Goal: Task Accomplishment & Management: Complete application form

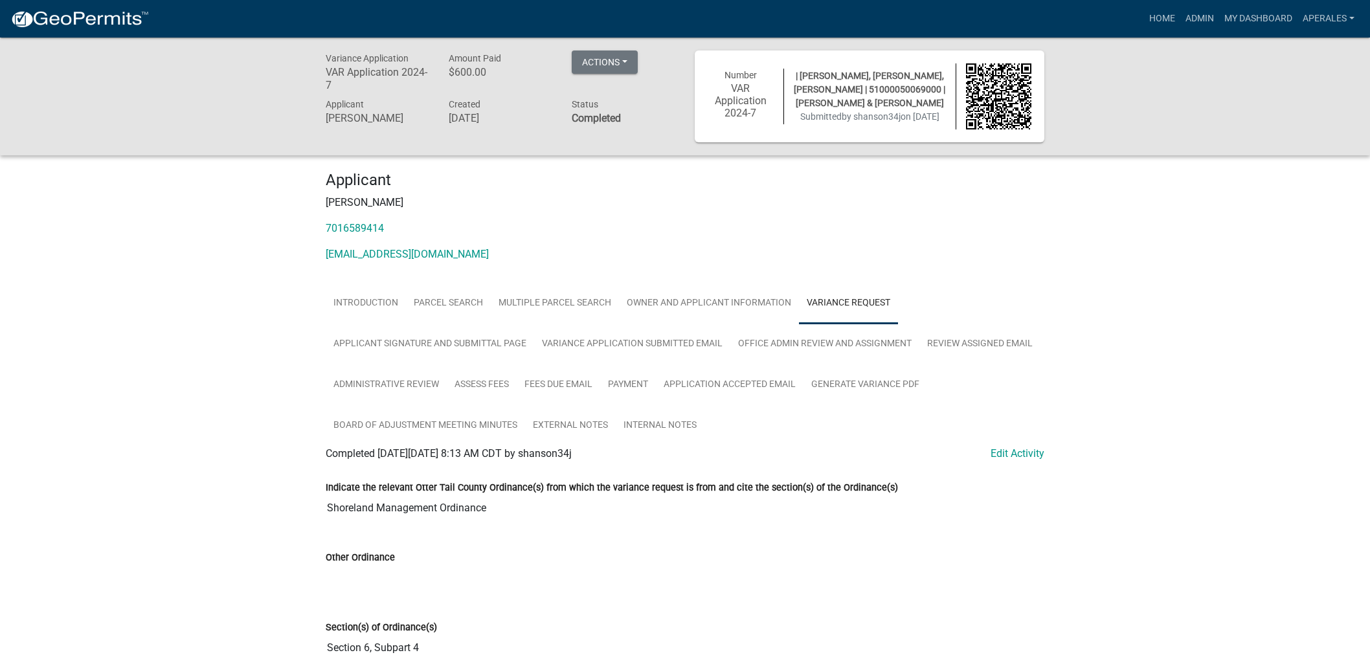
scroll to position [745, 0]
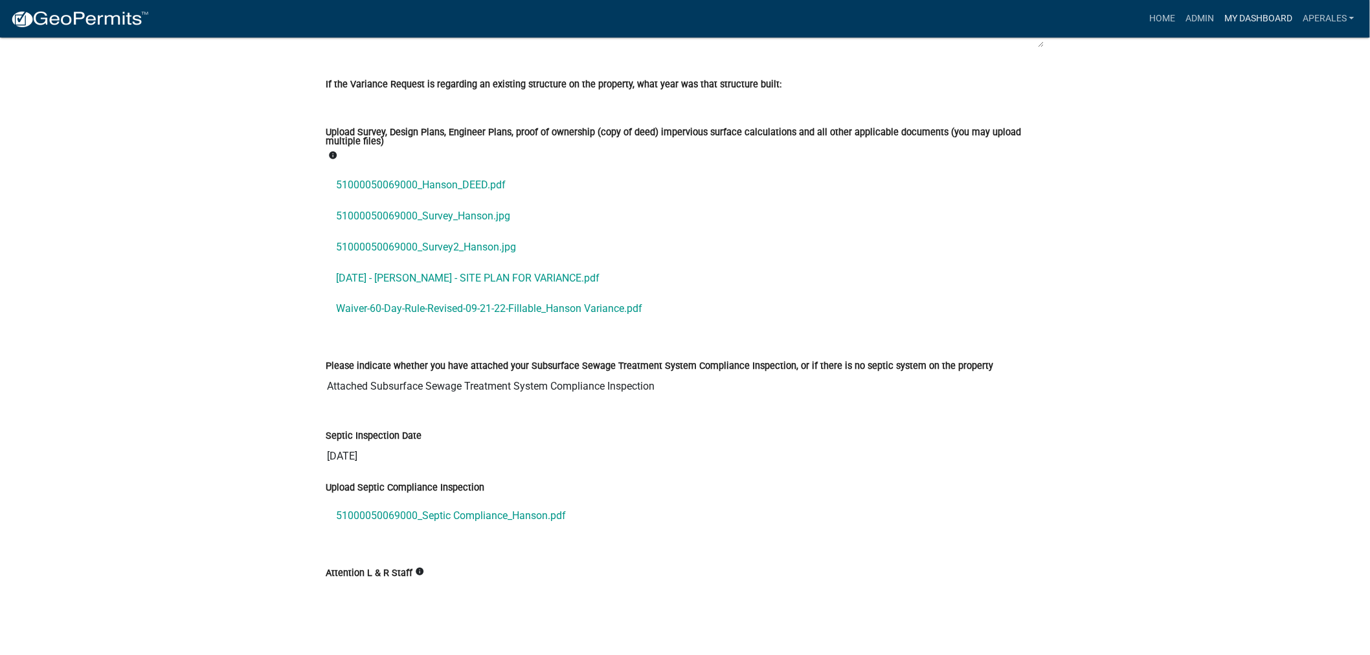
click at [1265, 19] on link "My Dashboard" at bounding box center [1258, 18] width 78 height 25
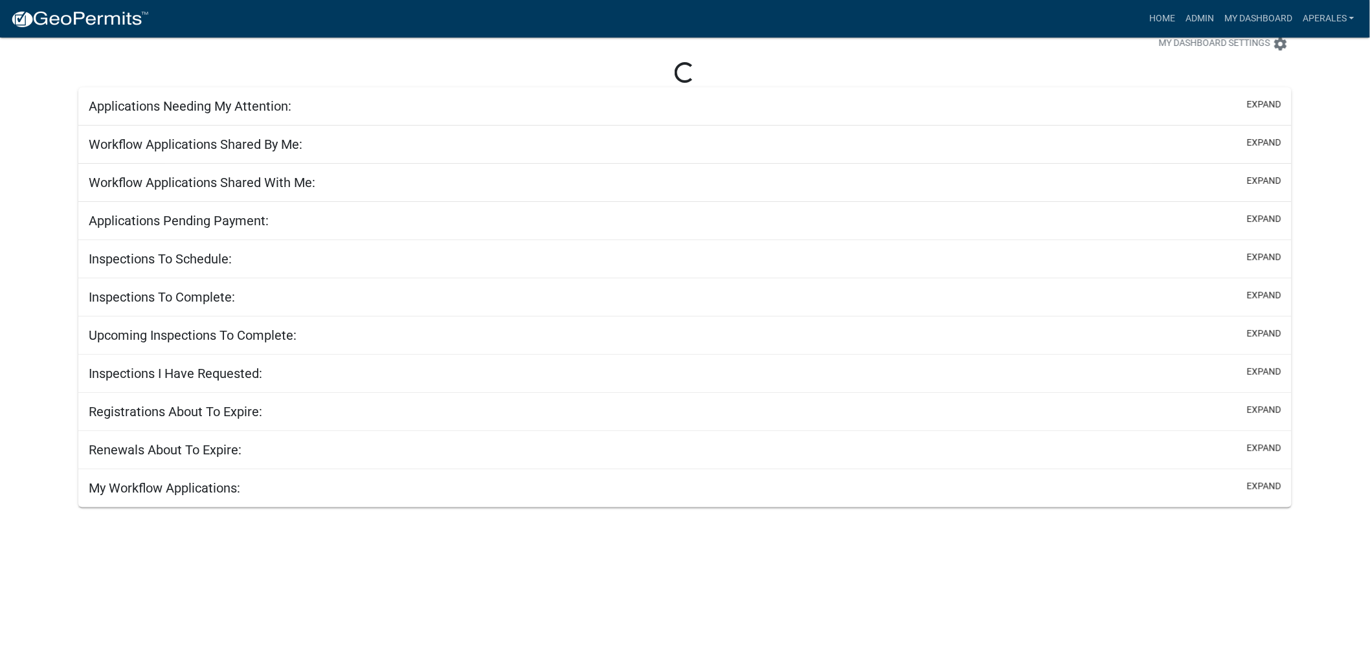
scroll to position [38, 0]
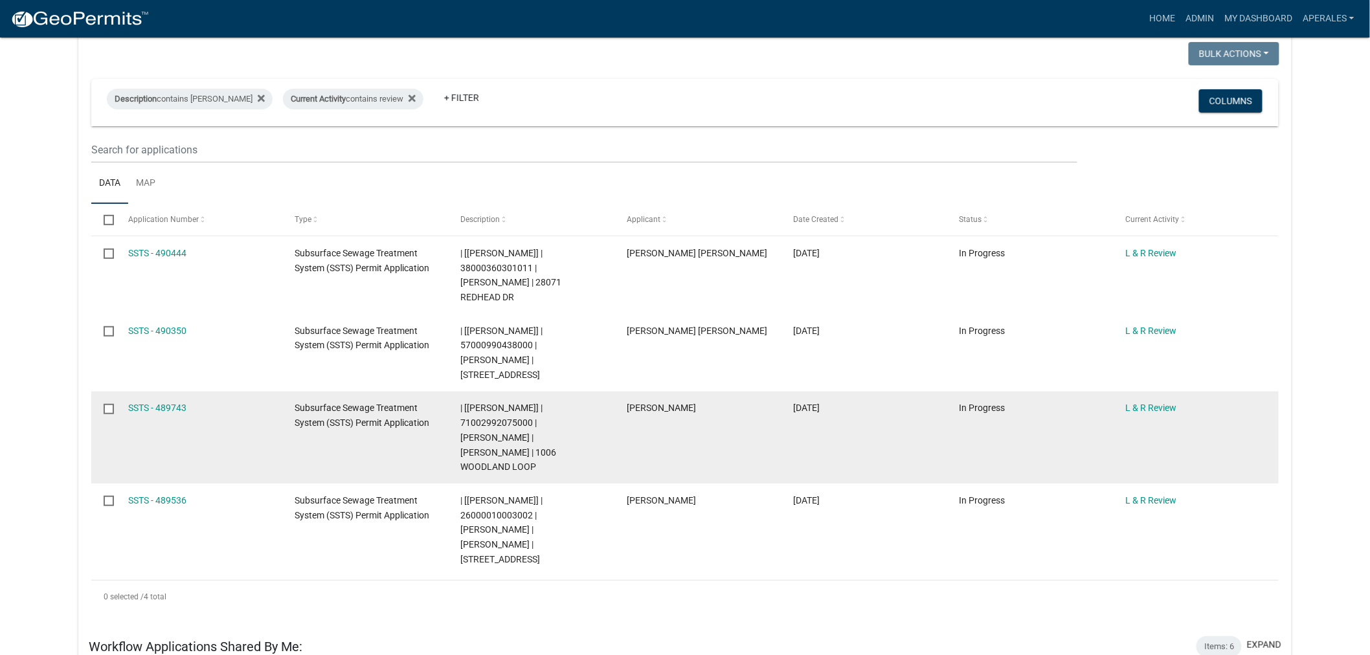
scroll to position [100, 0]
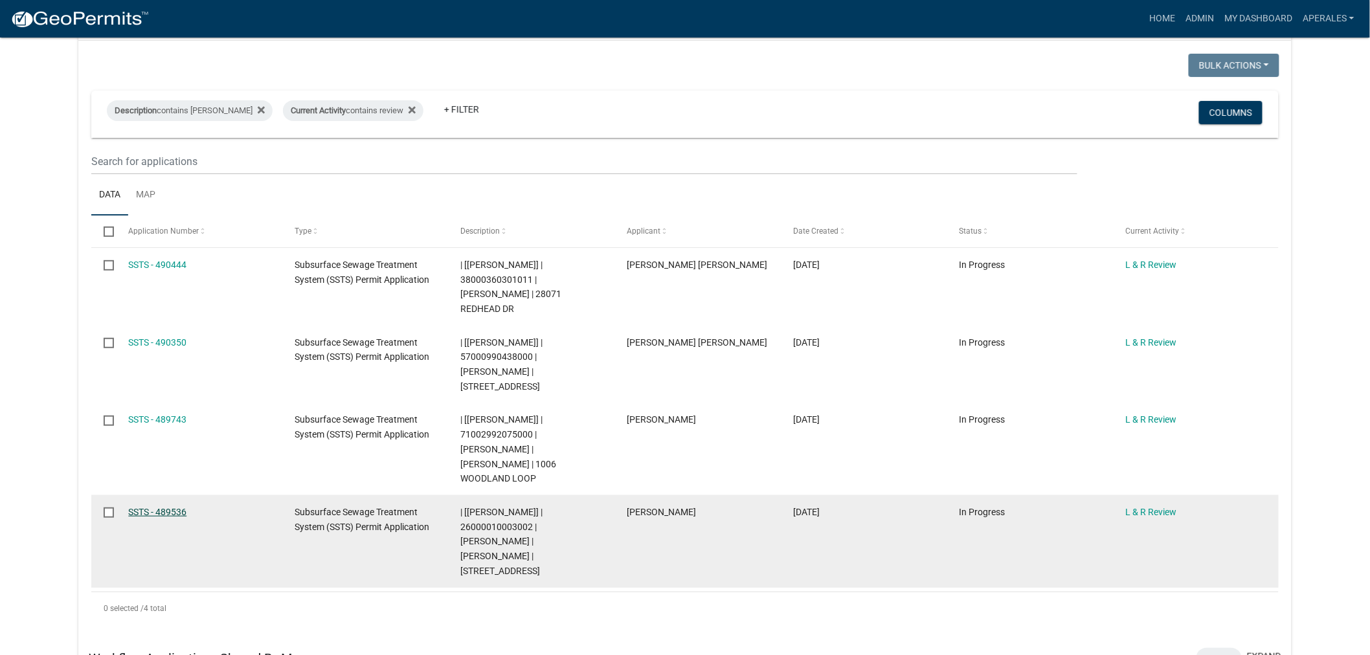
click at [154, 507] on link "SSTS - 489536" at bounding box center [157, 512] width 58 height 10
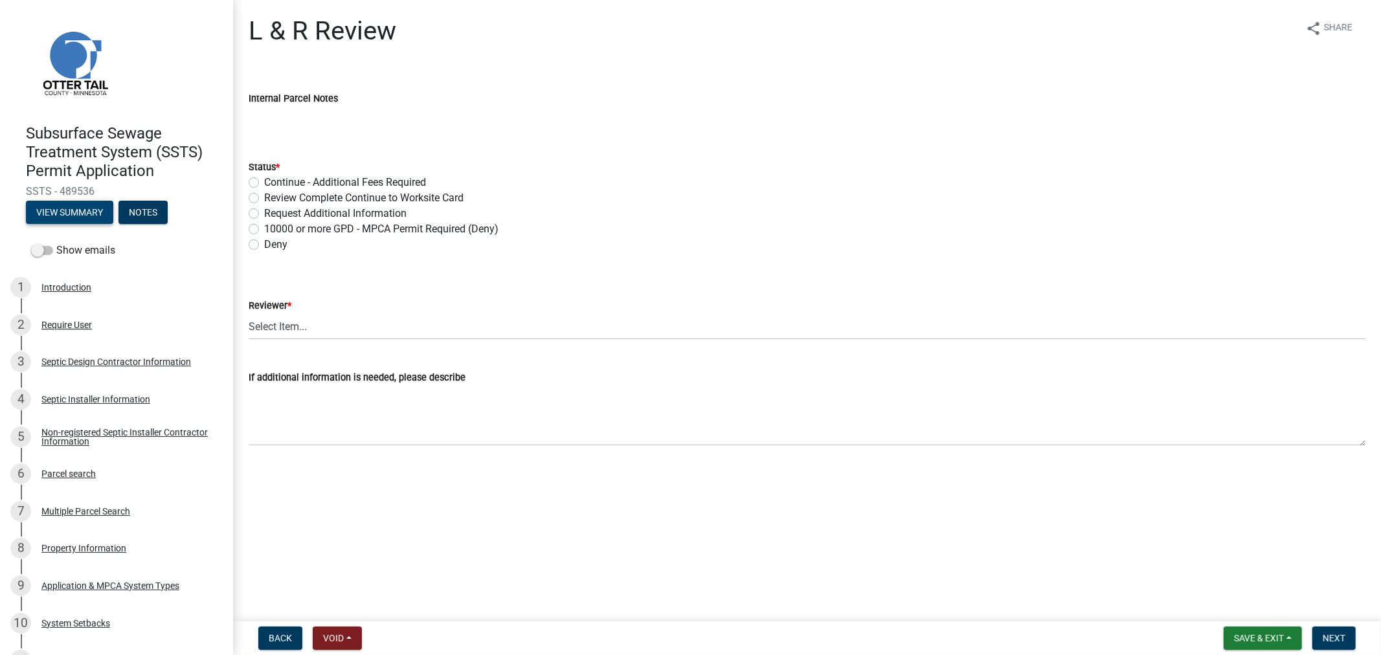
click at [40, 210] on button "View Summary" at bounding box center [69, 212] width 87 height 23
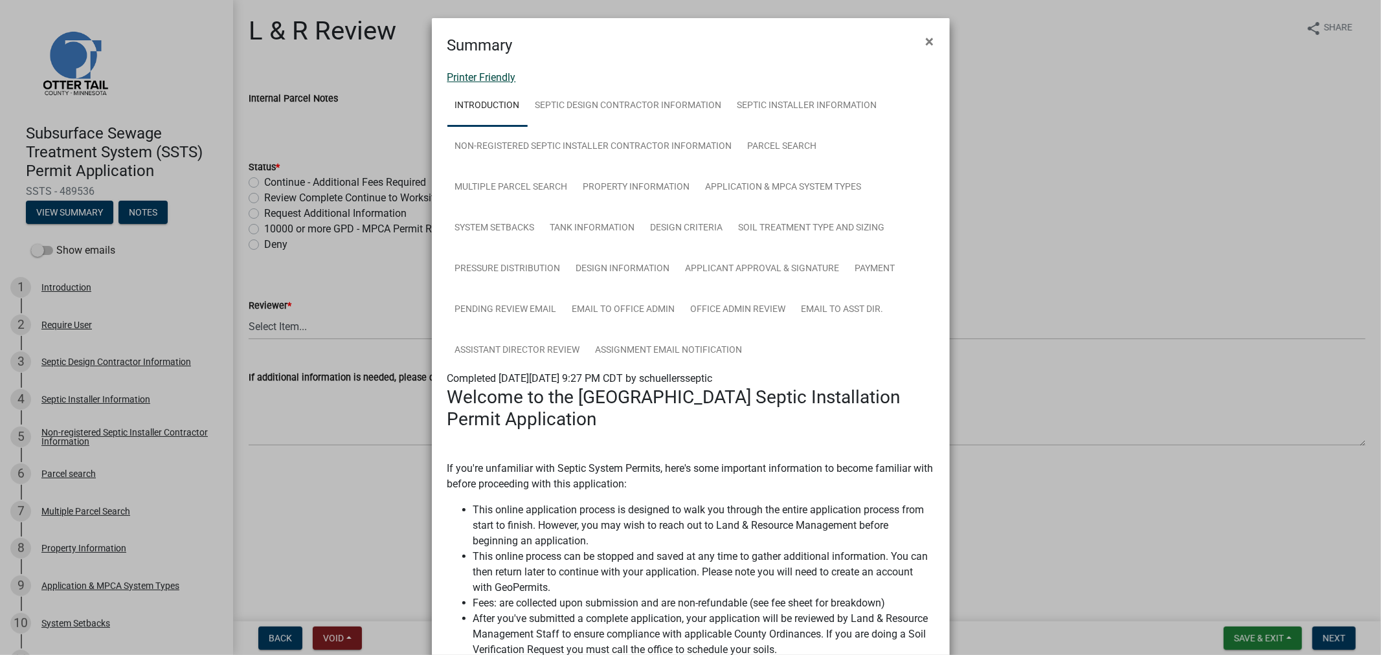
click at [447, 80] on link "Printer Friendly" at bounding box center [481, 77] width 69 height 12
click at [931, 44] on button "×" at bounding box center [930, 41] width 29 height 36
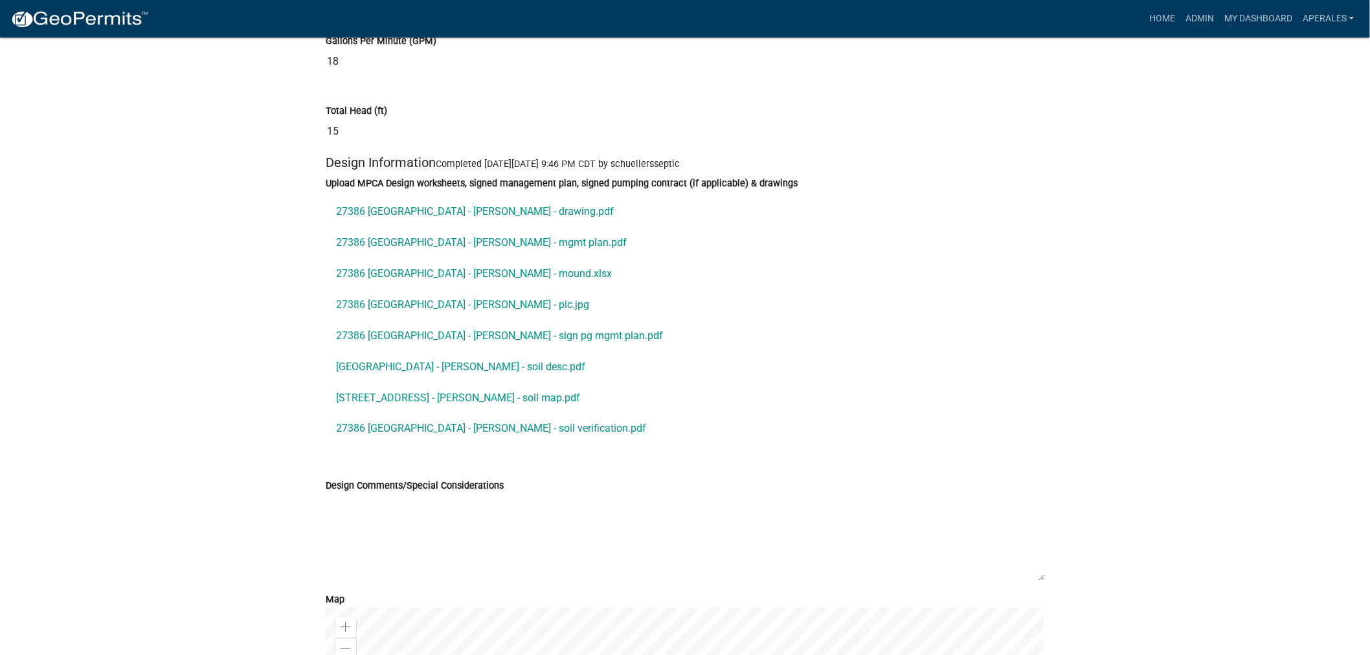
scroll to position [6618, 0]
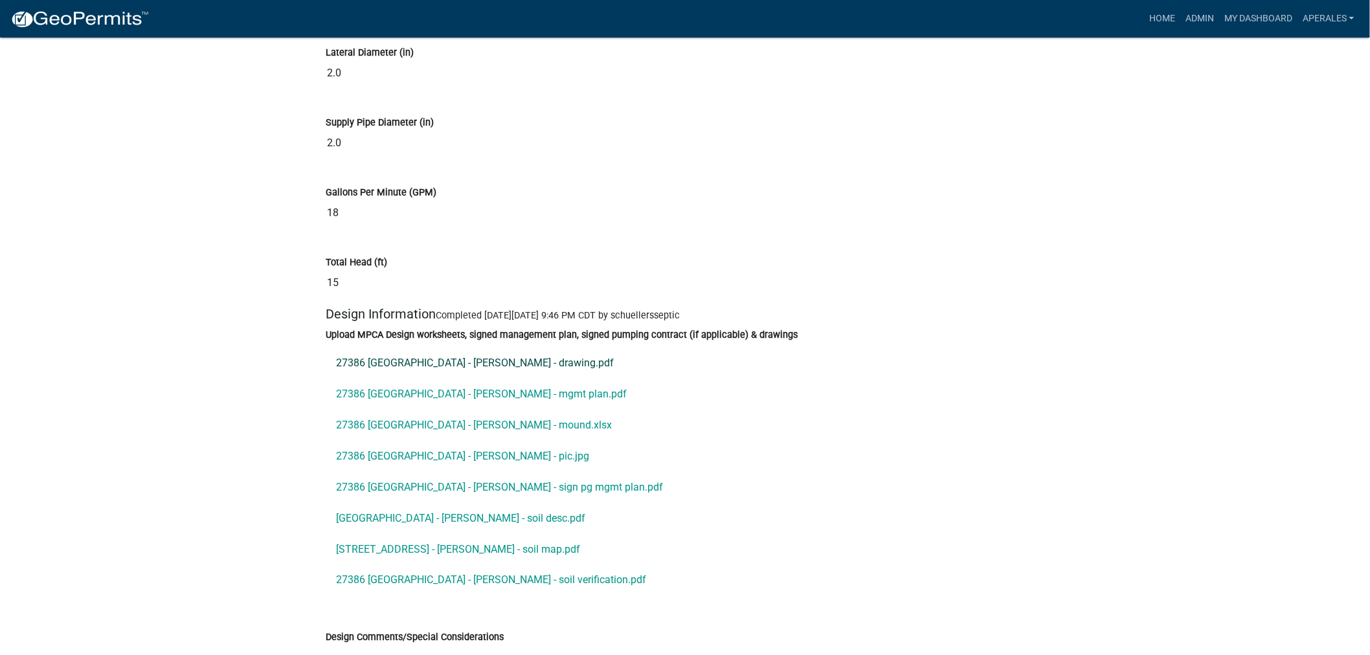
click at [416, 379] on link "27386 210th Ave - Netland - drawing.pdf" at bounding box center [685, 363] width 719 height 31
click at [359, 410] on link "27386 210th Ave - Netland - mgmt plan.pdf" at bounding box center [685, 394] width 719 height 31
click at [490, 432] on link "27386 210th Ave - Netland - mound.xlsx" at bounding box center [685, 425] width 719 height 31
click at [442, 469] on link "27386 210th Ave - Netland - pic.jpg" at bounding box center [685, 456] width 719 height 31
click at [450, 491] on link "27386 210th Ave - Netland - sign pg mgmt plan.pdf" at bounding box center [685, 487] width 719 height 31
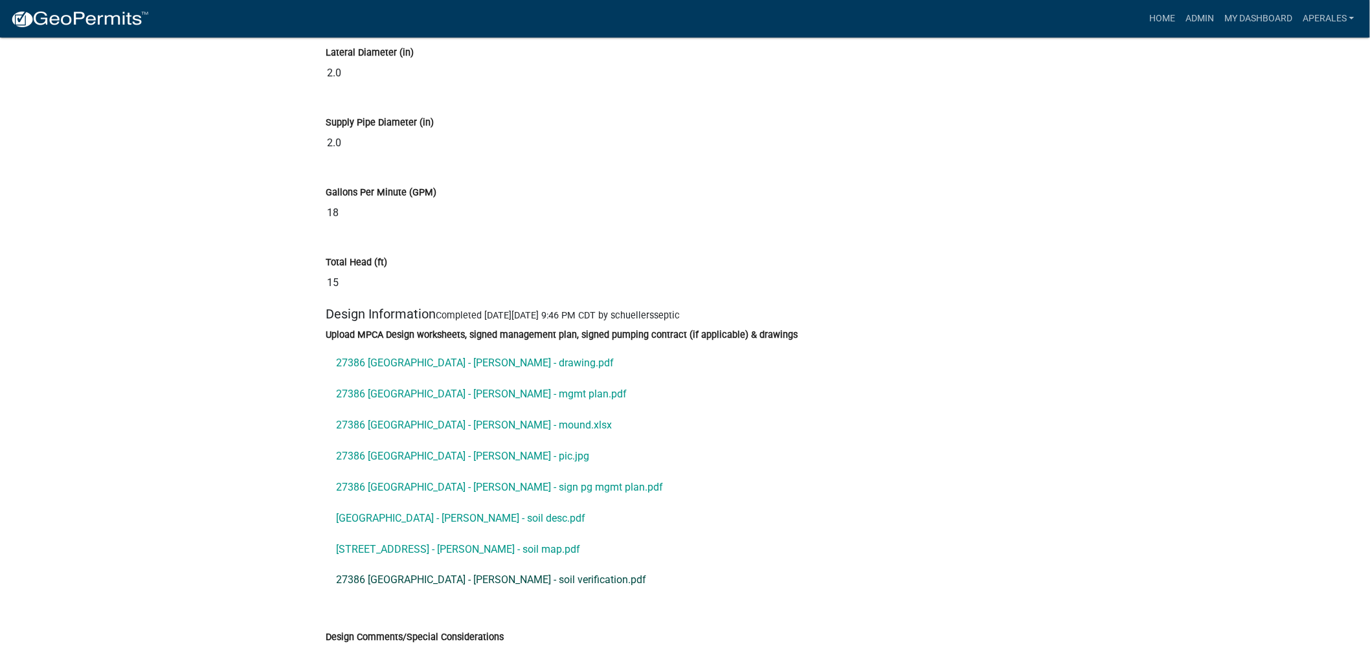
click at [442, 596] on link "27386 210th Ave - Netland - soil verification.pdf" at bounding box center [685, 580] width 719 height 31
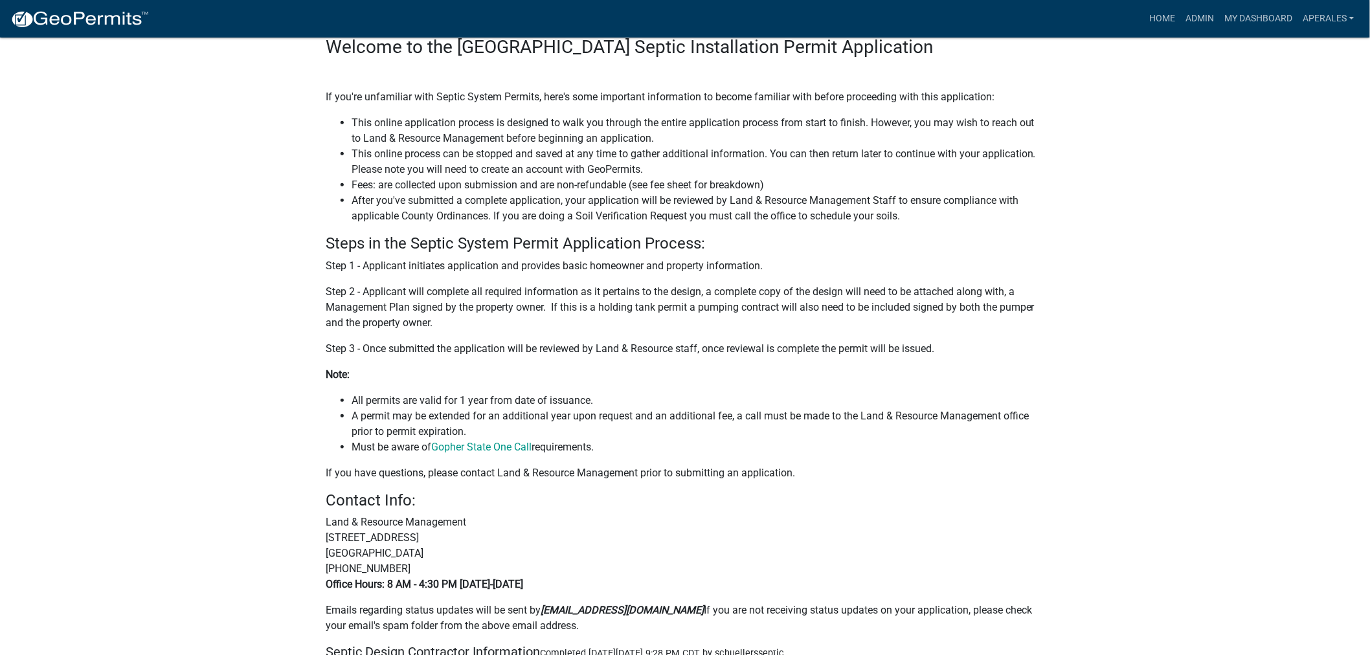
scroll to position [0, 0]
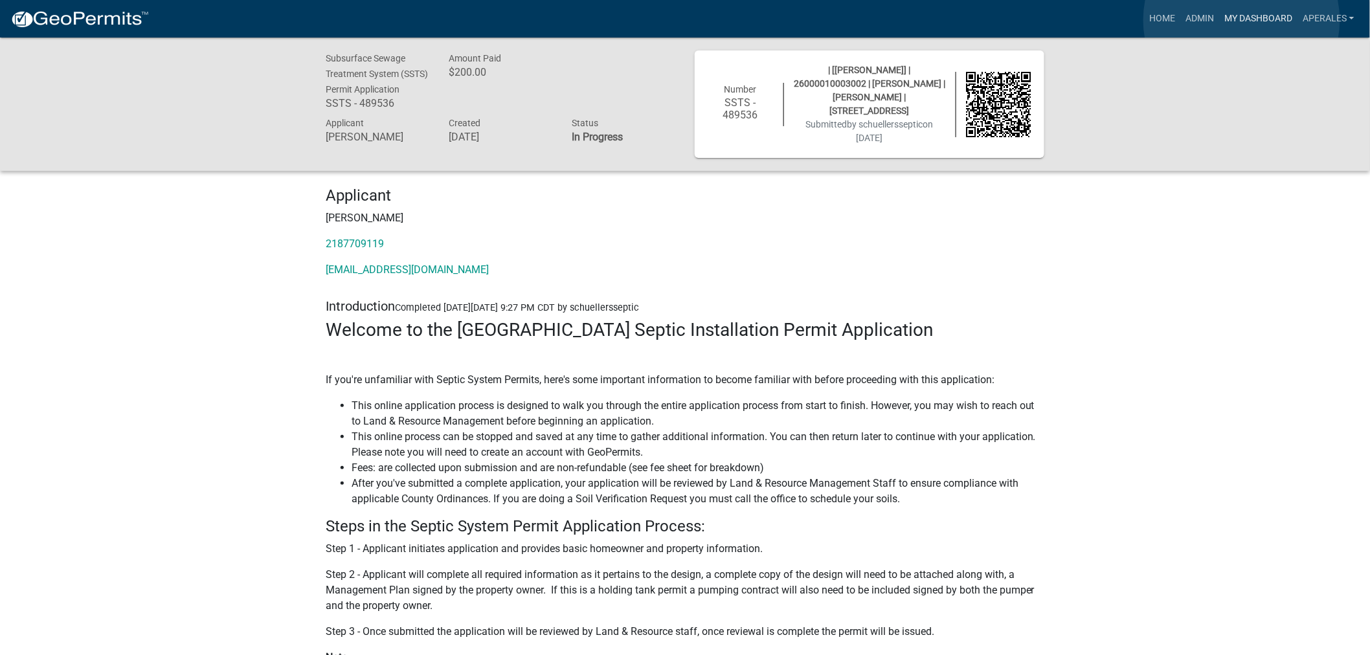
click at [1243, 20] on link "My Dashboard" at bounding box center [1258, 18] width 78 height 25
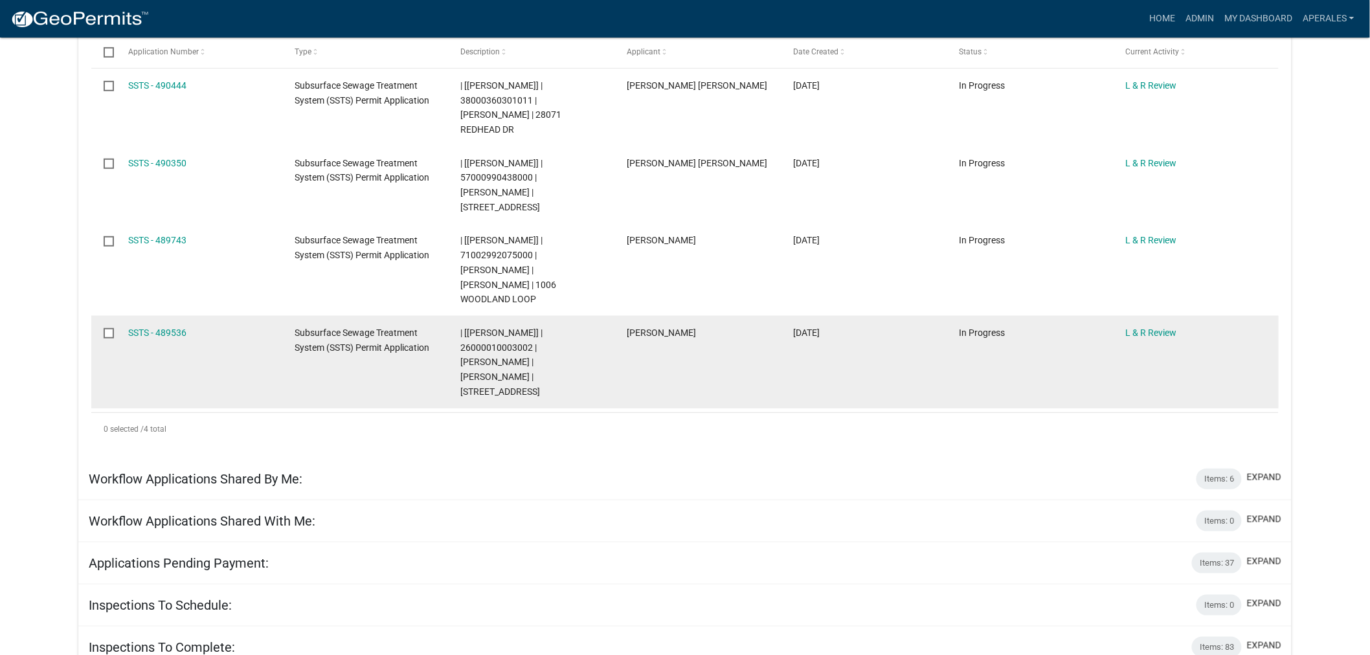
scroll to position [287, 0]
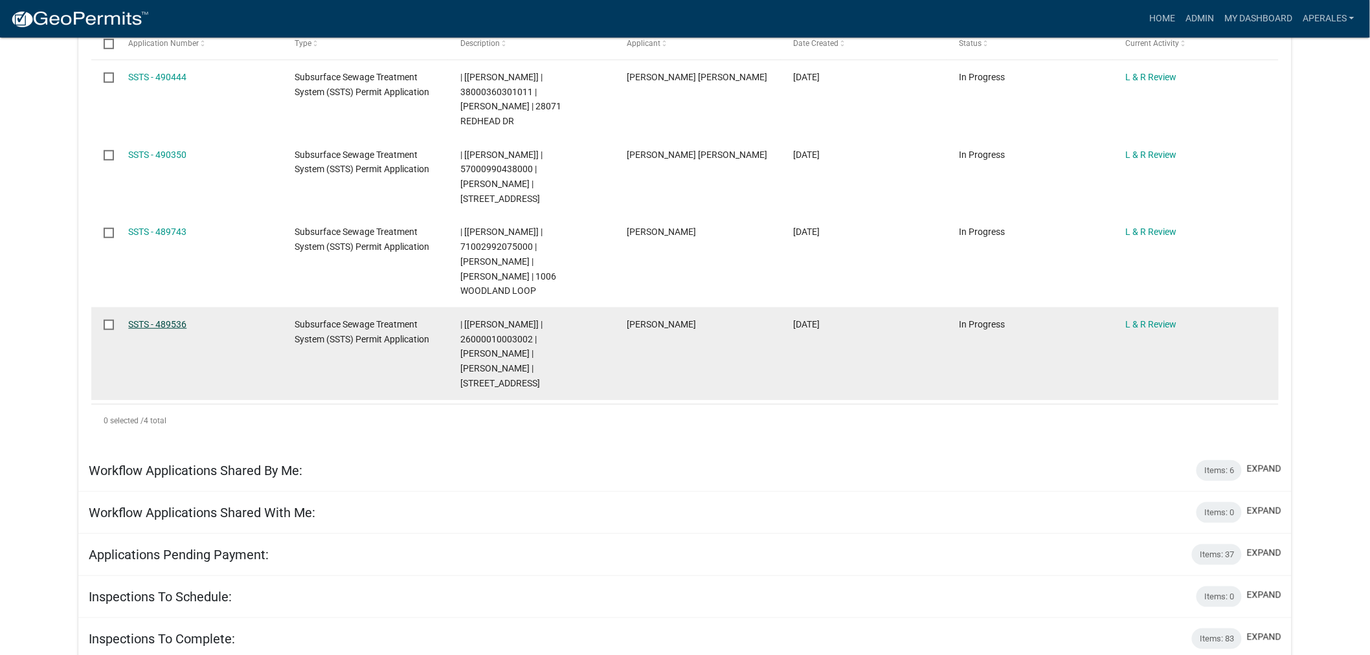
click at [146, 319] on link "SSTS - 489536" at bounding box center [157, 324] width 58 height 10
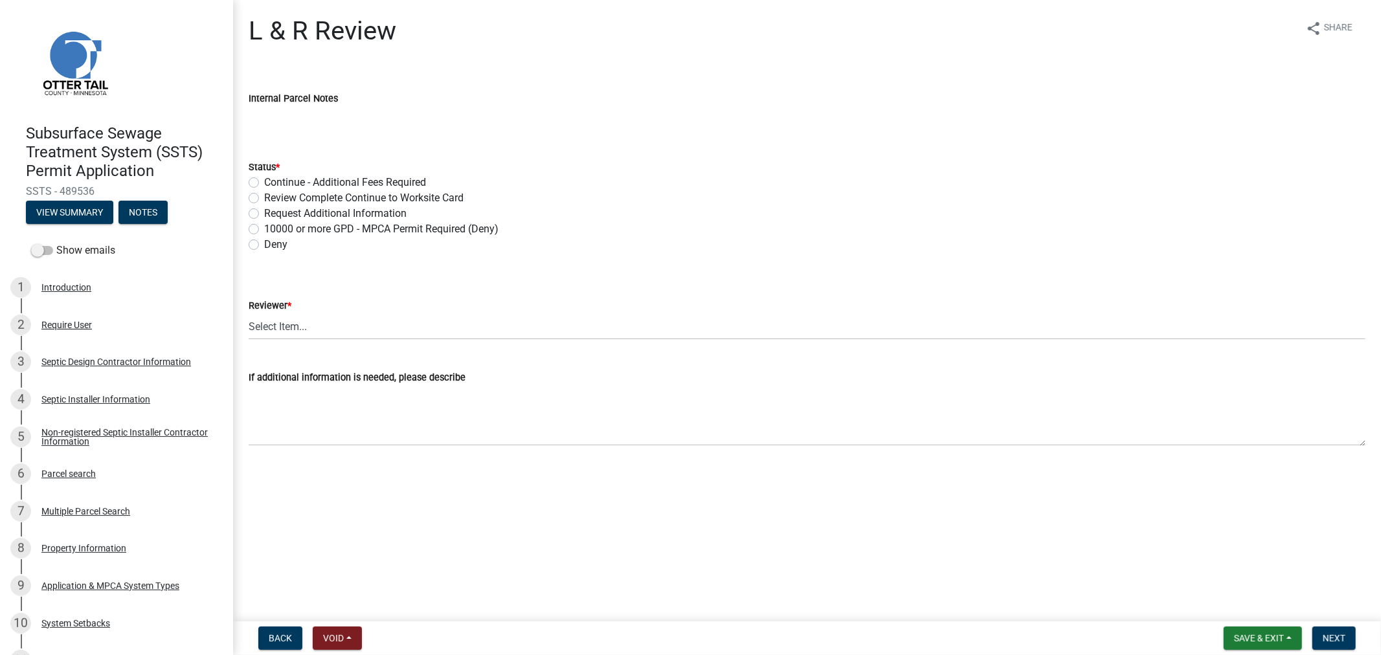
drag, startPoint x: 262, startPoint y: 201, endPoint x: 264, endPoint y: 209, distance: 8.8
click at [262, 201] on div "Review Complete Continue to Worksite Card" at bounding box center [807, 198] width 1117 height 16
click at [264, 198] on label "Review Complete Continue to Worksite Card" at bounding box center [363, 198] width 199 height 16
click at [264, 198] on input "Review Complete Continue to Worksite Card" at bounding box center [268, 194] width 8 height 8
radio input "true"
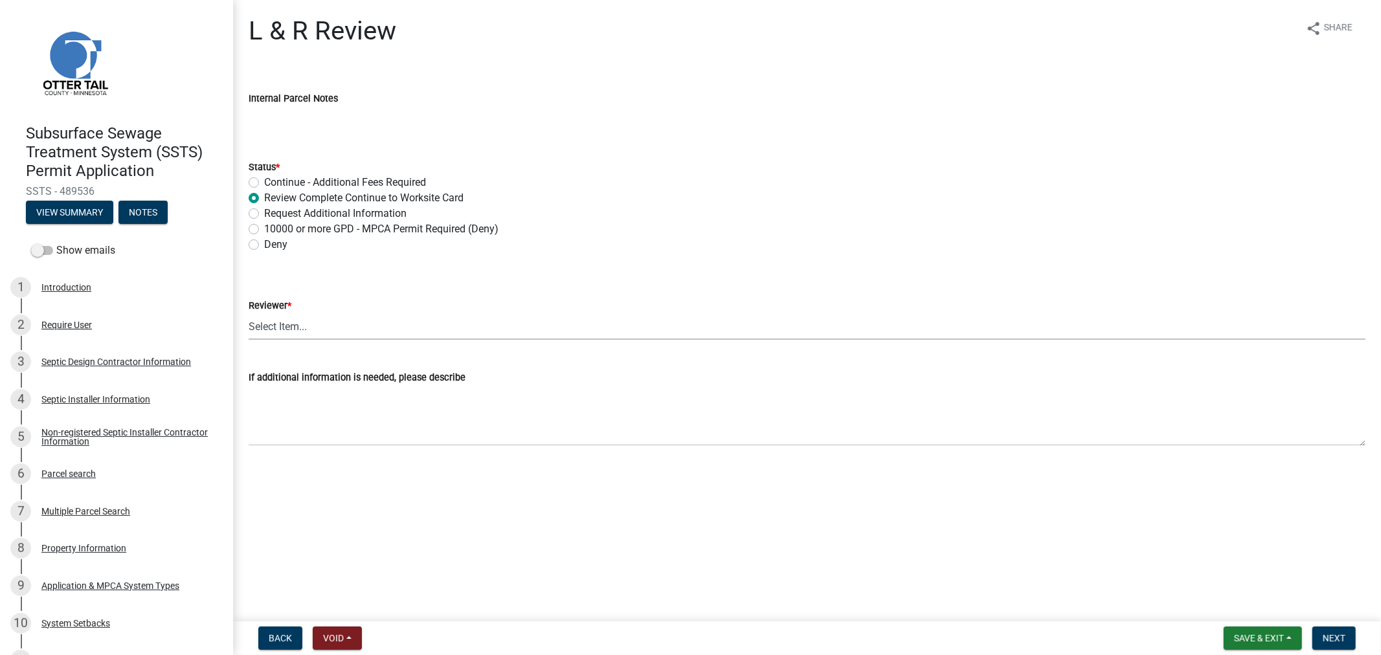
drag, startPoint x: 300, startPoint y: 326, endPoint x: 300, endPoint y: 337, distance: 11.0
click at [300, 326] on select "Select Item... [PERSON_NAME] [PERSON_NAME] [PERSON_NAME] [PERSON_NAME] [PERSON_…" at bounding box center [807, 326] width 1117 height 27
click at [249, 313] on select "Select Item... [PERSON_NAME] [PERSON_NAME] [PERSON_NAME] [PERSON_NAME] [PERSON_…" at bounding box center [807, 326] width 1117 height 27
select select "9c3b6904-81c6-453c-afae-16c55a593472"
click at [1080, 585] on main "L & R Review share Share Internal Parcel Notes Status * Continue - Additional F…" at bounding box center [807, 308] width 1148 height 616
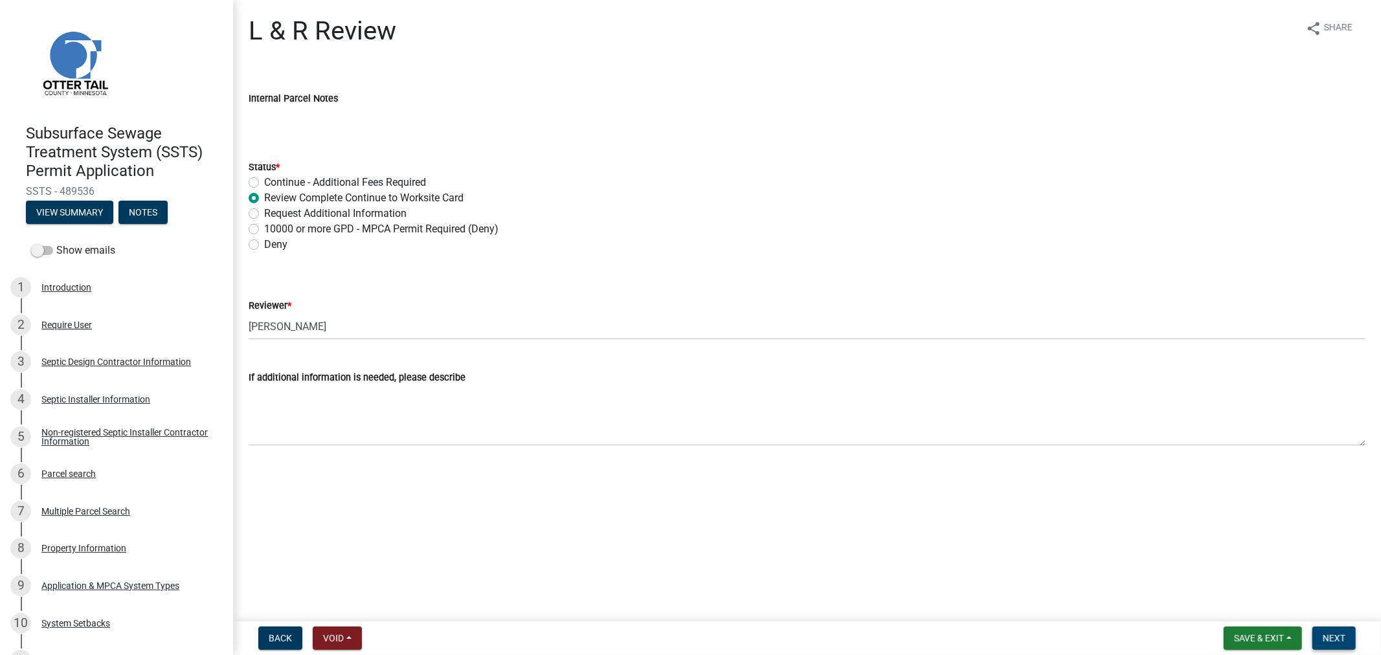
click at [1324, 642] on span "Next" at bounding box center [1334, 638] width 23 height 10
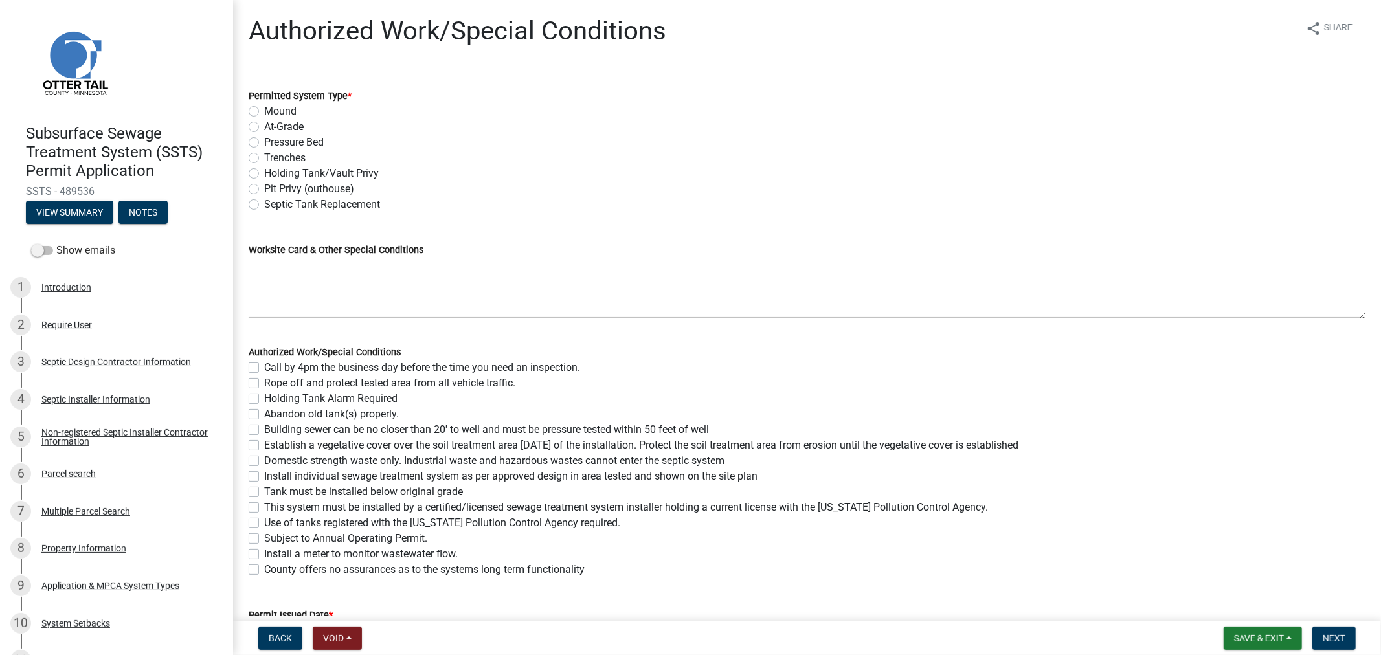
click at [264, 109] on label "Mound" at bounding box center [280, 112] width 32 height 16
click at [264, 109] on input "Mound" at bounding box center [268, 108] width 8 height 8
radio input "true"
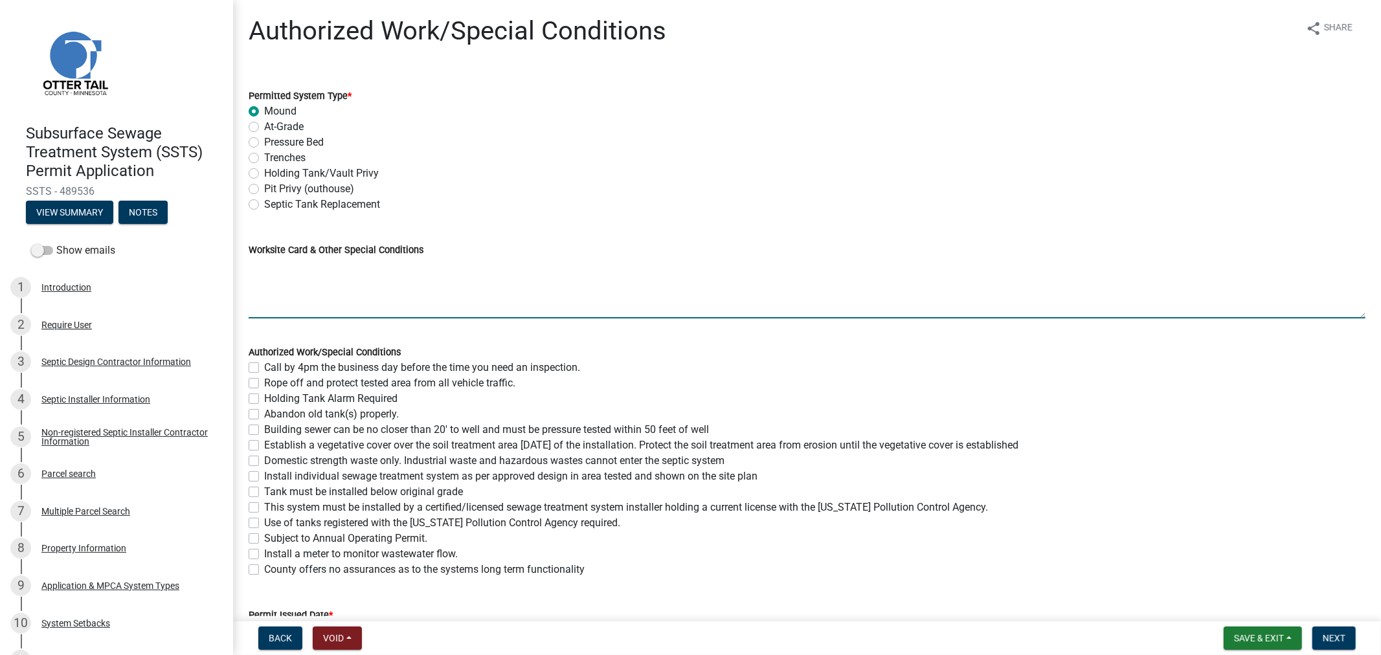
click at [339, 287] on textarea "Worksite Card & Other Special Conditions" at bounding box center [807, 288] width 1117 height 61
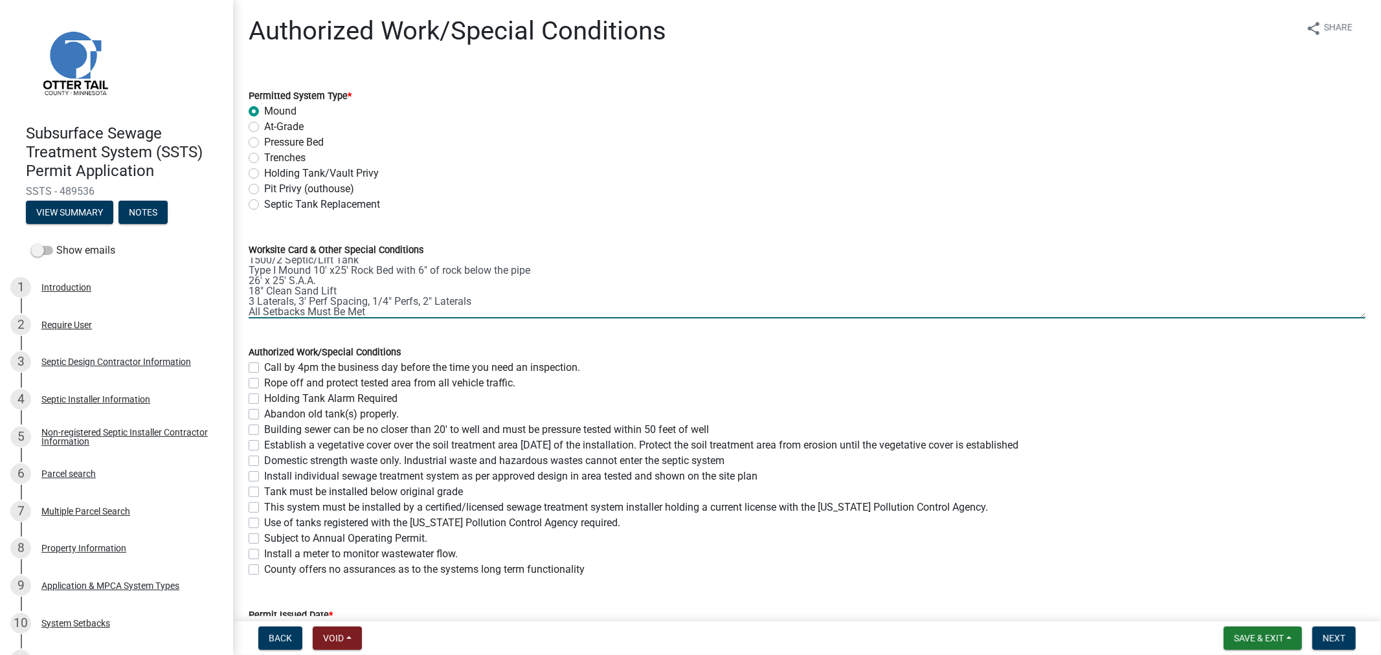
type textarea "1500/2 Septic/Lift Tank Type I Mound 10' x25' Rock Bed with 6" of rock below th…"
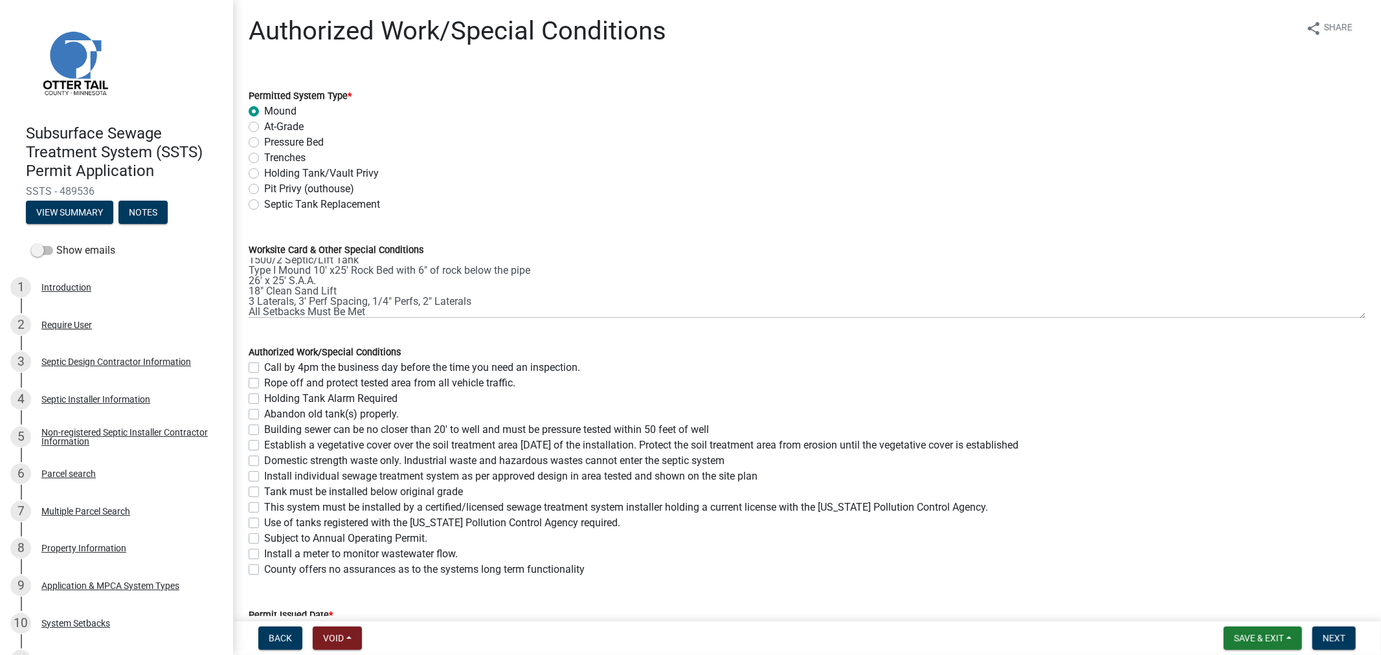
click at [264, 365] on label "Call by 4pm the business day before the time you need an inspection." at bounding box center [422, 368] width 316 height 16
click at [264, 365] on input "Call by 4pm the business day before the time you need an inspection." at bounding box center [268, 364] width 8 height 8
checkbox input "true"
checkbox input "false"
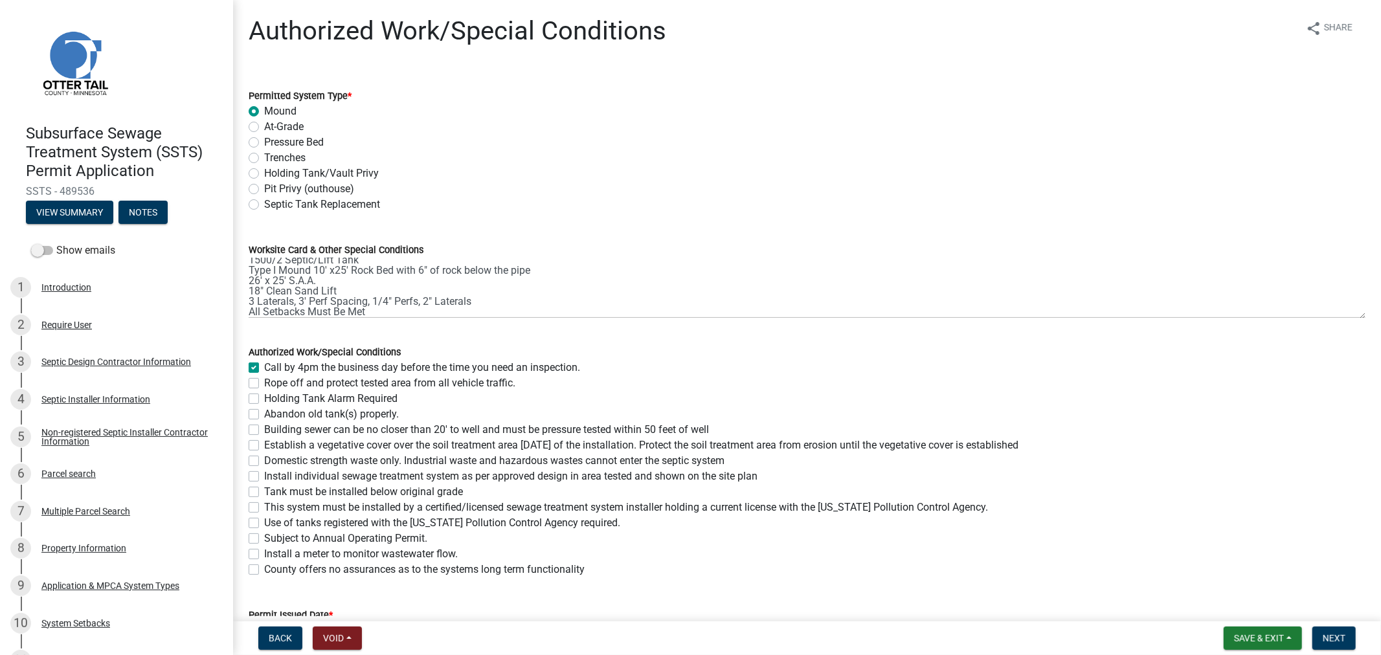
checkbox input "false"
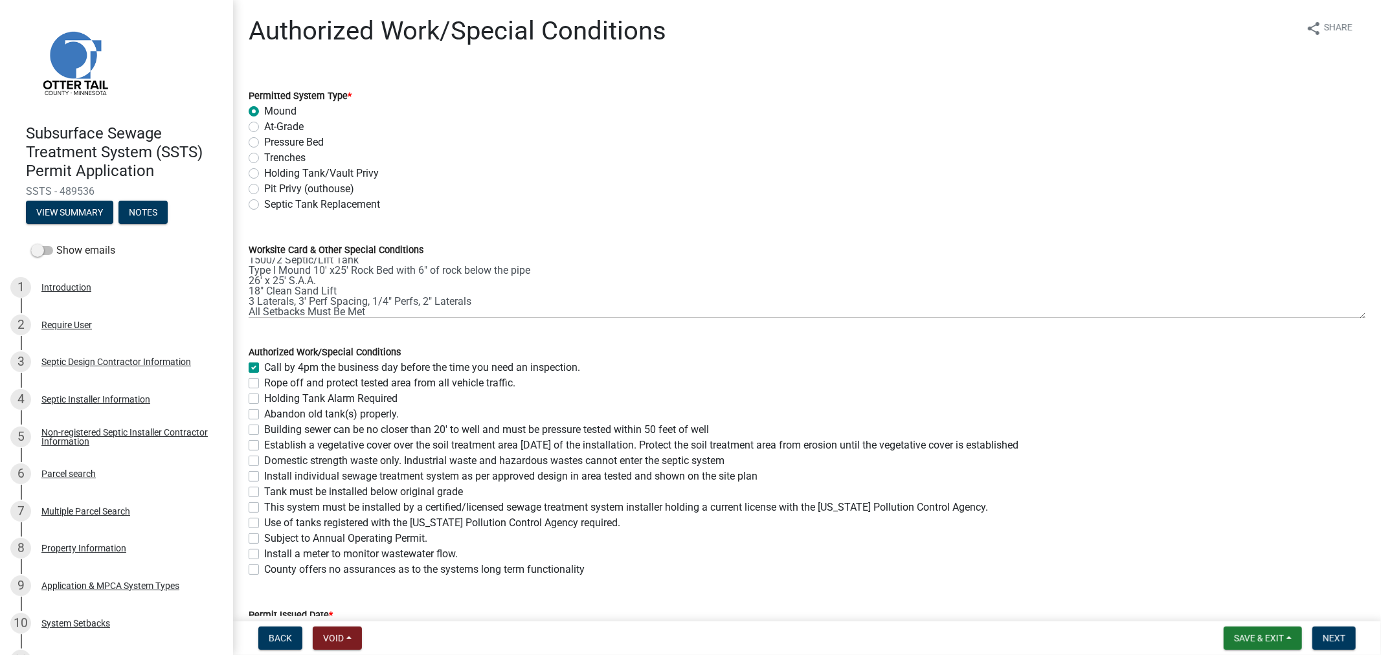
checkbox input "false"
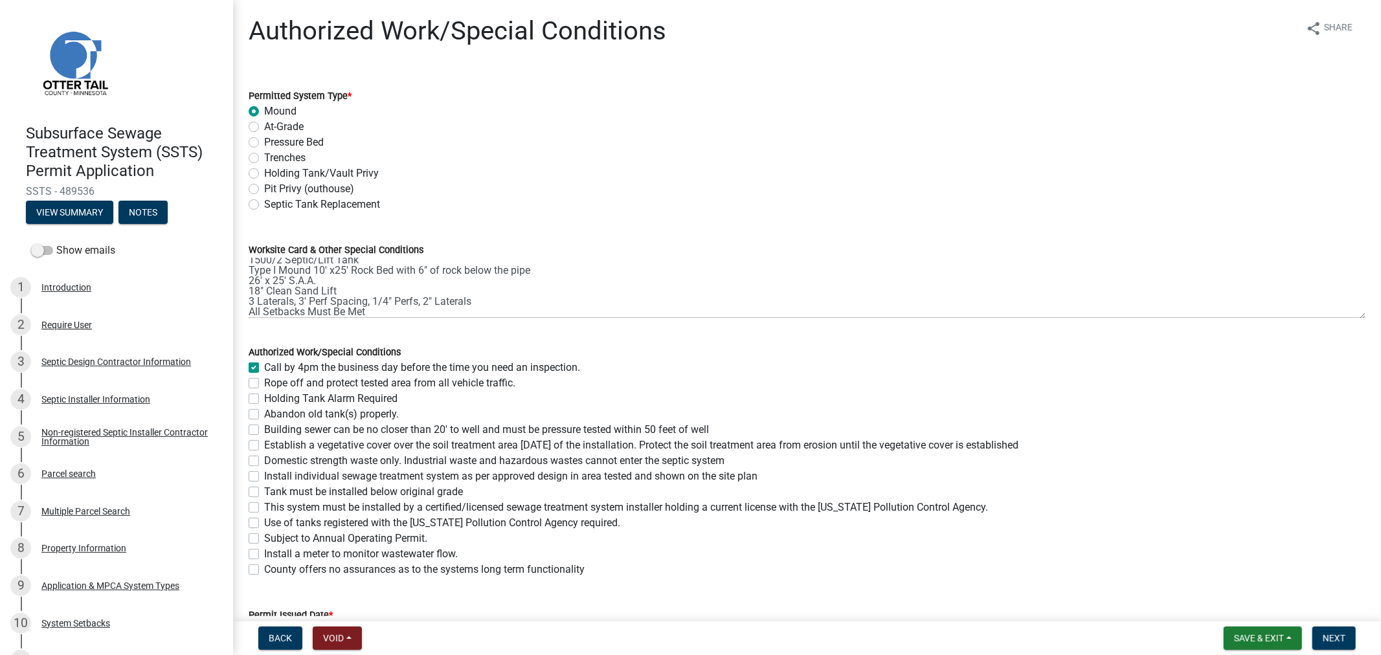
checkbox input "false"
click at [264, 430] on label "Building sewer can be no closer than 20' to well and must be pressure tested wi…" at bounding box center [486, 430] width 445 height 16
click at [264, 430] on input "Building sewer can be no closer than 20' to well and must be pressure tested wi…" at bounding box center [268, 426] width 8 height 8
checkbox input "true"
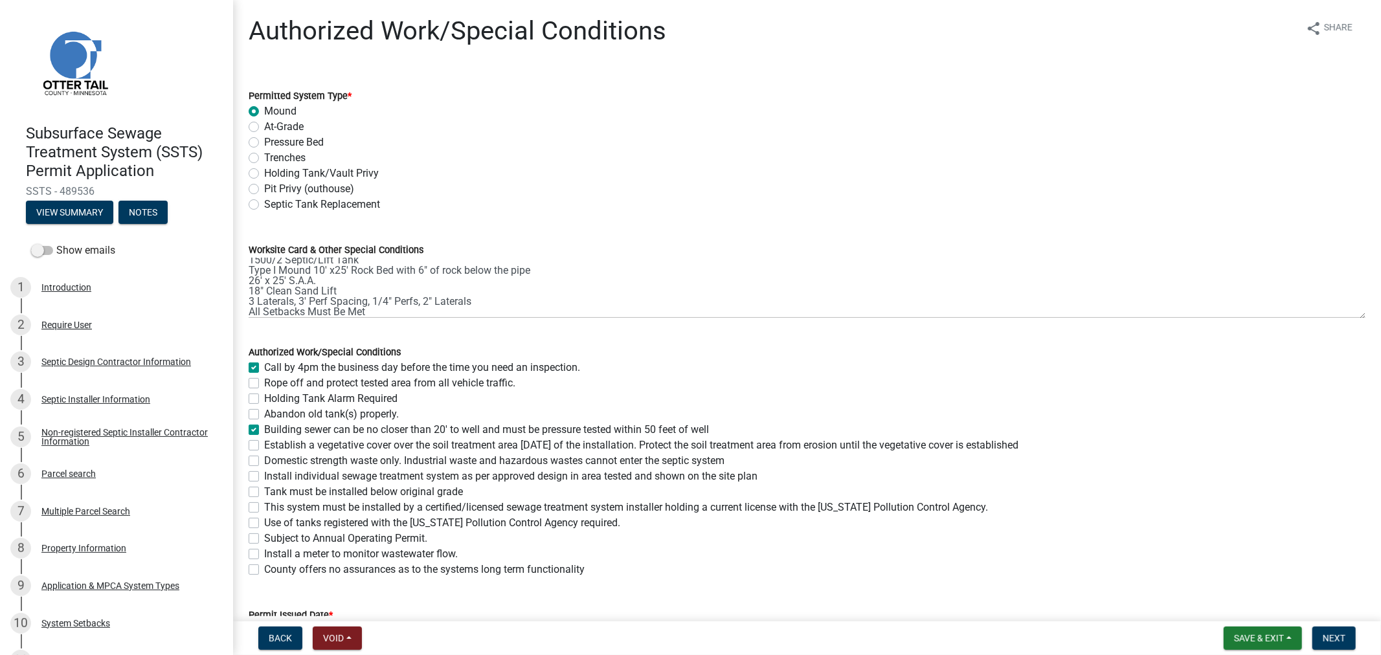
checkbox input "false"
checkbox input "true"
checkbox input "false"
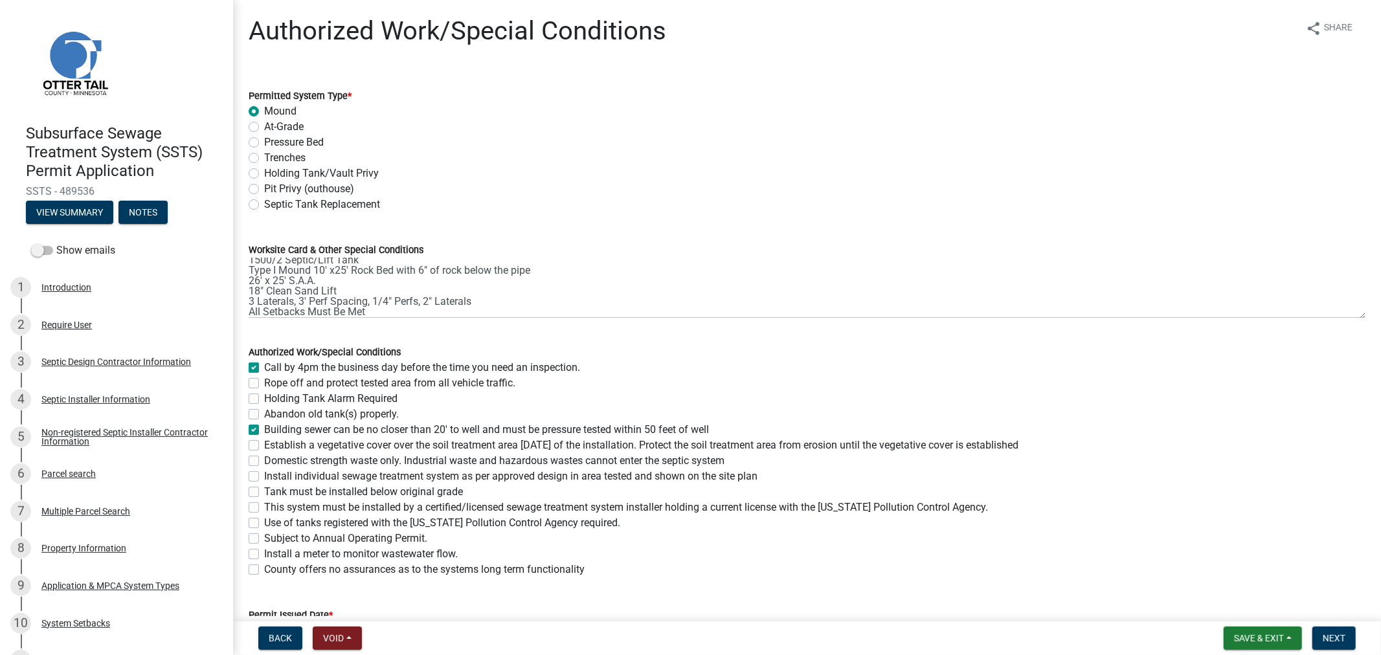
checkbox input "false"
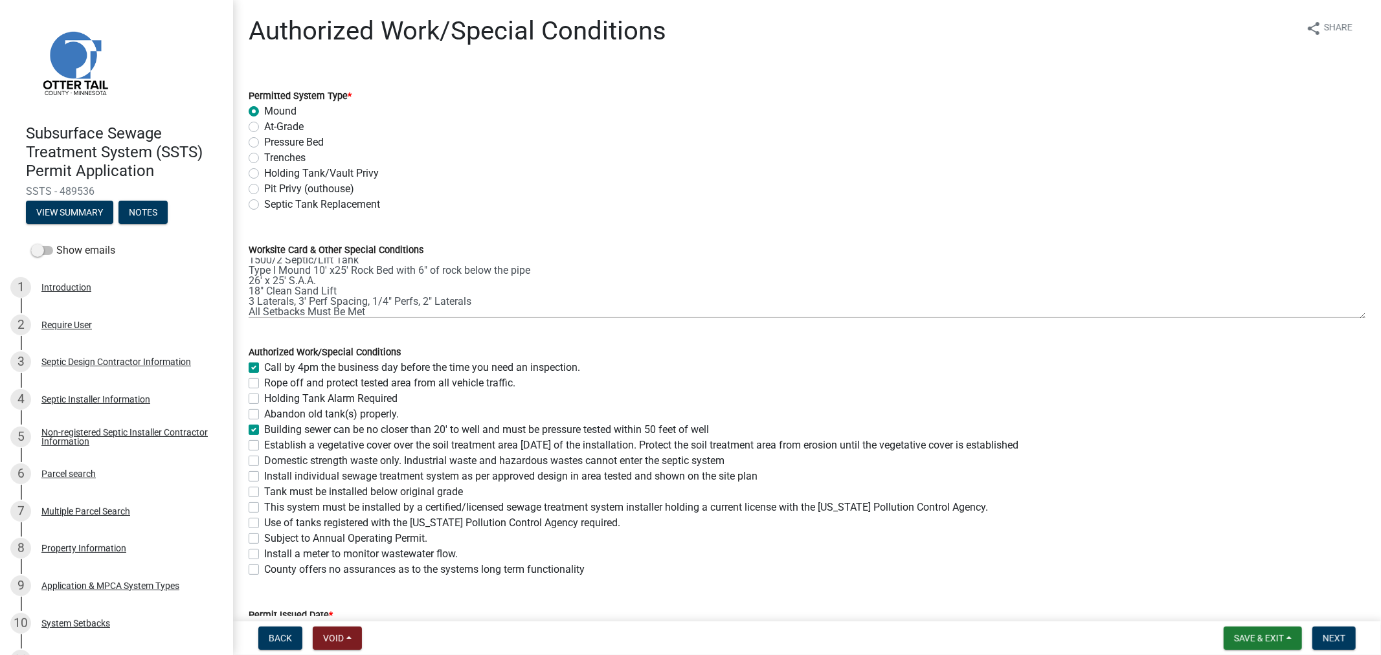
checkbox input "false"
click at [264, 445] on label "Establish a vegetative cover over the soil treatment area [DATE] of the install…" at bounding box center [641, 446] width 754 height 16
click at [264, 445] on input "Establish a vegetative cover over the soil treatment area [DATE] of the install…" at bounding box center [268, 442] width 8 height 8
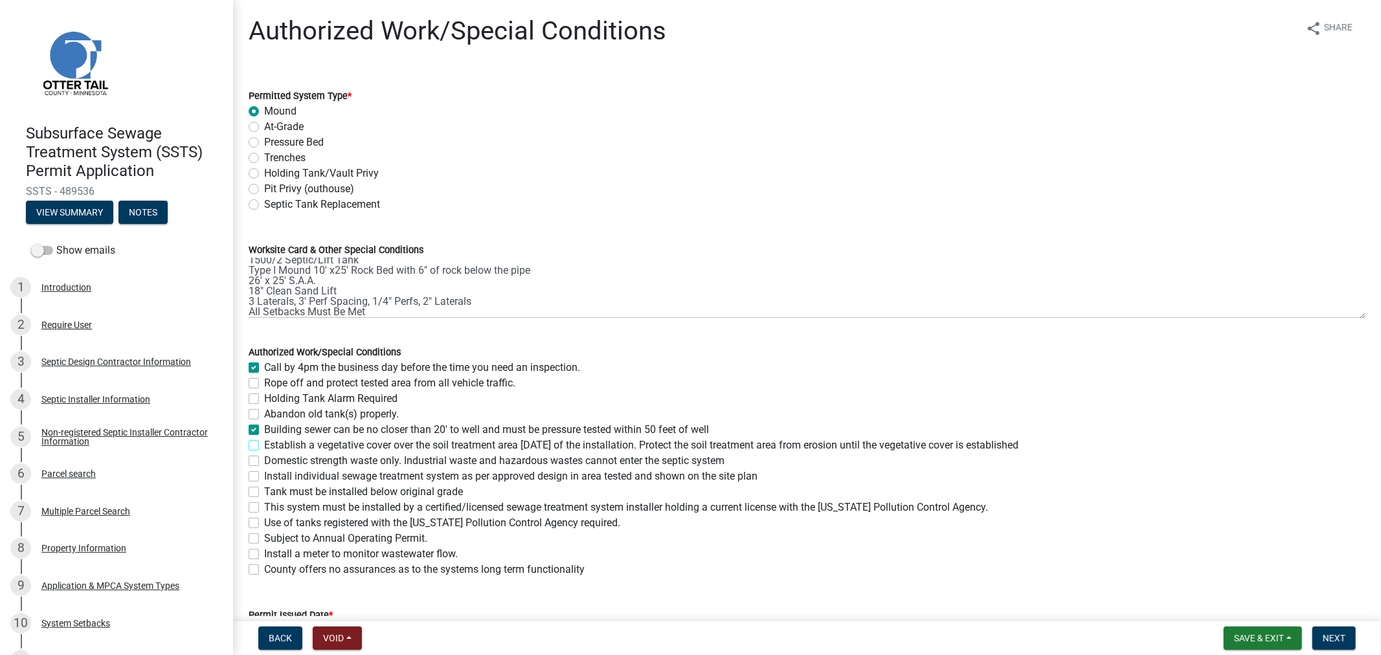
checkbox input "true"
checkbox input "false"
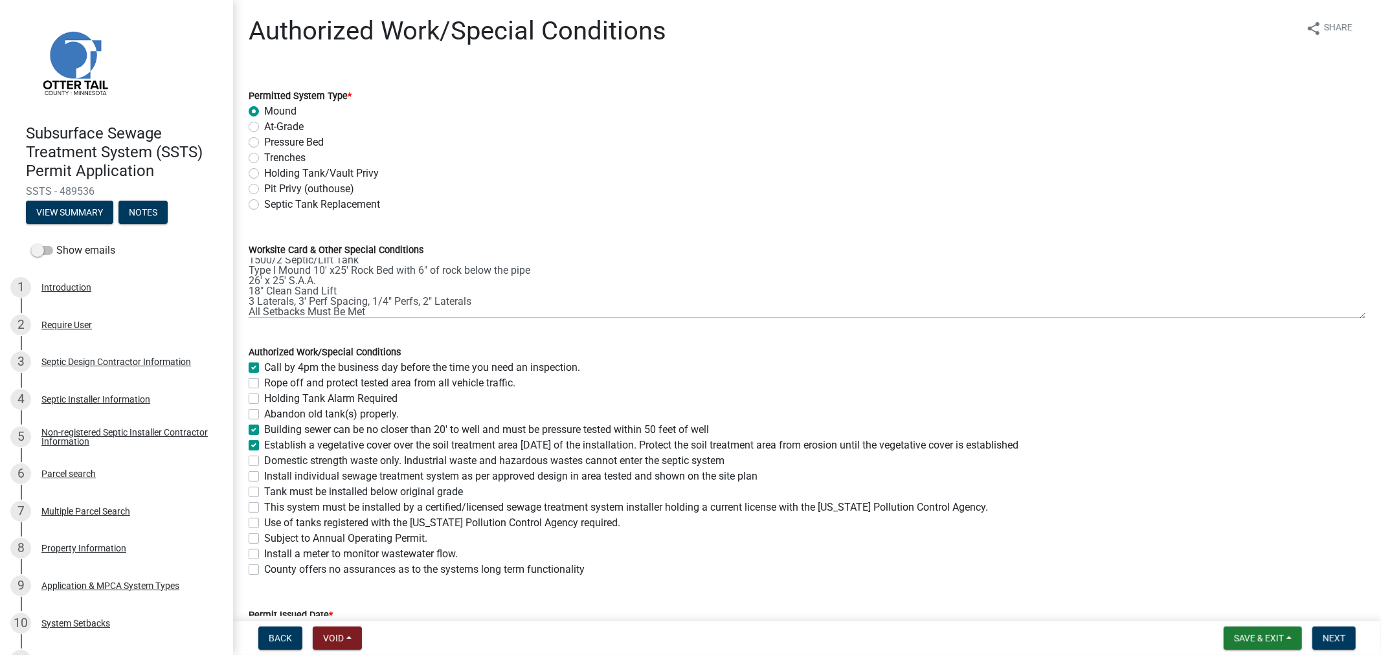
checkbox input "true"
checkbox input "false"
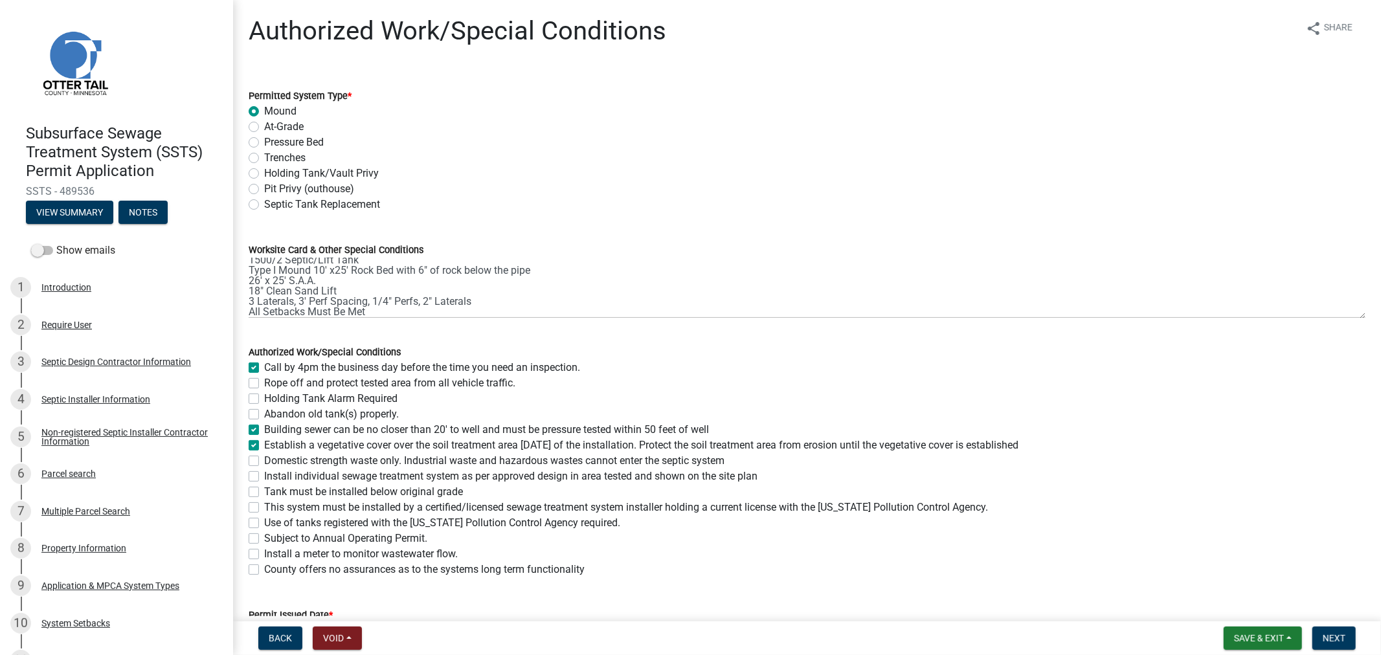
checkbox input "false"
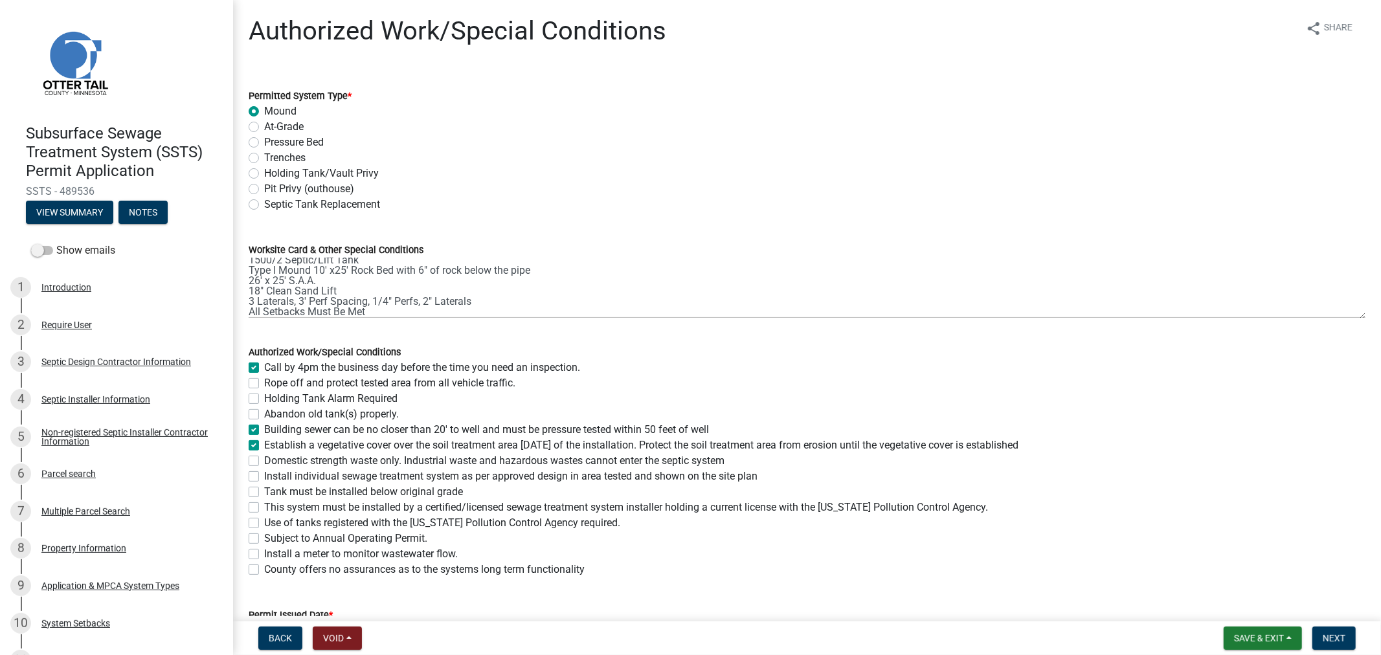
click at [264, 461] on label "Domestic strength waste only. Industrial waste and hazardous wastes cannot ente…" at bounding box center [494, 461] width 460 height 16
click at [264, 461] on input "Domestic strength waste only. Industrial waste and hazardous wastes cannot ente…" at bounding box center [268, 457] width 8 height 8
checkbox input "true"
checkbox input "false"
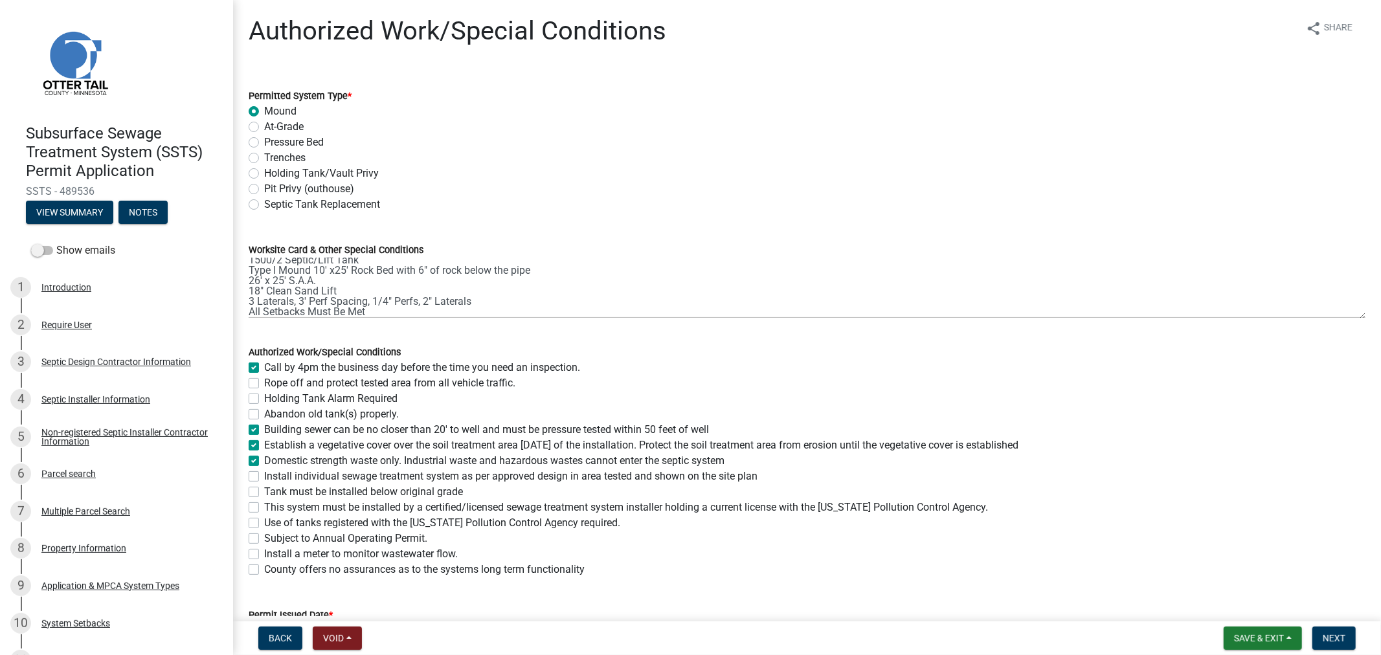
checkbox input "false"
checkbox input "true"
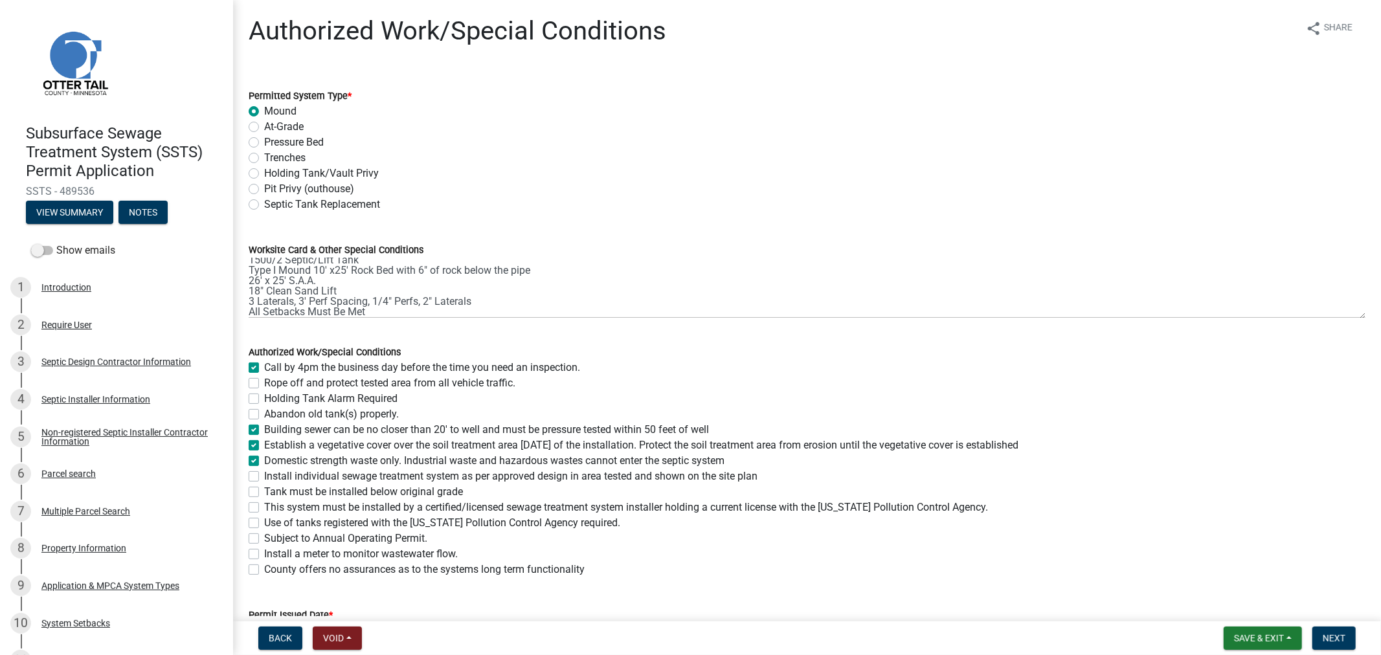
checkbox input "false"
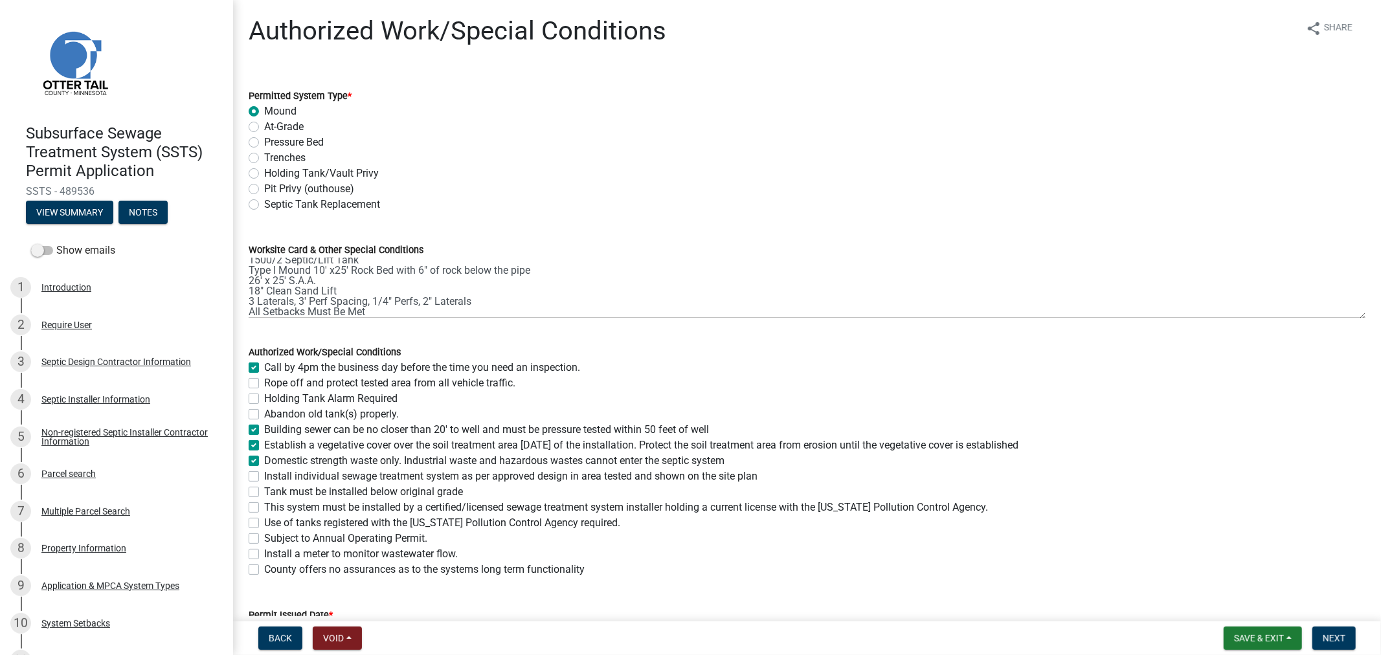
checkbox input "false"
drag, startPoint x: 254, startPoint y: 473, endPoint x: 250, endPoint y: 489, distance: 16.6
click at [264, 474] on label "Install individual sewage treatment system as per approved design in area teste…" at bounding box center [510, 477] width 493 height 16
click at [264, 474] on input "Install individual sewage treatment system as per approved design in area teste…" at bounding box center [268, 473] width 8 height 8
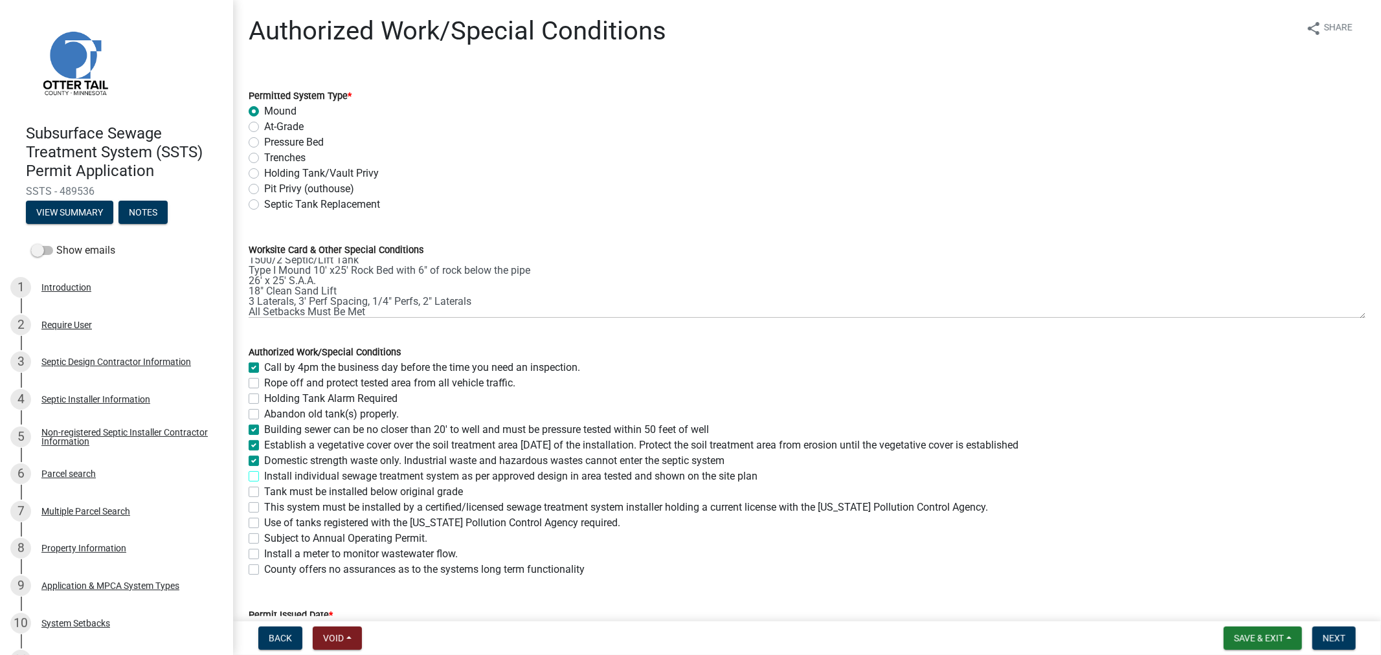
checkbox input "true"
checkbox input "false"
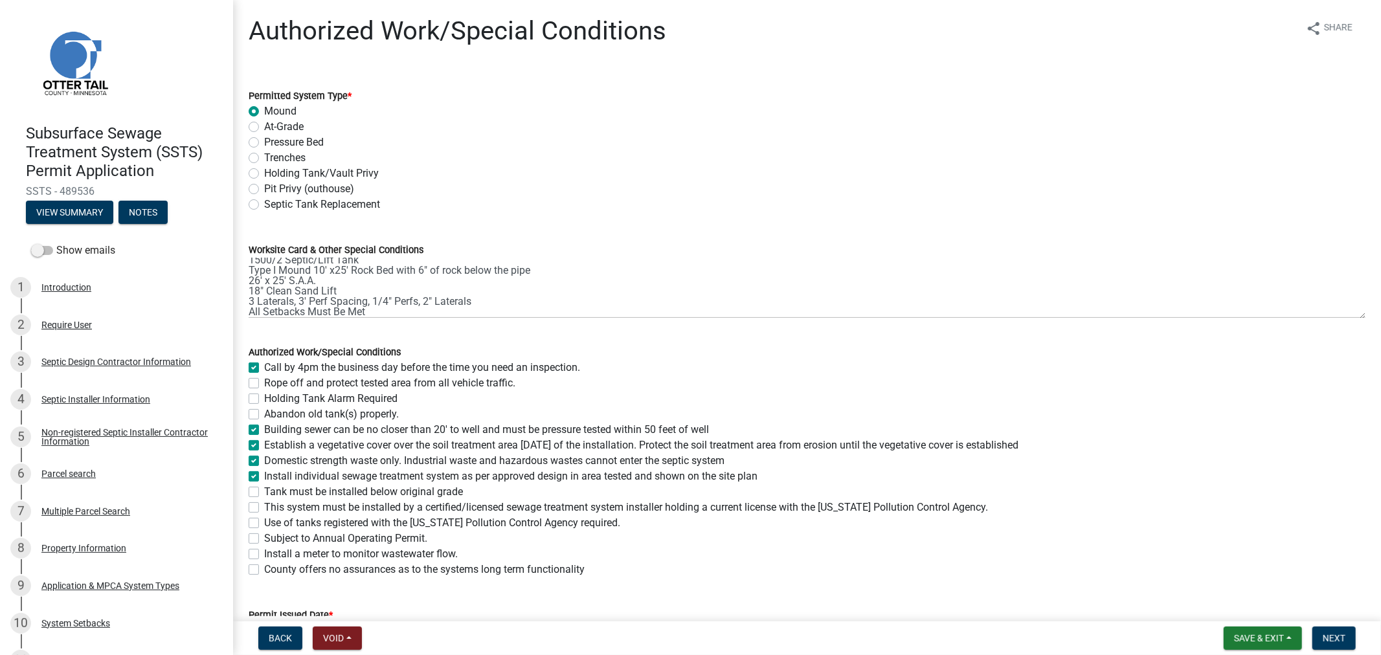
checkbox input "true"
checkbox input "false"
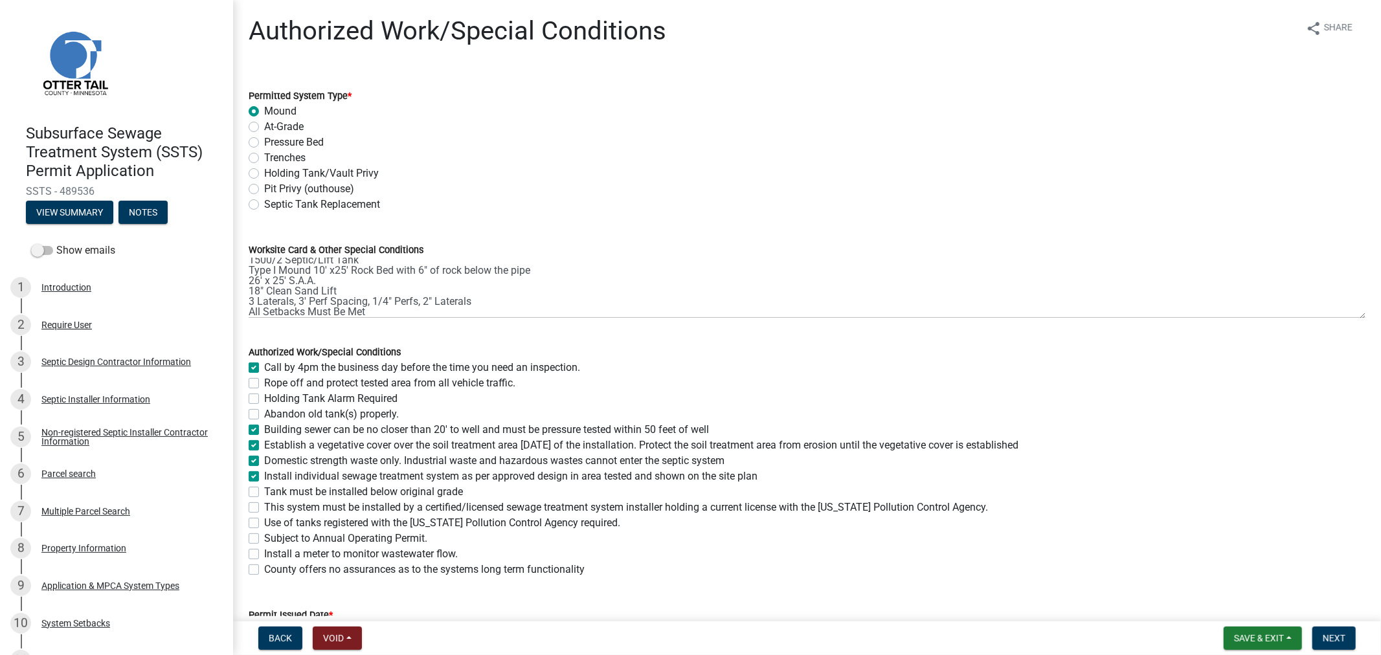
checkbox input "false"
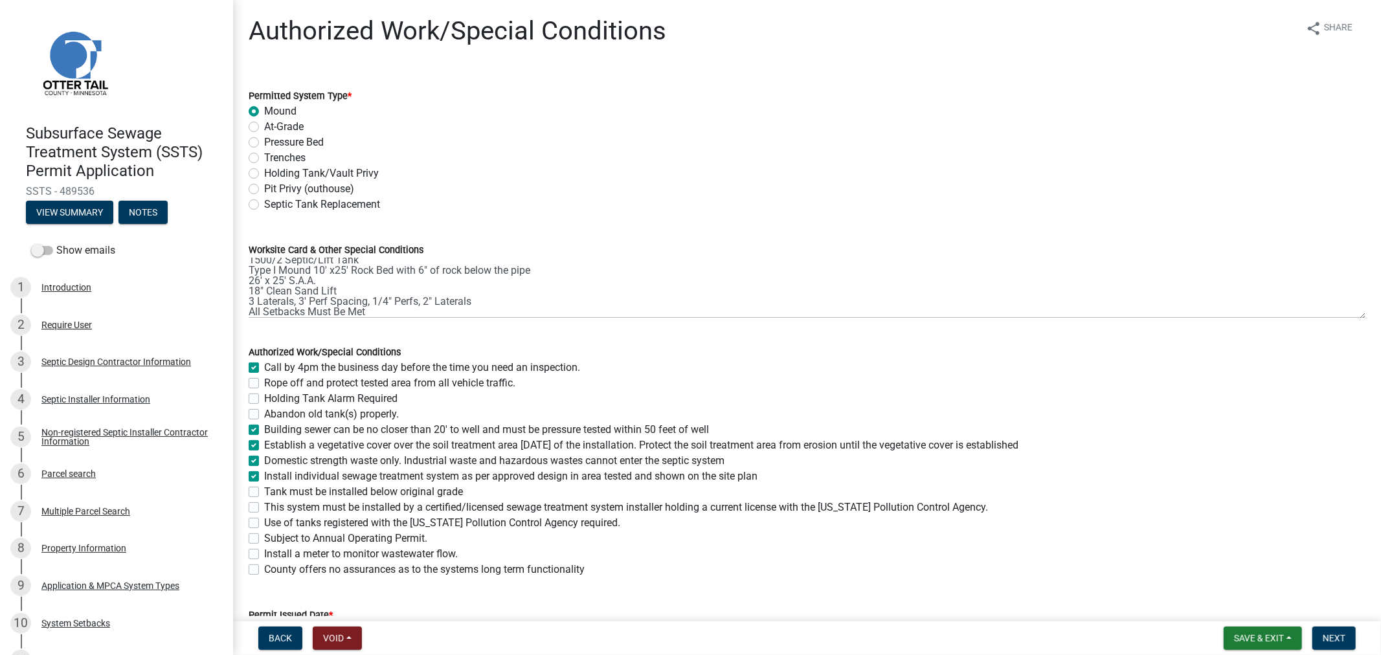
click at [264, 489] on label "Tank must be installed below original grade" at bounding box center [363, 492] width 199 height 16
click at [264, 489] on input "Tank must be installed below original grade" at bounding box center [268, 488] width 8 height 8
checkbox input "true"
checkbox input "false"
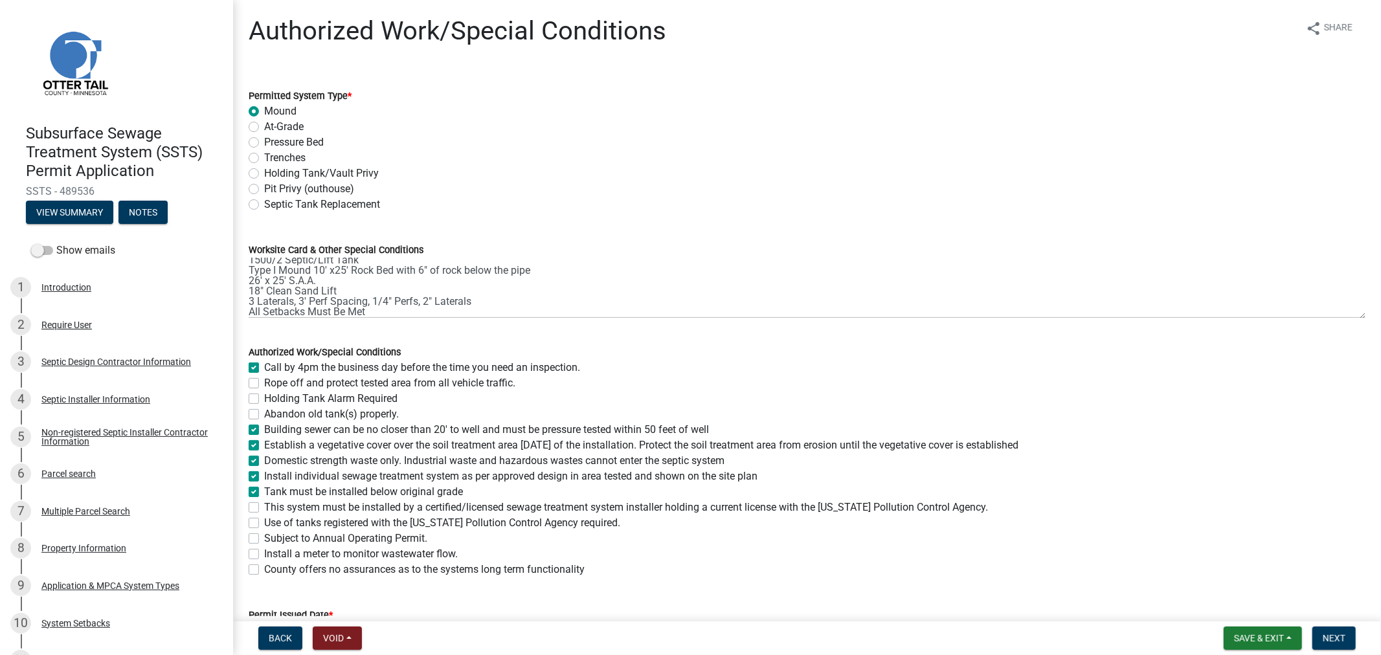
checkbox input "false"
checkbox input "true"
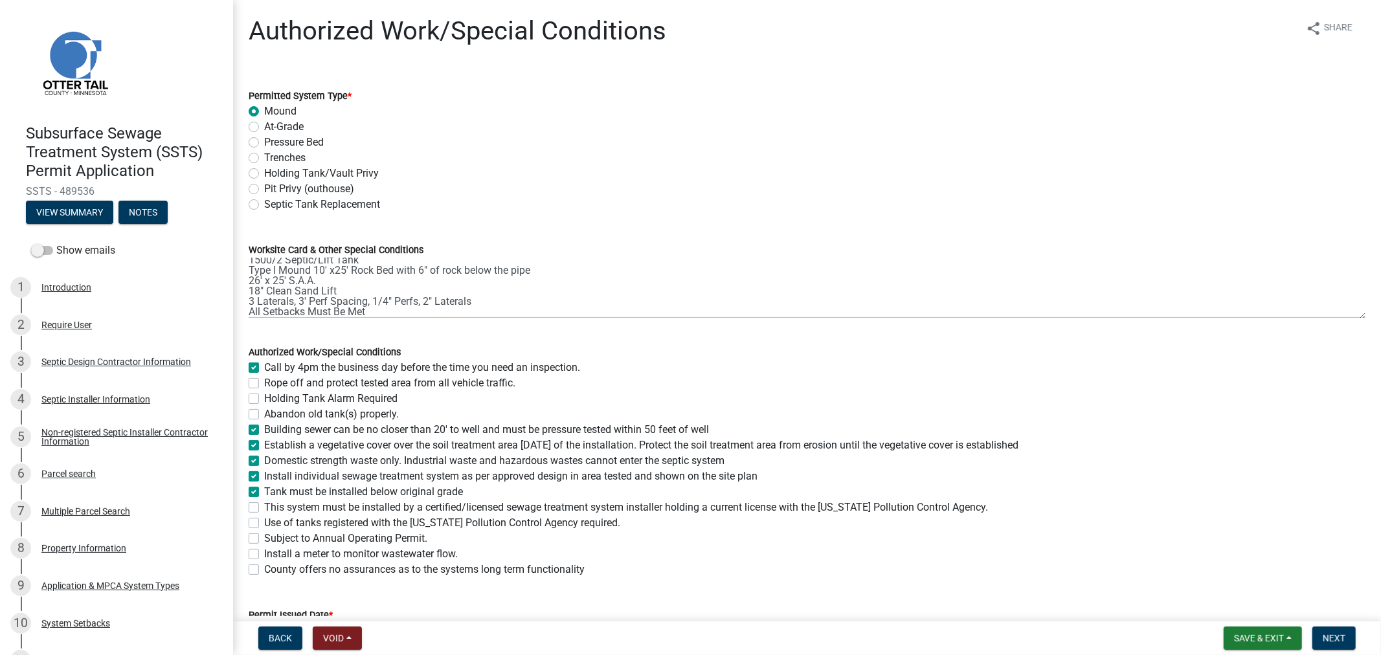
checkbox input "true"
checkbox input "false"
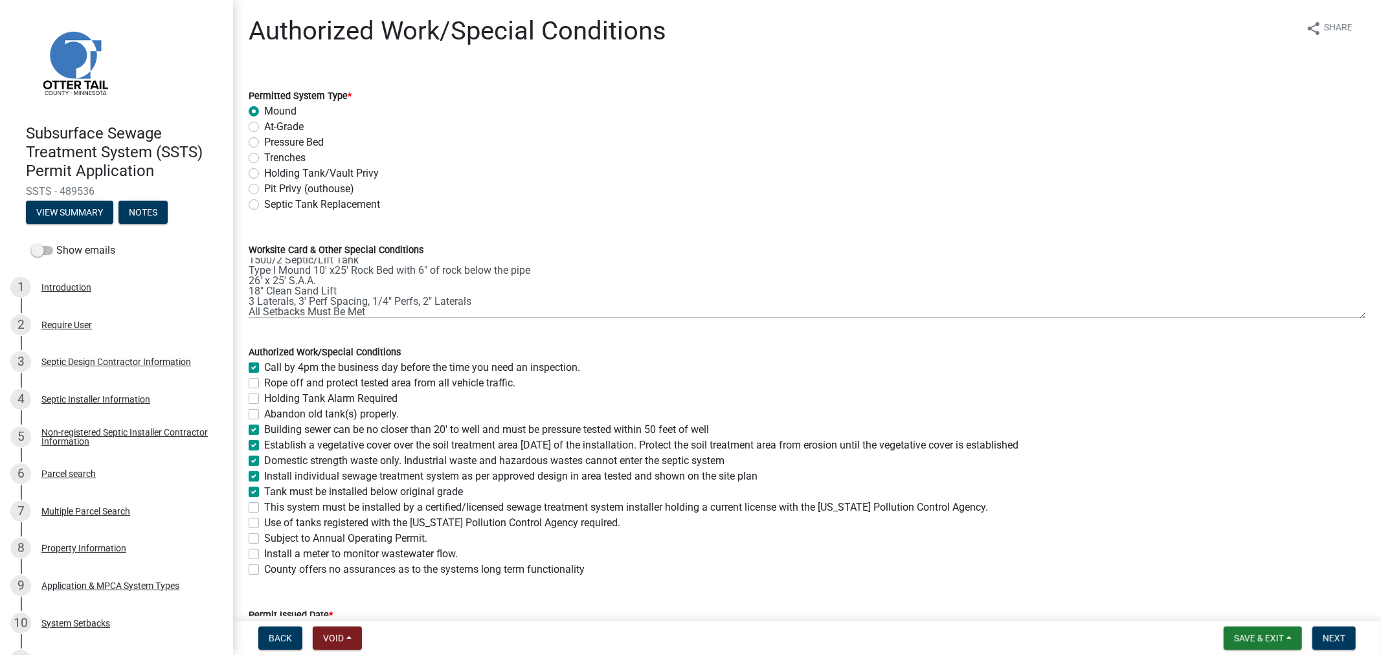
checkbox input "false"
click at [264, 509] on label "This system must be installed by a certified/licensed sewage treatment system i…" at bounding box center [626, 508] width 724 height 16
click at [264, 508] on input "This system must be installed by a certified/licensed sewage treatment system i…" at bounding box center [268, 504] width 8 height 8
checkbox input "true"
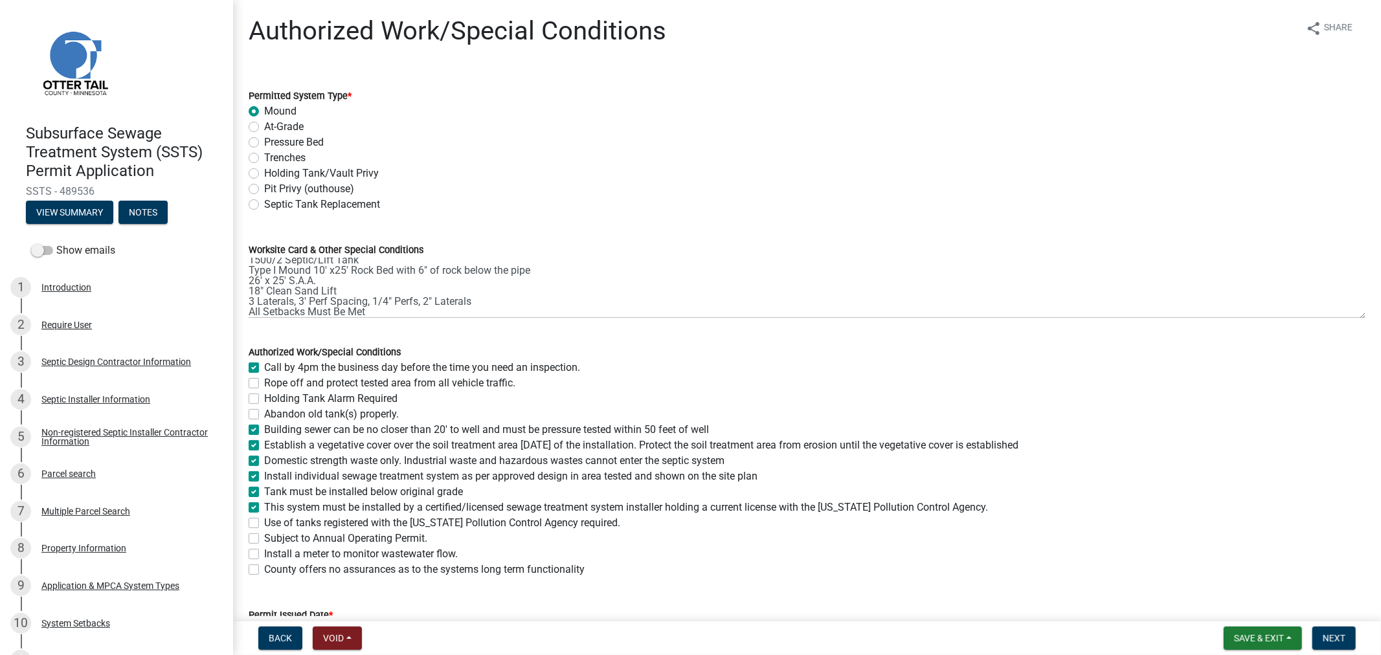
checkbox input "true"
checkbox input "false"
checkbox input "true"
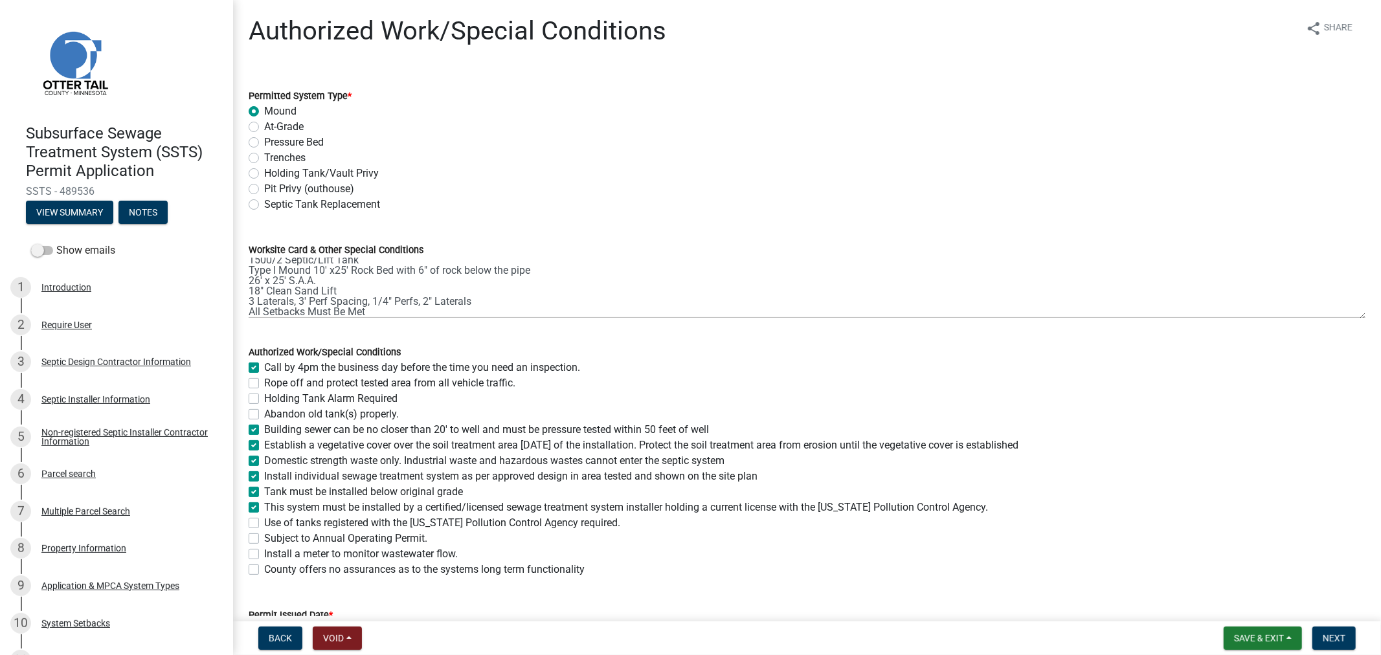
checkbox input "true"
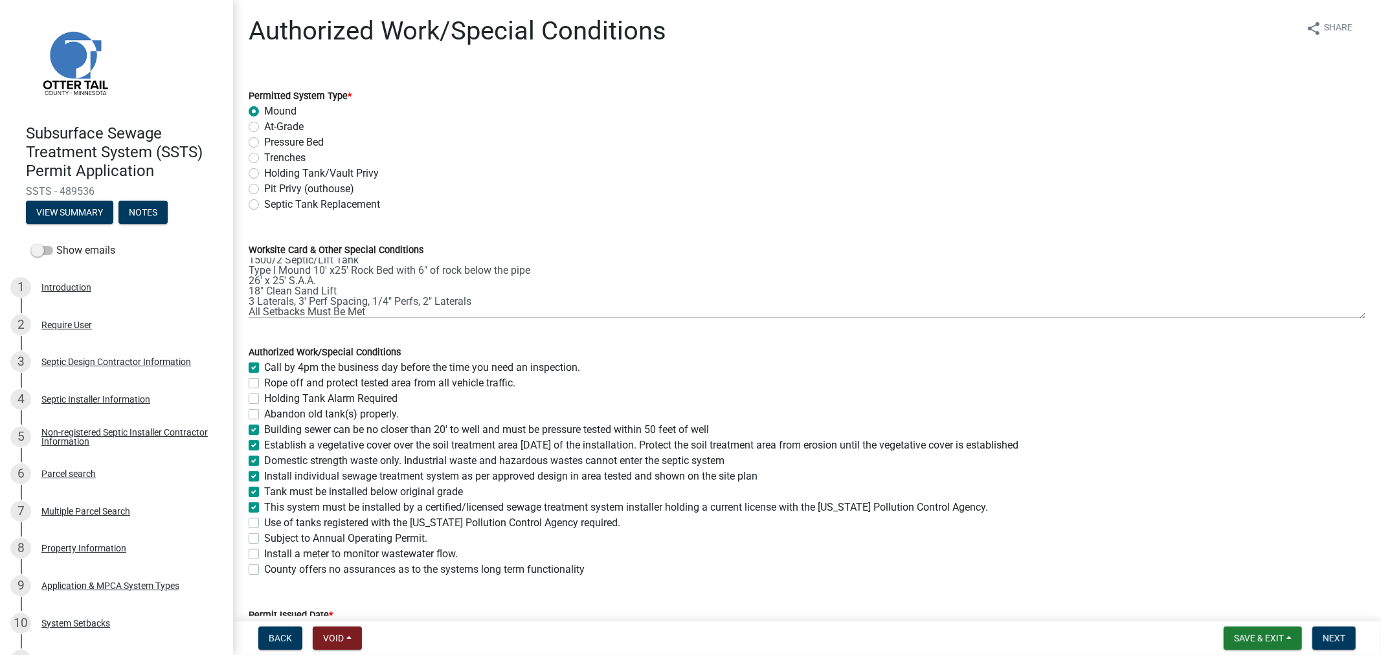
checkbox input "false"
click at [264, 524] on label "Use of tanks registered with the [US_STATE] Pollution Control Agency required." at bounding box center [442, 523] width 356 height 16
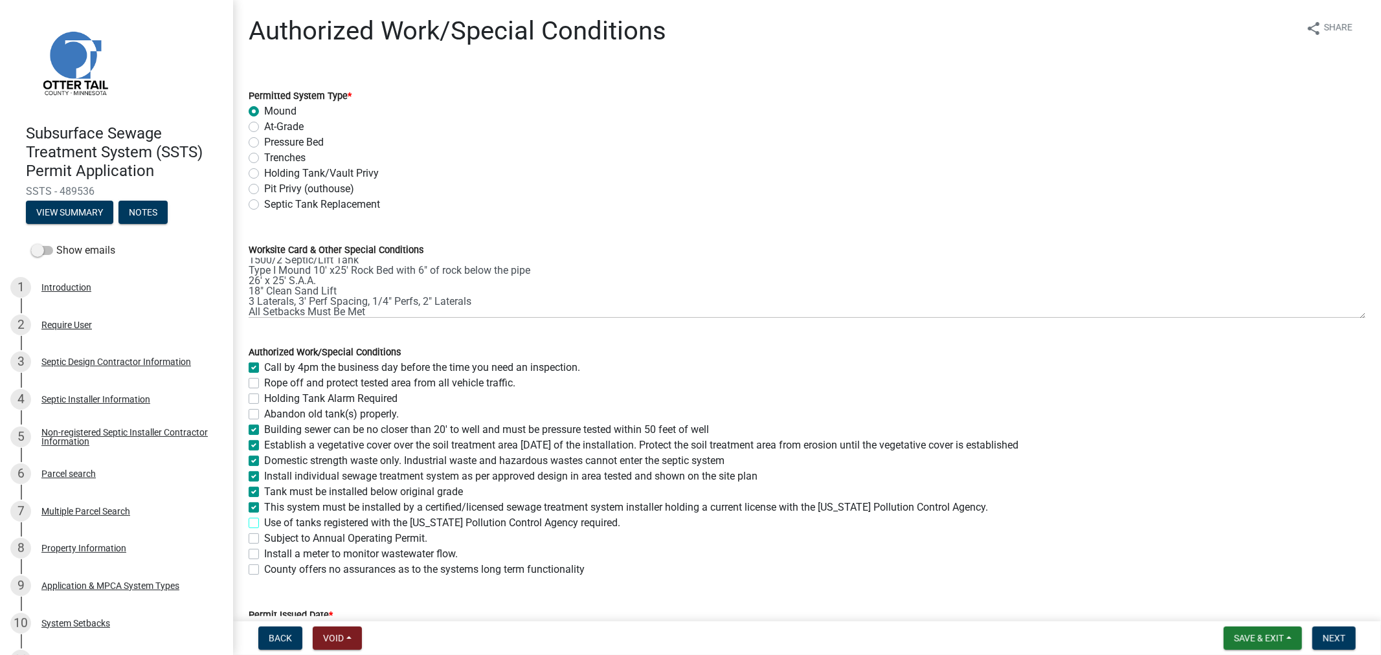
click at [264, 524] on input "Use of tanks registered with the [US_STATE] Pollution Control Agency required." at bounding box center [268, 519] width 8 height 8
checkbox input "true"
checkbox input "false"
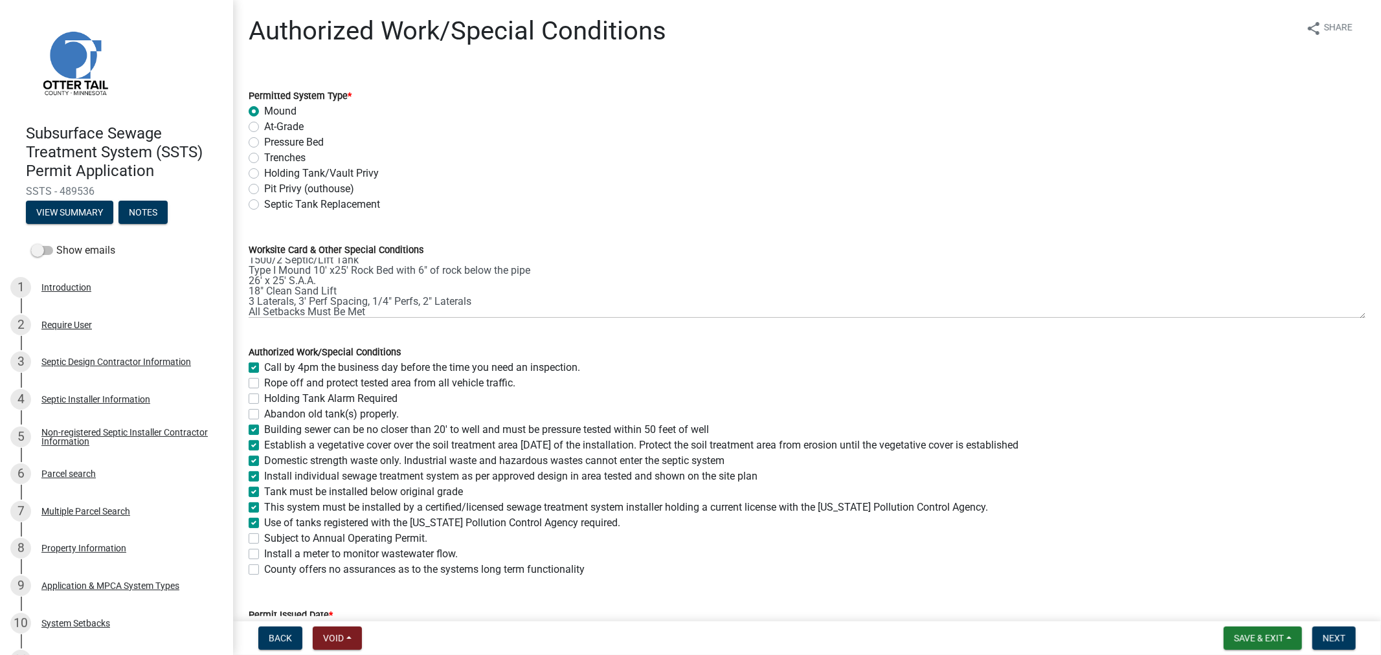
checkbox input "false"
checkbox input "true"
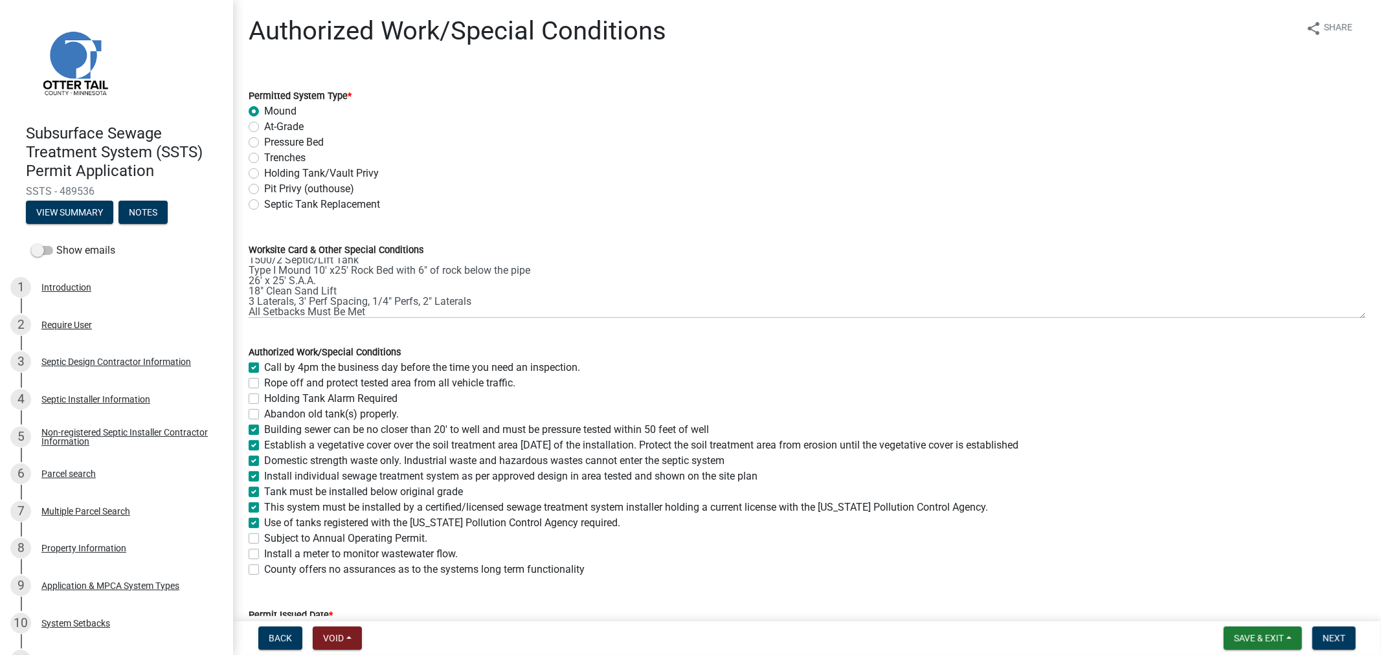
checkbox input "true"
checkbox input "false"
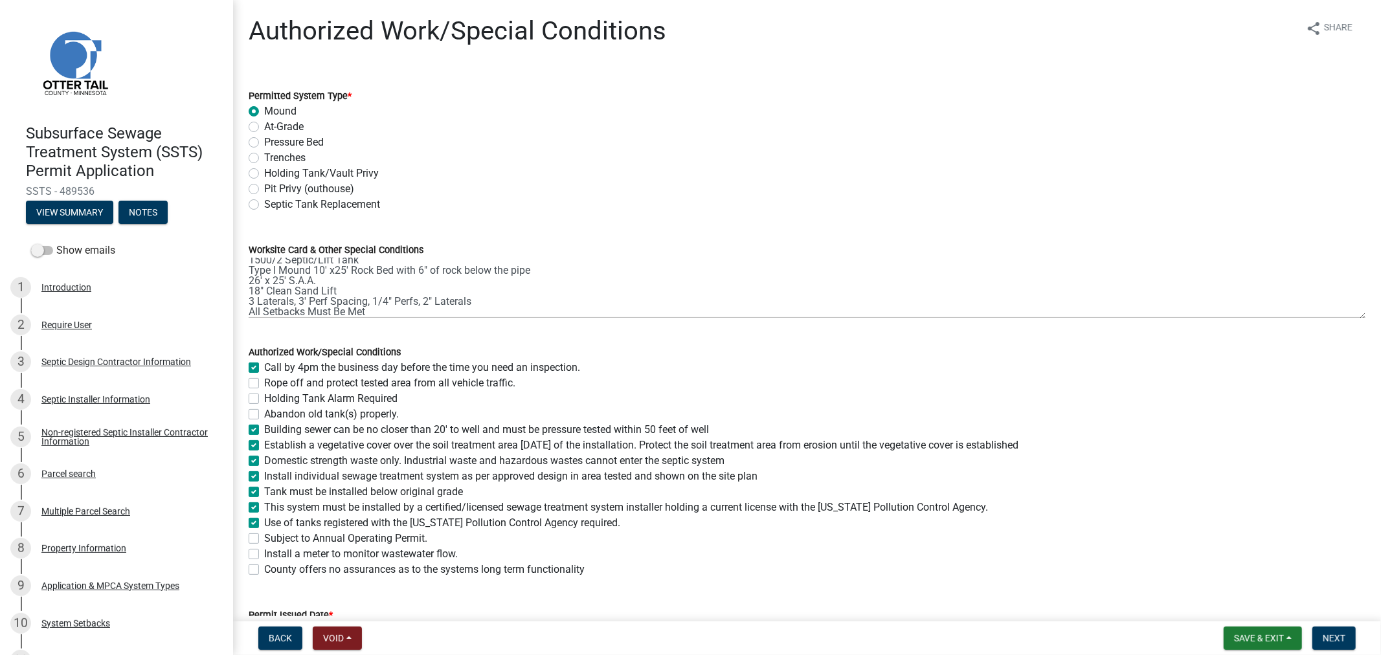
checkbox input "false"
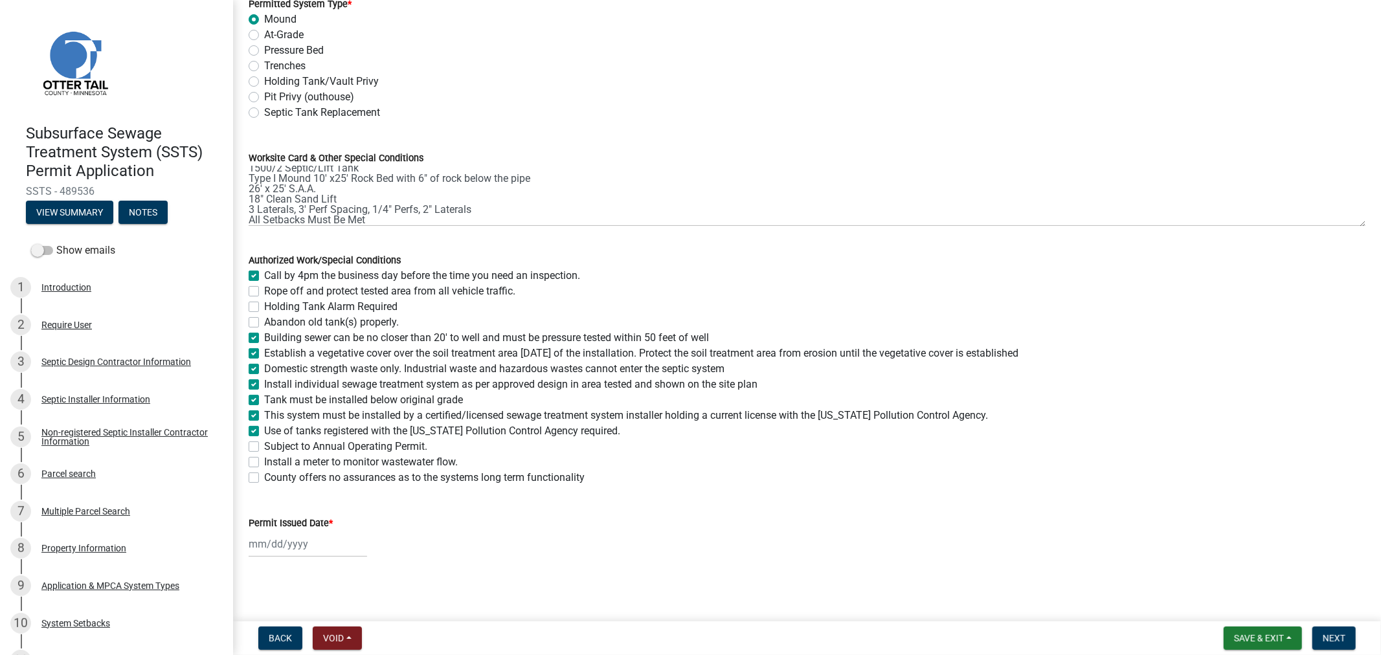
scroll to position [95, 0]
click at [274, 544] on div at bounding box center [308, 541] width 118 height 27
select select "10"
select select "2025"
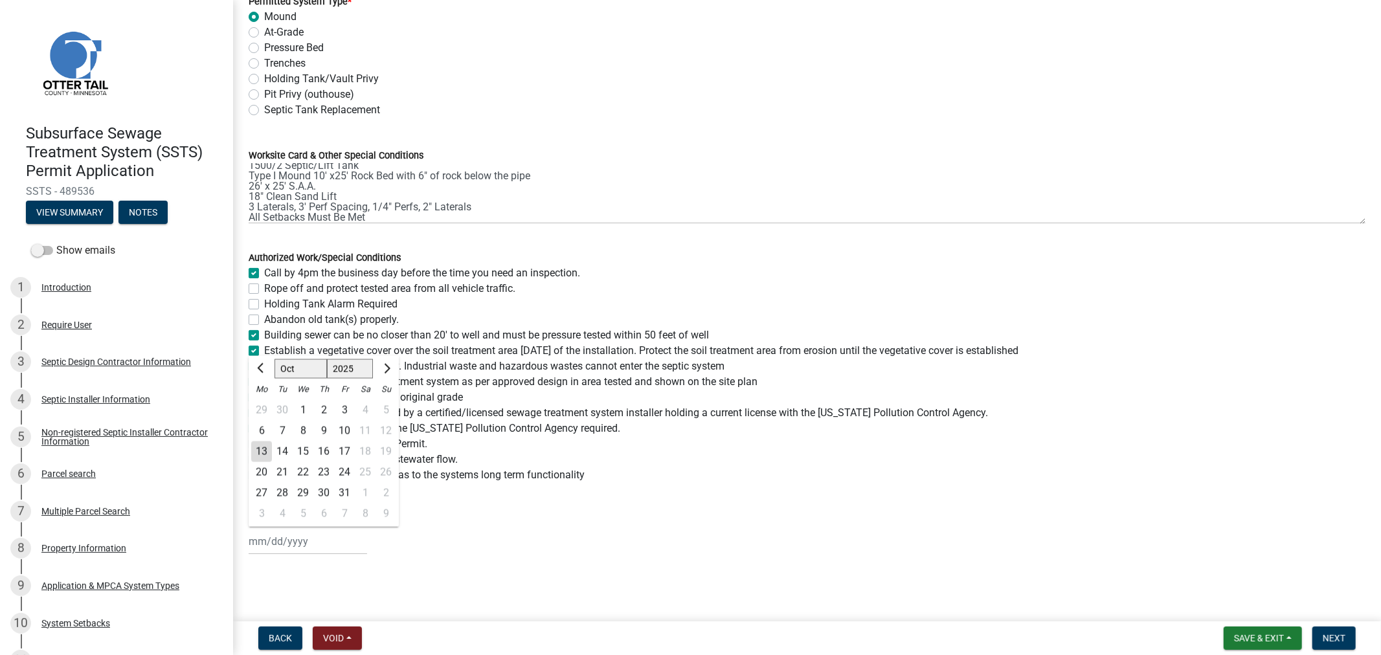
click at [268, 457] on div "13" at bounding box center [261, 452] width 21 height 21
type input "[DATE]"
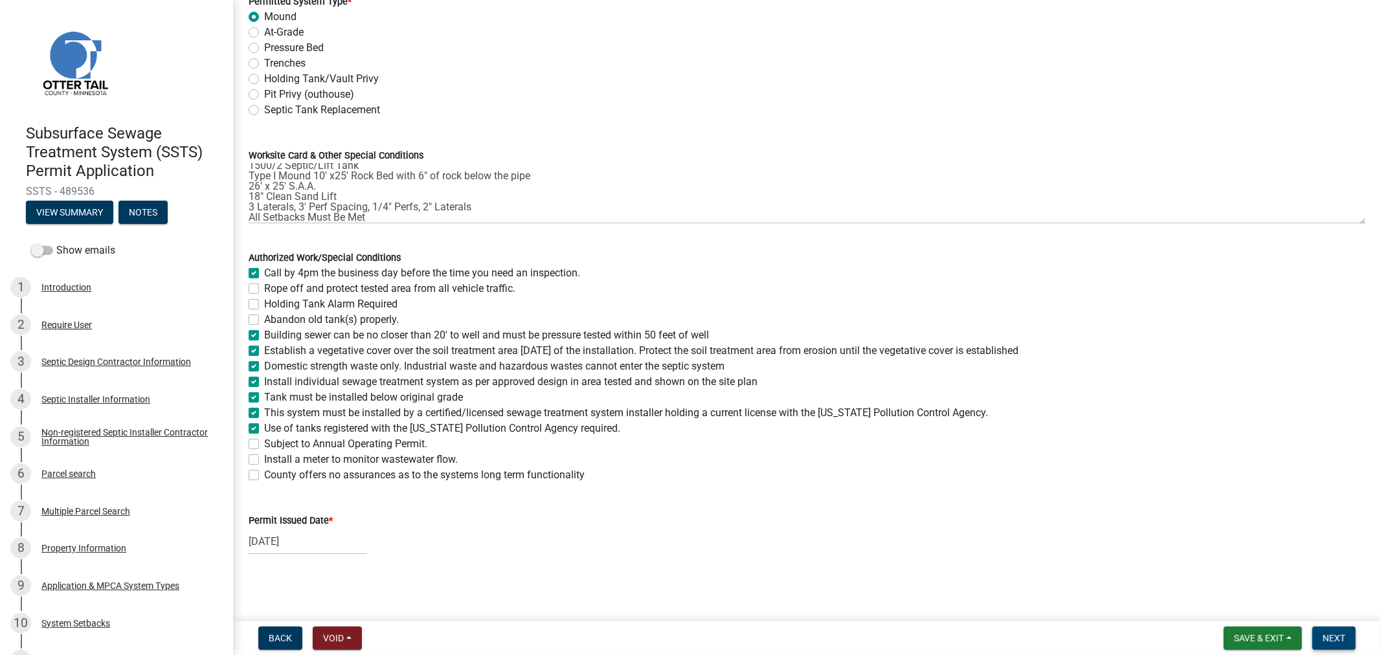
click at [1329, 633] on span "Next" at bounding box center [1334, 638] width 23 height 10
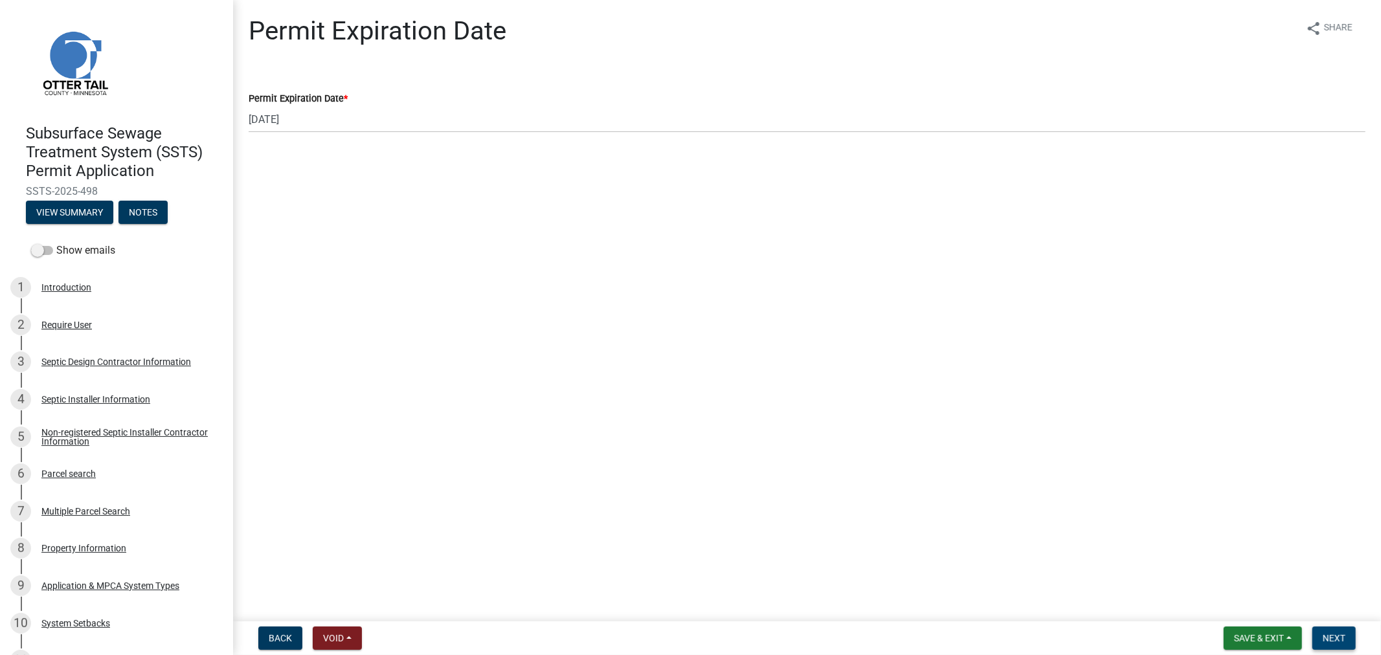
click at [1325, 629] on button "Next" at bounding box center [1333, 638] width 43 height 23
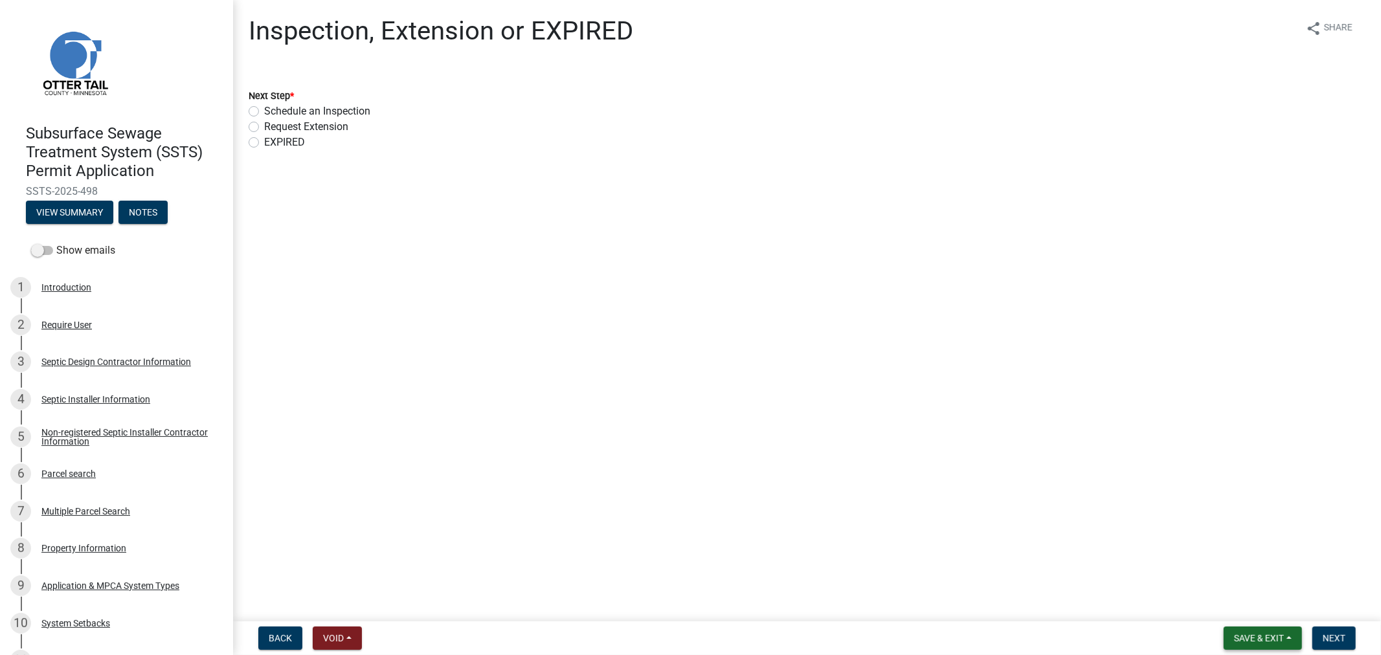
click at [1292, 631] on button "Save & Exit" at bounding box center [1263, 638] width 78 height 23
click at [1241, 611] on button "Save & Exit" at bounding box center [1250, 604] width 104 height 31
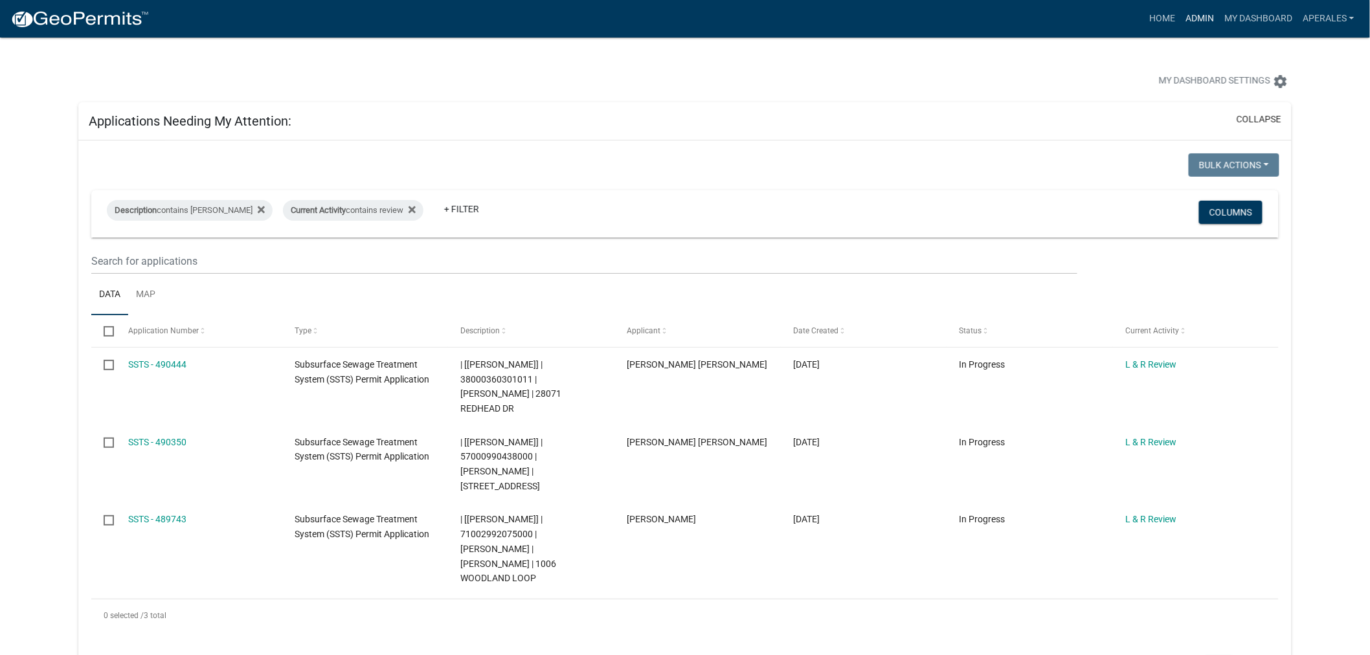
click at [1197, 22] on link "Admin" at bounding box center [1199, 18] width 39 height 25
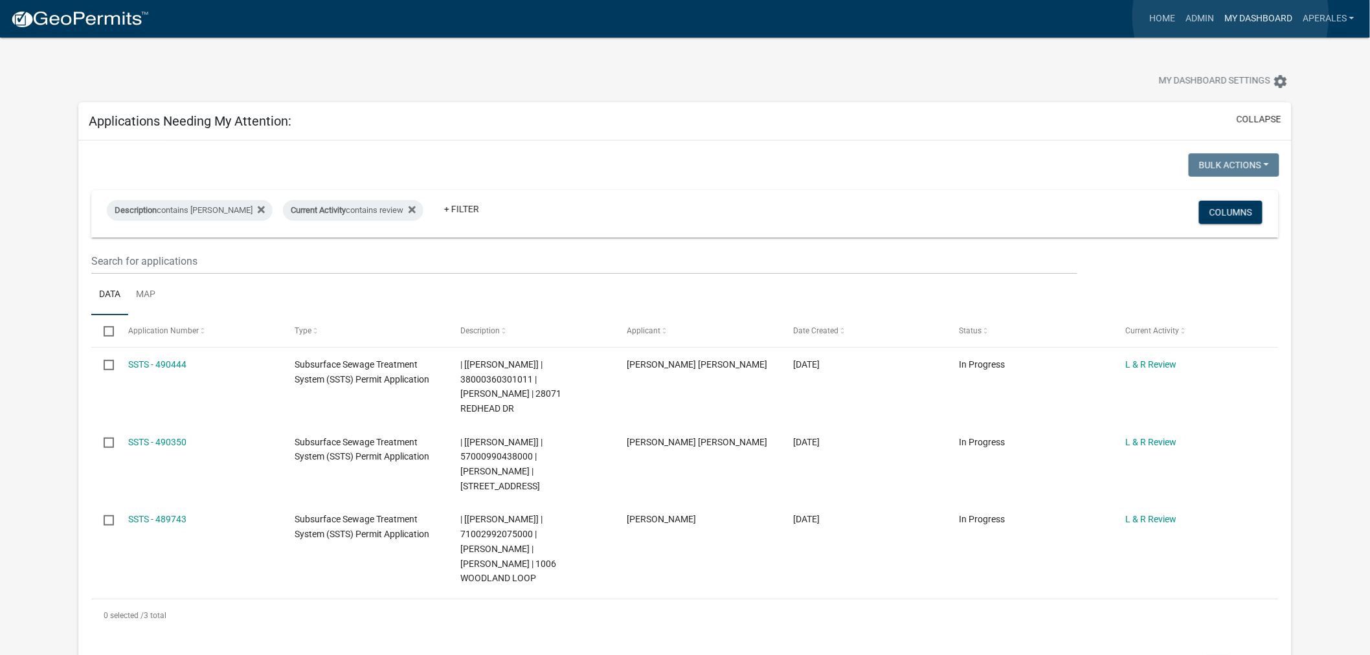
click at [1231, 17] on link "My Dashboard" at bounding box center [1258, 18] width 78 height 25
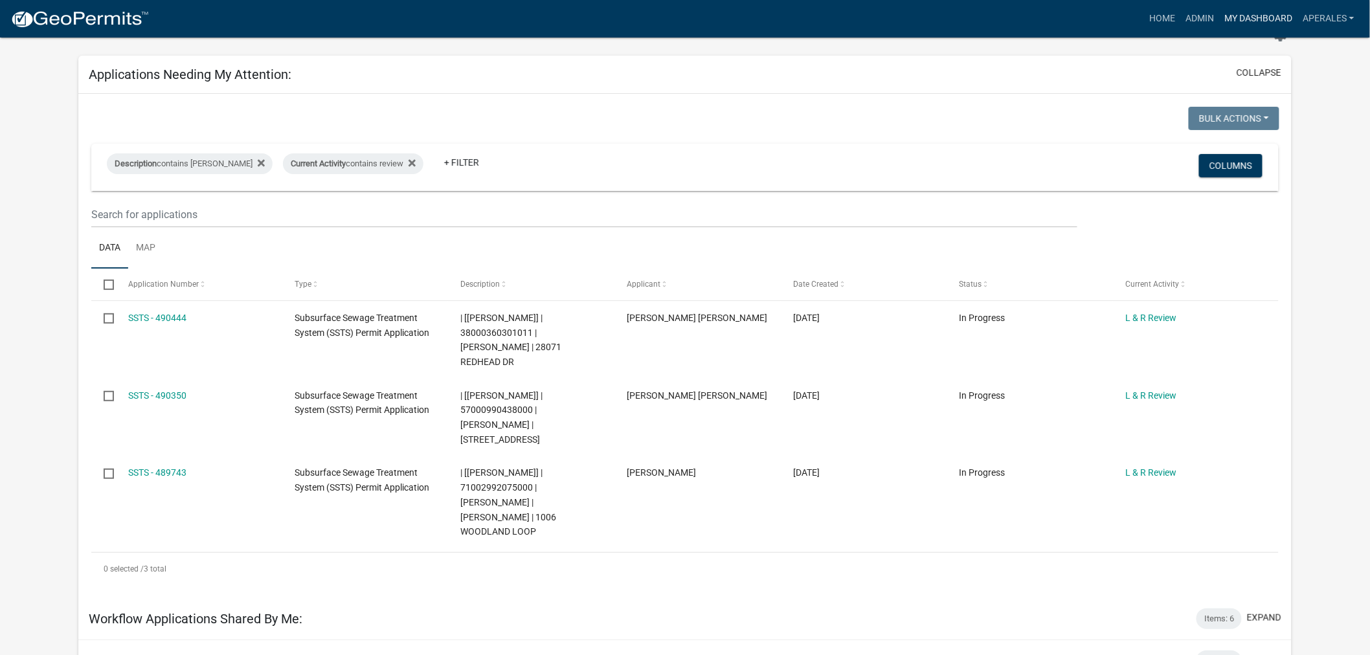
scroll to position [72, 0]
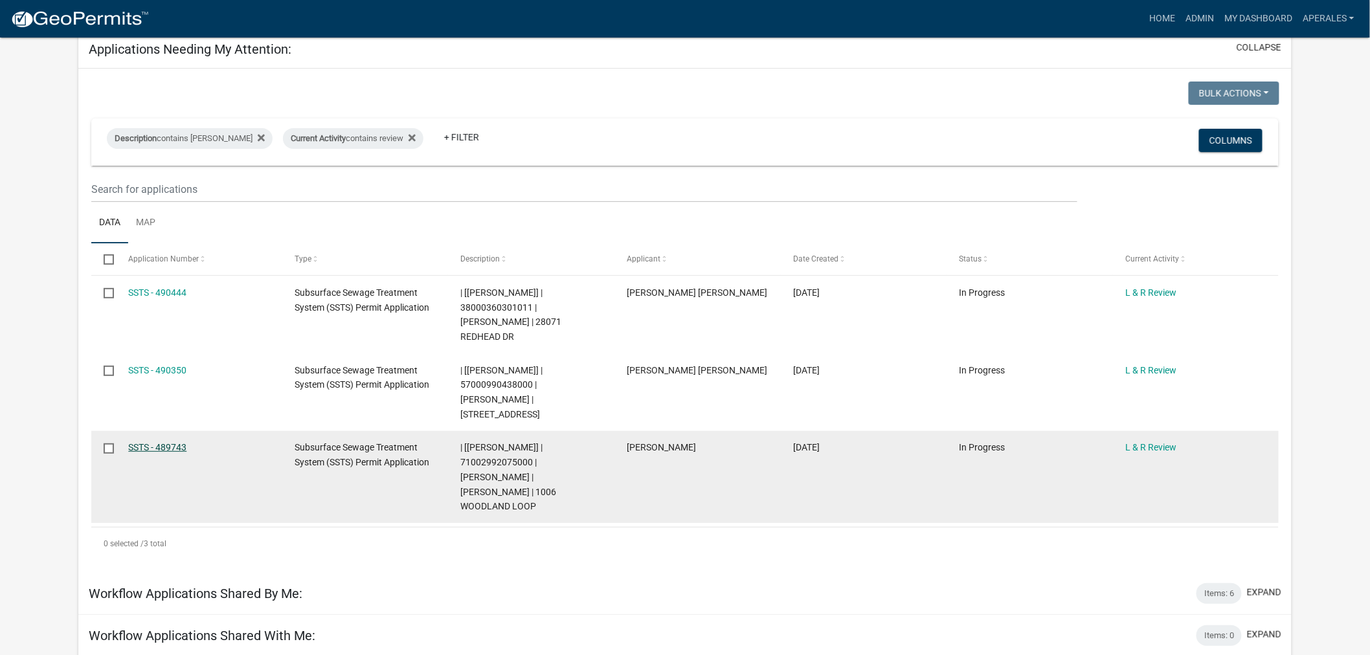
click at [173, 442] on link "SSTS - 489743" at bounding box center [157, 447] width 58 height 10
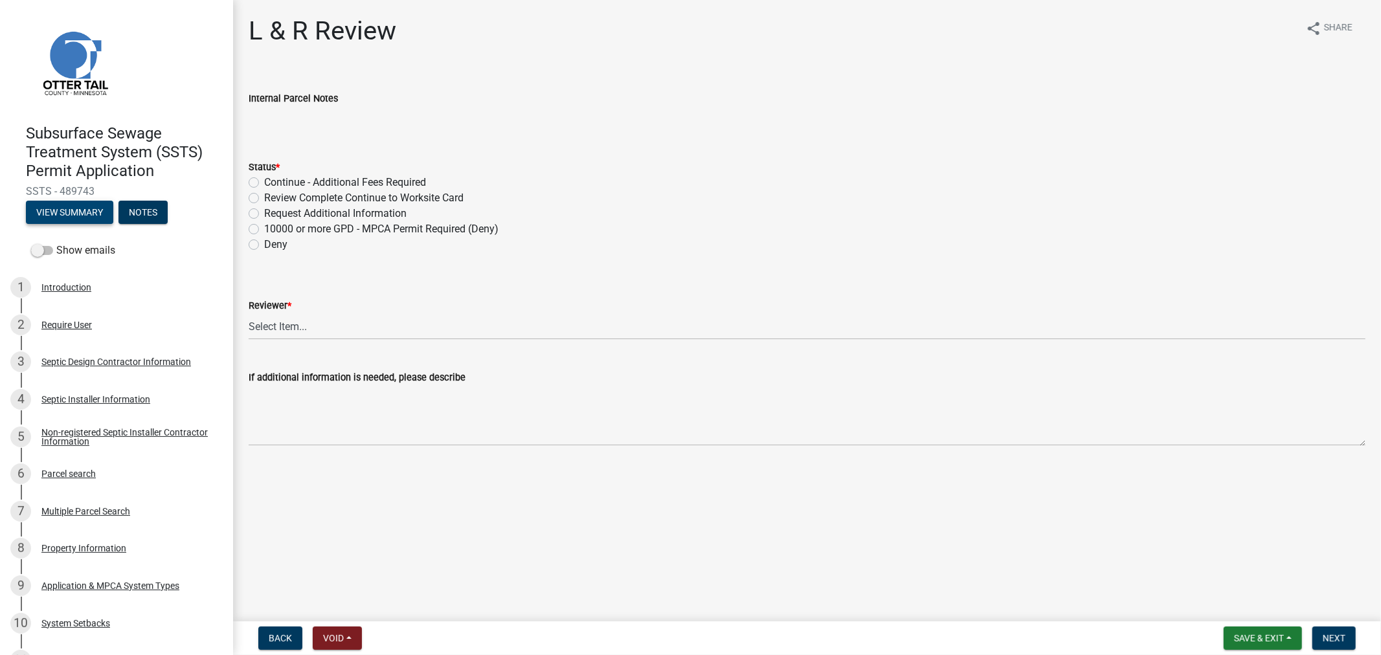
click at [68, 214] on button "View Summary" at bounding box center [69, 212] width 87 height 23
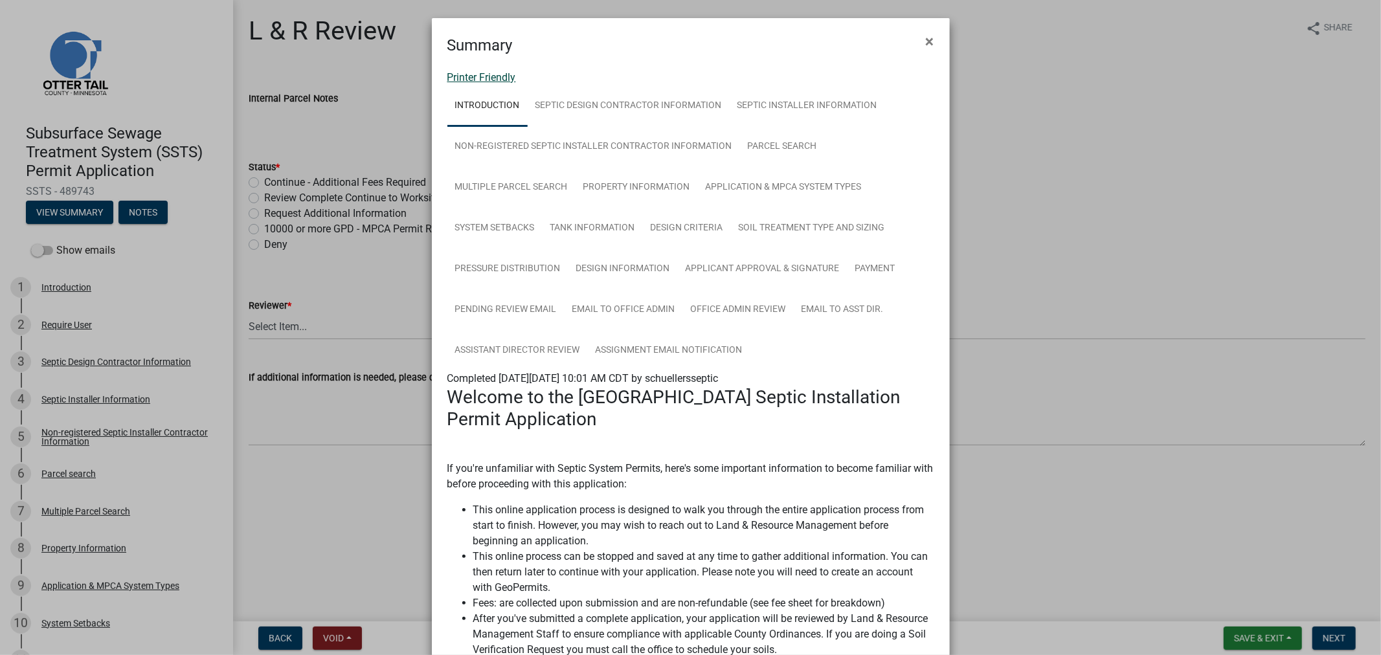
click at [464, 76] on link "Printer Friendly" at bounding box center [481, 77] width 69 height 12
click at [926, 39] on span "×" at bounding box center [930, 41] width 8 height 18
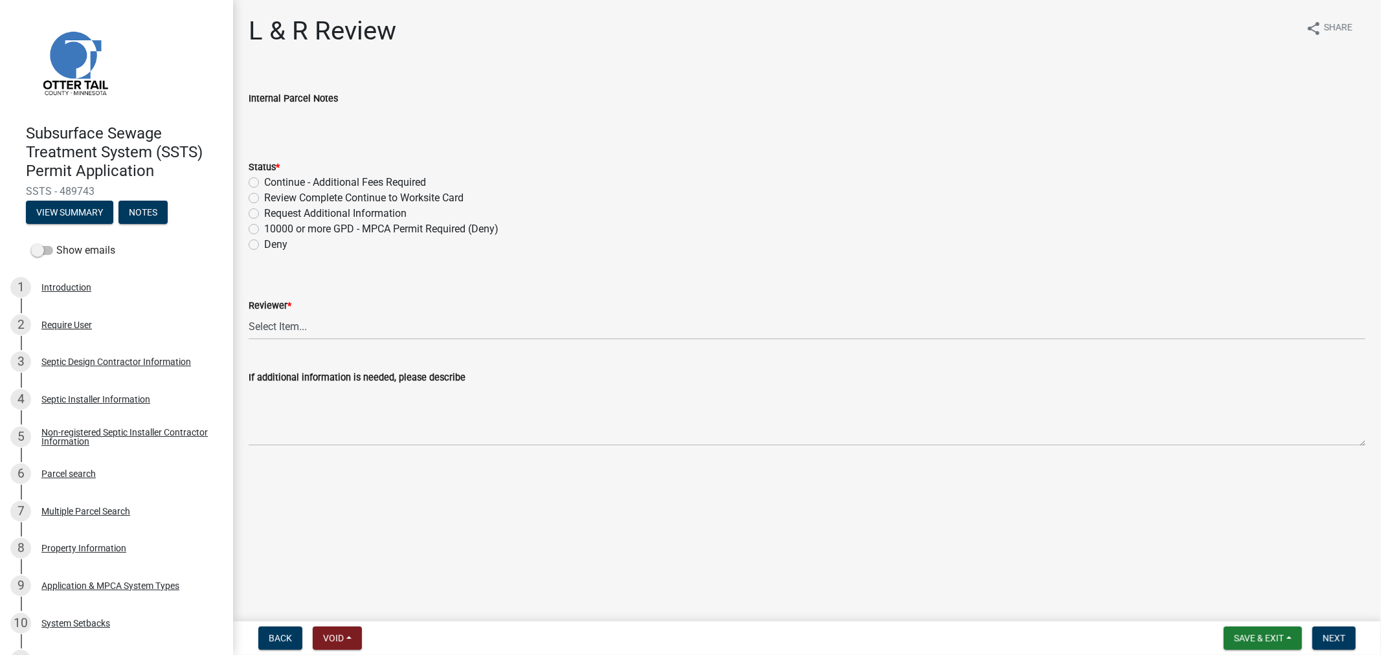
drag, startPoint x: 742, startPoint y: 225, endPoint x: 745, endPoint y: 240, distance: 15.1
click at [742, 234] on div "Status * Continue - Additional Fees Required Review Complete Continue to Worksi…" at bounding box center [807, 205] width 1117 height 93
click at [723, 298] on div "Reviewer *" at bounding box center [807, 306] width 1117 height 16
click at [264, 199] on label "Review Complete Continue to Worksite Card" at bounding box center [363, 198] width 199 height 16
click at [264, 199] on input "Review Complete Continue to Worksite Card" at bounding box center [268, 194] width 8 height 8
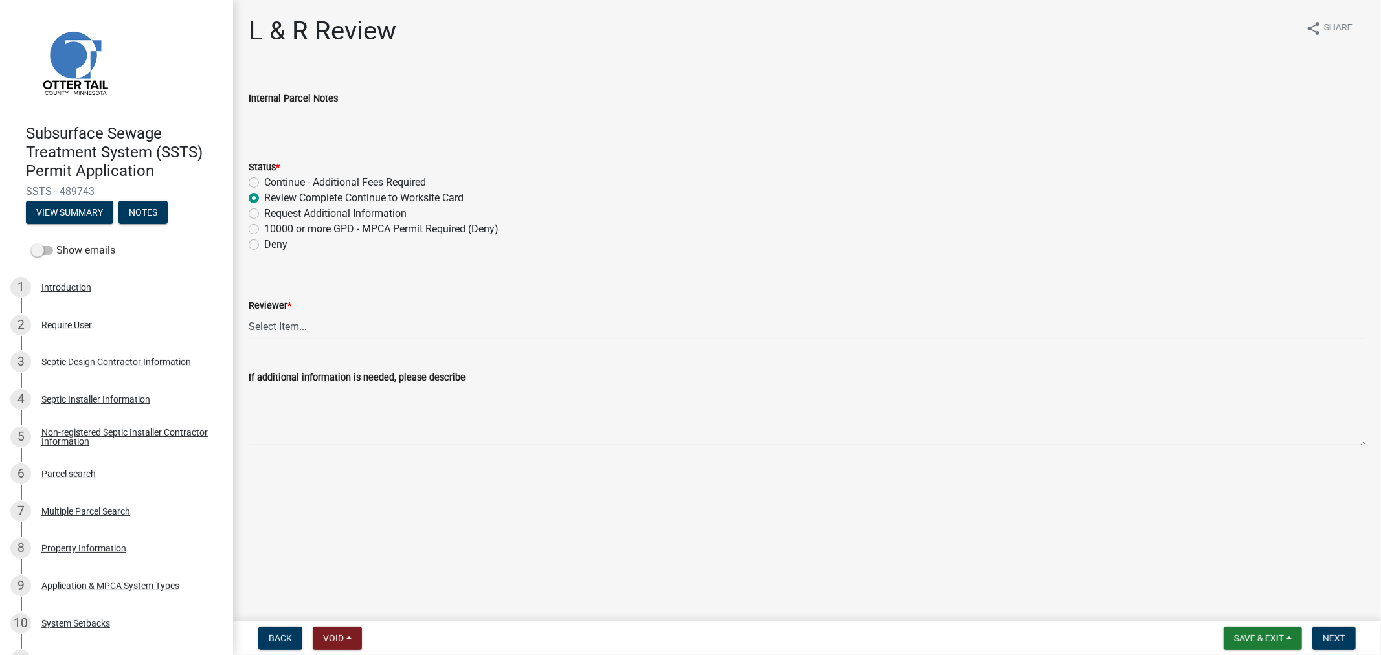
radio input "true"
drag, startPoint x: 269, startPoint y: 320, endPoint x: 267, endPoint y: 337, distance: 16.9
click at [269, 320] on select "Select Item... [PERSON_NAME] [PERSON_NAME] [PERSON_NAME] [PERSON_NAME] [PERSON_…" at bounding box center [807, 326] width 1117 height 27
click at [249, 313] on select "Select Item... [PERSON_NAME] [PERSON_NAME] [PERSON_NAME] [PERSON_NAME] [PERSON_…" at bounding box center [807, 326] width 1117 height 27
select select "9c3b6904-81c6-453c-afae-16c55a593472"
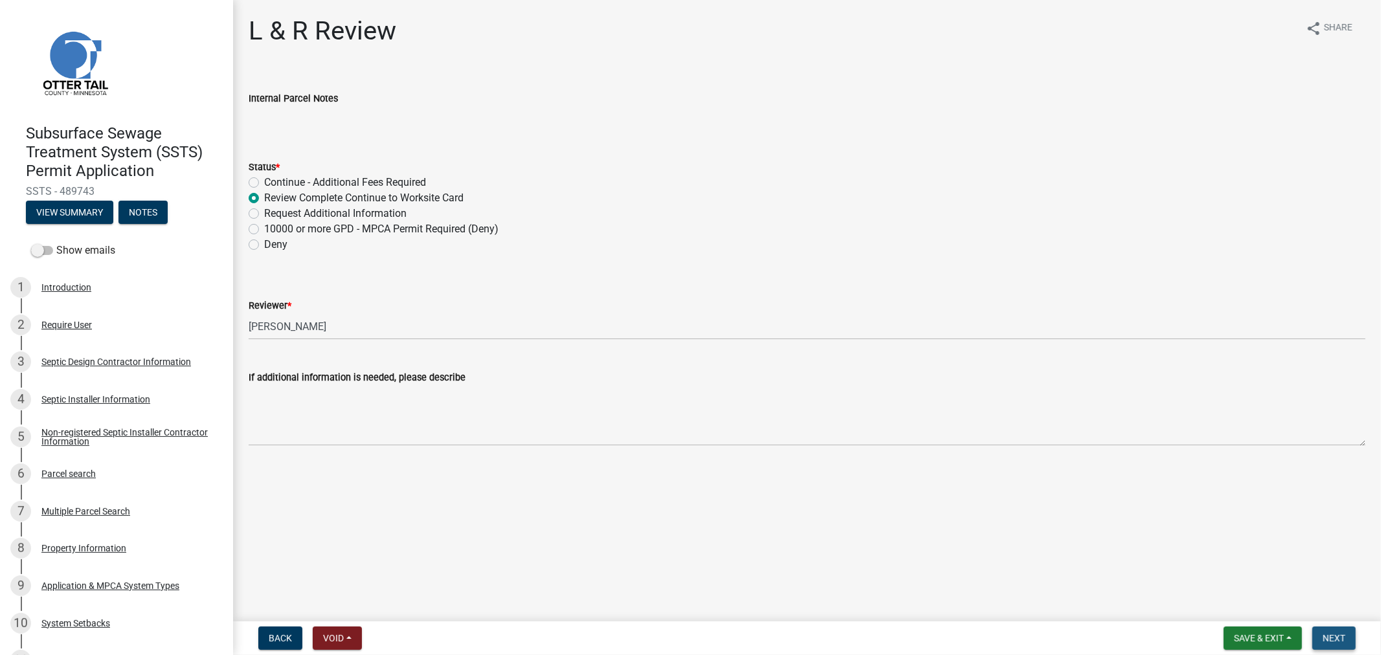
click at [1347, 642] on button "Next" at bounding box center [1333, 638] width 43 height 23
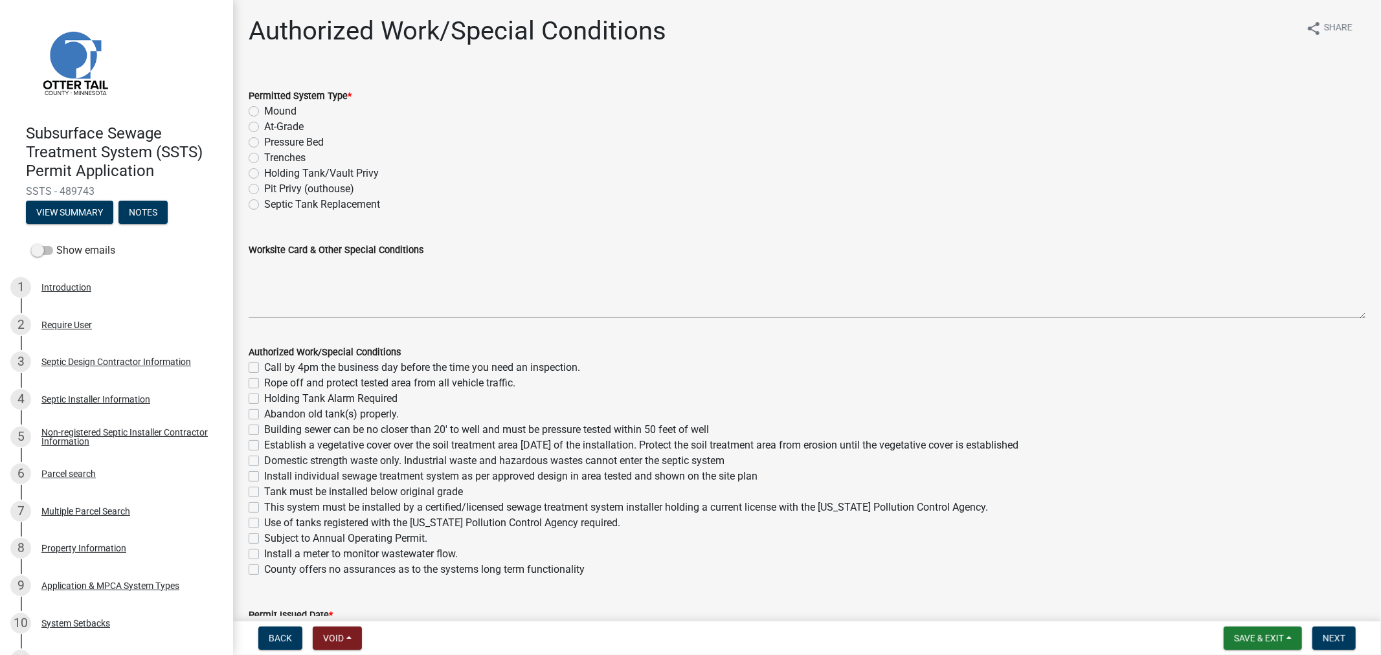
click at [264, 113] on label "Mound" at bounding box center [280, 112] width 32 height 16
click at [264, 112] on input "Mound" at bounding box center [268, 108] width 8 height 8
radio input "true"
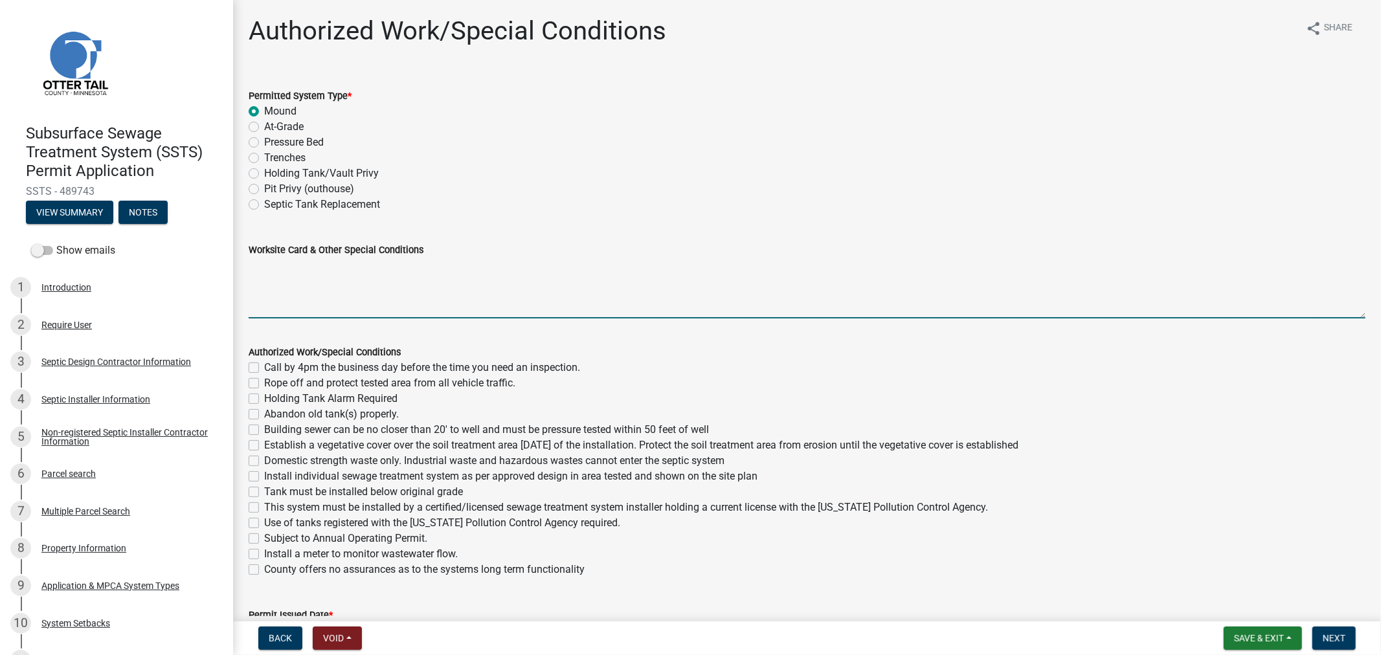
click at [269, 275] on textarea "Worksite Card & Other Special Conditions" at bounding box center [807, 288] width 1117 height 61
click at [297, 302] on textarea "1500 Gallon Septic Tank 650 Gallon Lift Tank Type I Mound 9' x 56' Chamber Bed …" at bounding box center [807, 288] width 1117 height 61
click at [572, 307] on textarea "1500 Gallon Septic Tank 650 Gallon Lift Tank Type I Mound 9' x 56' Chamber Bed …" at bounding box center [807, 288] width 1117 height 61
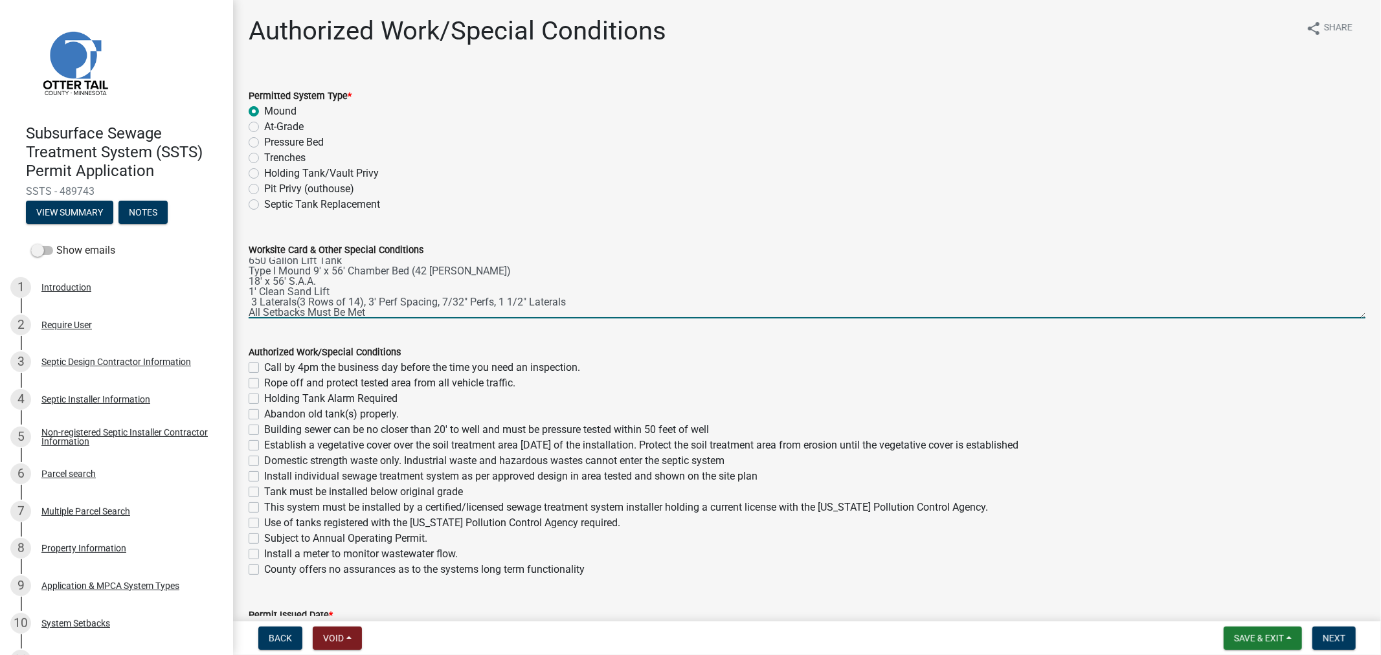
scroll to position [0, 0]
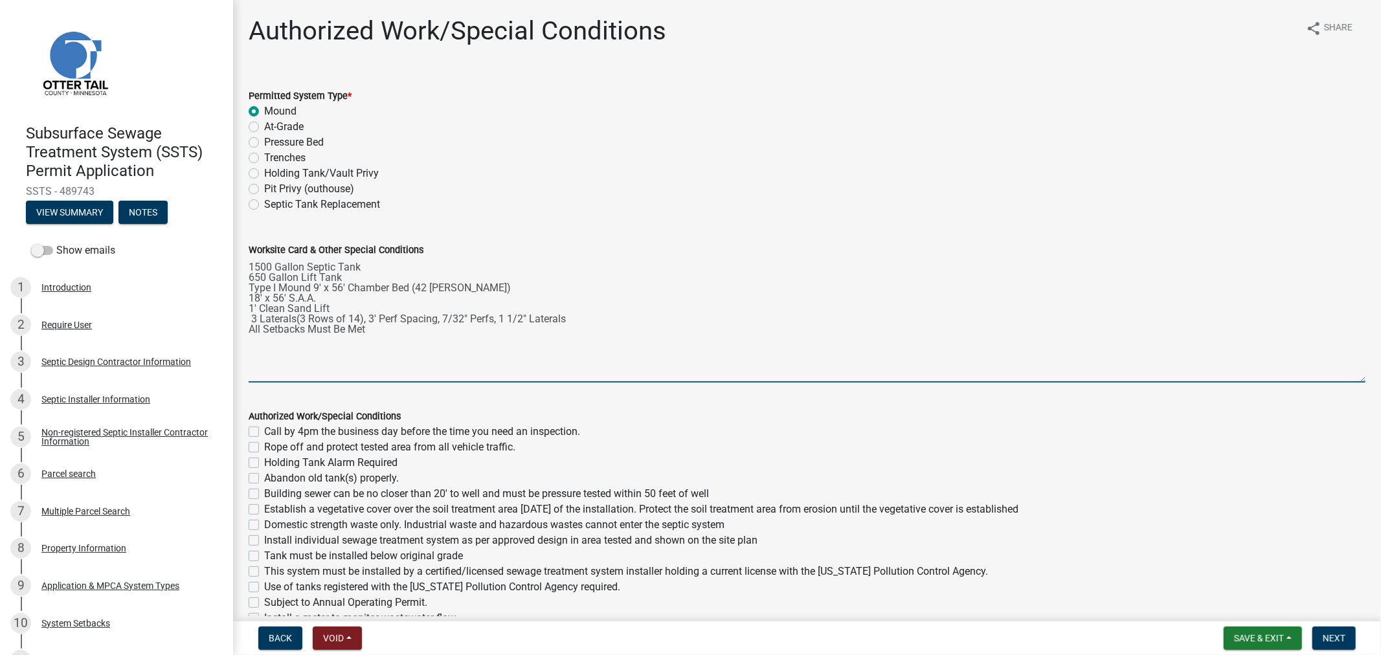
drag, startPoint x: 1349, startPoint y: 317, endPoint x: 1367, endPoint y: 382, distance: 67.2
click at [1367, 382] on div "Authorized Work/Special Conditions share Share Permitted System Type * Mound At…" at bounding box center [807, 376] width 1148 height 721
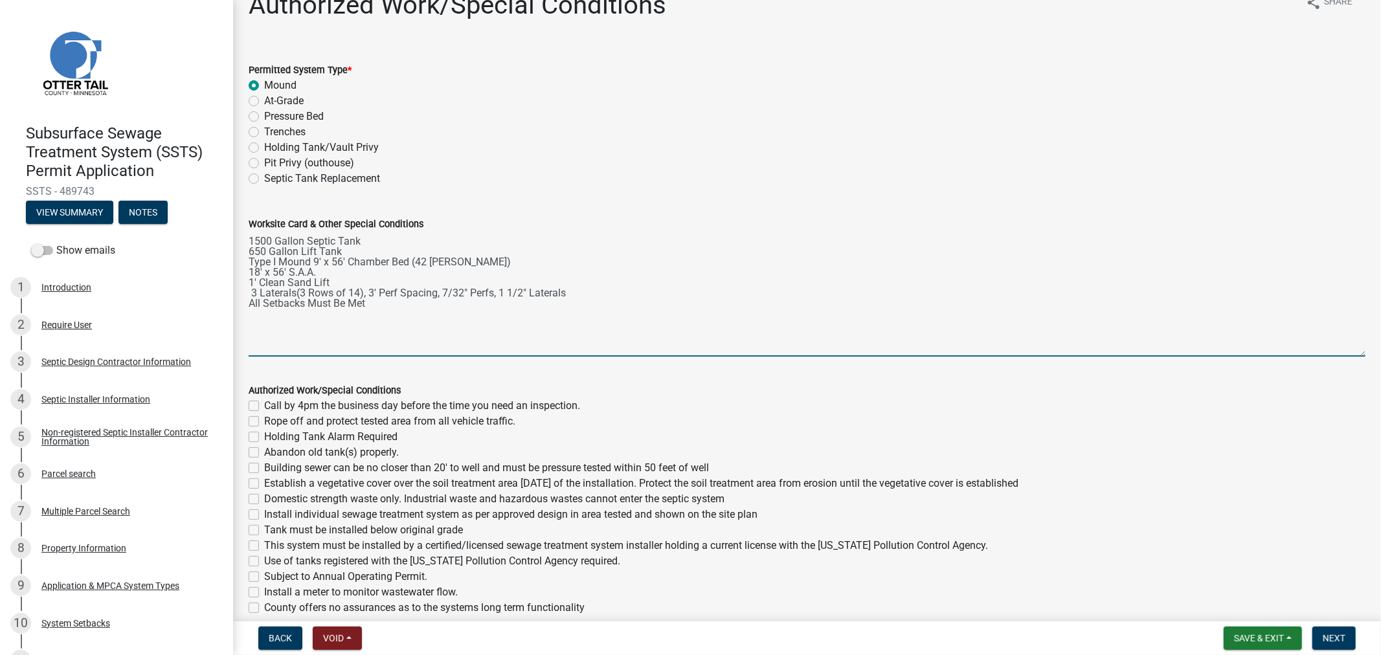
scroll to position [72, 0]
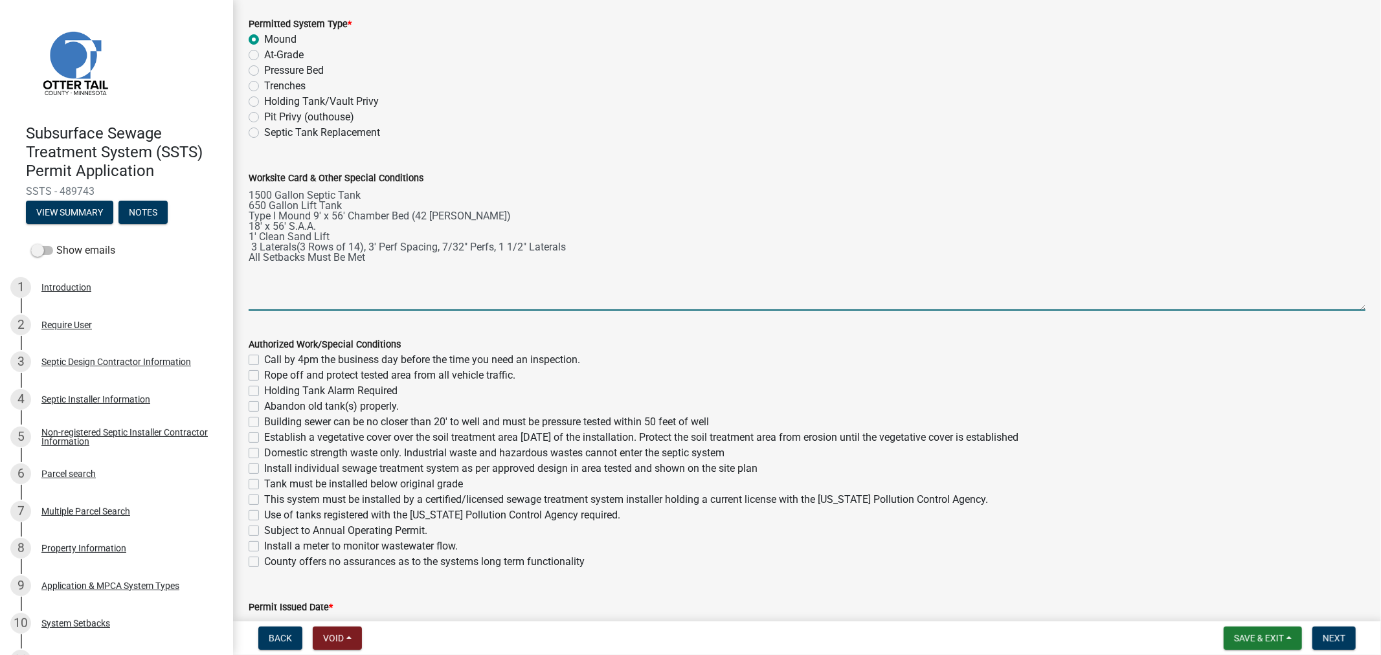
type textarea "1500 Gallon Septic Tank 650 Gallon Lift Tank Type I Mound 9' x 56' Chamber Bed …"
click at [264, 361] on label "Call by 4pm the business day before the time you need an inspection." at bounding box center [422, 360] width 316 height 16
click at [264, 361] on input "Call by 4pm the business day before the time you need an inspection." at bounding box center [268, 356] width 8 height 8
checkbox input "true"
checkbox input "false"
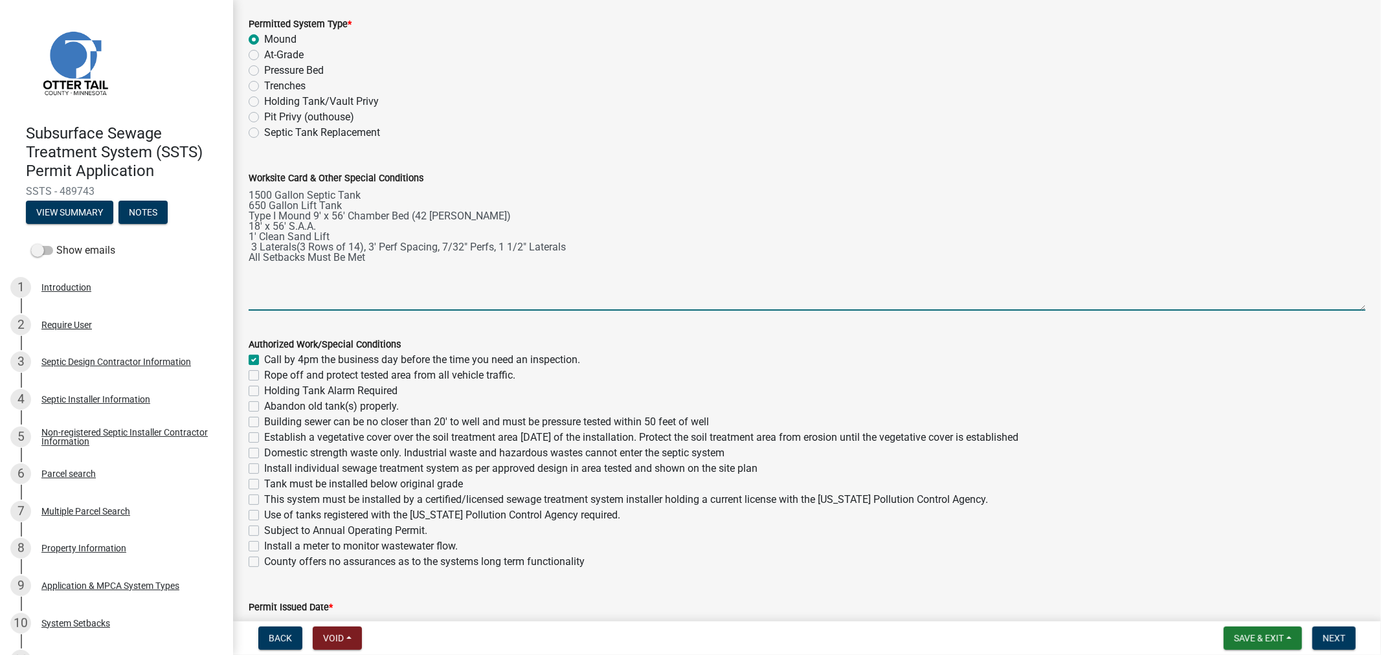
checkbox input "false"
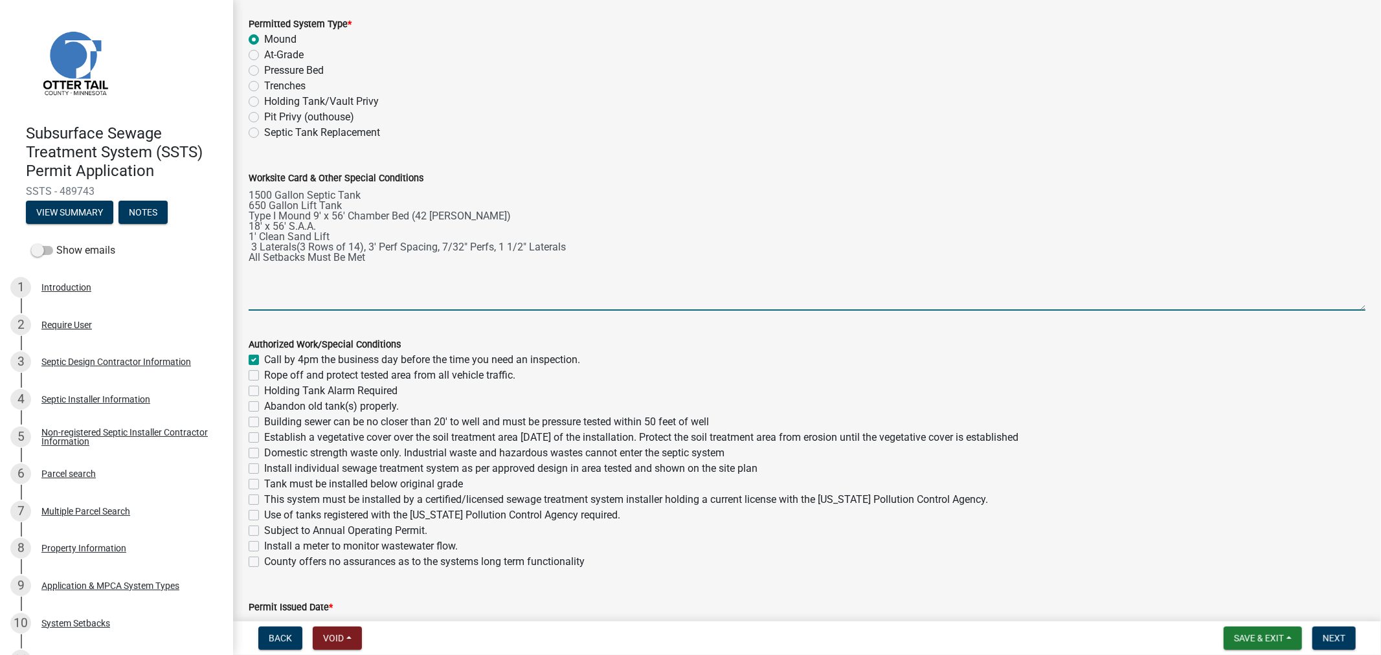
checkbox input "false"
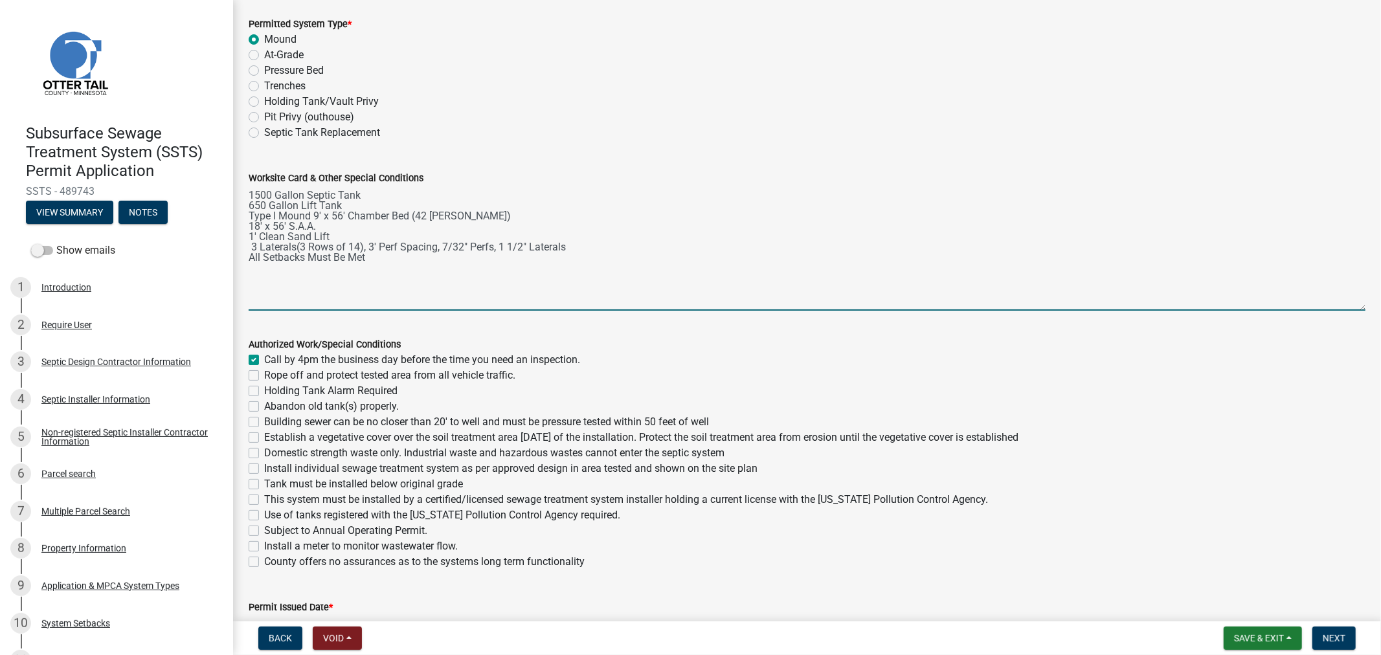
checkbox input "false"
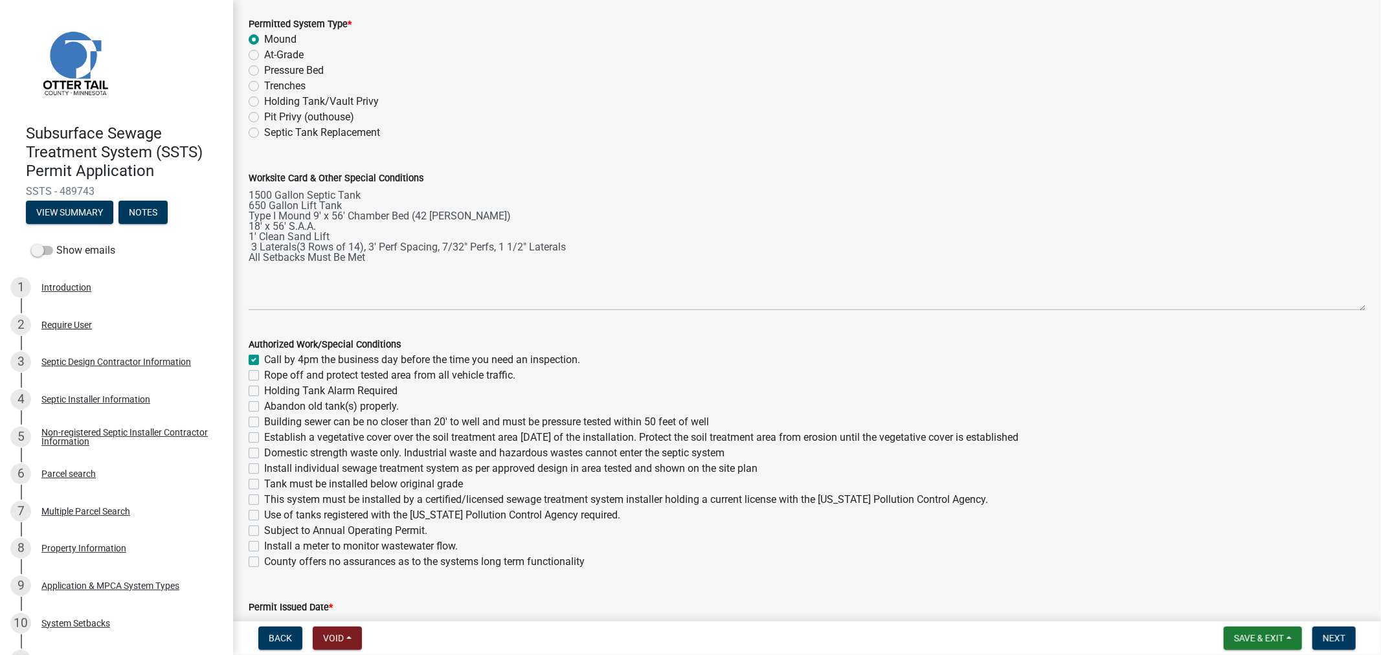
click at [264, 380] on label "Rope off and protect tested area from all vehicle traffic." at bounding box center [389, 376] width 251 height 16
click at [264, 376] on input "Rope off and protect tested area from all vehicle traffic." at bounding box center [268, 372] width 8 height 8
checkbox input "true"
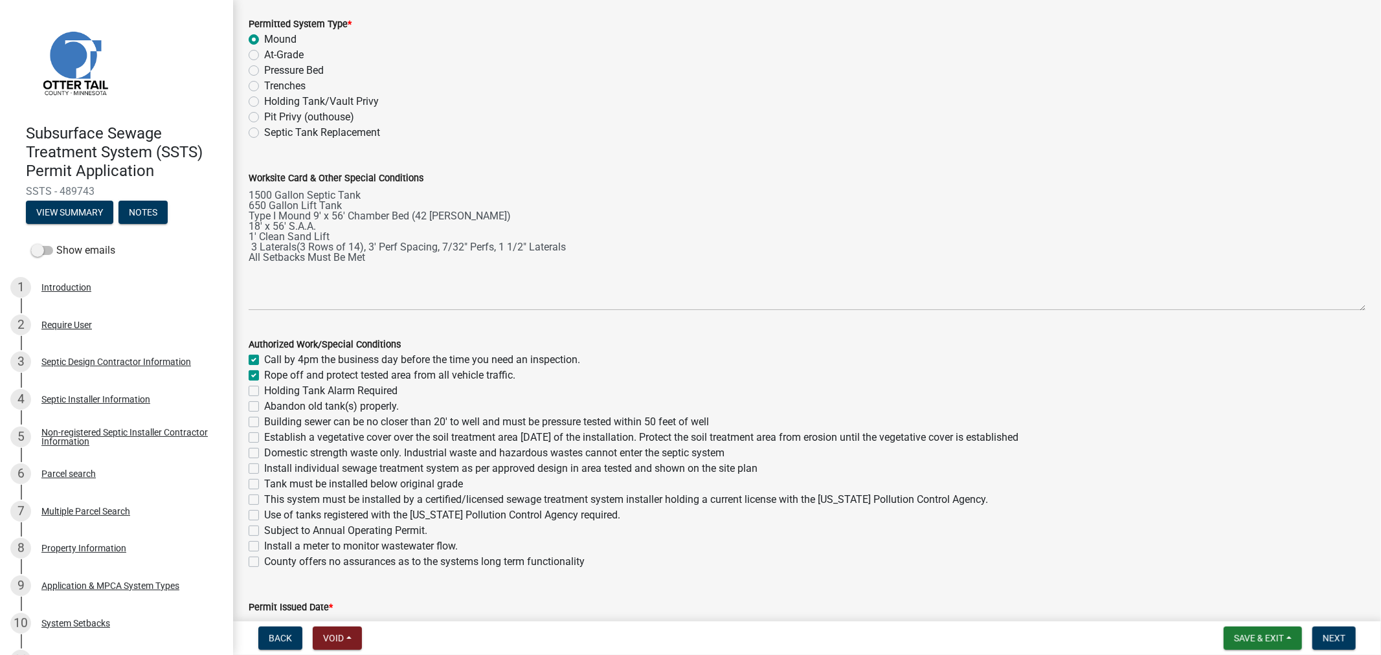
checkbox input "false"
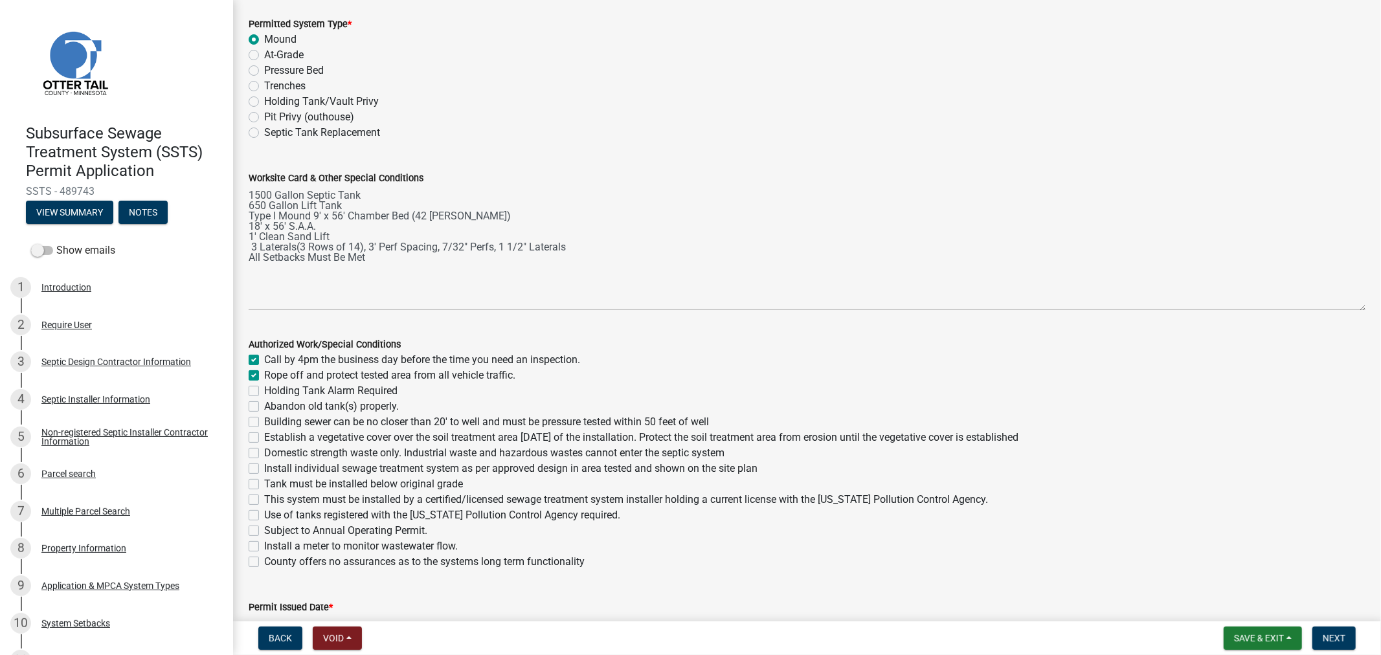
checkbox input "false"
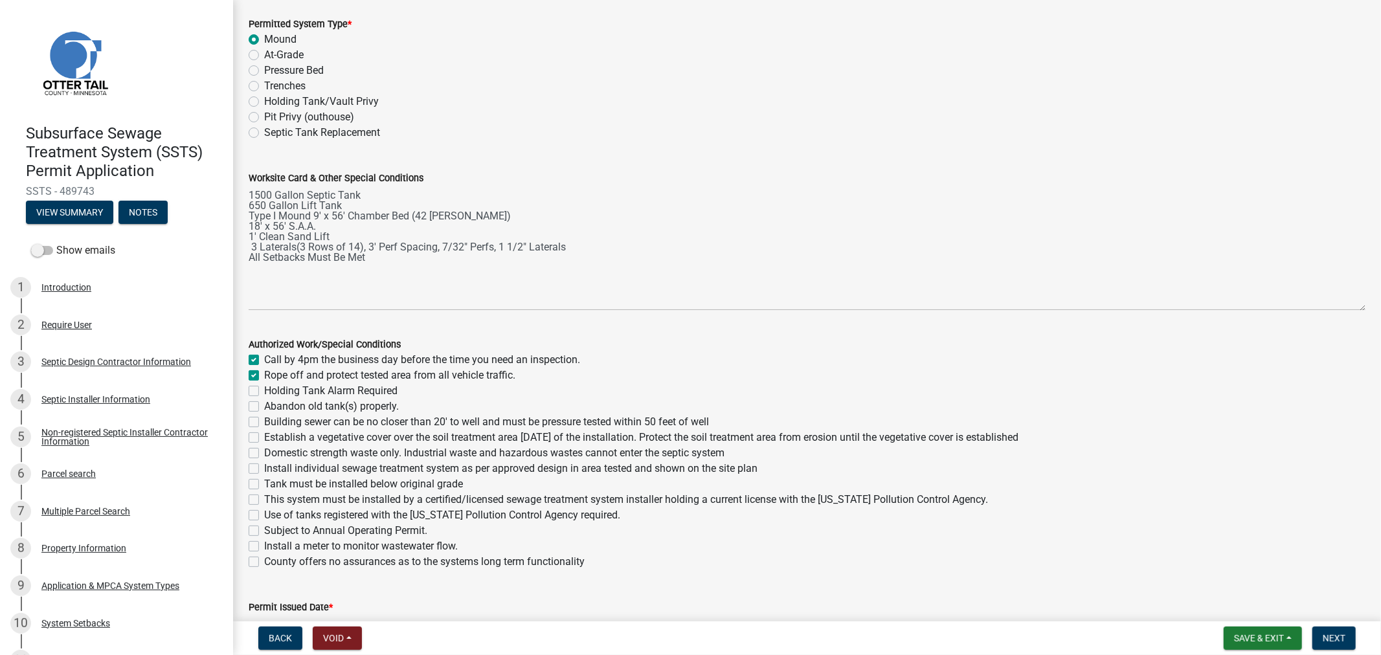
checkbox input "false"
click at [264, 405] on label "Abandon old tank(s) properly." at bounding box center [331, 407] width 135 height 16
click at [264, 405] on input "Abandon old tank(s) properly." at bounding box center [268, 403] width 8 height 8
checkbox input "true"
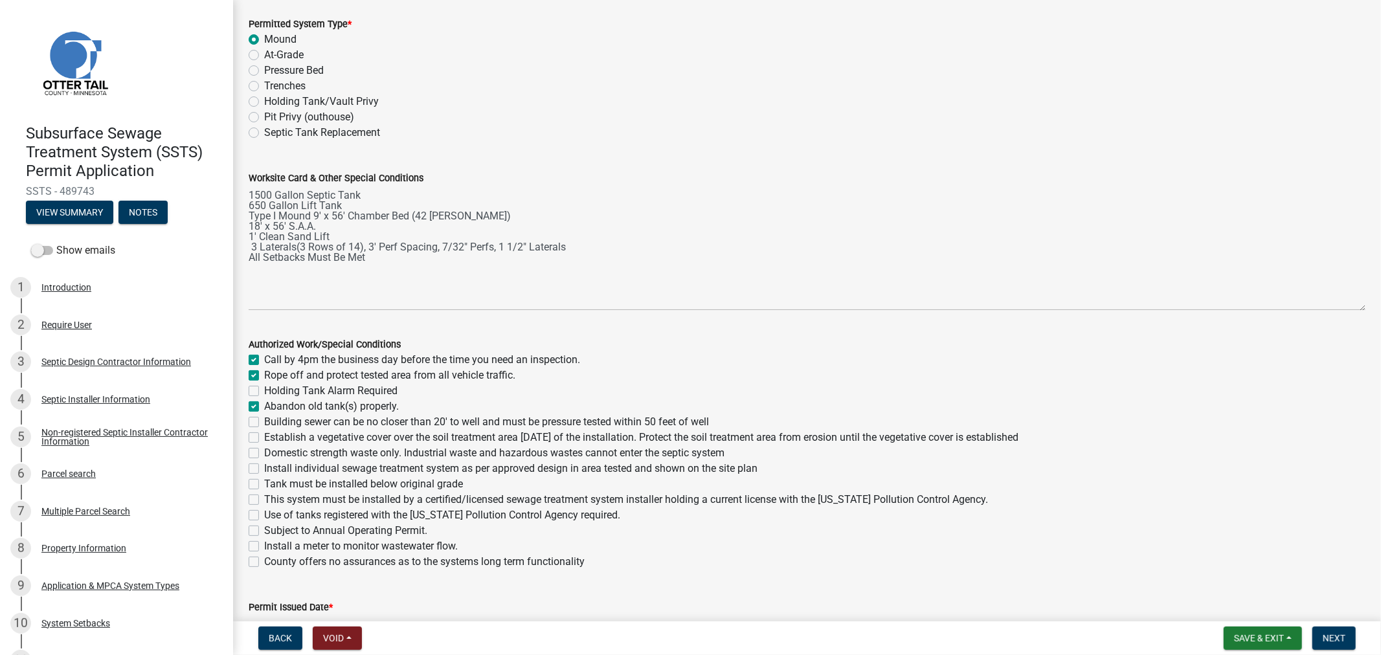
checkbox input "true"
checkbox input "false"
checkbox input "true"
checkbox input "false"
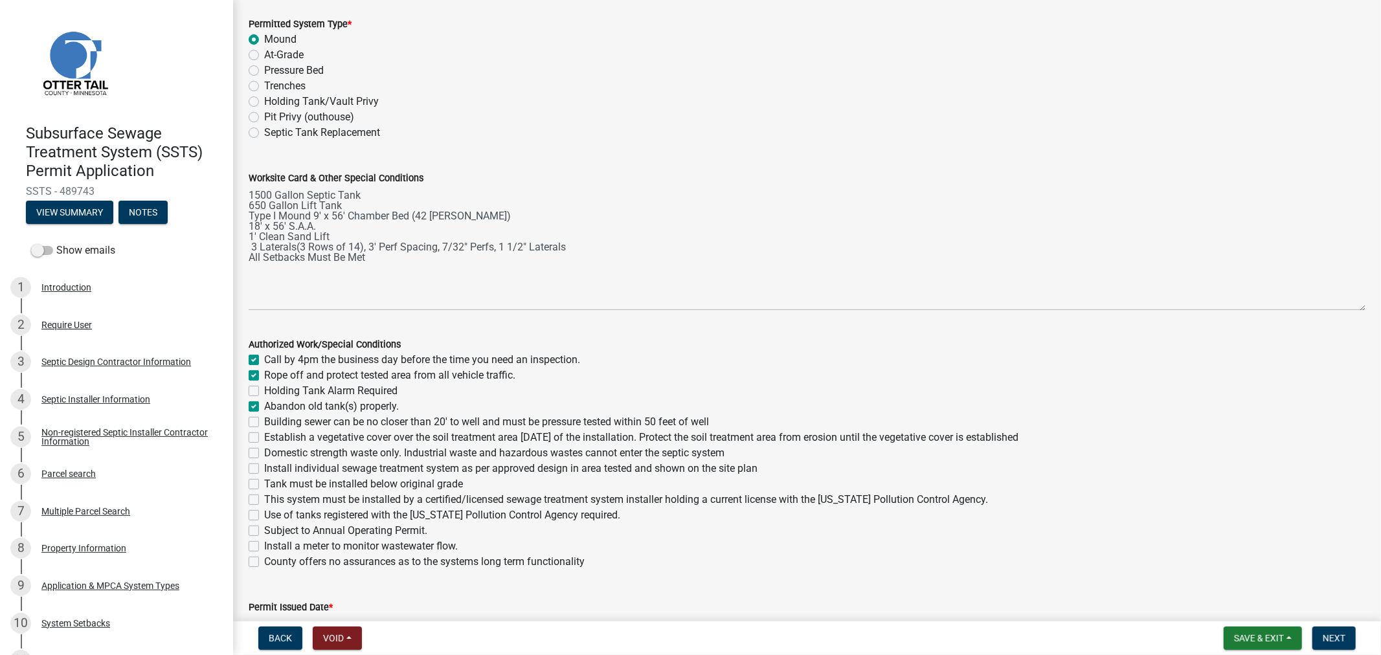
checkbox input "false"
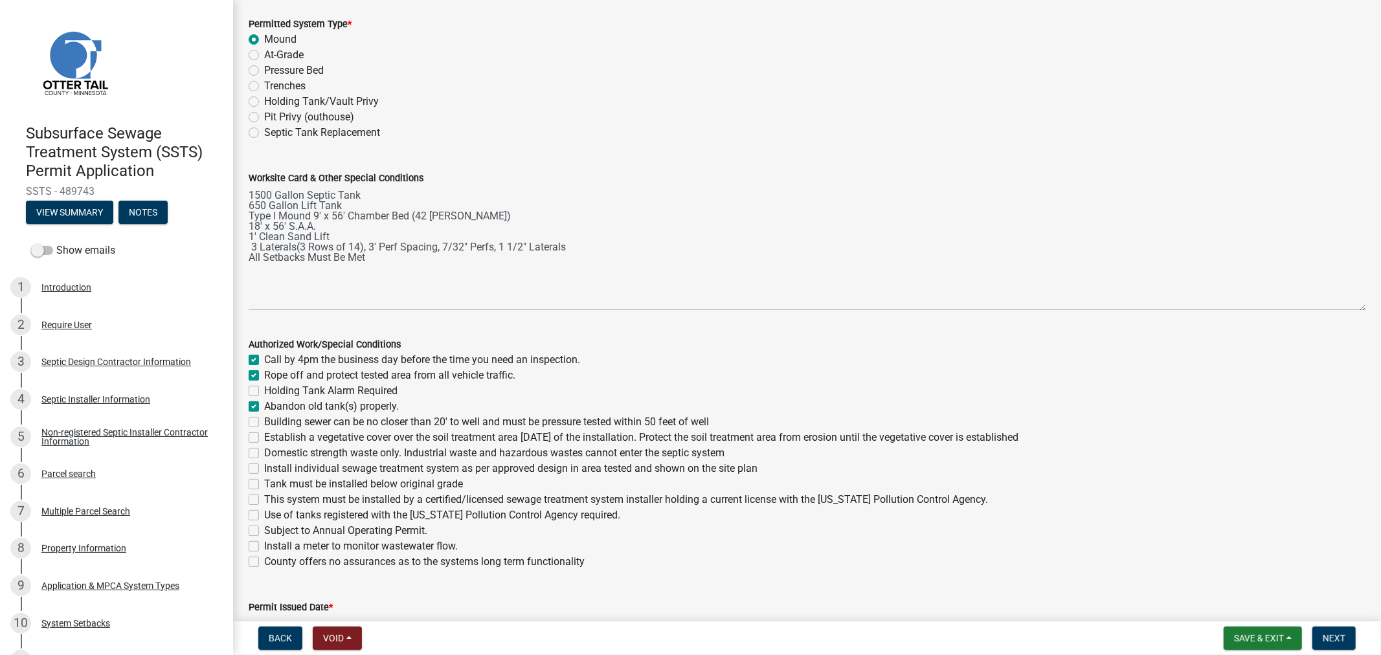
checkbox input "false"
click at [264, 419] on label "Building sewer can be no closer than 20' to well and must be pressure tested wi…" at bounding box center [486, 422] width 445 height 16
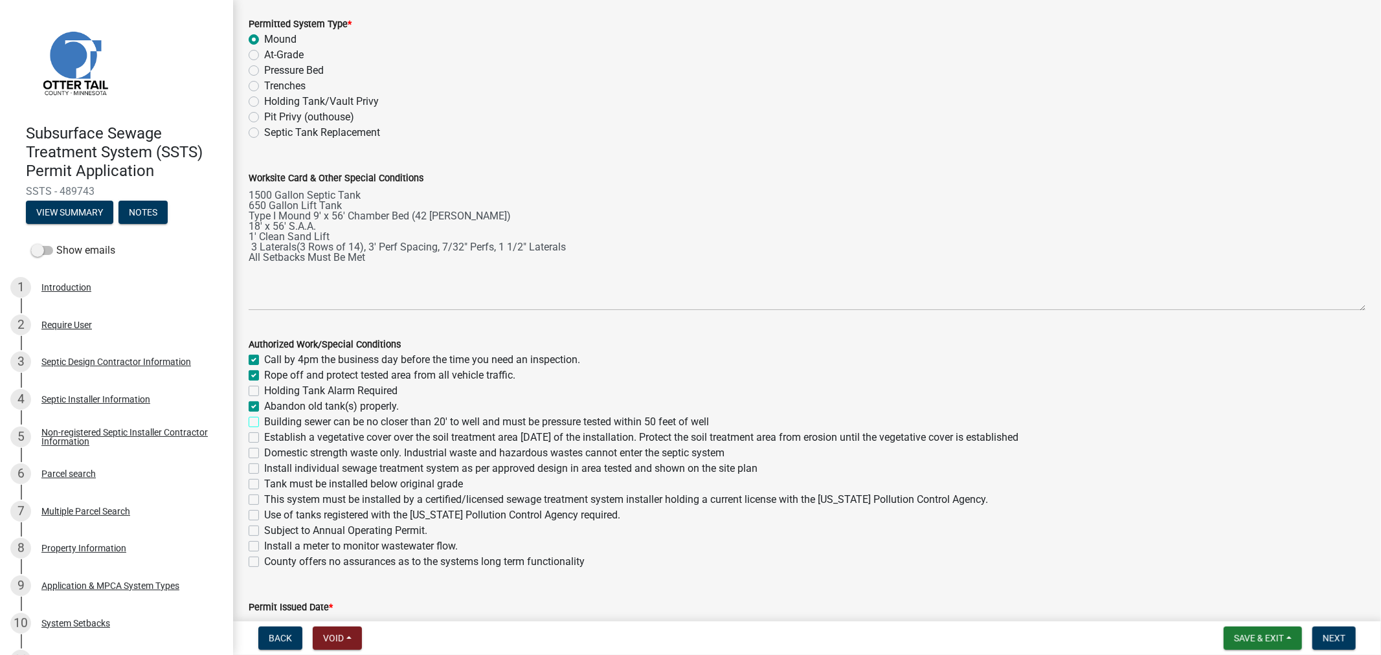
click at [264, 419] on input "Building sewer can be no closer than 20' to well and must be pressure tested wi…" at bounding box center [268, 418] width 8 height 8
checkbox input "true"
checkbox input "false"
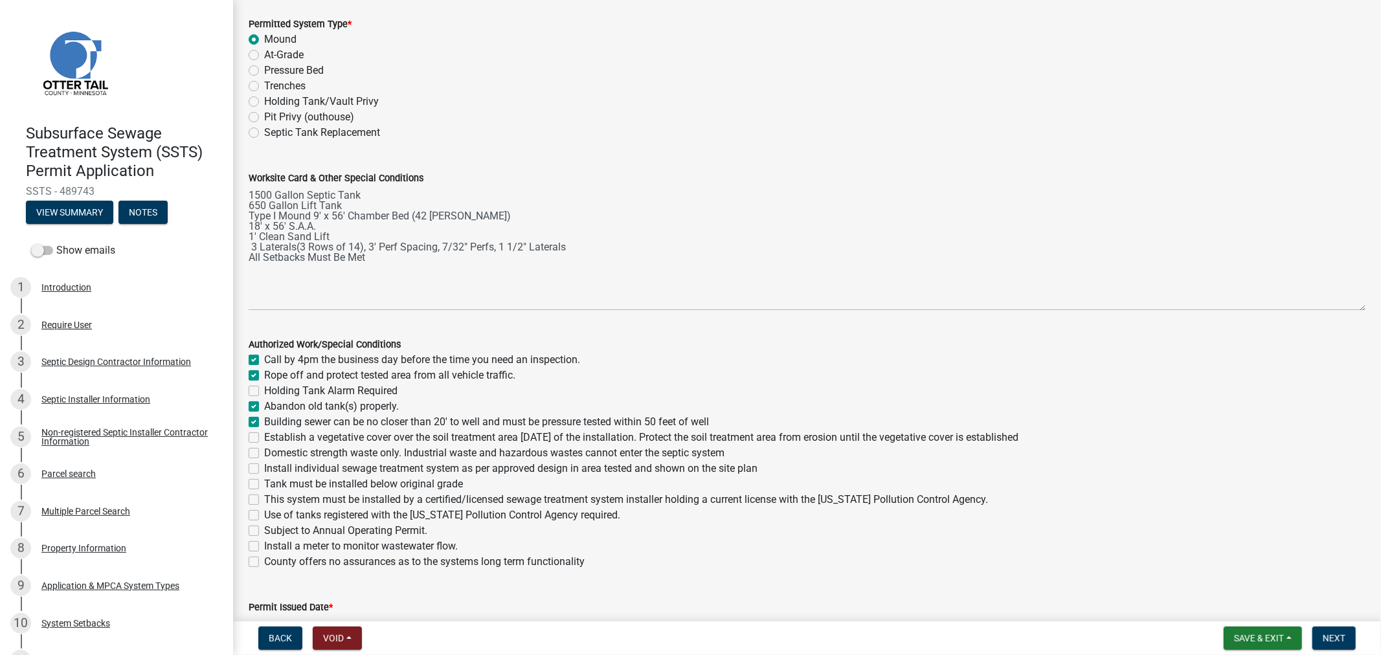
checkbox input "true"
checkbox input "false"
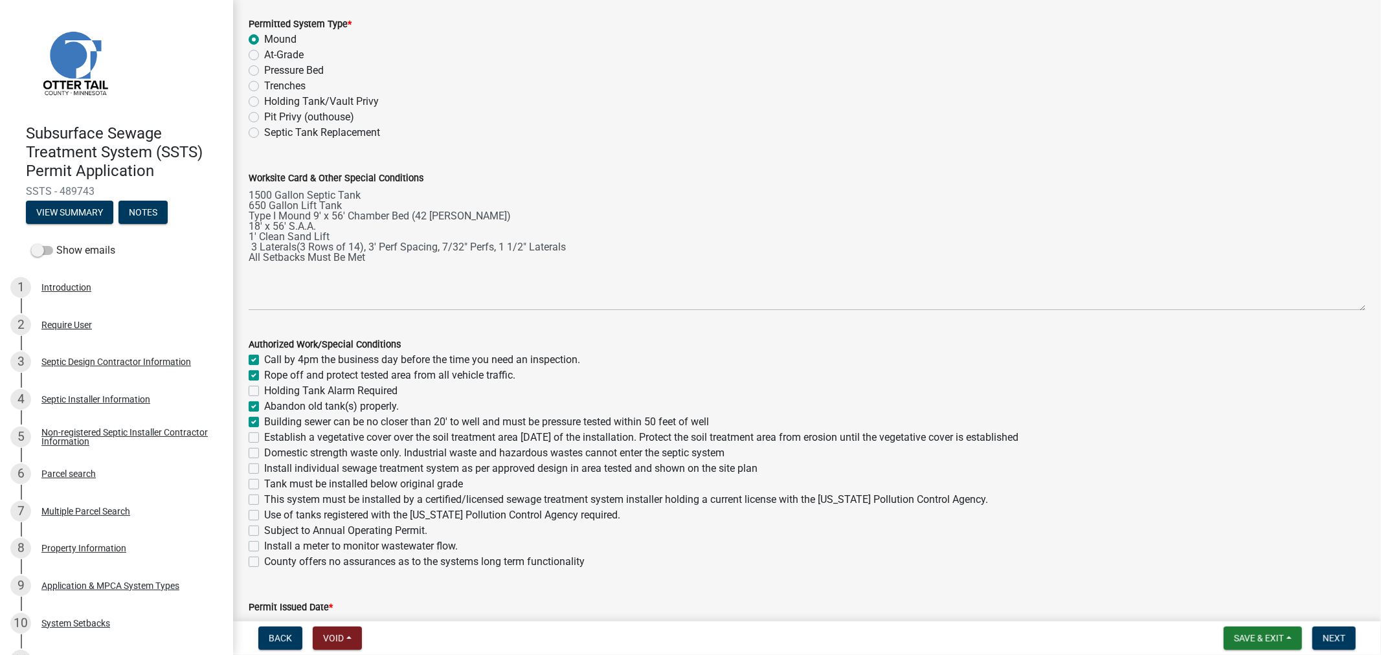
checkbox input "false"
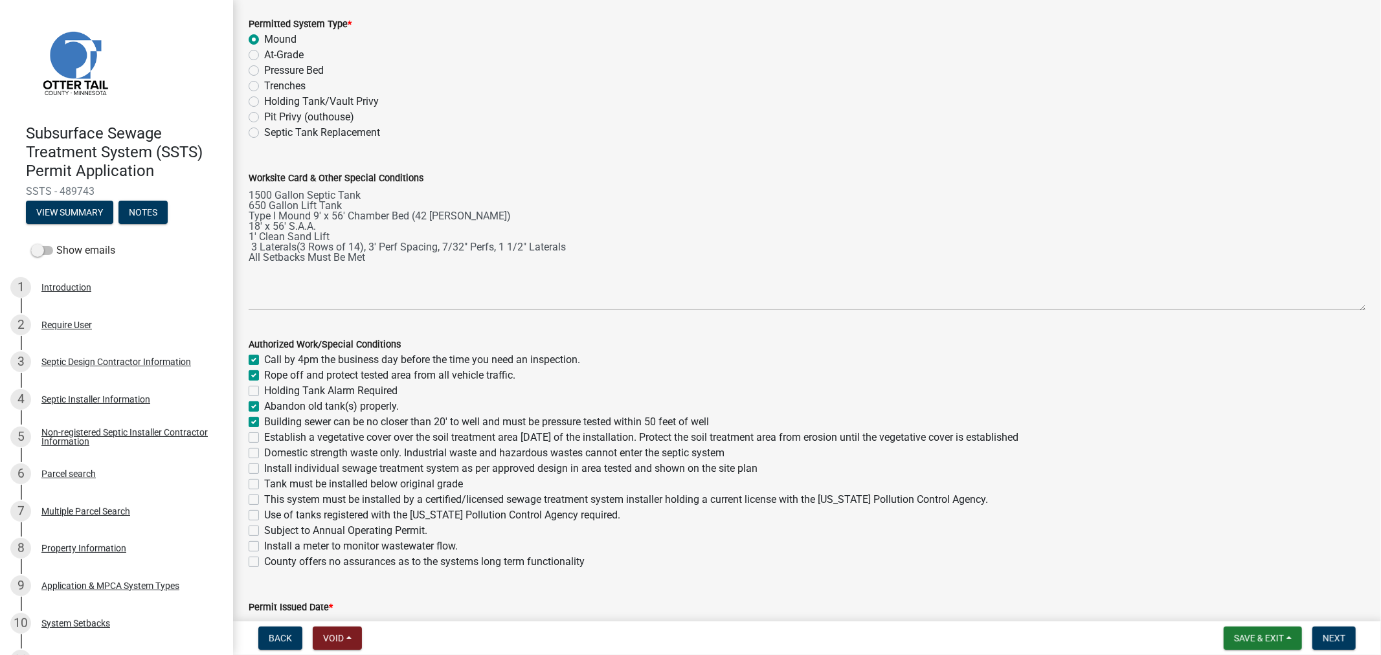
checkbox input "false"
click at [264, 438] on label "Establish a vegetative cover over the soil treatment area [DATE] of the install…" at bounding box center [641, 438] width 754 height 16
click at [264, 438] on input "Establish a vegetative cover over the soil treatment area [DATE] of the install…" at bounding box center [268, 434] width 8 height 8
checkbox input "true"
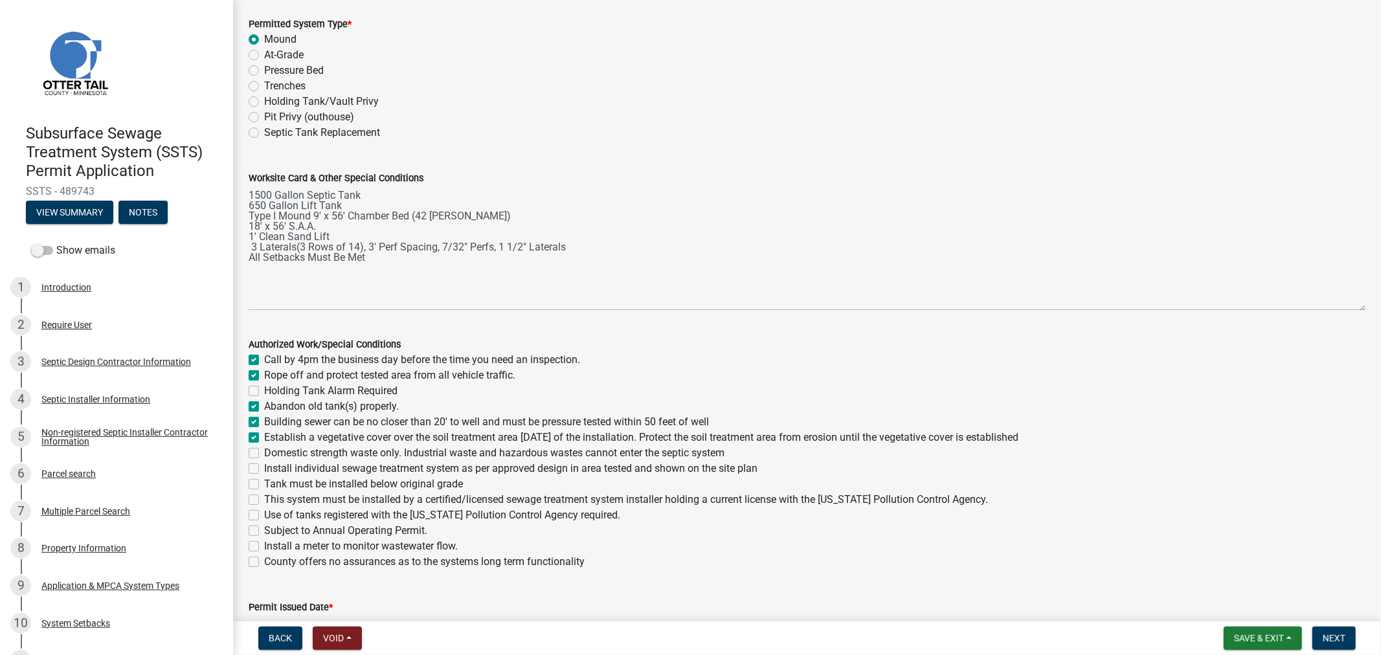
checkbox input "true"
checkbox input "false"
checkbox input "true"
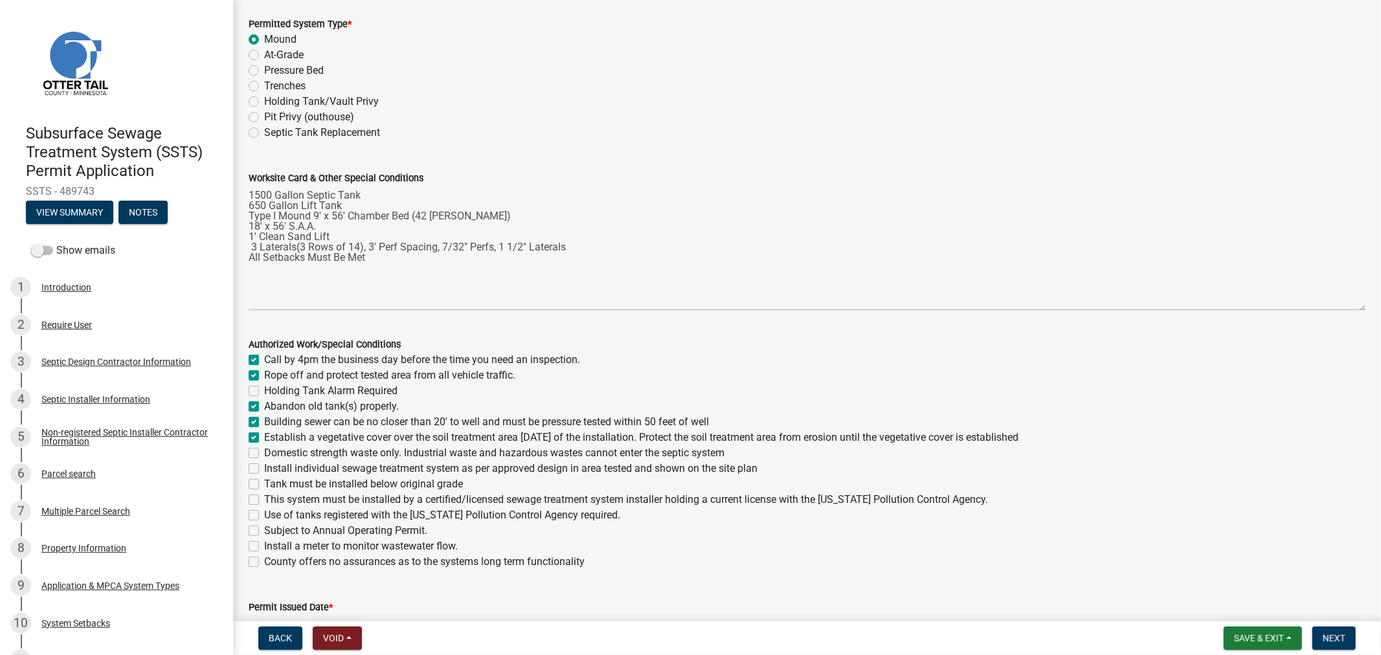
checkbox input "false"
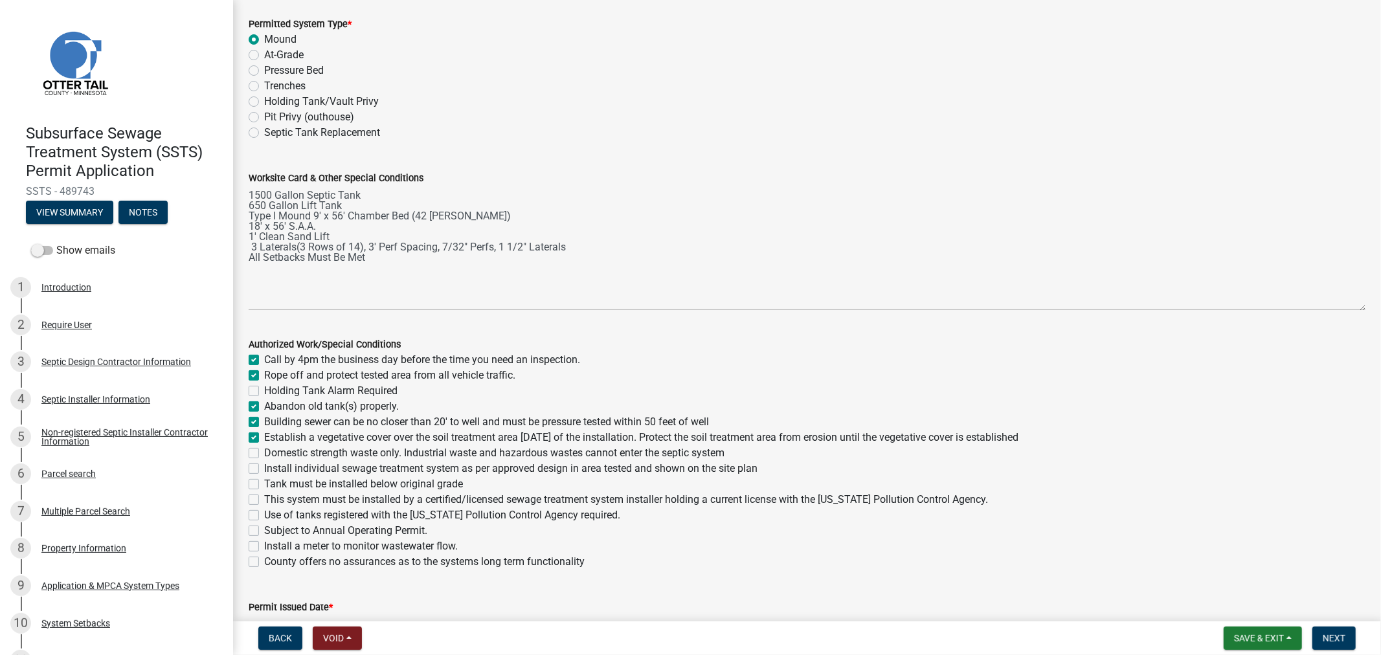
checkbox input "false"
click at [264, 452] on label "Domestic strength waste only. Industrial waste and hazardous wastes cannot ente…" at bounding box center [494, 453] width 460 height 16
click at [264, 452] on input "Domestic strength waste only. Industrial waste and hazardous wastes cannot ente…" at bounding box center [268, 449] width 8 height 8
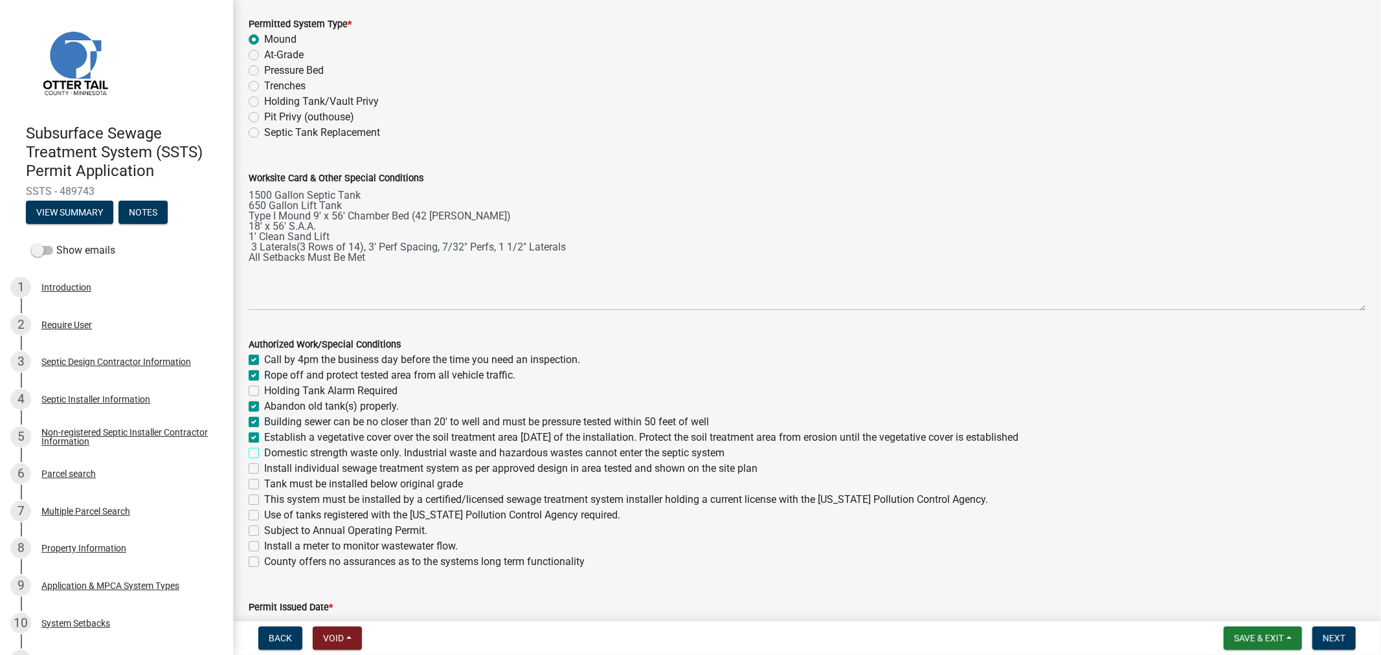
checkbox input "true"
checkbox input "false"
checkbox input "true"
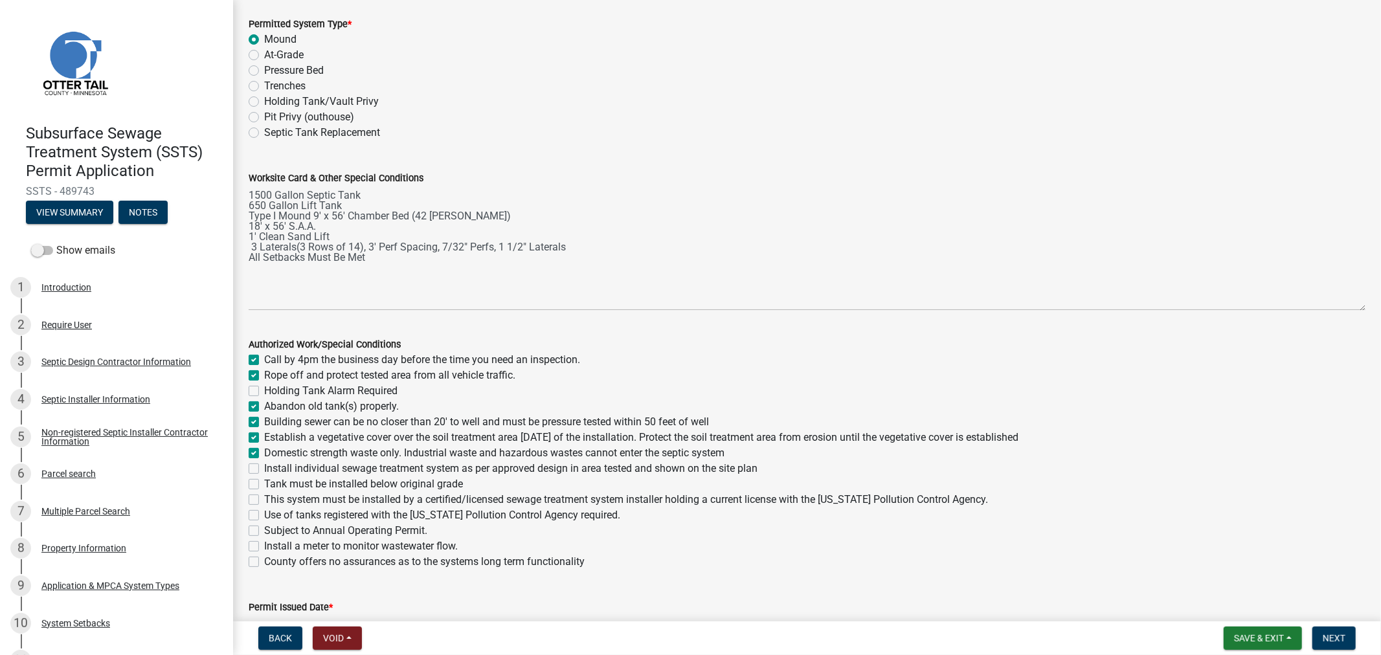
checkbox input "true"
checkbox input "false"
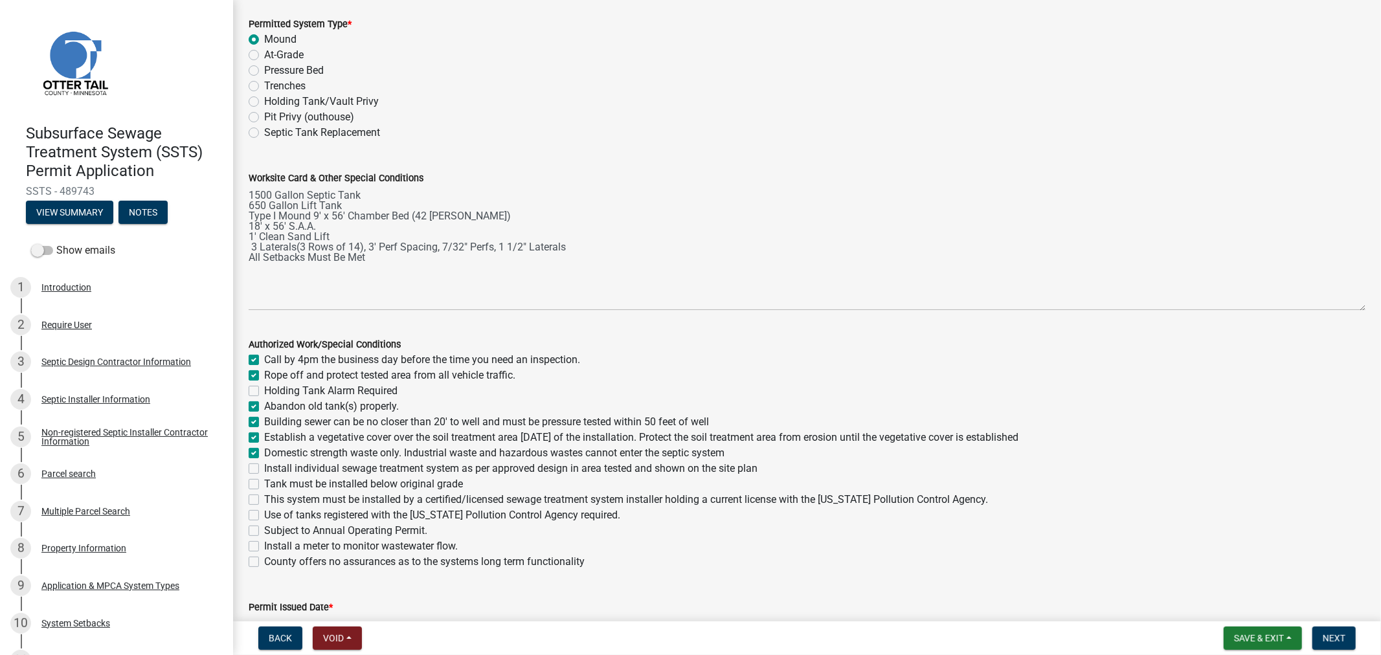
checkbox input "false"
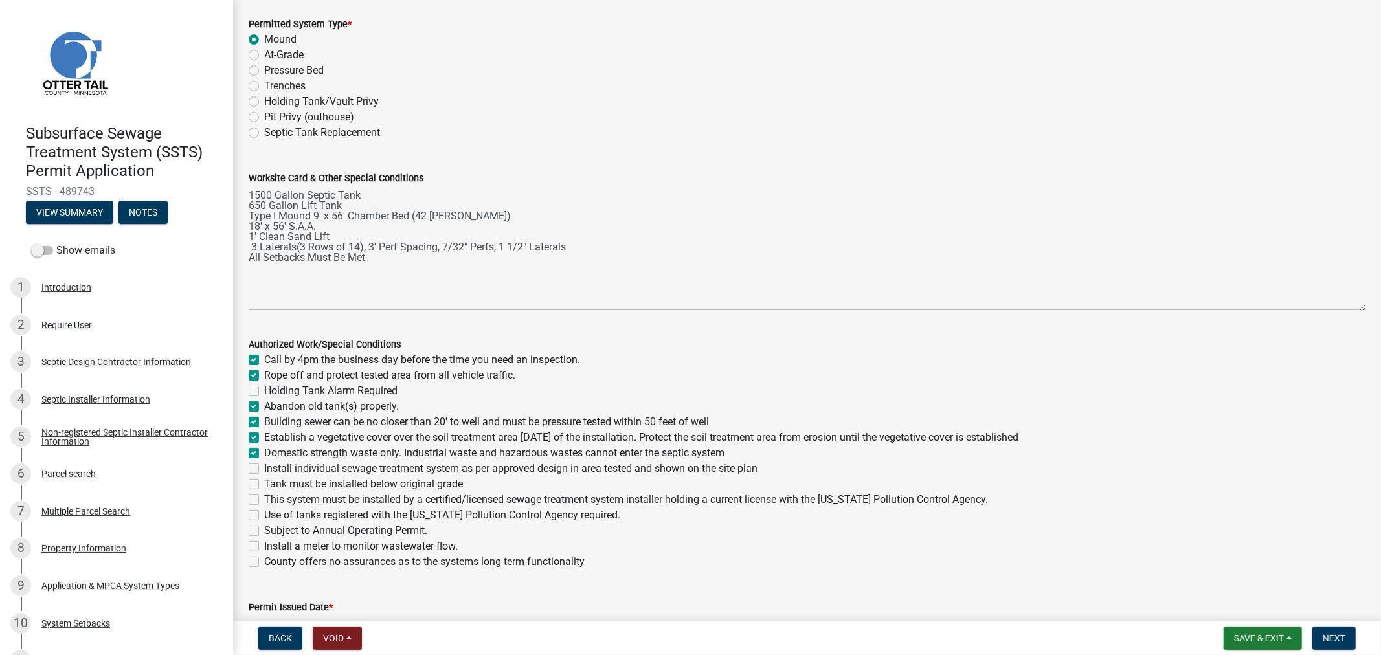
click at [260, 468] on div "Install individual sewage treatment system as per approved design in area teste…" at bounding box center [807, 469] width 1117 height 16
click at [264, 471] on label "Install individual sewage treatment system as per approved design in area teste…" at bounding box center [510, 469] width 493 height 16
click at [264, 469] on input "Install individual sewage treatment system as per approved design in area teste…" at bounding box center [268, 465] width 8 height 8
checkbox input "true"
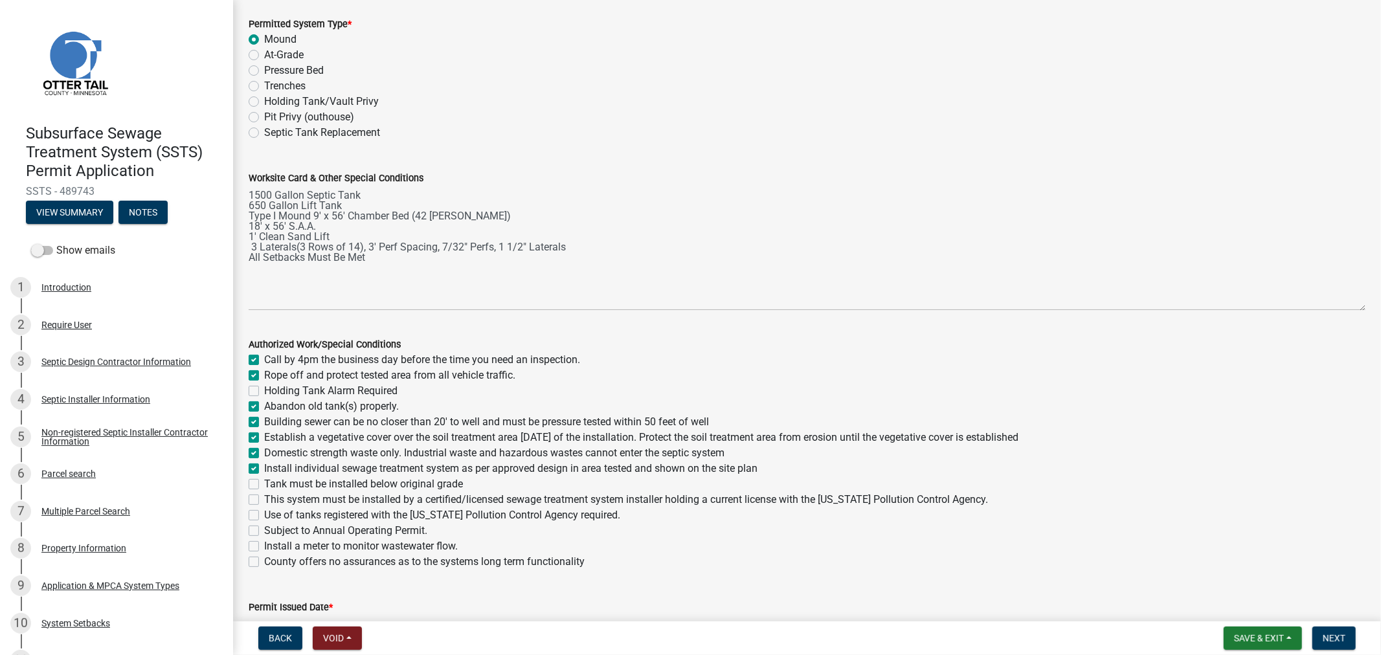
checkbox input "true"
checkbox input "false"
checkbox input "true"
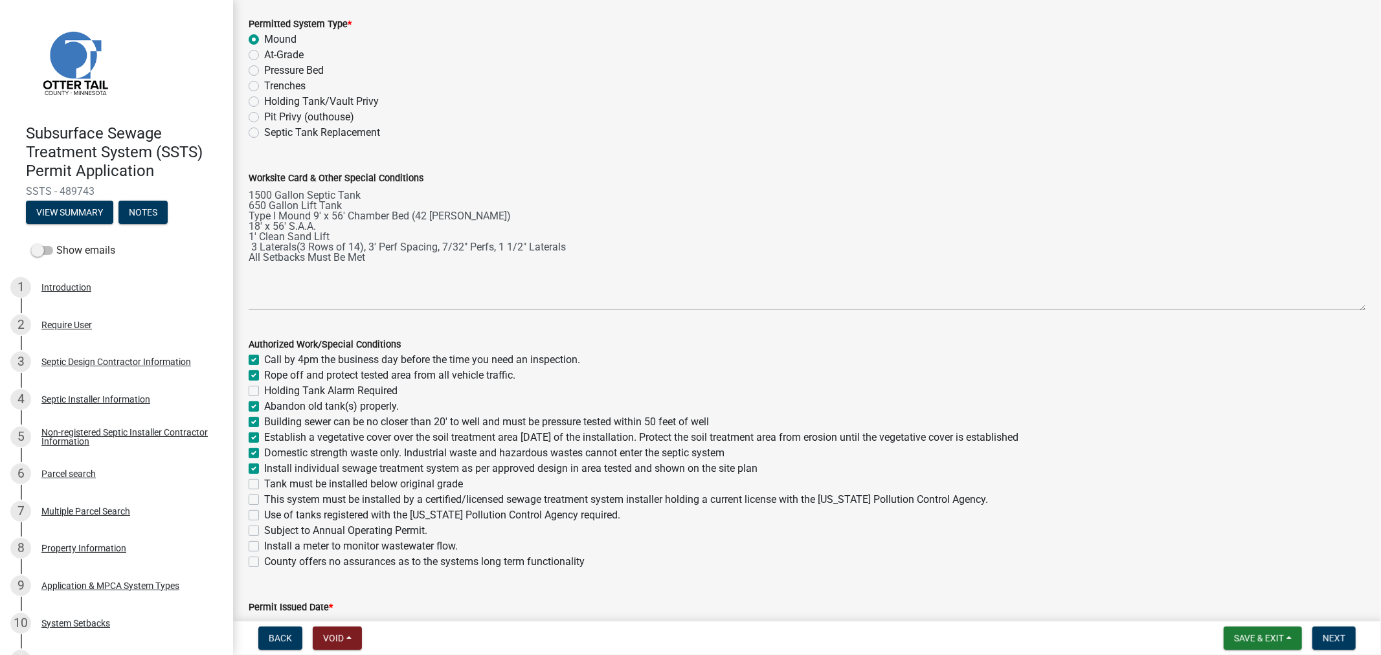
checkbox input "true"
checkbox input "false"
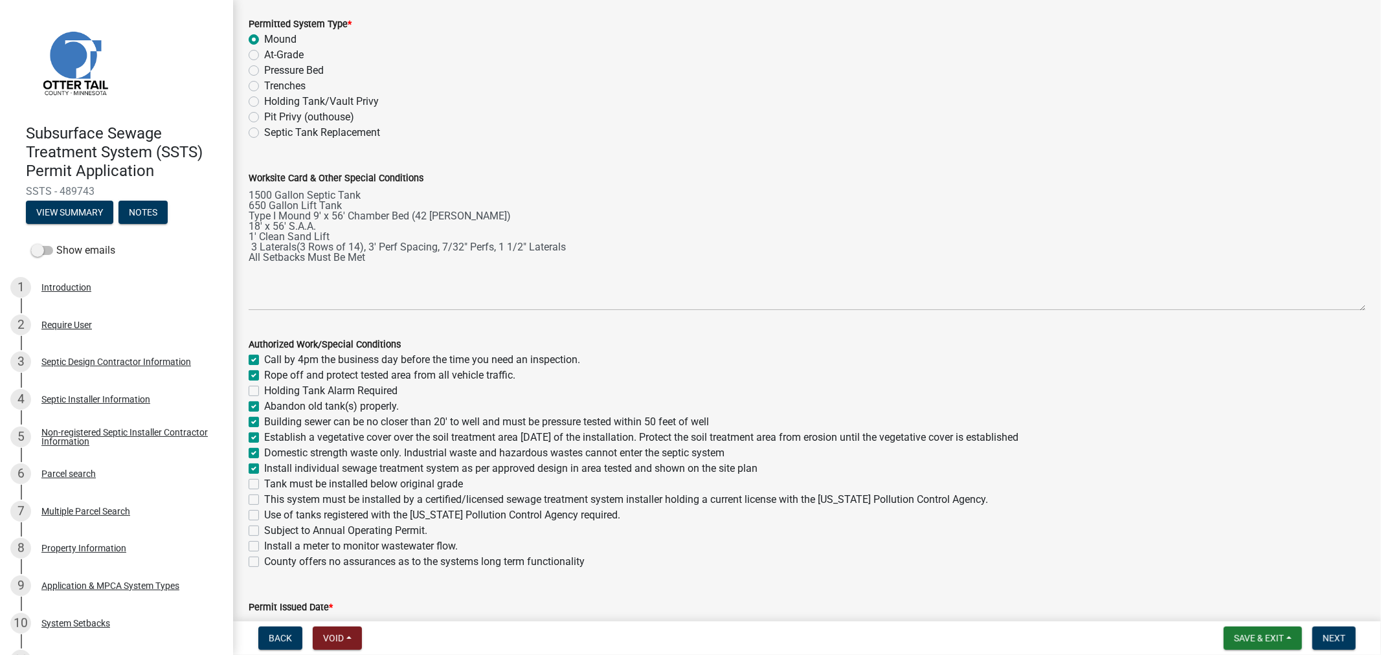
checkbox input "false"
click at [264, 488] on label "Tank must be installed below original grade" at bounding box center [363, 485] width 199 height 16
click at [264, 485] on input "Tank must be installed below original grade" at bounding box center [268, 481] width 8 height 8
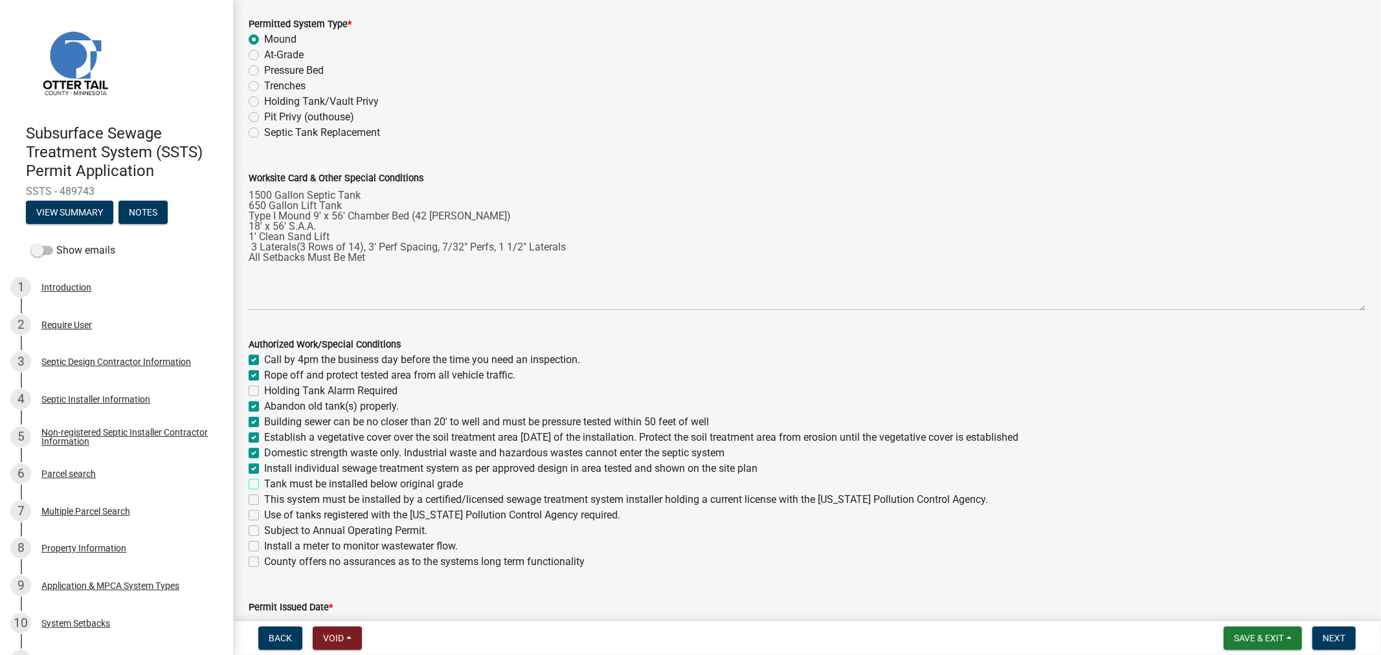
checkbox input "true"
checkbox input "false"
checkbox input "true"
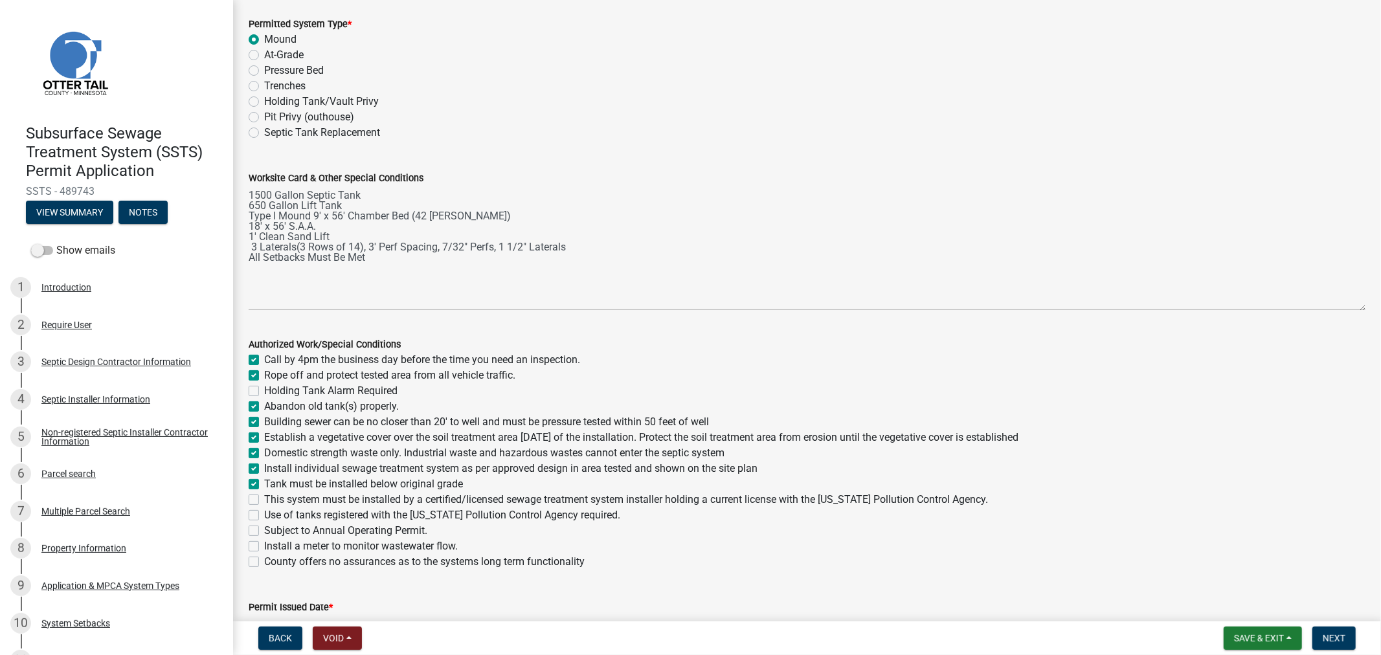
checkbox input "true"
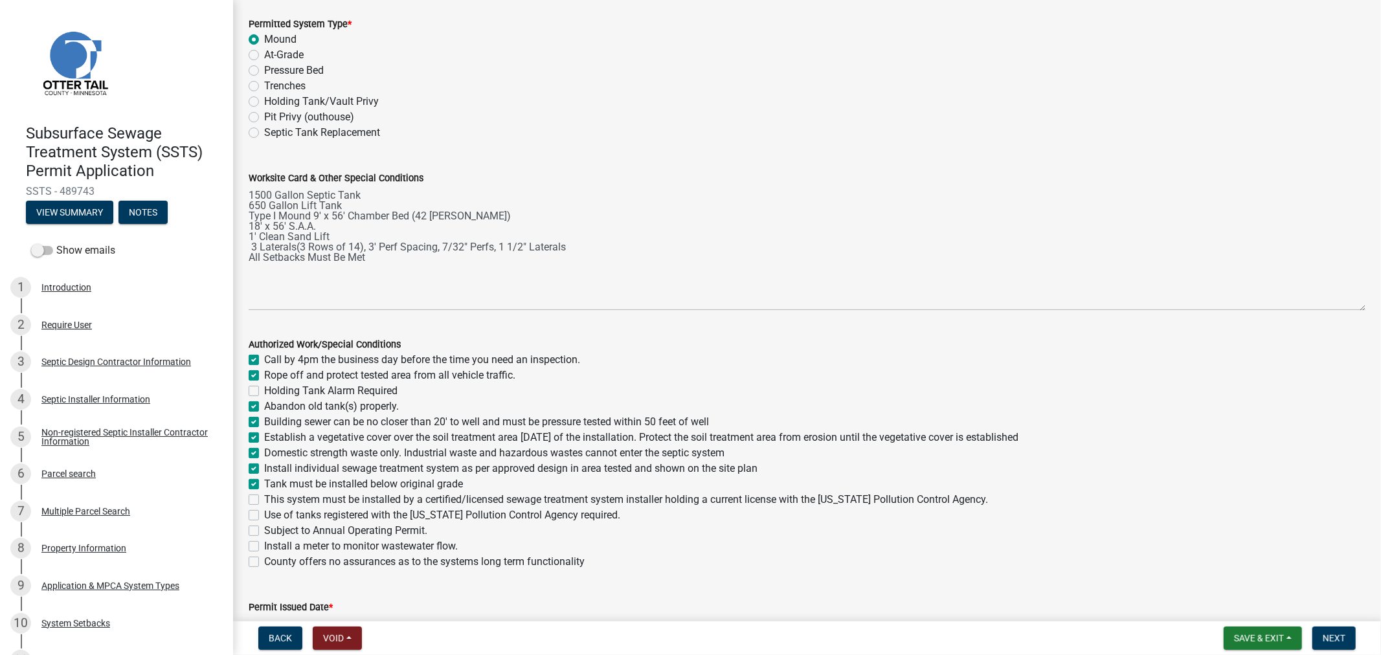
checkbox input "false"
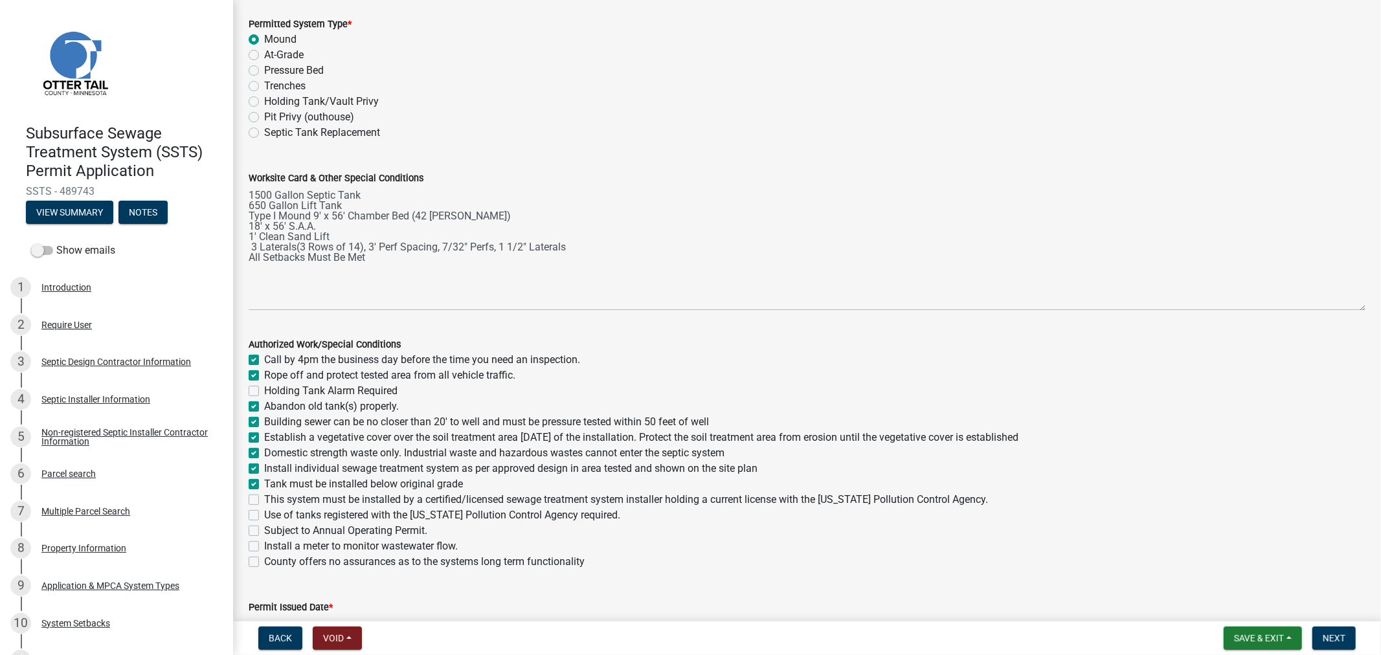
click at [264, 502] on label "This system must be installed by a certified/licensed sewage treatment system i…" at bounding box center [626, 500] width 724 height 16
click at [264, 500] on input "This system must be installed by a certified/licensed sewage treatment system i…" at bounding box center [268, 496] width 8 height 8
checkbox input "true"
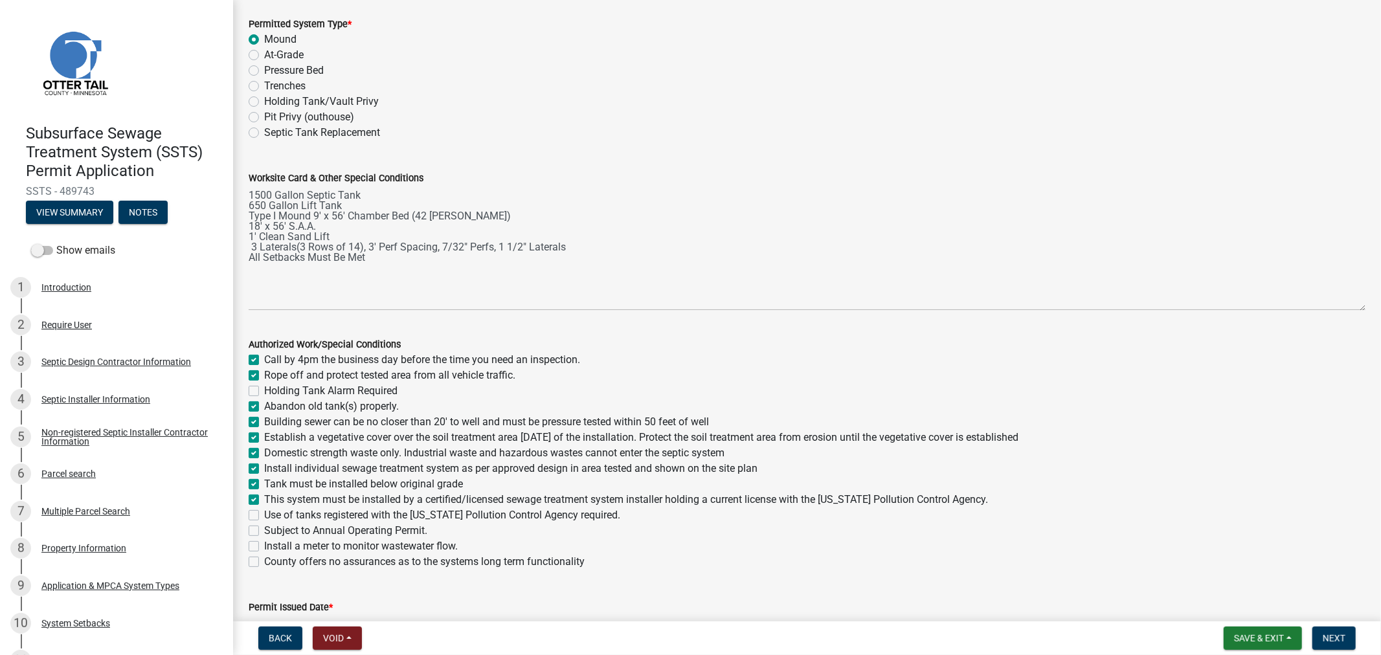
checkbox input "false"
checkbox input "true"
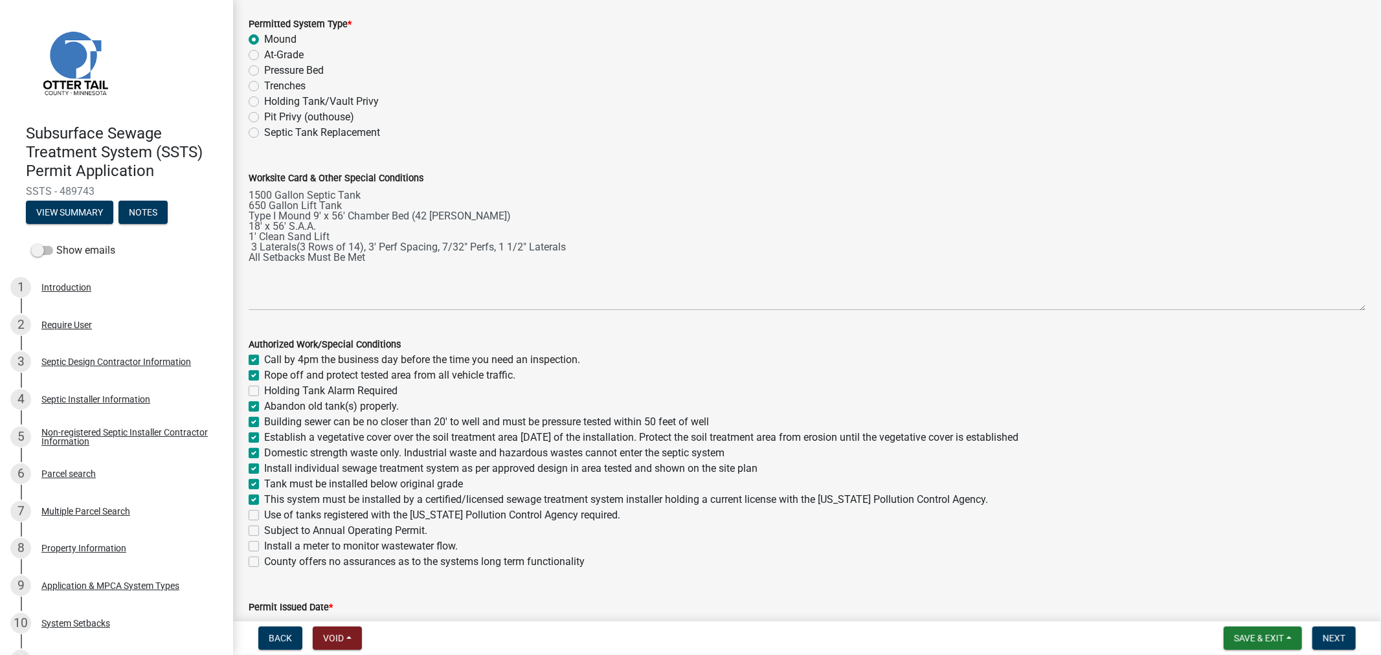
checkbox input "true"
checkbox input "false"
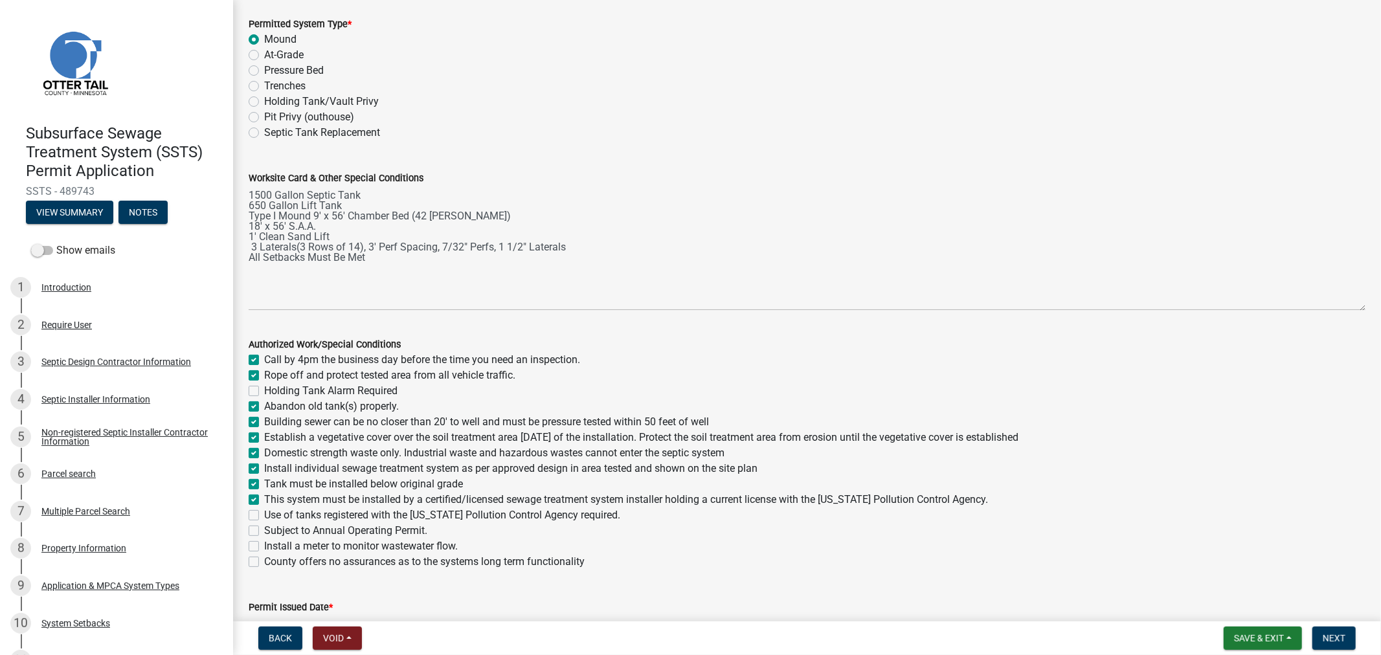
checkbox input "false"
click at [264, 514] on label "Use of tanks registered with the [US_STATE] Pollution Control Agency required." at bounding box center [442, 516] width 356 height 16
click at [264, 514] on input "Use of tanks registered with the [US_STATE] Pollution Control Agency required." at bounding box center [268, 512] width 8 height 8
checkbox input "true"
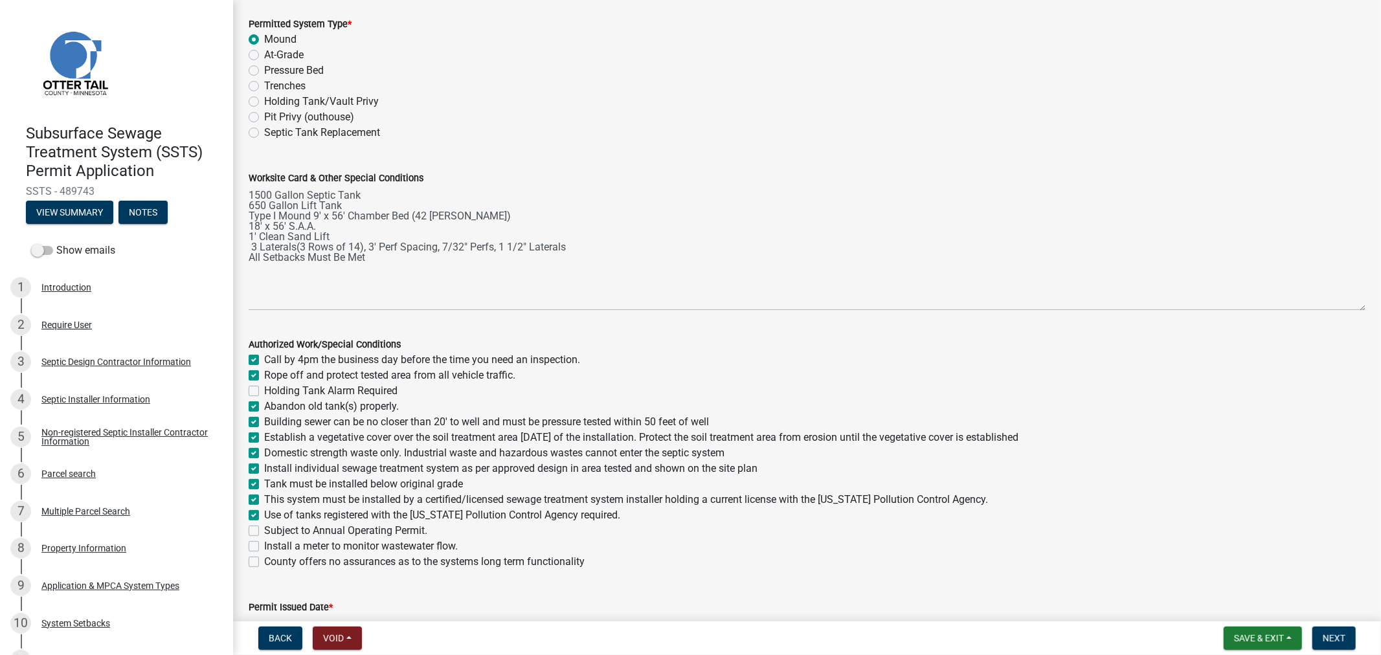
checkbox input "true"
checkbox input "false"
checkbox input "true"
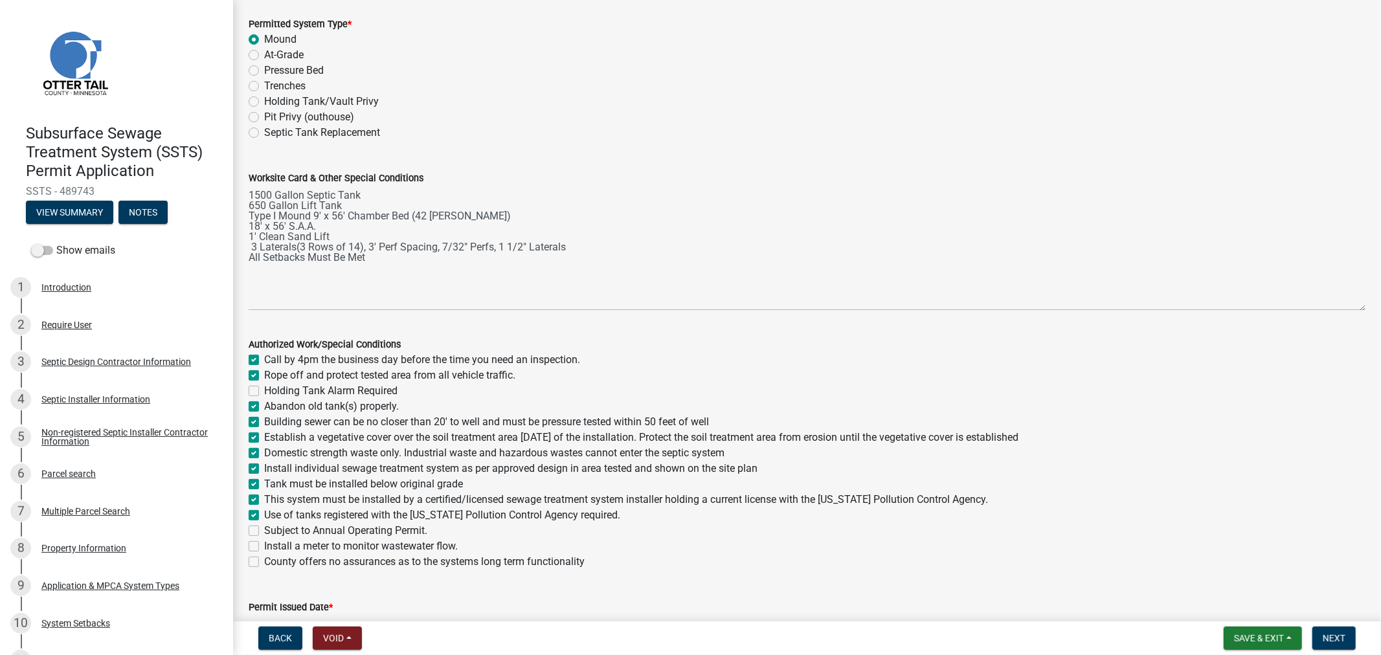
checkbox input "true"
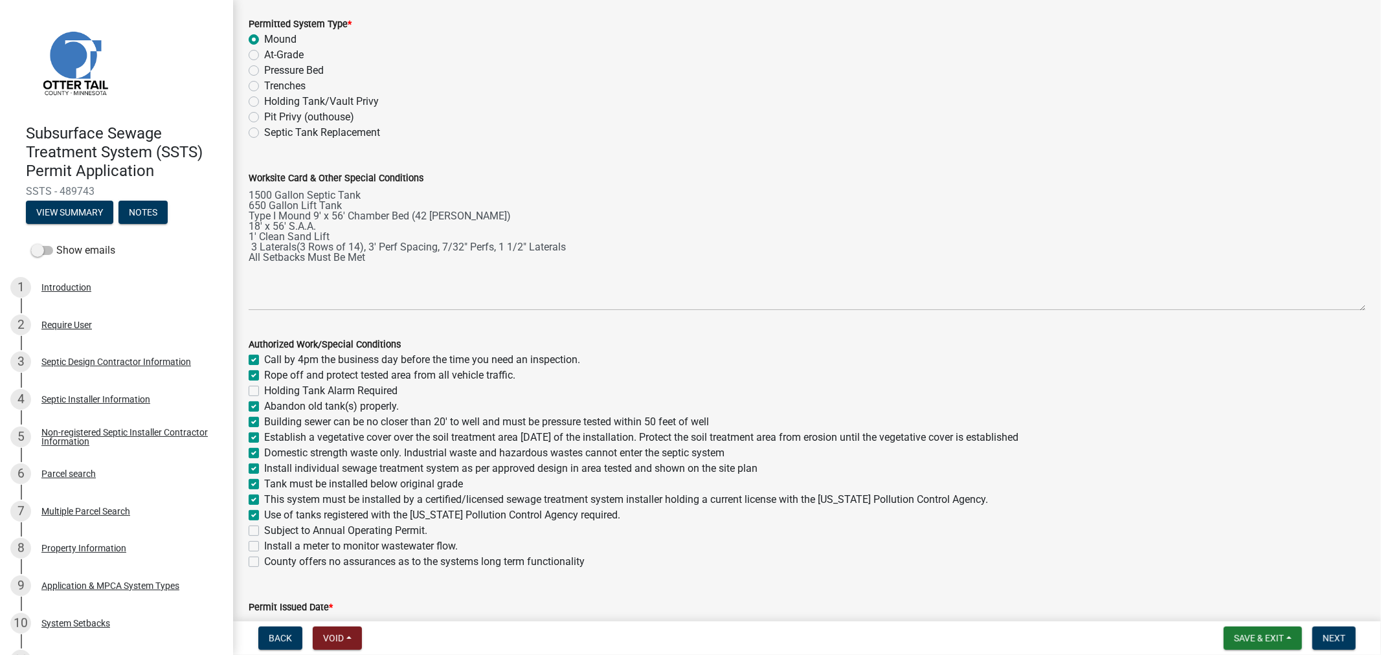
checkbox input "true"
checkbox input "false"
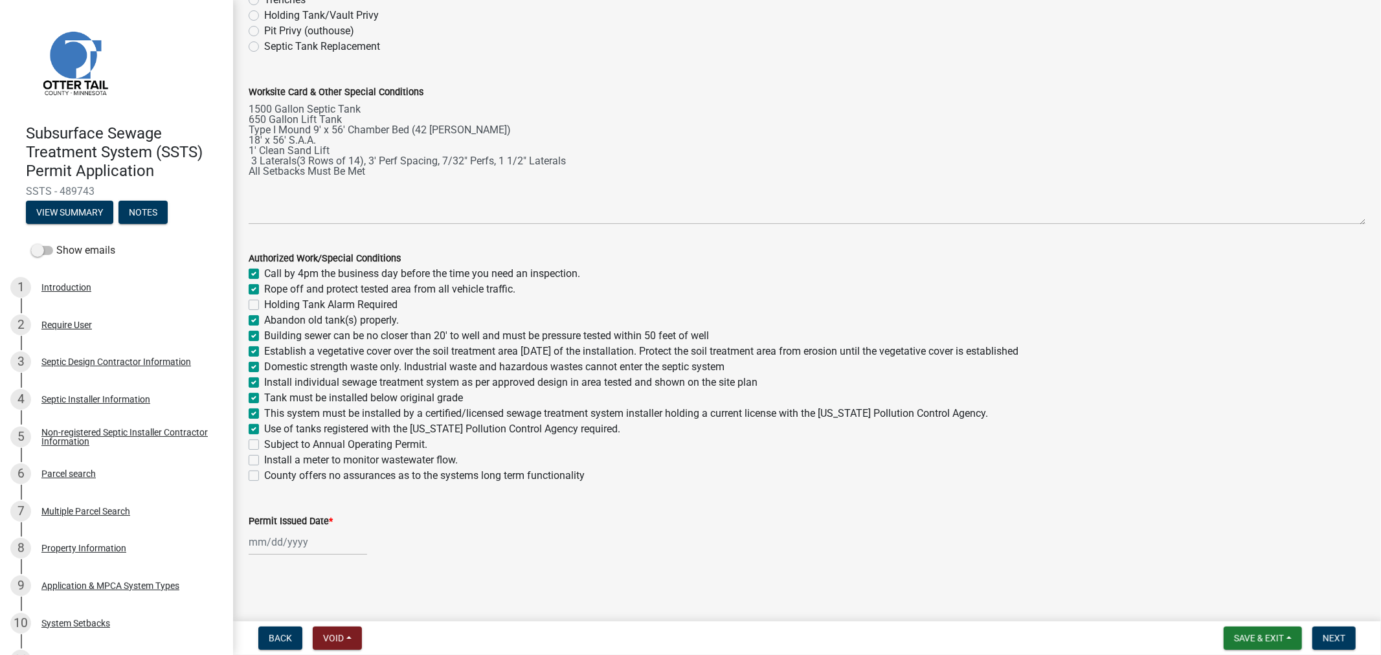
scroll to position [159, 0]
click at [309, 546] on div at bounding box center [308, 541] width 118 height 27
select select "10"
select select "2025"
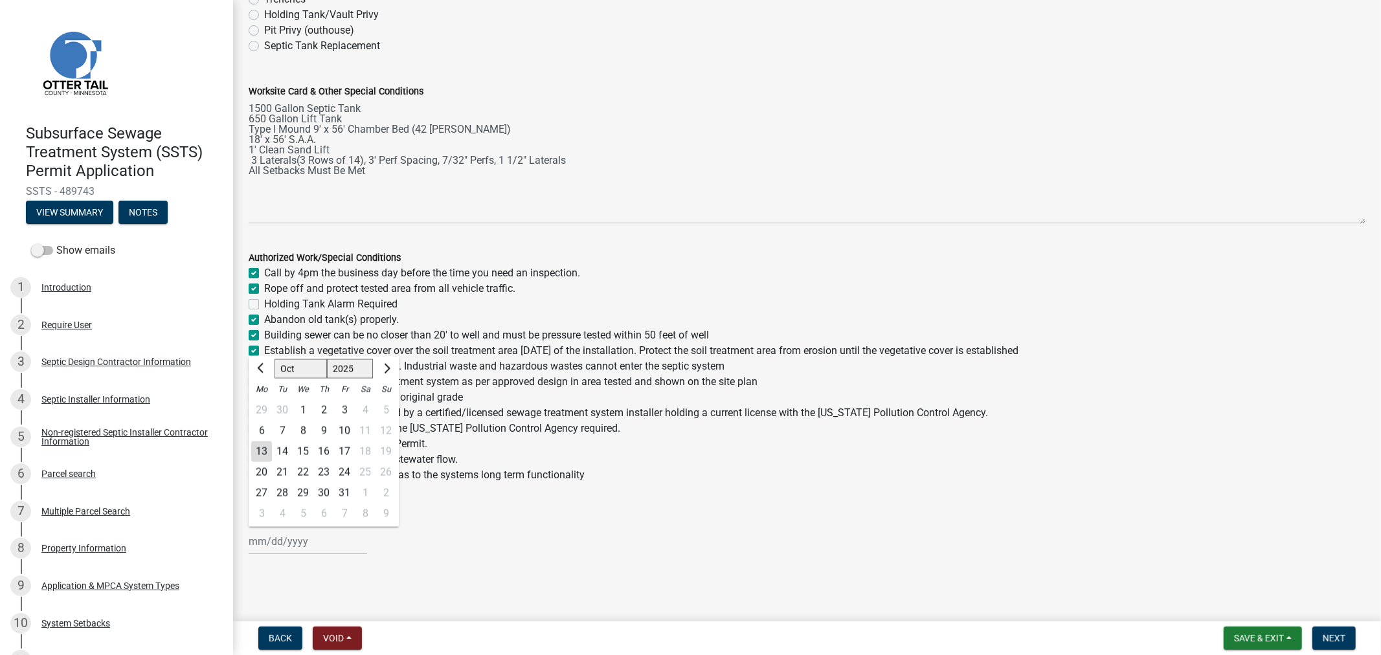
click at [265, 455] on div "13" at bounding box center [261, 452] width 21 height 21
type input "[DATE]"
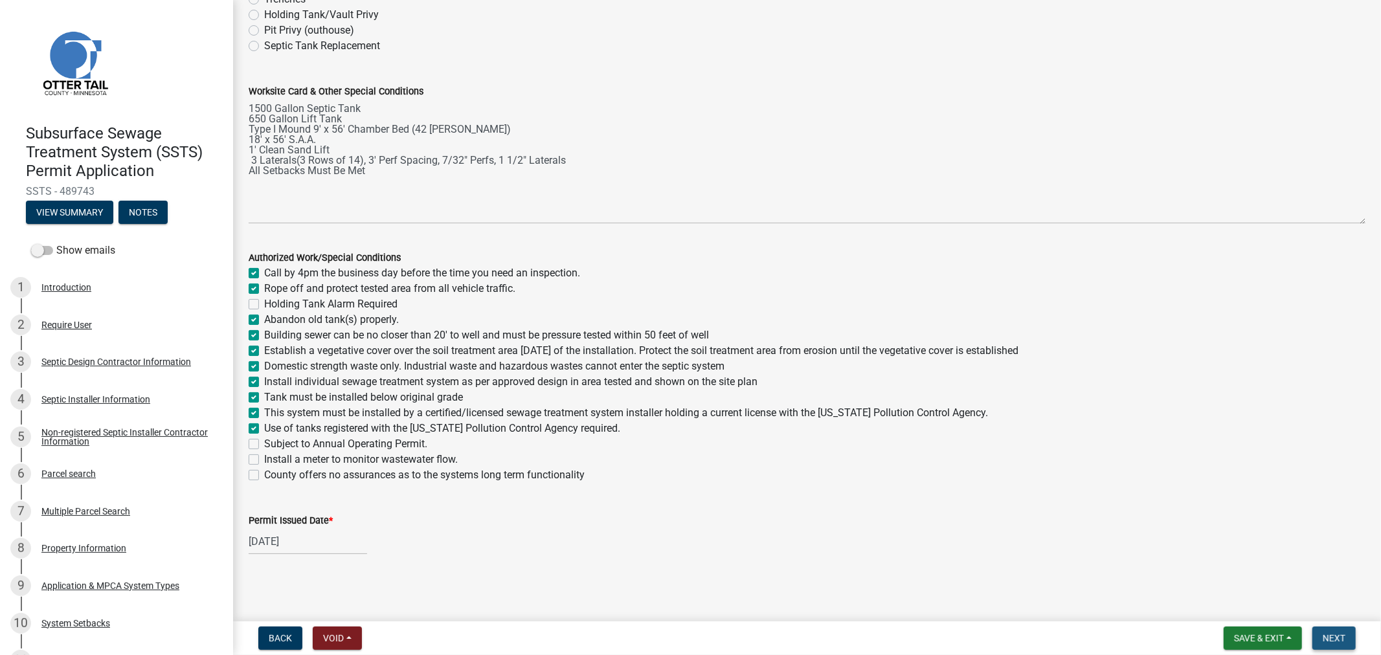
click at [1323, 629] on button "Next" at bounding box center [1333, 638] width 43 height 23
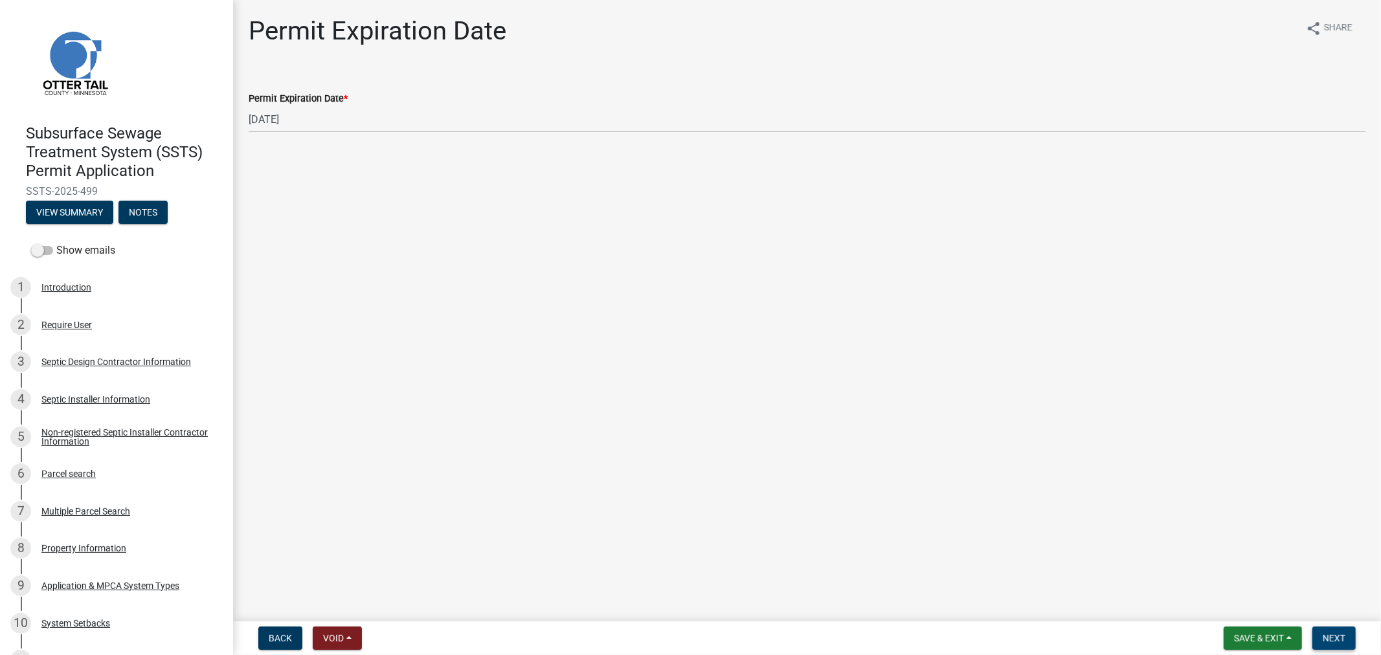
click at [1338, 633] on span "Next" at bounding box center [1334, 638] width 23 height 10
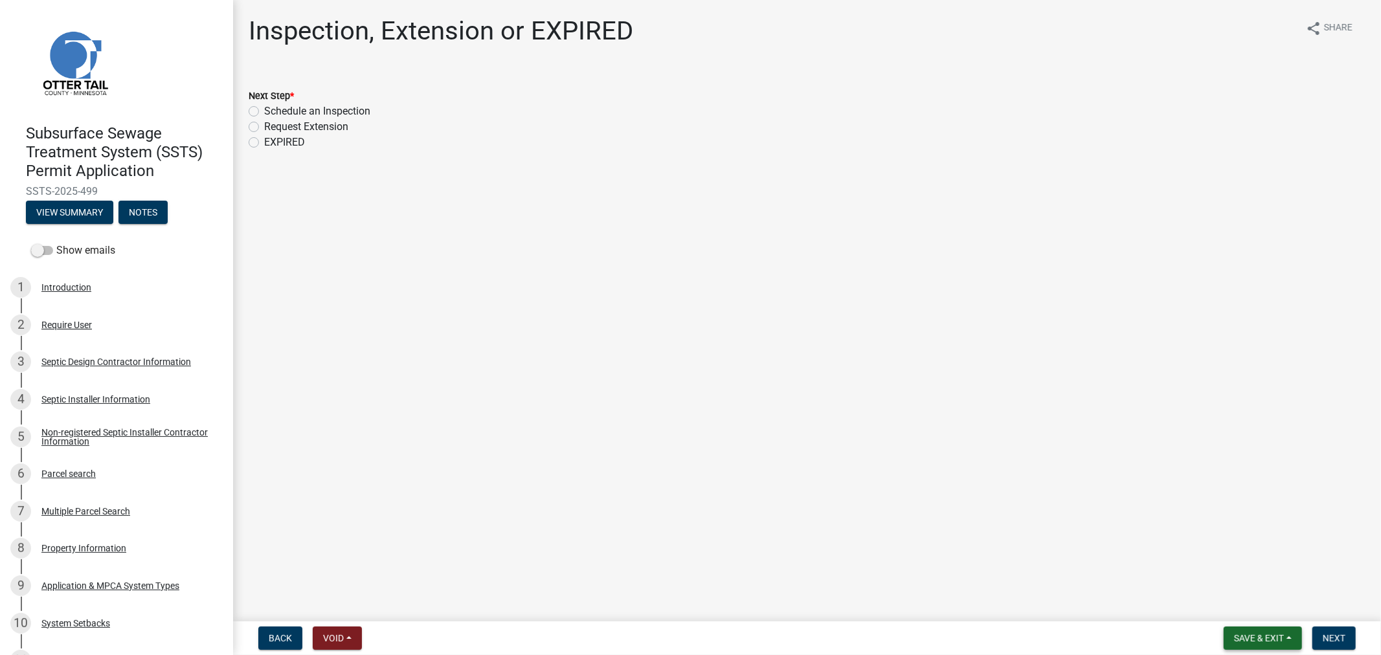
click at [1231, 645] on button "Save & Exit" at bounding box center [1263, 638] width 78 height 23
click at [1226, 615] on button "Save & Exit" at bounding box center [1250, 604] width 104 height 31
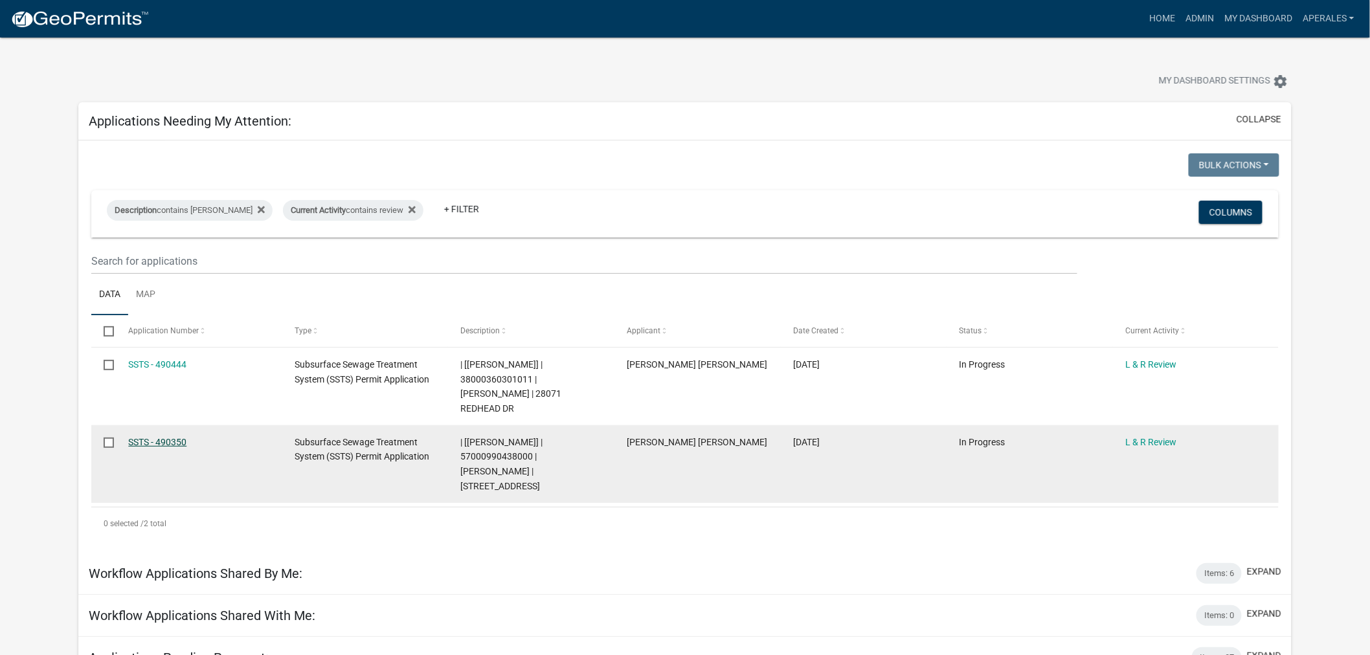
click at [184, 437] on link "SSTS - 490350" at bounding box center [157, 442] width 58 height 10
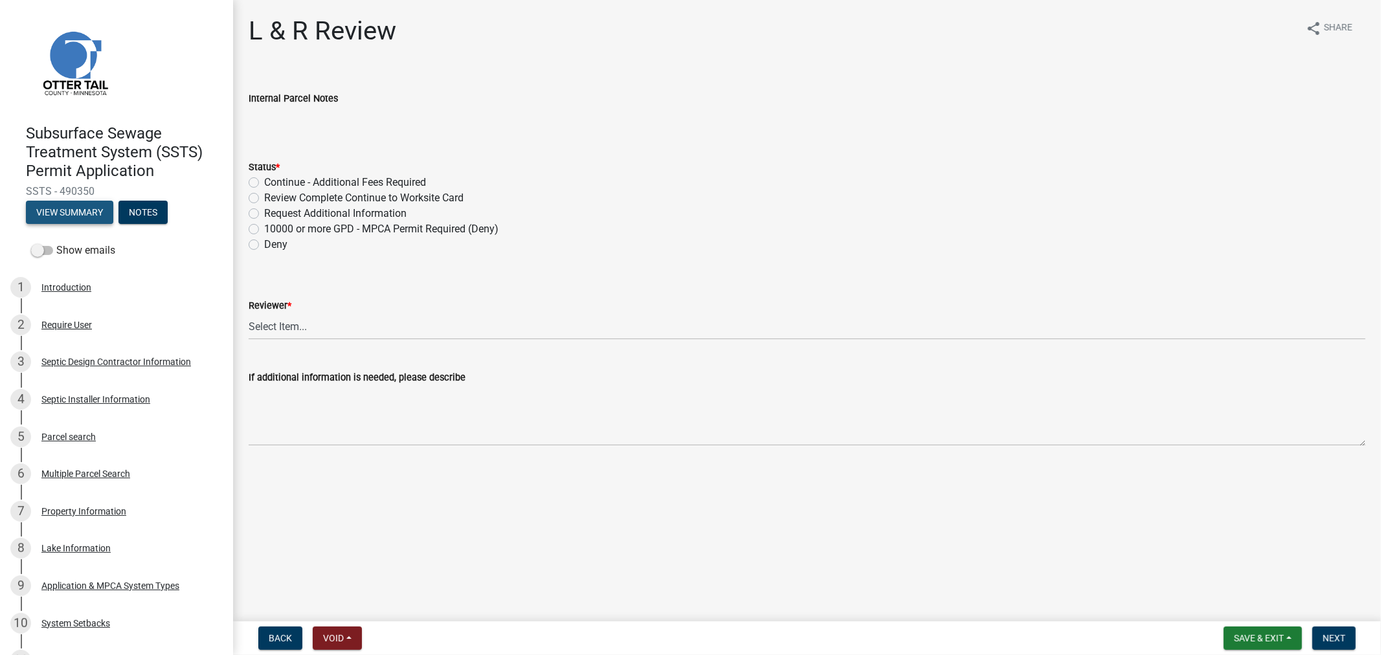
click at [81, 210] on button "View Summary" at bounding box center [69, 212] width 87 height 23
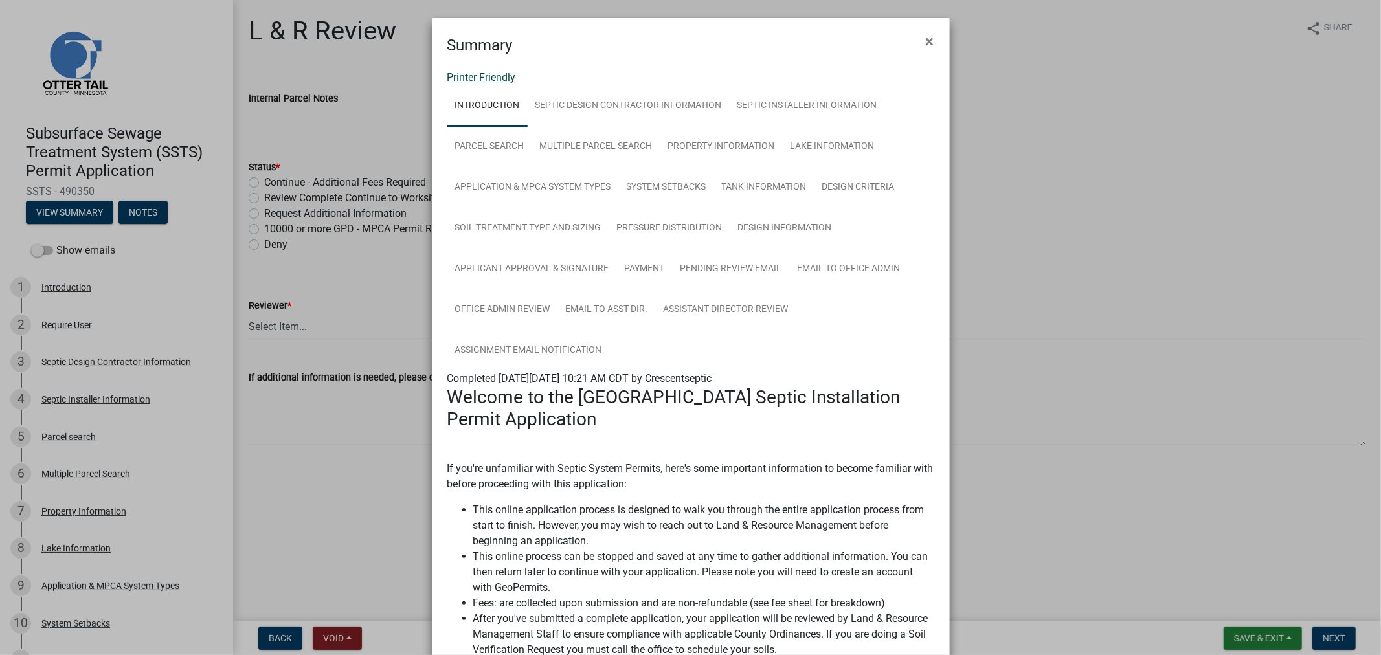
click at [465, 82] on link "Printer Friendly" at bounding box center [481, 77] width 69 height 12
click at [928, 41] on span "×" at bounding box center [930, 41] width 8 height 18
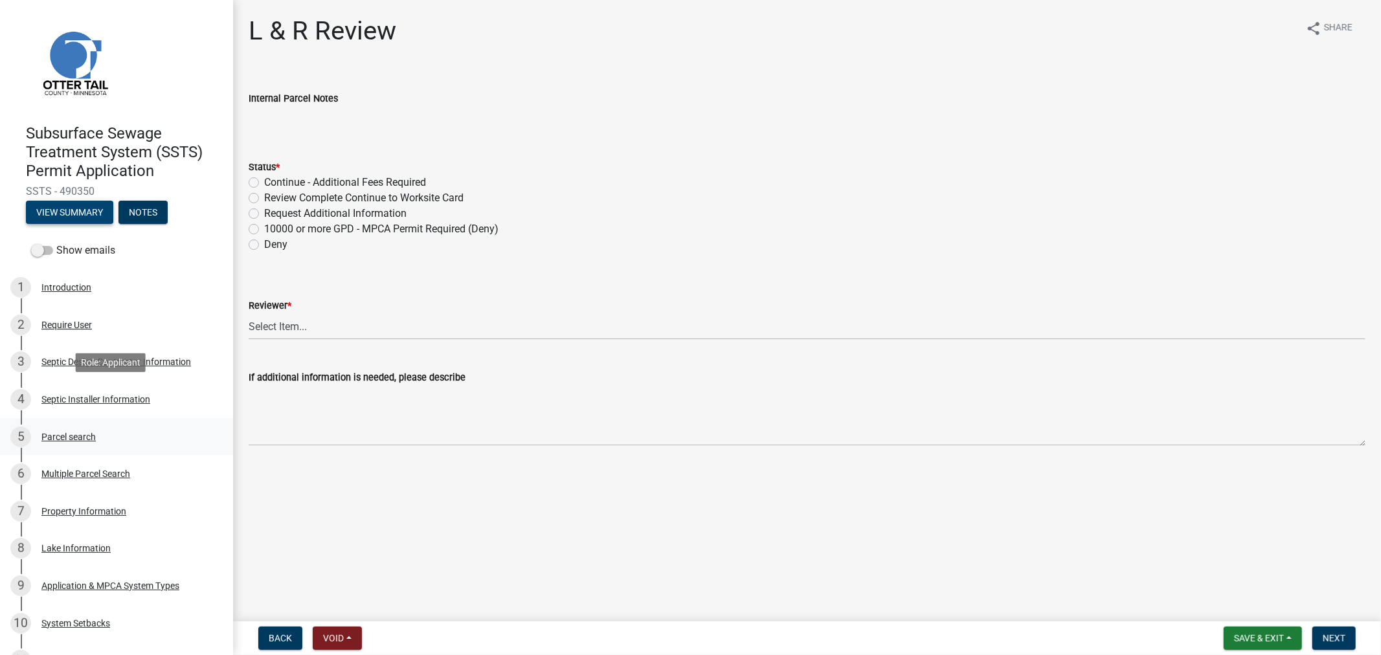
scroll to position [72, 0]
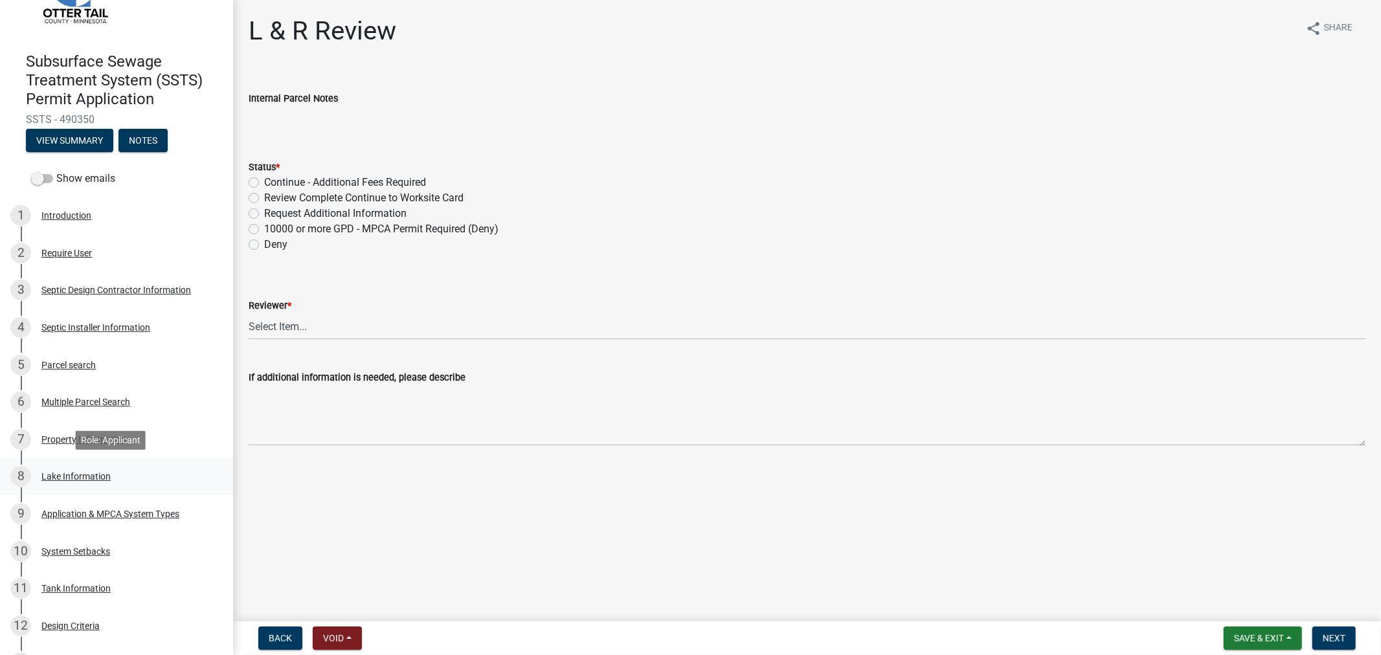
click at [80, 477] on div "Lake Information" at bounding box center [75, 476] width 69 height 9
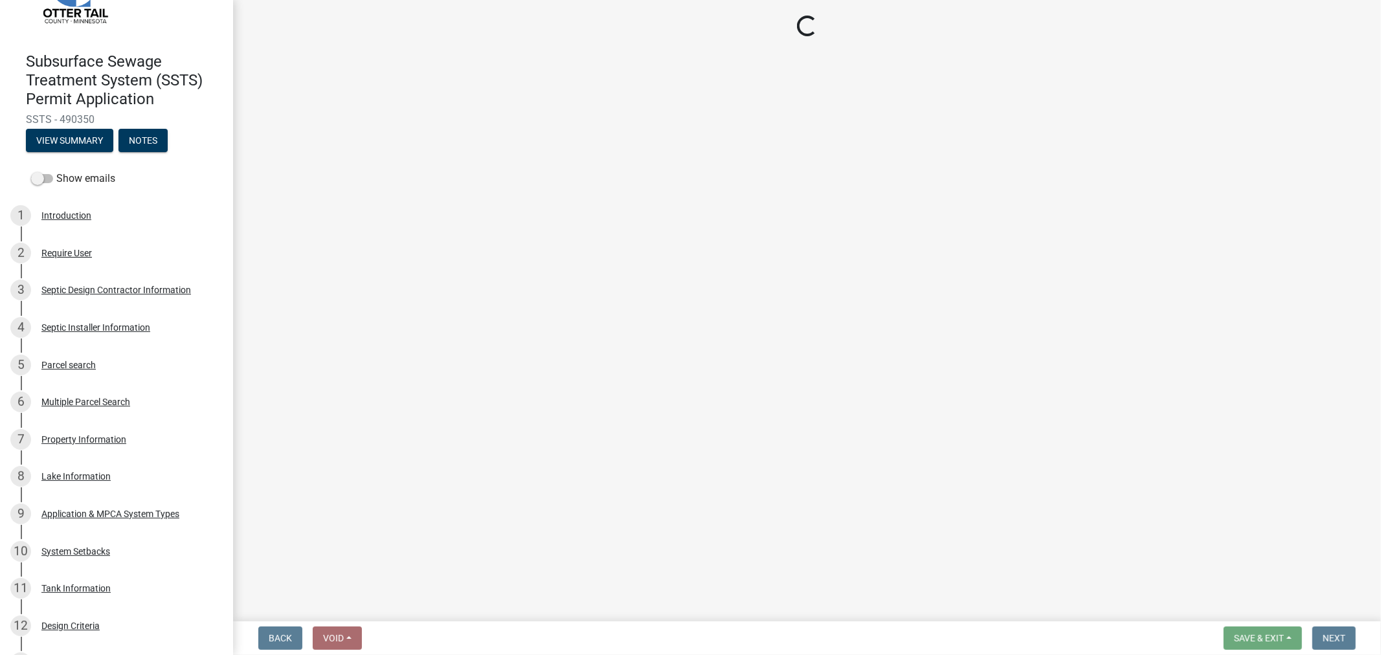
select select "f5446596-c911-4002-9682-93b0316ef17a"
select select "dcf1b1f4-8eba-40aa-9226-3f6d5149dac7"
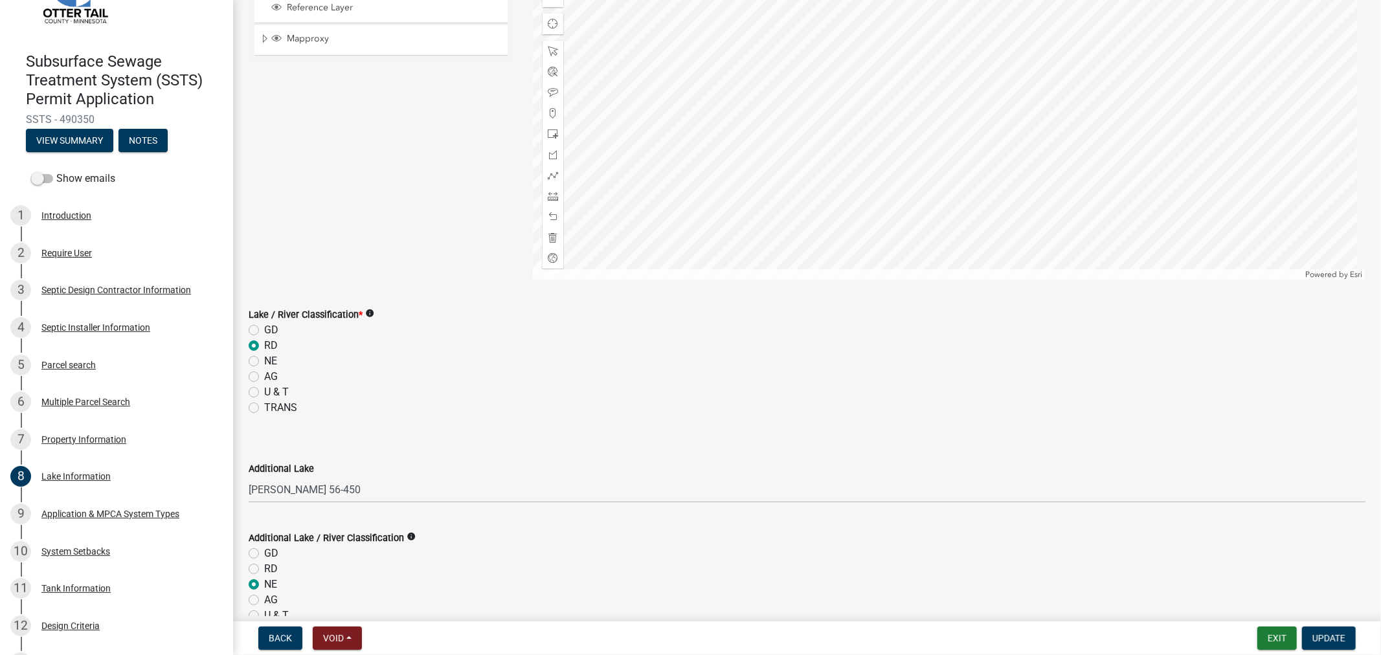
scroll to position [0, 0]
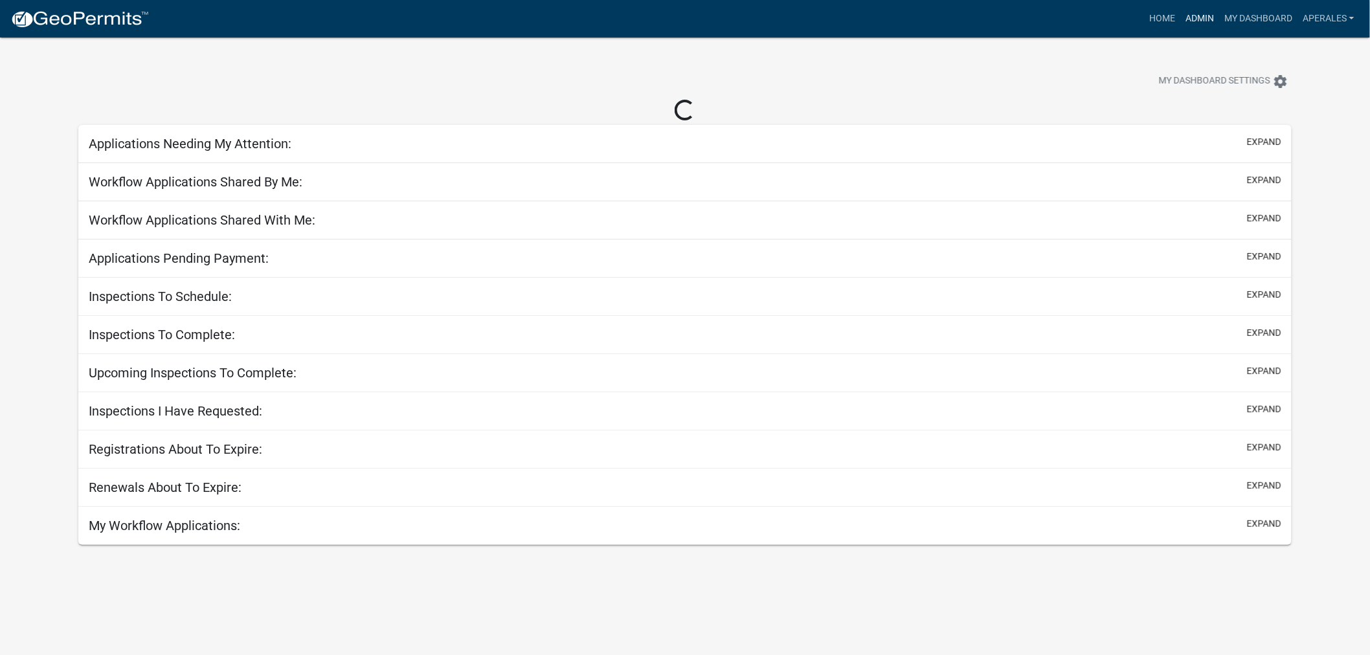
click at [1202, 10] on link "Admin" at bounding box center [1199, 18] width 39 height 25
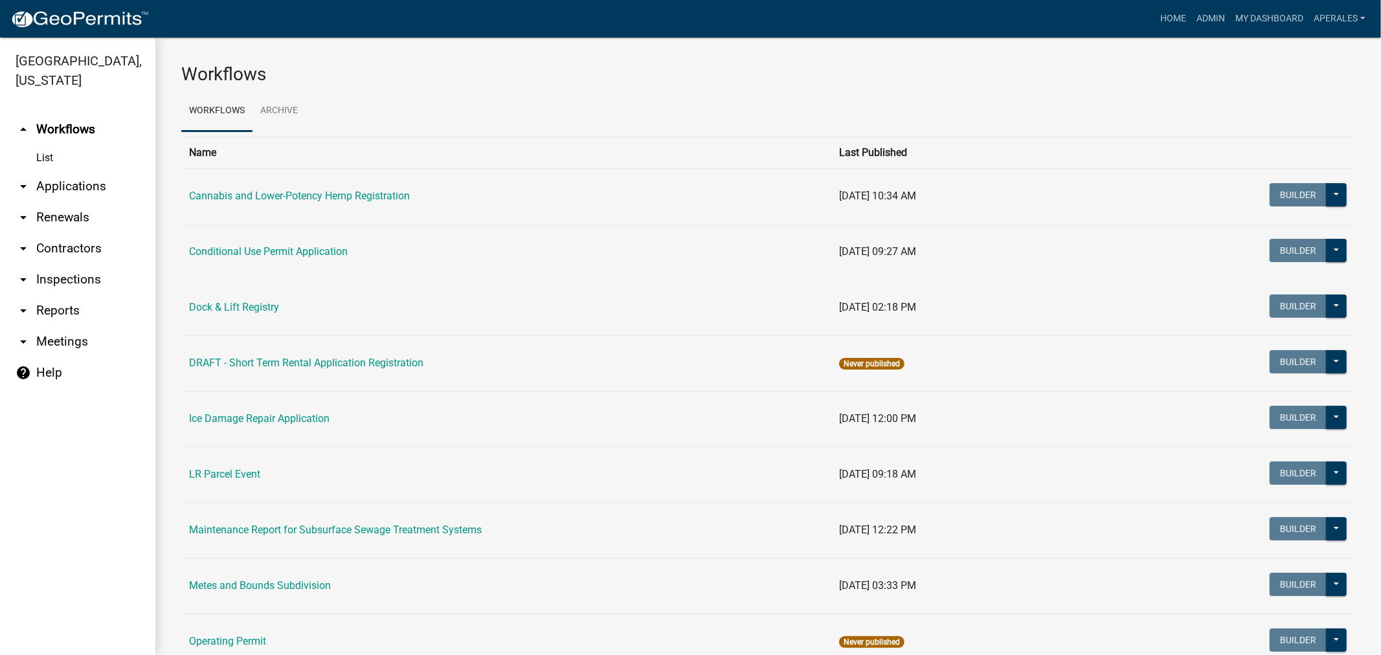
click at [94, 194] on link "arrow_drop_down Applications" at bounding box center [77, 186] width 155 height 31
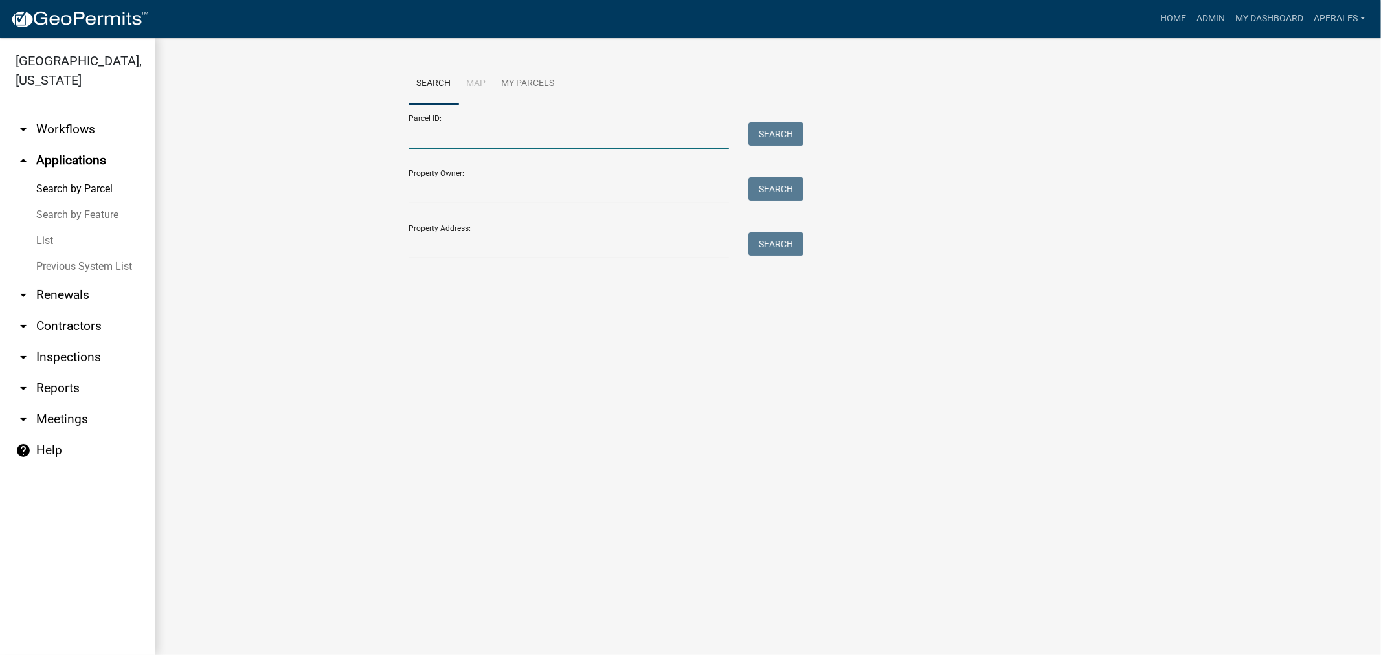
click at [435, 140] on input "Parcel ID:" at bounding box center [569, 135] width 320 height 27
paste input "57000990438000"
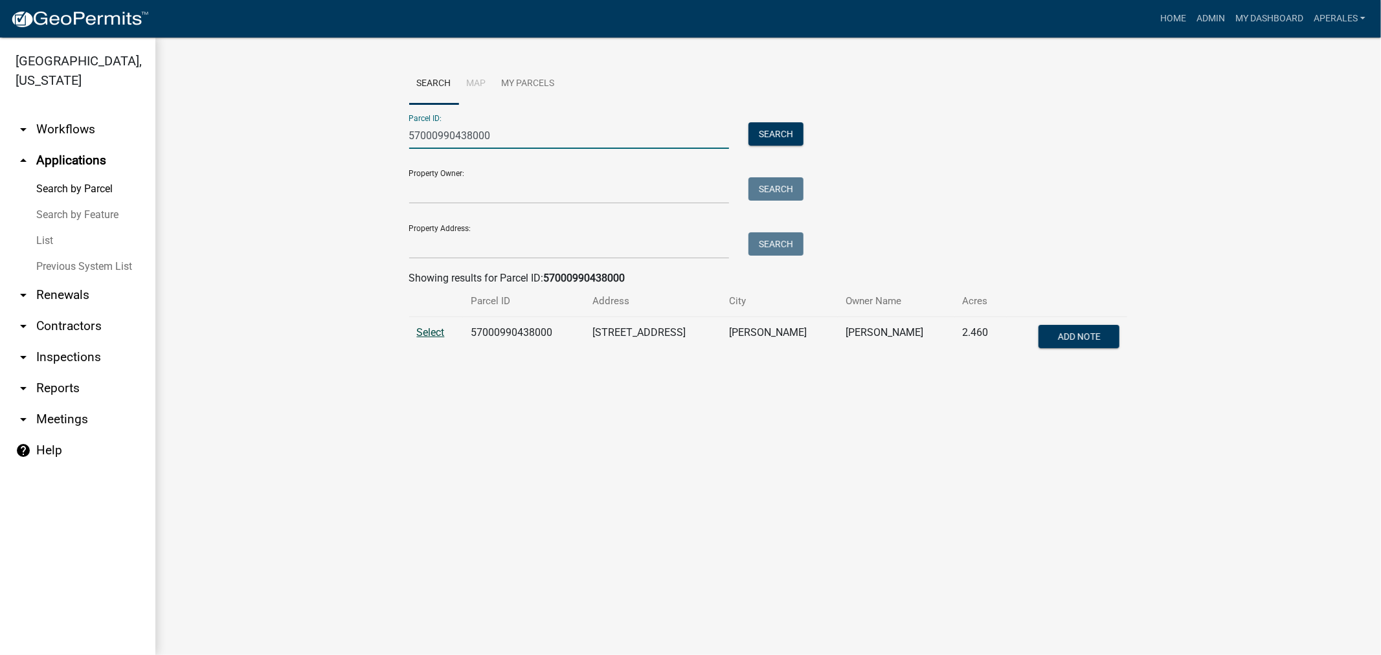
type input "57000990438000"
click at [435, 326] on span "Select" at bounding box center [431, 332] width 28 height 12
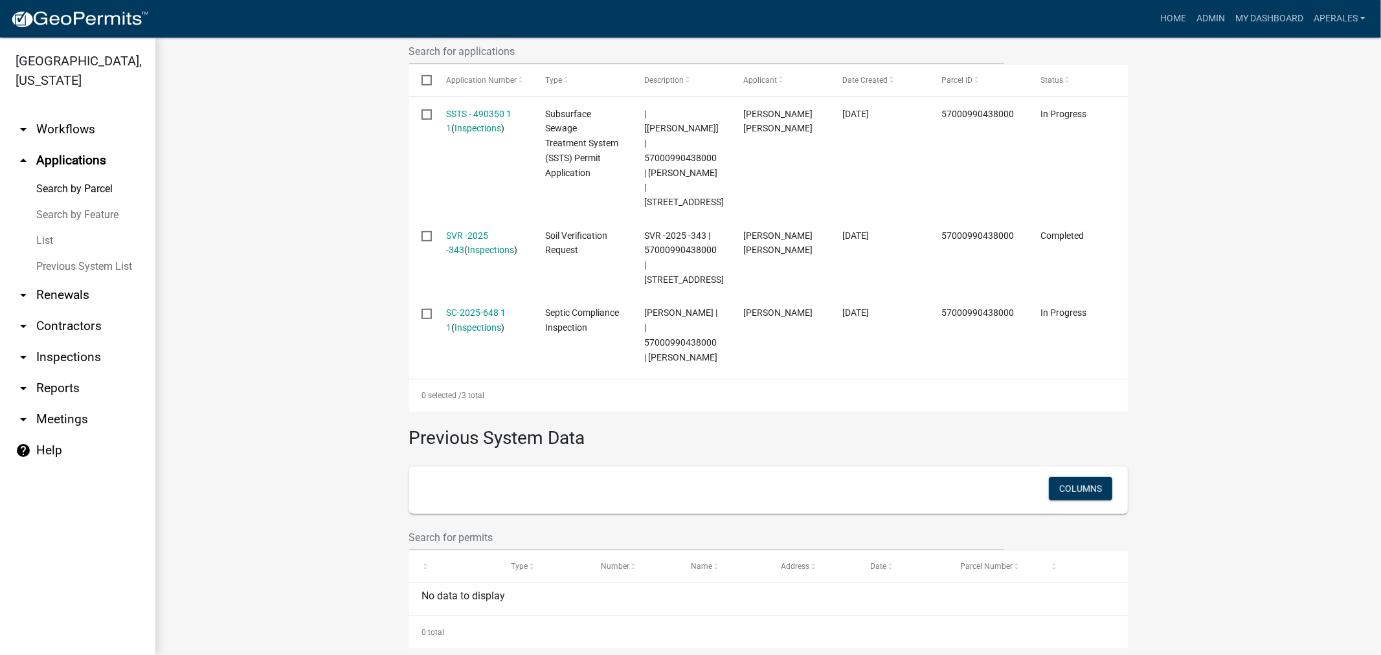
scroll to position [431, 0]
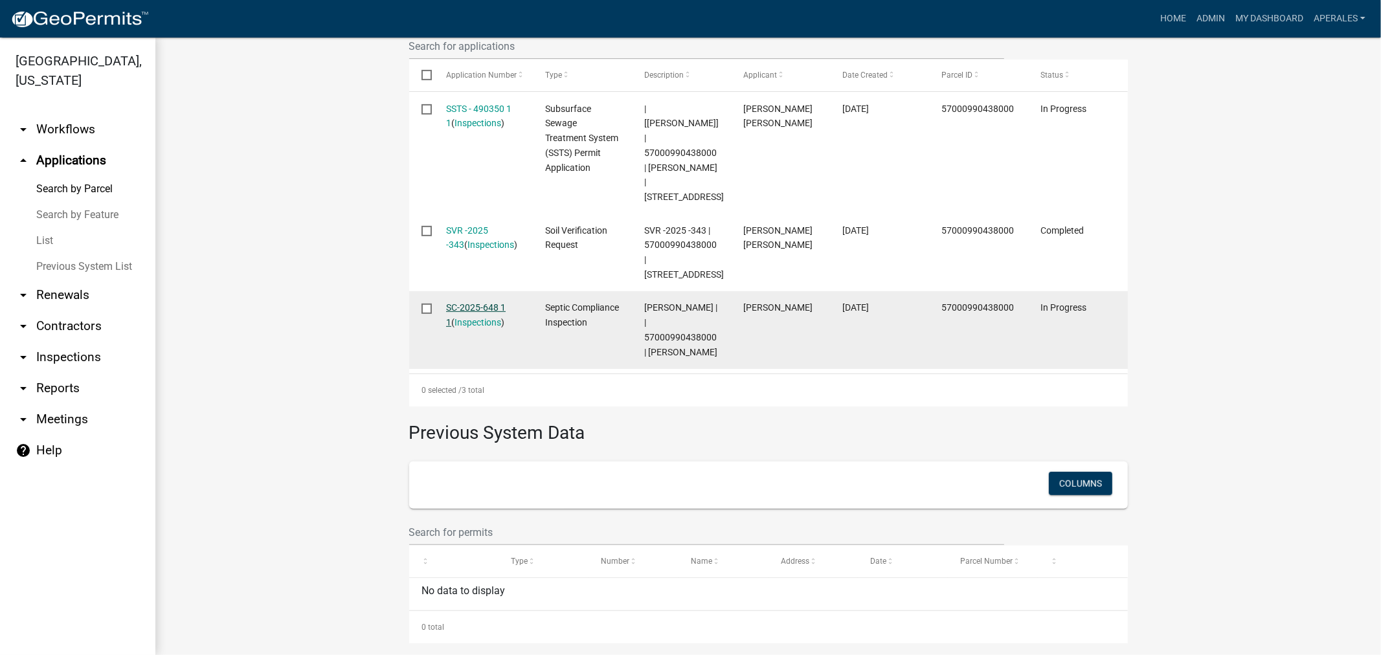
click at [450, 325] on link "SC-2025-648 1 1" at bounding box center [476, 314] width 60 height 25
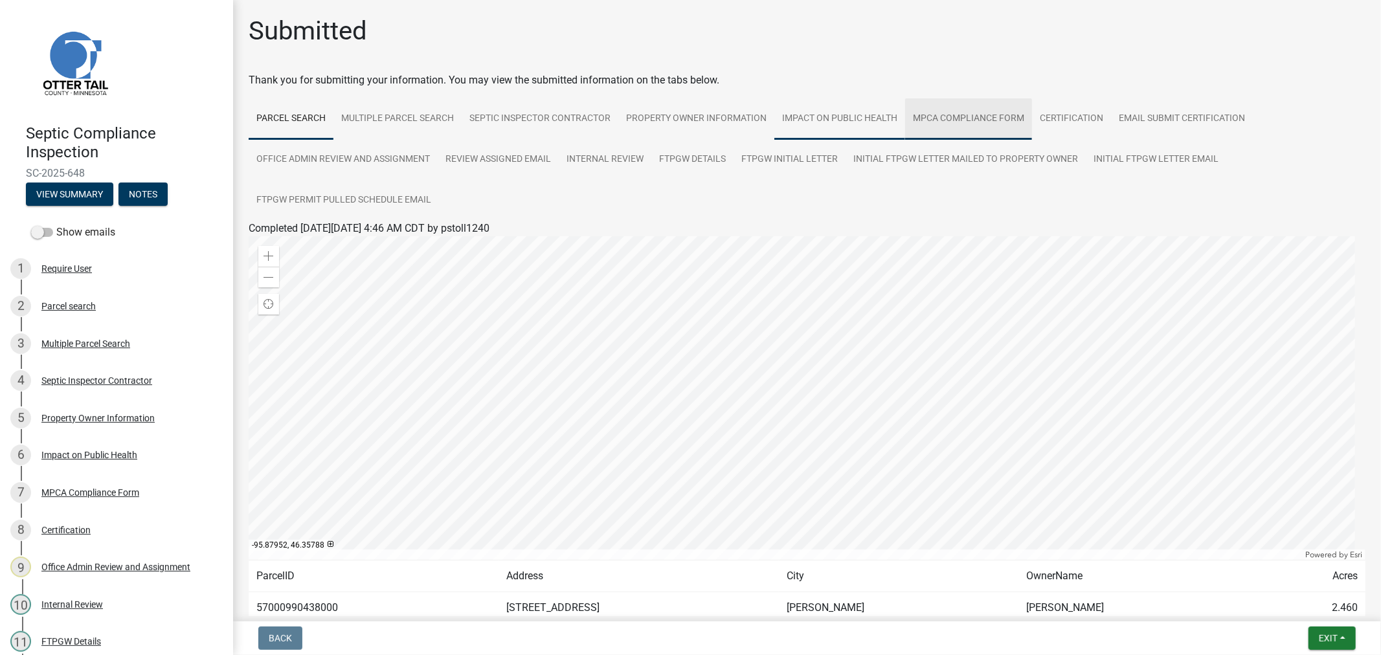
drag, startPoint x: 960, startPoint y: 108, endPoint x: 888, endPoint y: 115, distance: 72.8
click at [961, 108] on link "MPCA Compliance Form" at bounding box center [968, 118] width 127 height 41
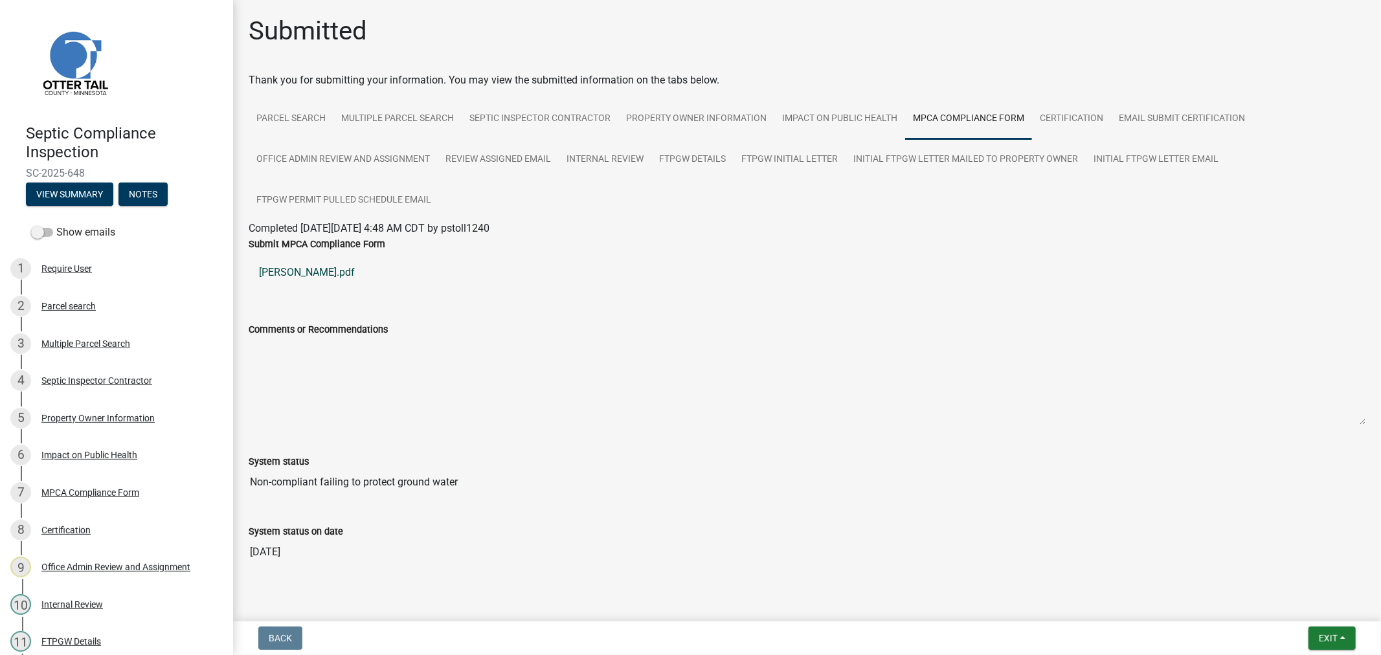
click at [302, 273] on link "Crissinger David.pdf" at bounding box center [807, 272] width 1117 height 31
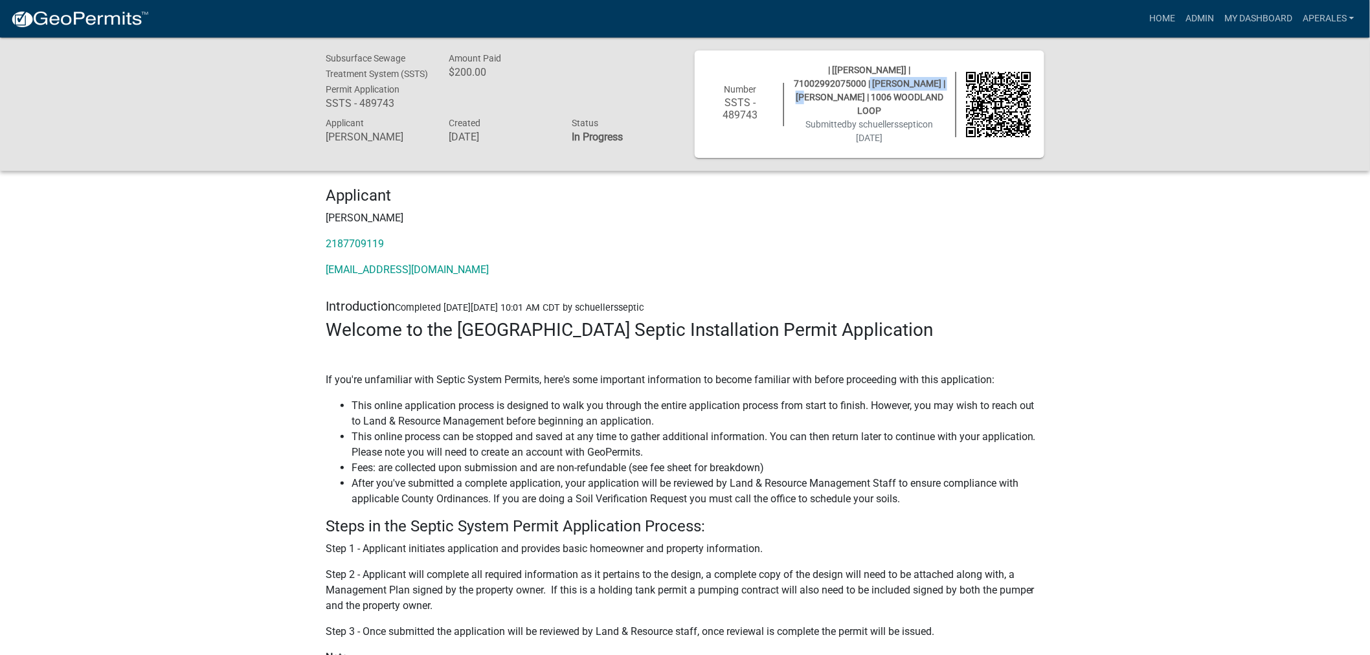
drag, startPoint x: 945, startPoint y: 70, endPoint x: 901, endPoint y: 73, distance: 44.7
click at [886, 78] on div "| [Andrea Perales] | 71002992075000 | CHARLES W KITZMAN | PATRICIA A KITZMAN | …" at bounding box center [870, 104] width 172 height 82
click at [958, 252] on p "2187709119" at bounding box center [685, 244] width 719 height 16
drag, startPoint x: 947, startPoint y: 71, endPoint x: 870, endPoint y: 72, distance: 76.4
click at [870, 72] on div "| [Andrea Perales] | 71002992075000 | CHARLES W KITZMAN | PATRICIA A KITZMAN | …" at bounding box center [870, 104] width 172 height 82
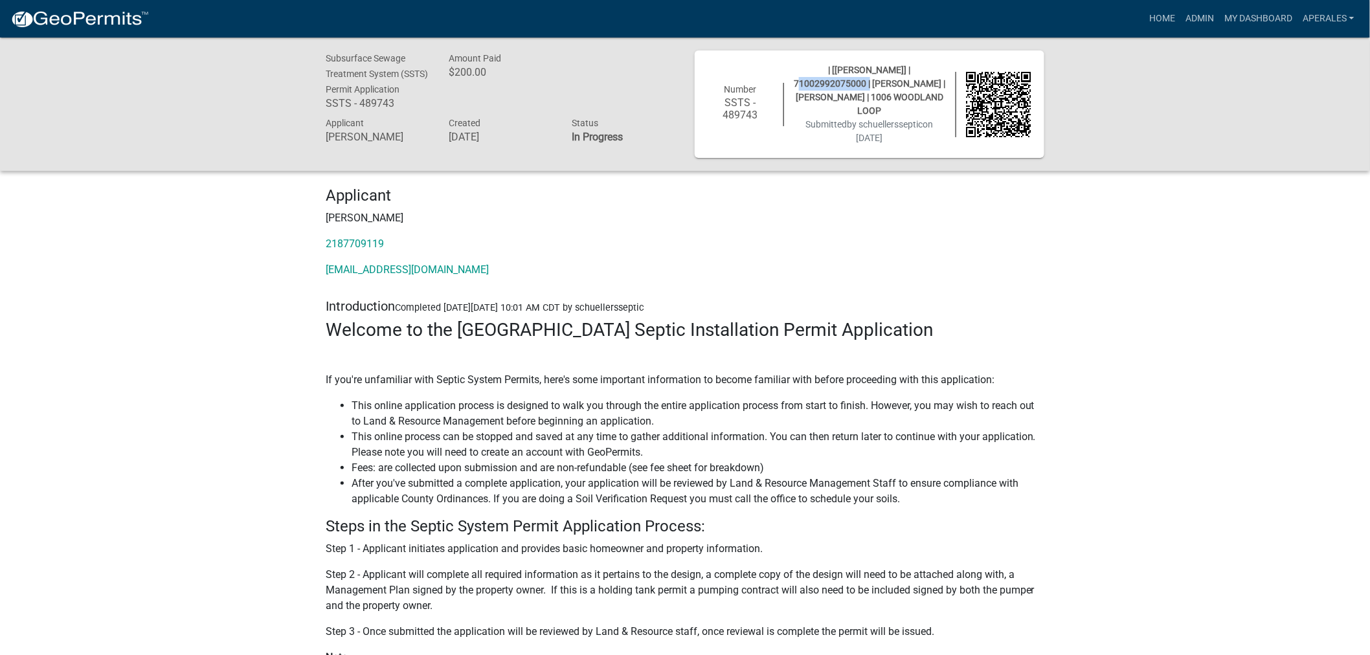
copy span "71002992075000"
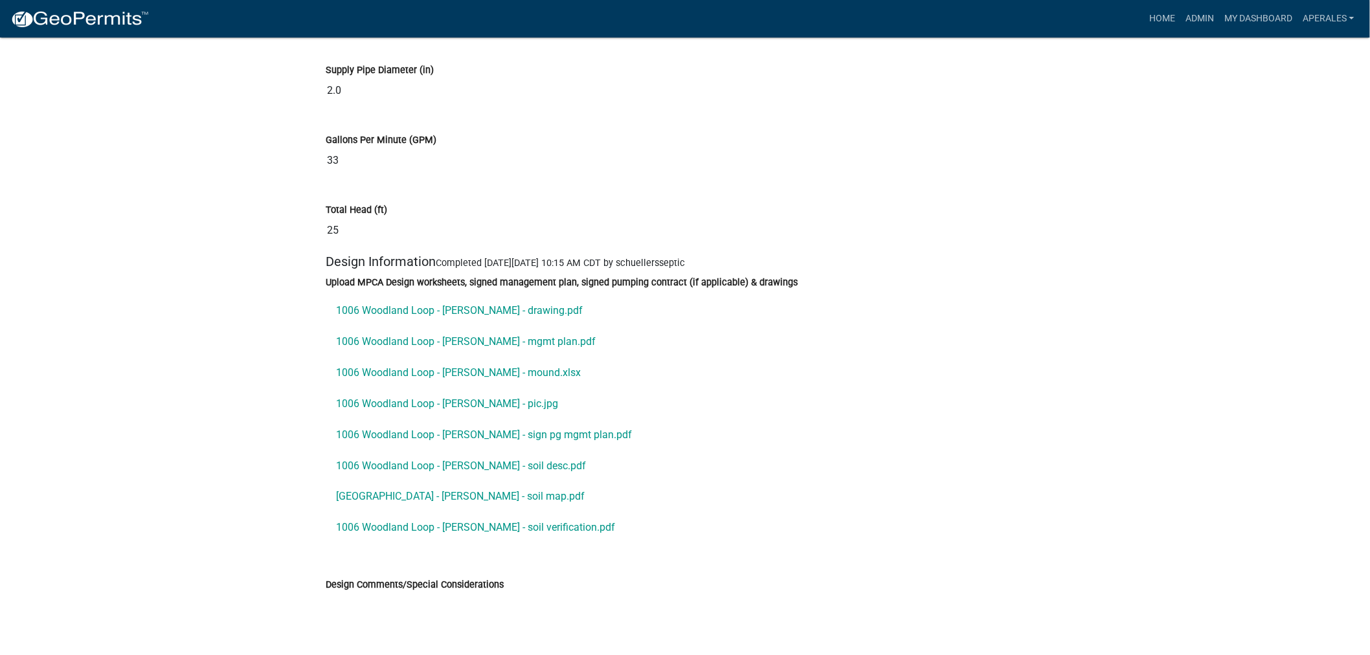
scroll to position [6834, 0]
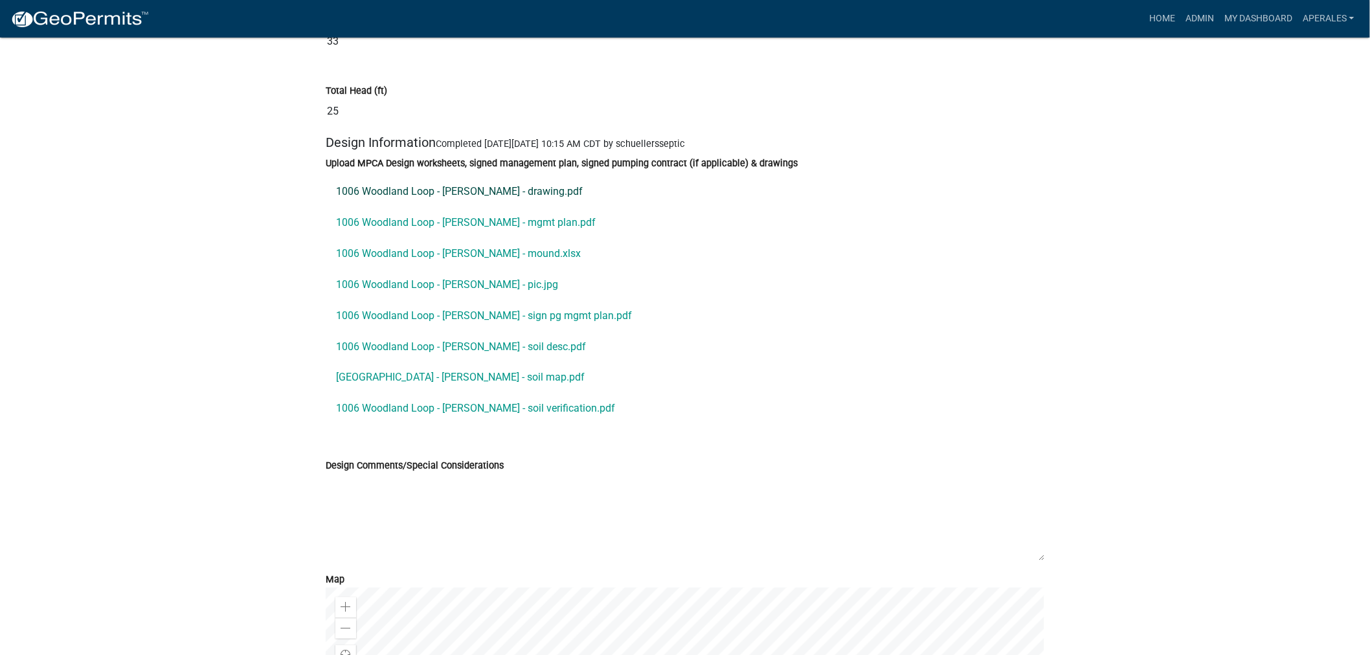
click at [464, 205] on link "1006 Woodland Loop - Kitzman - drawing.pdf" at bounding box center [685, 191] width 719 height 31
click at [483, 236] on link "1006 Woodland Loop - Kitzman - mgmt plan.pdf" at bounding box center [685, 222] width 719 height 31
click at [469, 269] on link "1006 Woodland Loop - Kitzman - mound.xlsx" at bounding box center [685, 253] width 719 height 31
click at [401, 300] on link "1006 Woodland Loop - Kitzman - pic.jpg" at bounding box center [685, 284] width 719 height 31
click at [475, 331] on link "1006 Woodland Loop - Kitzman - sign pg mgmt plan.pdf" at bounding box center [685, 315] width 719 height 31
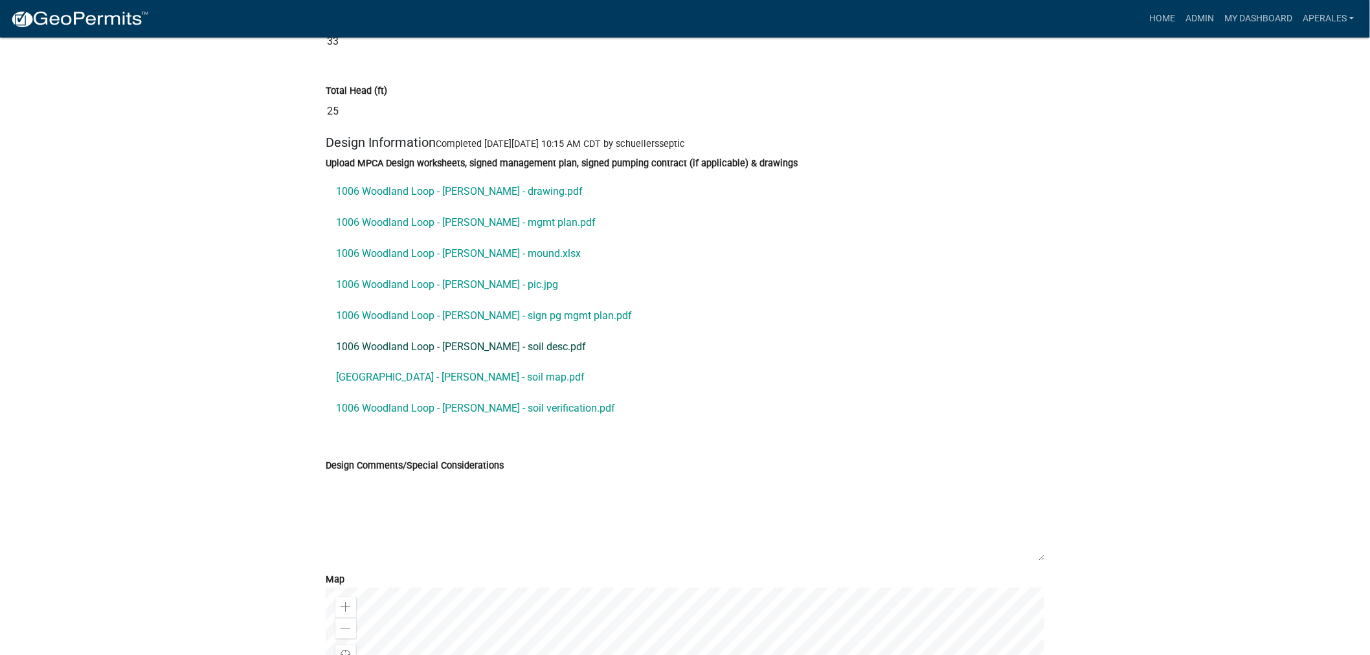
click at [505, 361] on link "1006 Woodland Loop - Kitzman - soil desc.pdf" at bounding box center [685, 346] width 719 height 31
click at [508, 394] on link "1006 Woodland Loop - Kitzman - soil map.pdf" at bounding box center [685, 378] width 719 height 31
click at [502, 425] on link "1006 Woodland Loop - Kitzman - soil verification.pdf" at bounding box center [685, 409] width 719 height 31
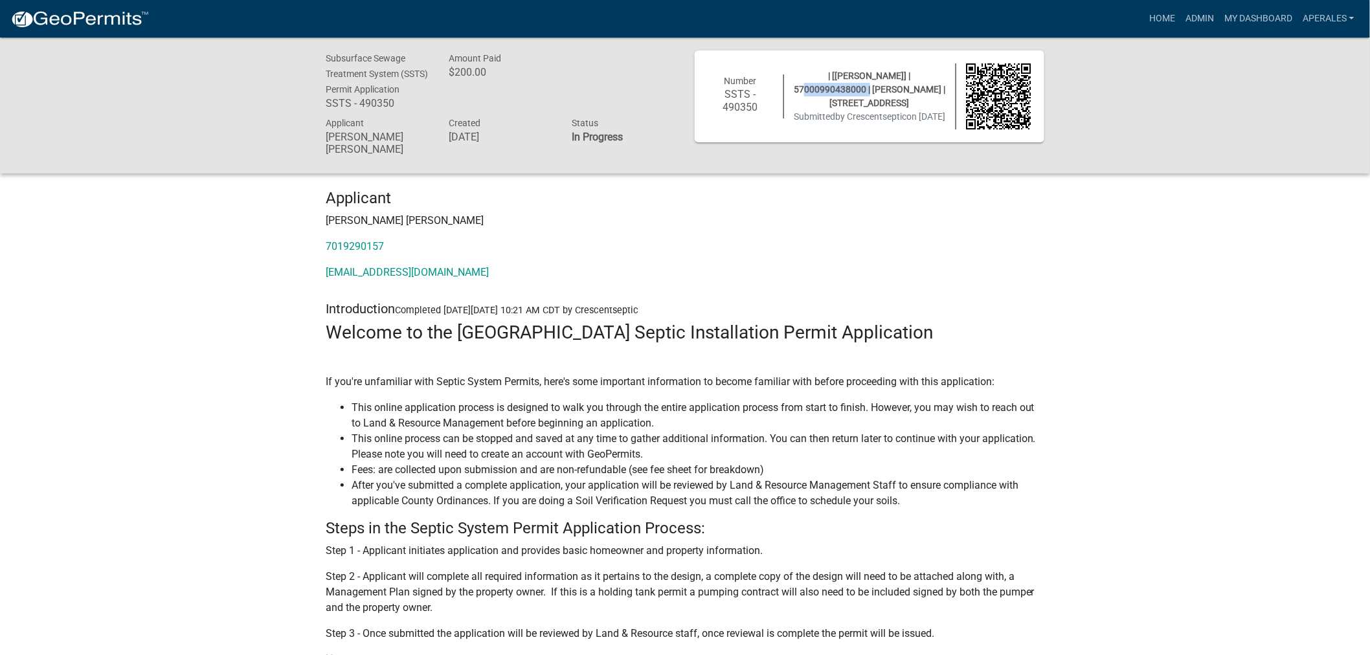
drag, startPoint x: 948, startPoint y: 69, endPoint x: 871, endPoint y: 62, distance: 76.8
click at [871, 62] on div "Number SSTS - 490350 | [[PERSON_NAME]] | 57000990438000 | [PERSON_NAME] | [STRE…" at bounding box center [870, 97] width 350 height 92
copy span "57000990438000"
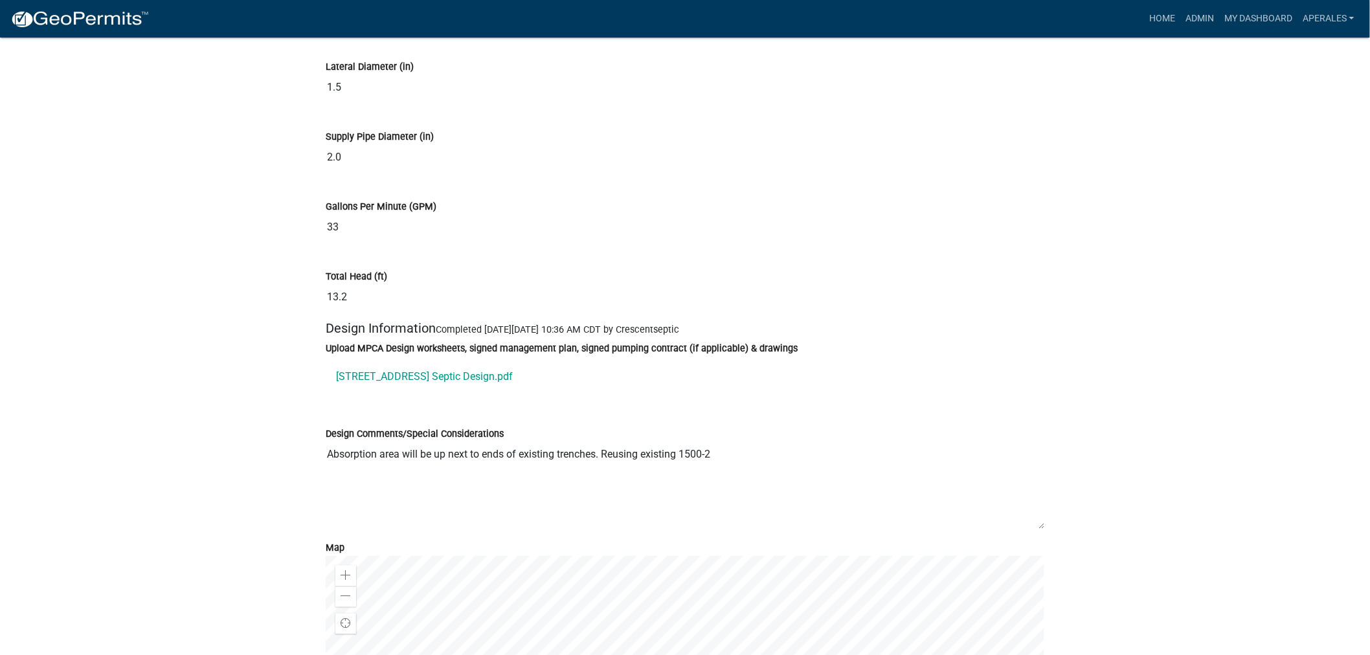
scroll to position [6906, 0]
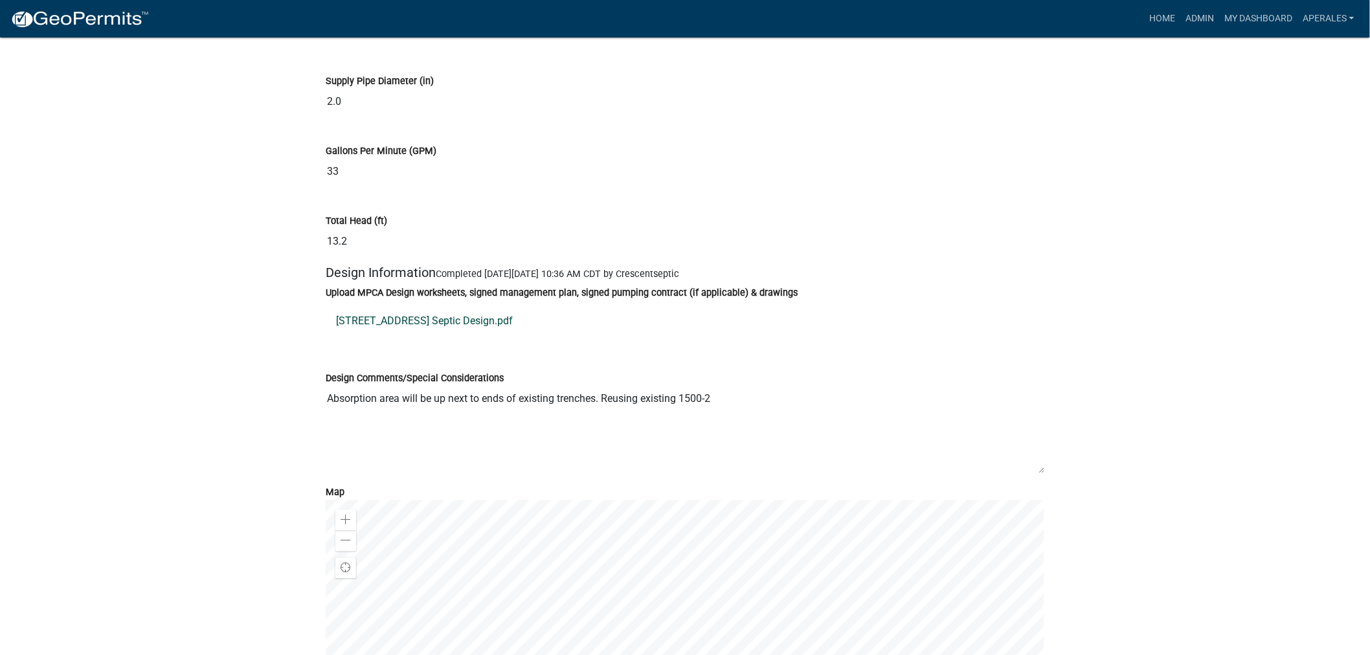
click at [473, 329] on link "[STREET_ADDRESS] Septic Design.pdf" at bounding box center [685, 321] width 719 height 31
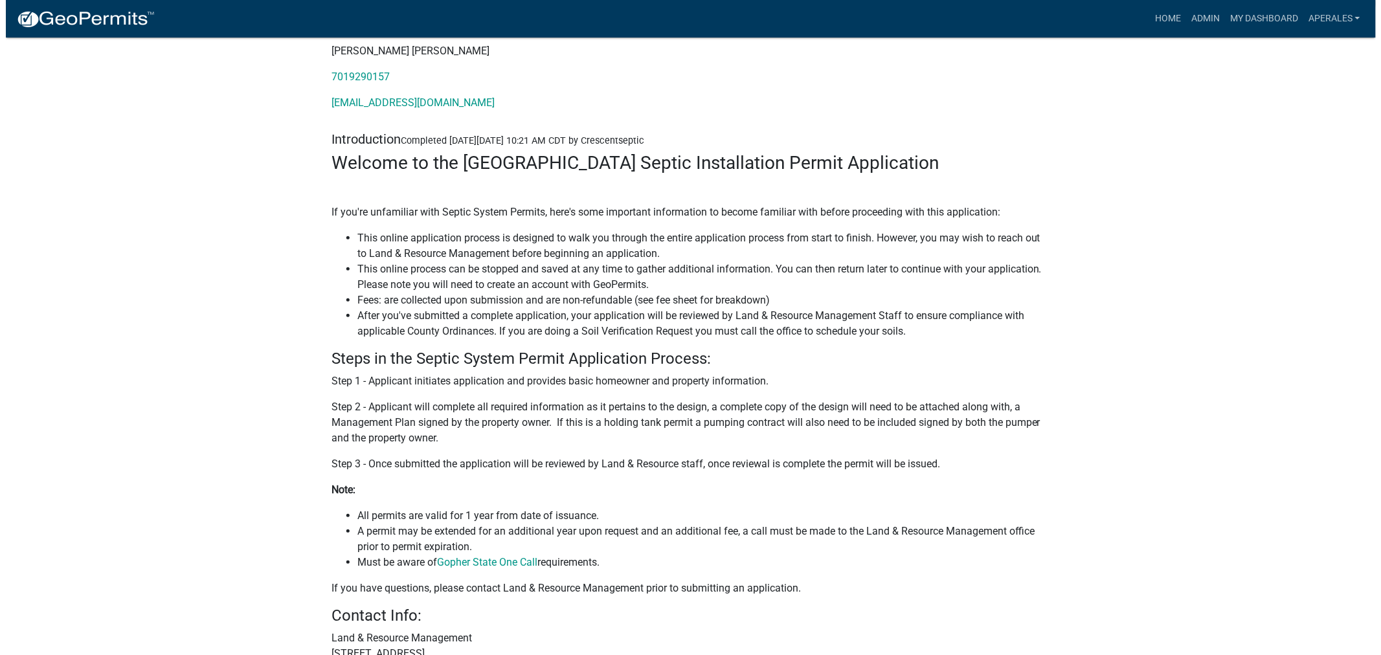
scroll to position [0, 0]
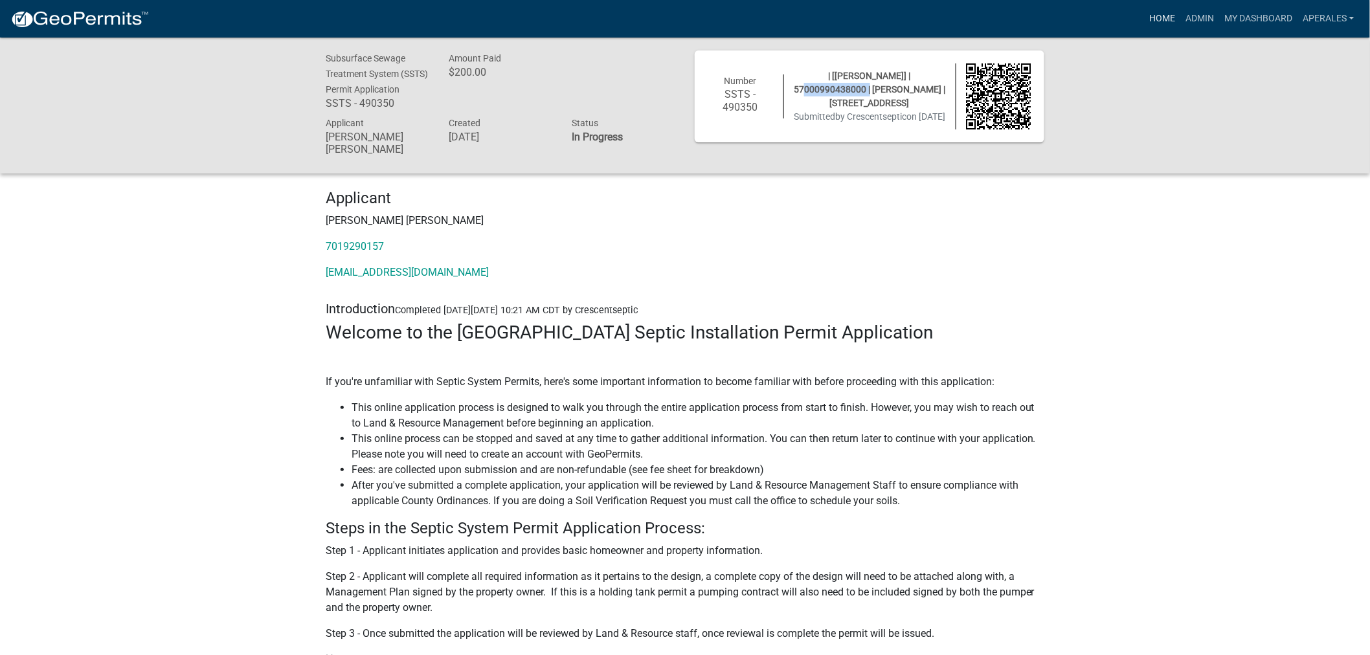
click at [1174, 17] on link "Home" at bounding box center [1162, 18] width 36 height 25
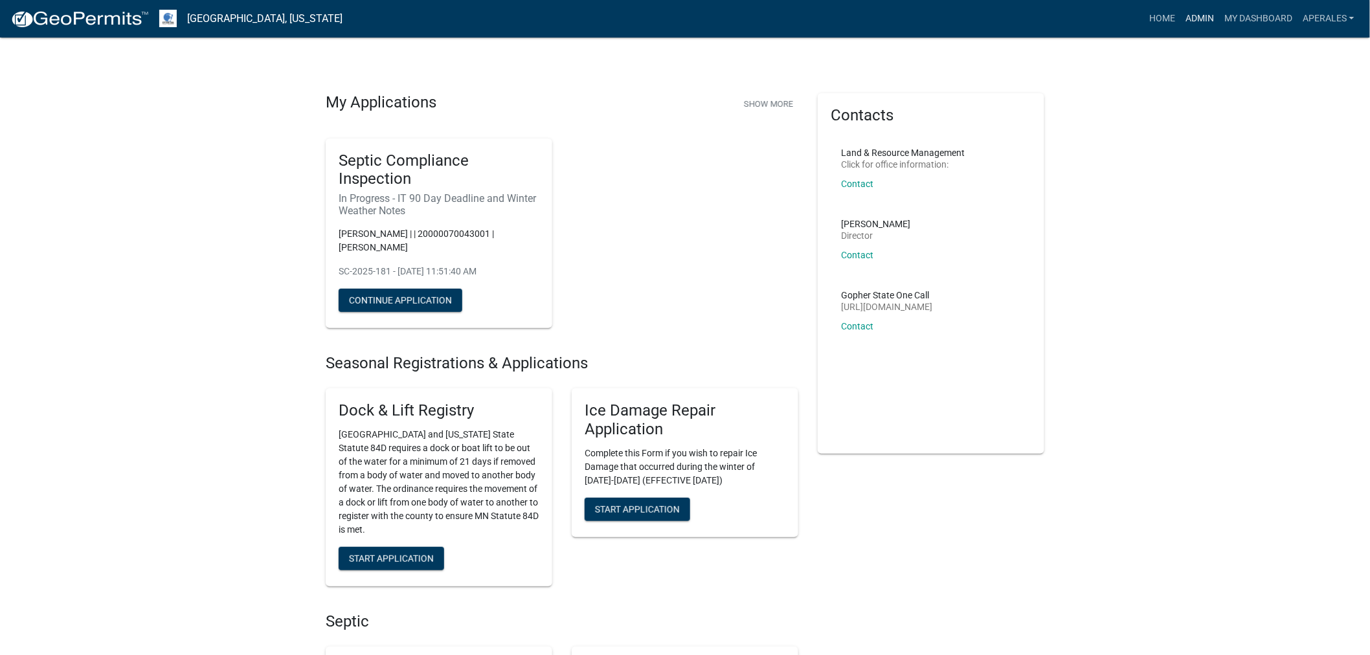
click at [1207, 15] on link "Admin" at bounding box center [1199, 18] width 39 height 25
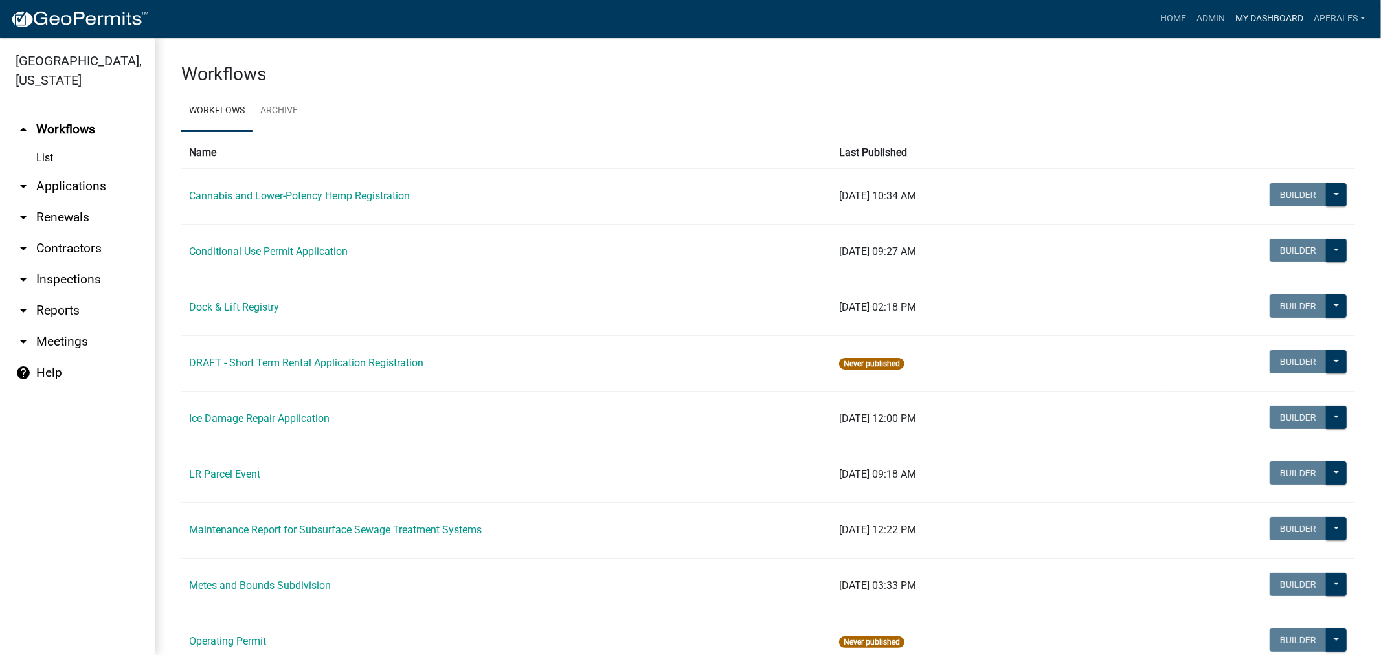
click at [1260, 9] on link "My Dashboard" at bounding box center [1269, 18] width 78 height 25
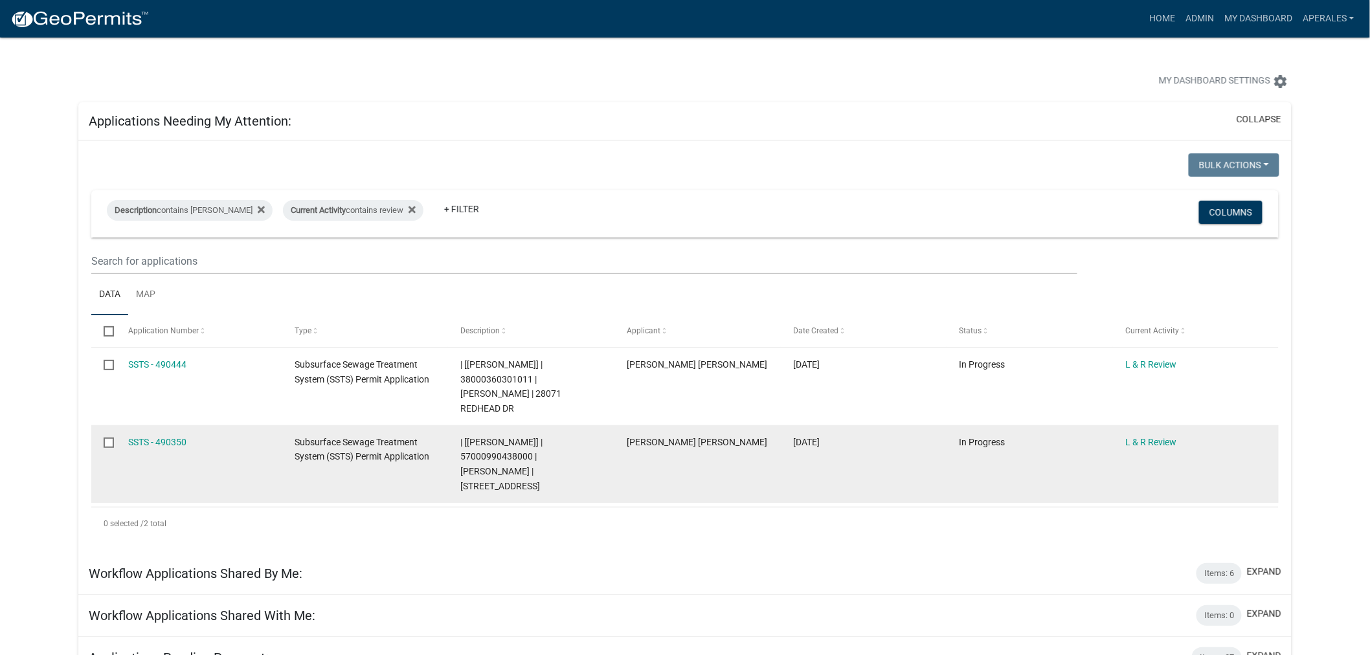
click at [168, 435] on datatable-body-cell "SSTS - 490350" at bounding box center [199, 464] width 166 height 78
click at [168, 437] on link "SSTS - 490350" at bounding box center [157, 442] width 58 height 10
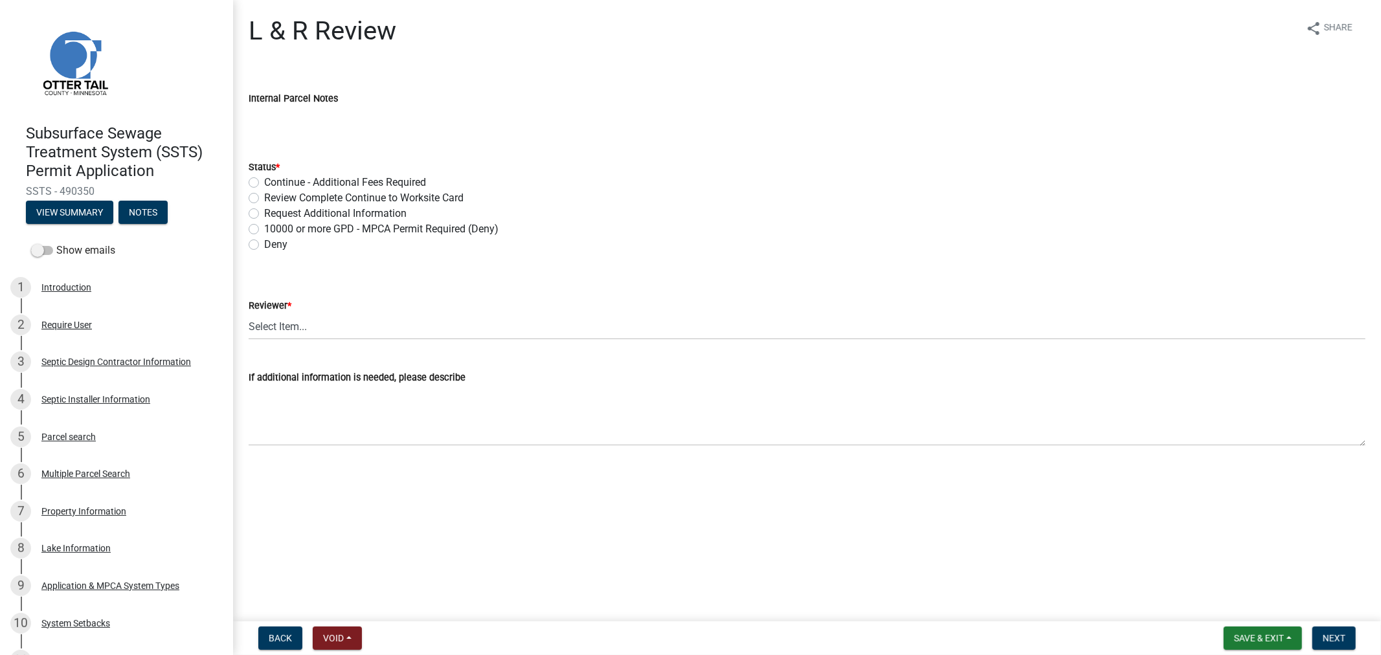
click at [264, 197] on label "Review Complete Continue to Worksite Card" at bounding box center [363, 198] width 199 height 16
click at [264, 197] on input "Review Complete Continue to Worksite Card" at bounding box center [268, 194] width 8 height 8
radio input "true"
click at [311, 329] on select "Select Item... [PERSON_NAME] [PERSON_NAME] [PERSON_NAME] [PERSON_NAME] [PERSON_…" at bounding box center [807, 326] width 1117 height 27
click at [249, 313] on select "Select Item... [PERSON_NAME] [PERSON_NAME] [PERSON_NAME] [PERSON_NAME] [PERSON_…" at bounding box center [807, 326] width 1117 height 27
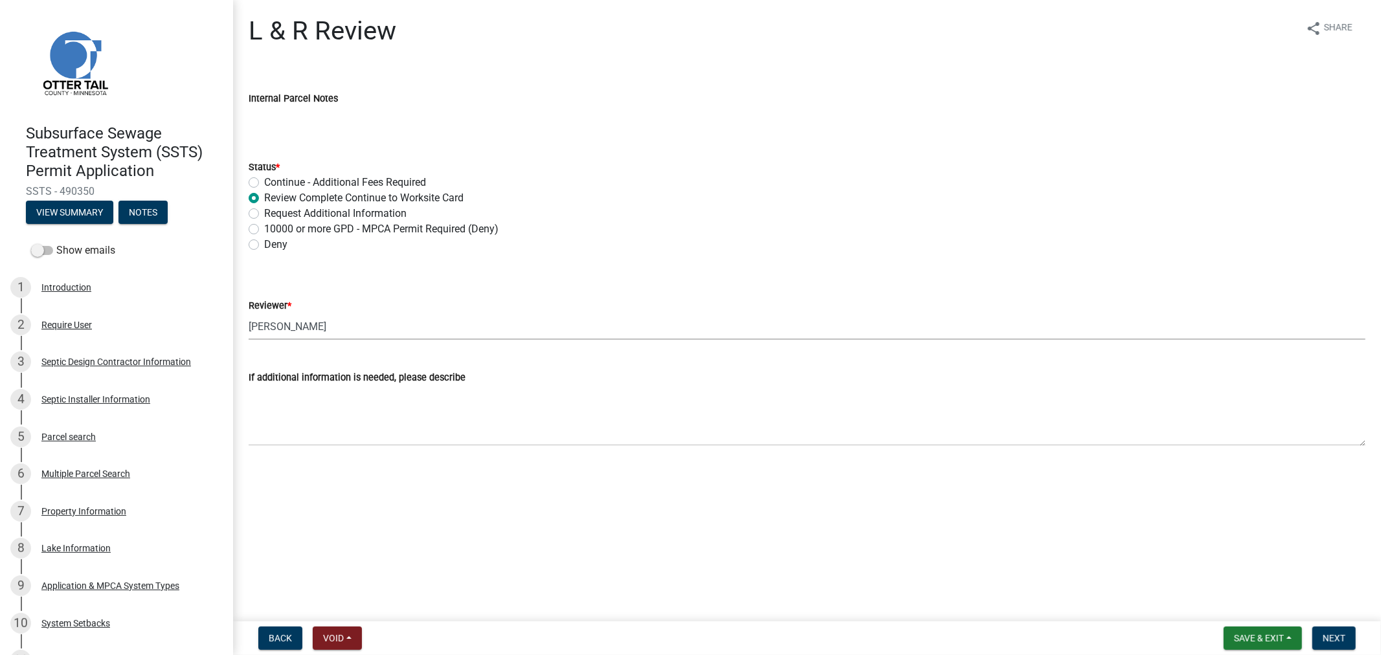
select select "9c3b6904-81c6-453c-afae-16c55a593472"
click at [1347, 644] on button "Next" at bounding box center [1333, 638] width 43 height 23
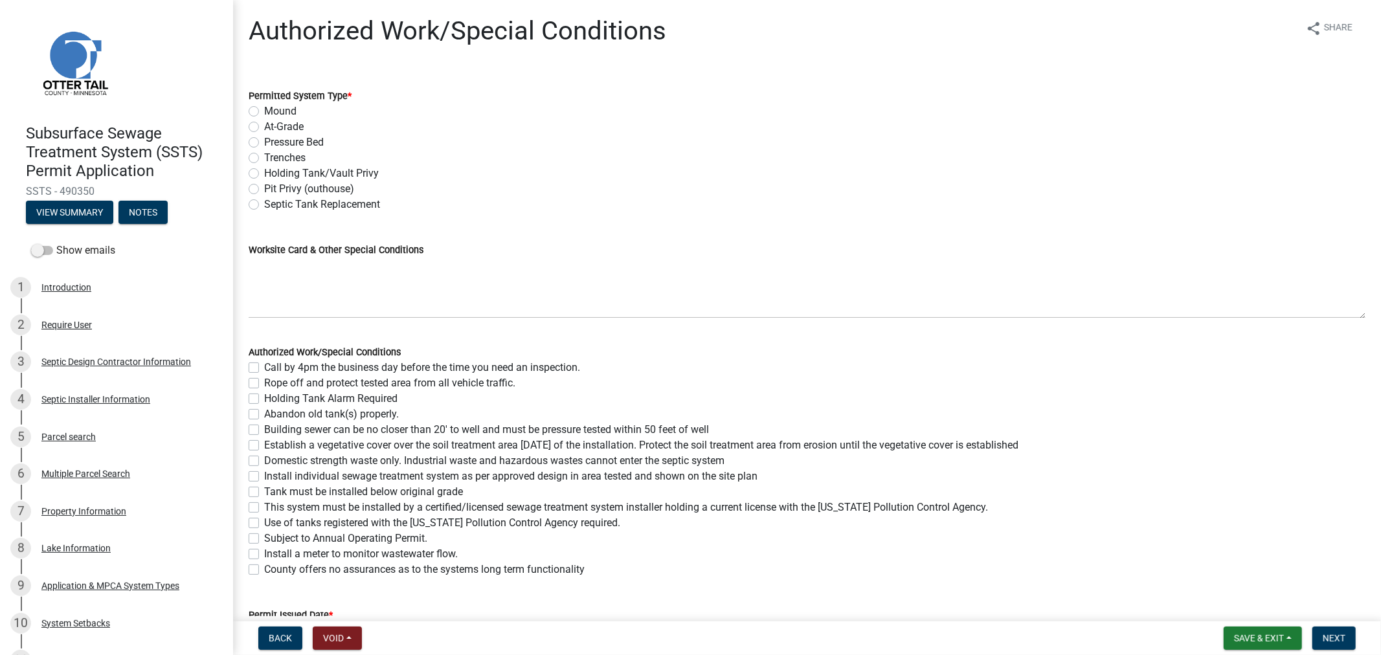
click at [264, 110] on label "Mound" at bounding box center [280, 112] width 32 height 16
click at [264, 110] on input "Mound" at bounding box center [268, 108] width 8 height 8
radio input "true"
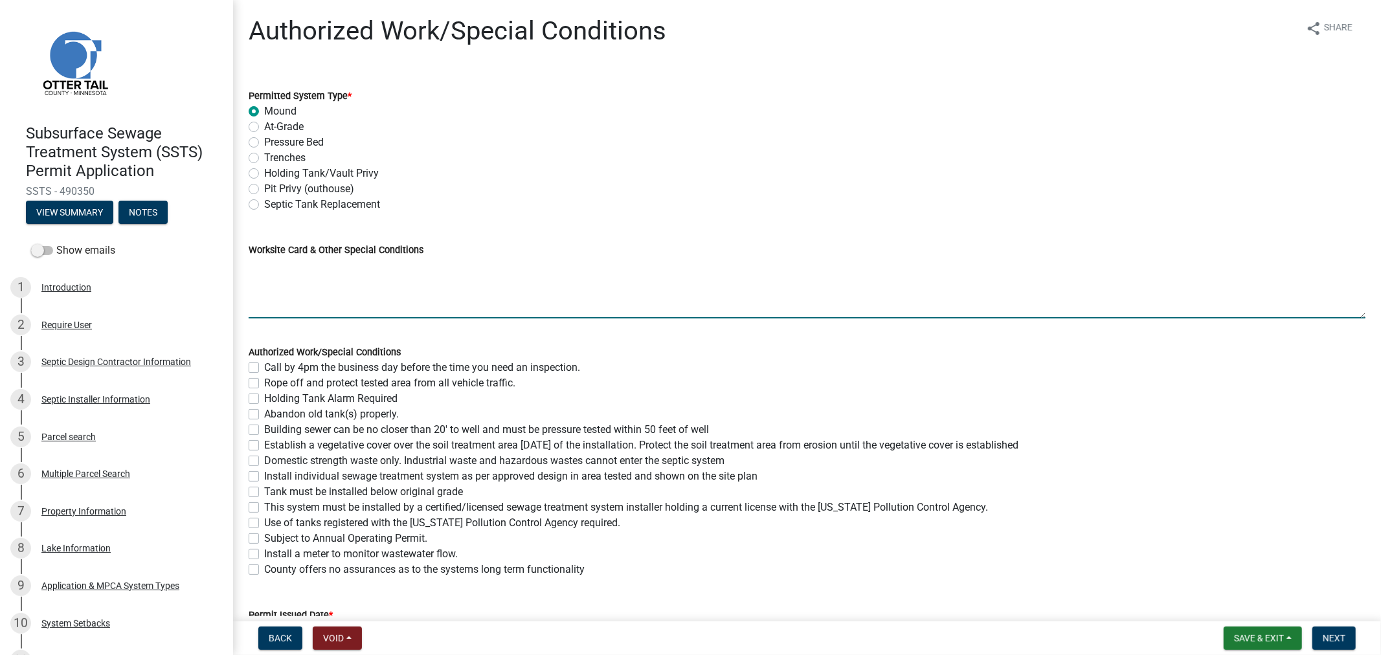
click at [281, 280] on textarea "Worksite Card & Other Special Conditions" at bounding box center [807, 288] width 1117 height 61
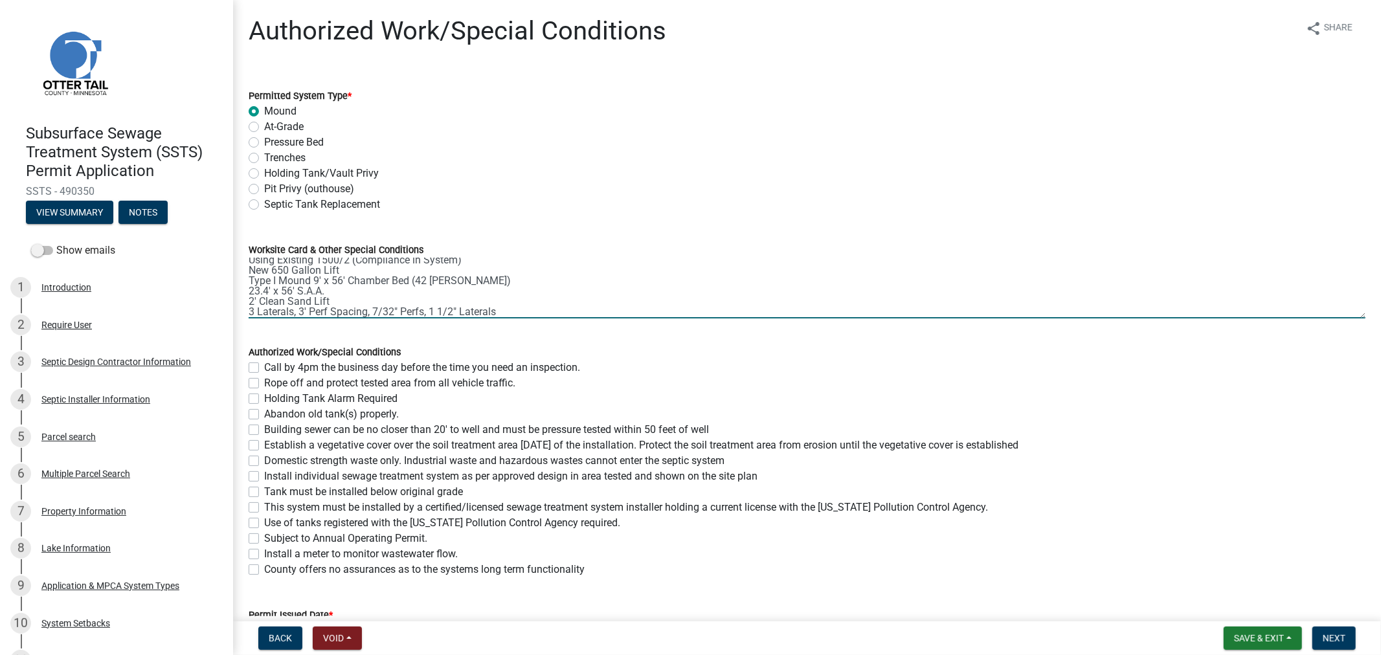
click at [295, 311] on textarea "Using Existing 1500/2 (Compliance in System) New 650 Gallon Lift Type I Mound 9…" at bounding box center [807, 288] width 1117 height 61
click at [579, 307] on textarea "Using Existing 1500/2 (Compliance in System) New 650 Gallon Lift Type I Mound 9…" at bounding box center [807, 288] width 1117 height 61
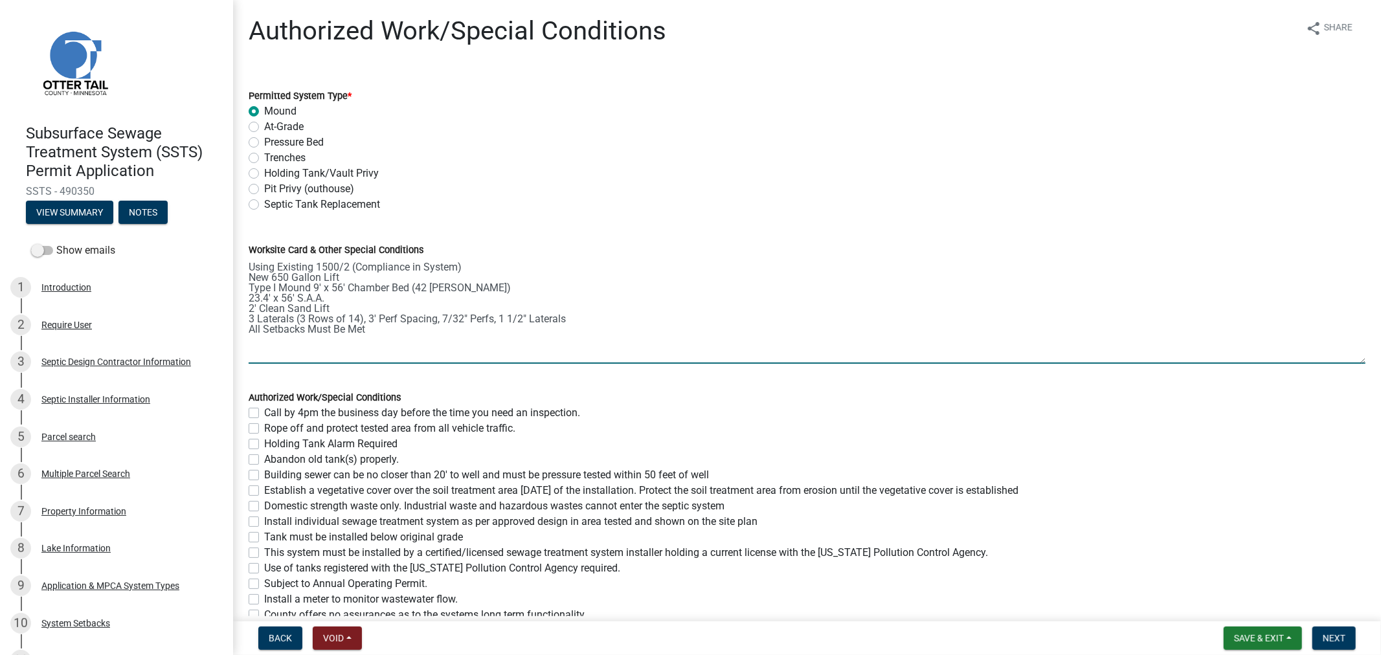
drag, startPoint x: 1351, startPoint y: 317, endPoint x: 1369, endPoint y: 363, distance: 49.7
click at [1369, 363] on div "Authorized Work/Special Conditions share Share Permitted System Type * Mound At…" at bounding box center [807, 367] width 1148 height 702
type textarea "Using Existing 1500/2 (Compliance in System) New 650 Gallon Lift Type I Mound 9…"
click at [264, 415] on label "Call by 4pm the business day before the time you need an inspection." at bounding box center [422, 413] width 316 height 16
click at [264, 414] on input "Call by 4pm the business day before the time you need an inspection." at bounding box center [268, 409] width 8 height 8
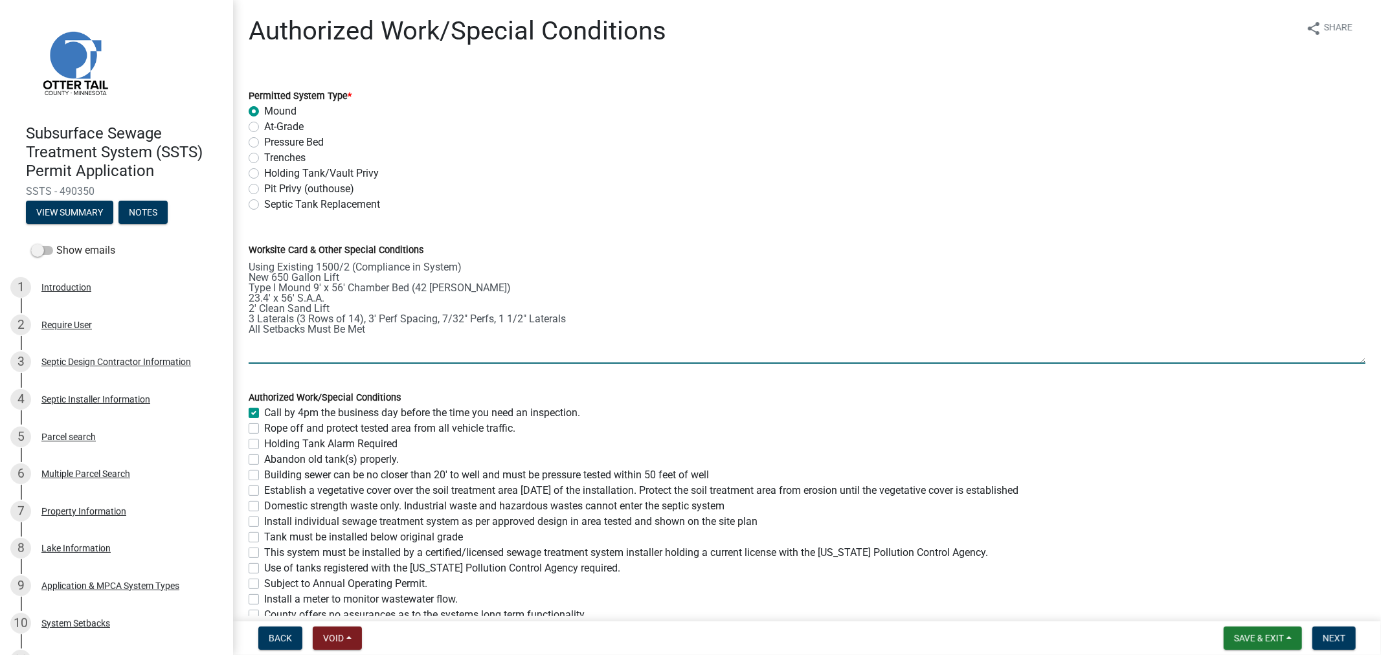
checkbox input "true"
checkbox input "false"
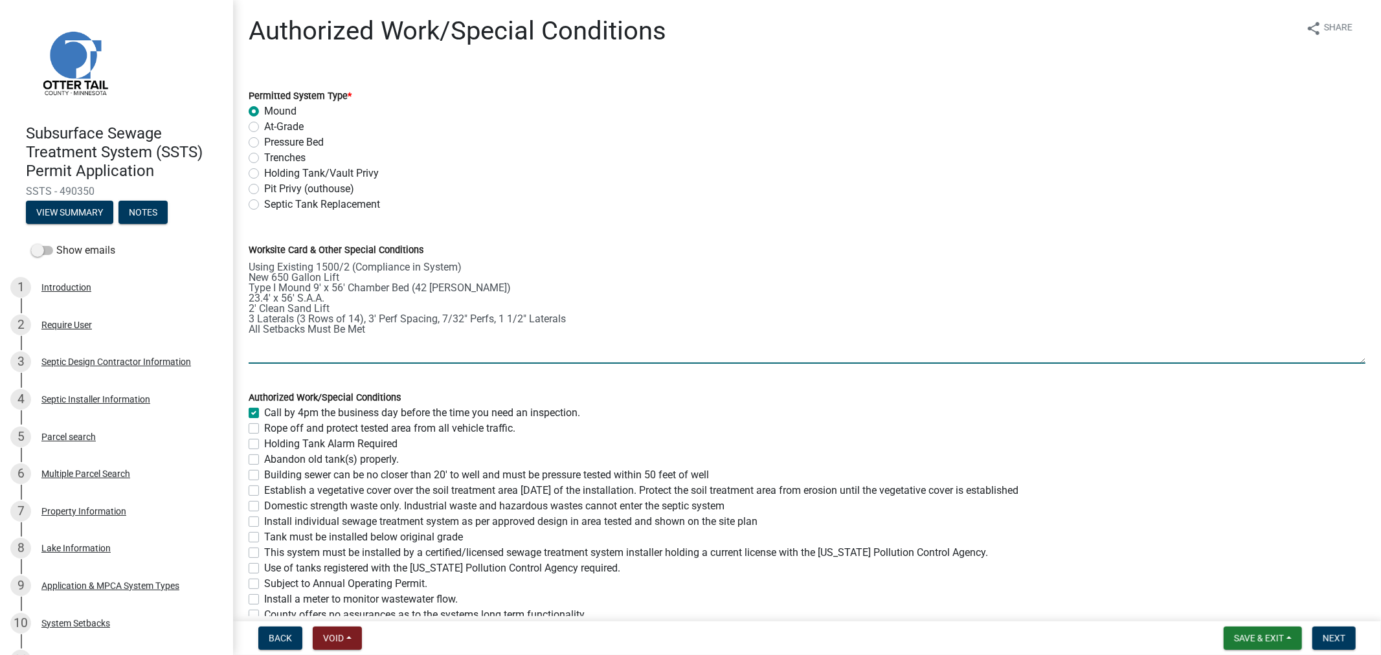
checkbox input "false"
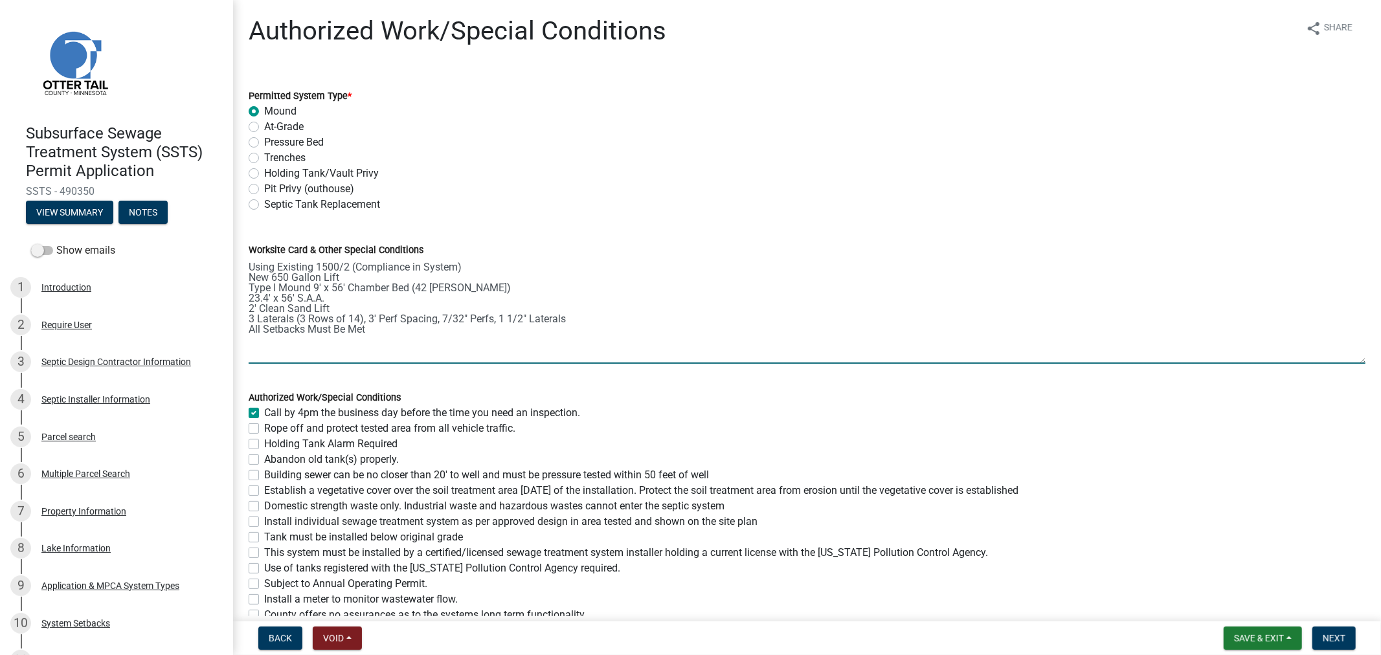
checkbox input "false"
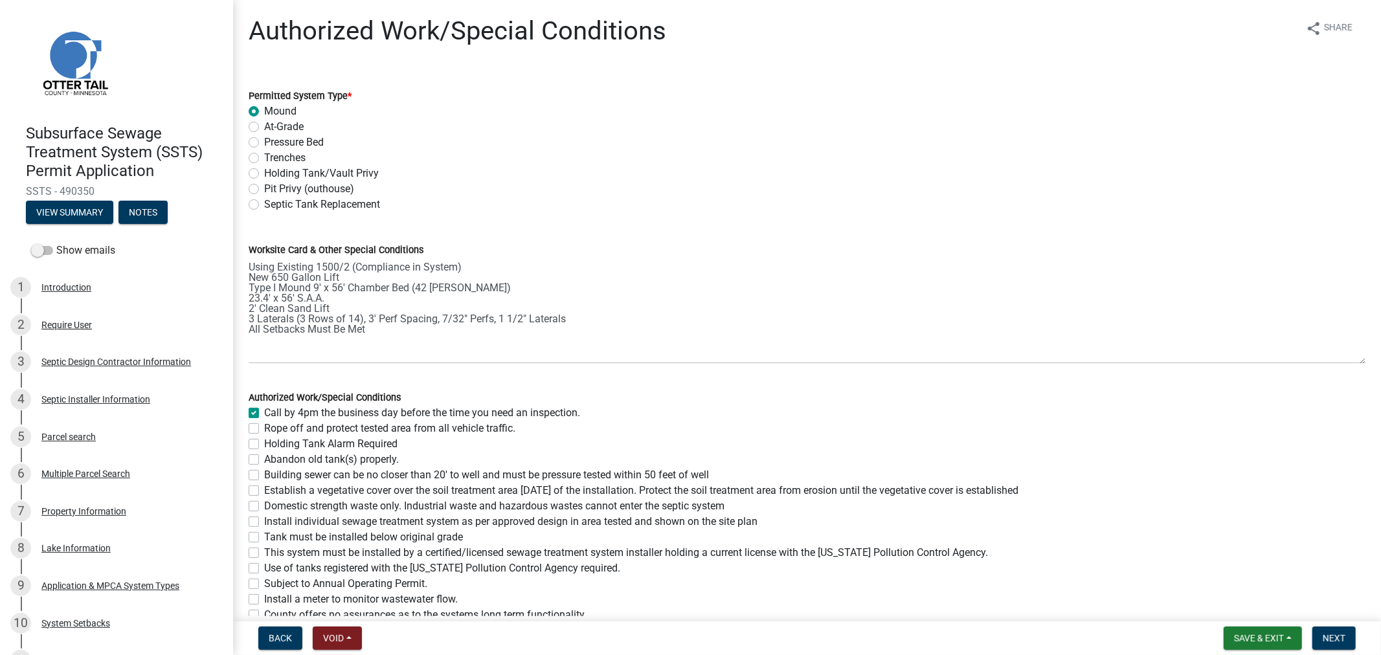
click at [246, 426] on div "Authorized Work/Special Conditions Call by 4pm the business day before the time…" at bounding box center [807, 498] width 1136 height 249
click at [264, 429] on label "Rope off and protect tested area from all vehicle traffic." at bounding box center [389, 429] width 251 height 16
click at [264, 429] on input "Rope off and protect tested area from all vehicle traffic." at bounding box center [268, 425] width 8 height 8
checkbox input "true"
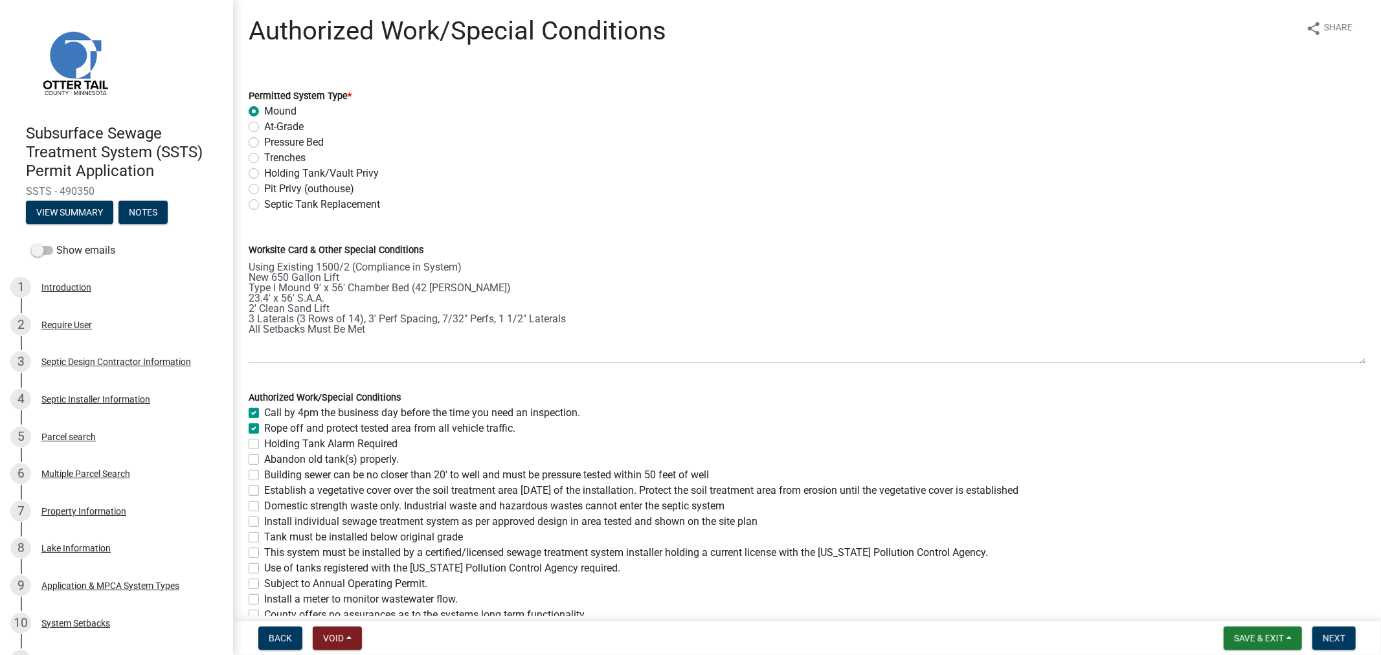
checkbox input "true"
checkbox input "false"
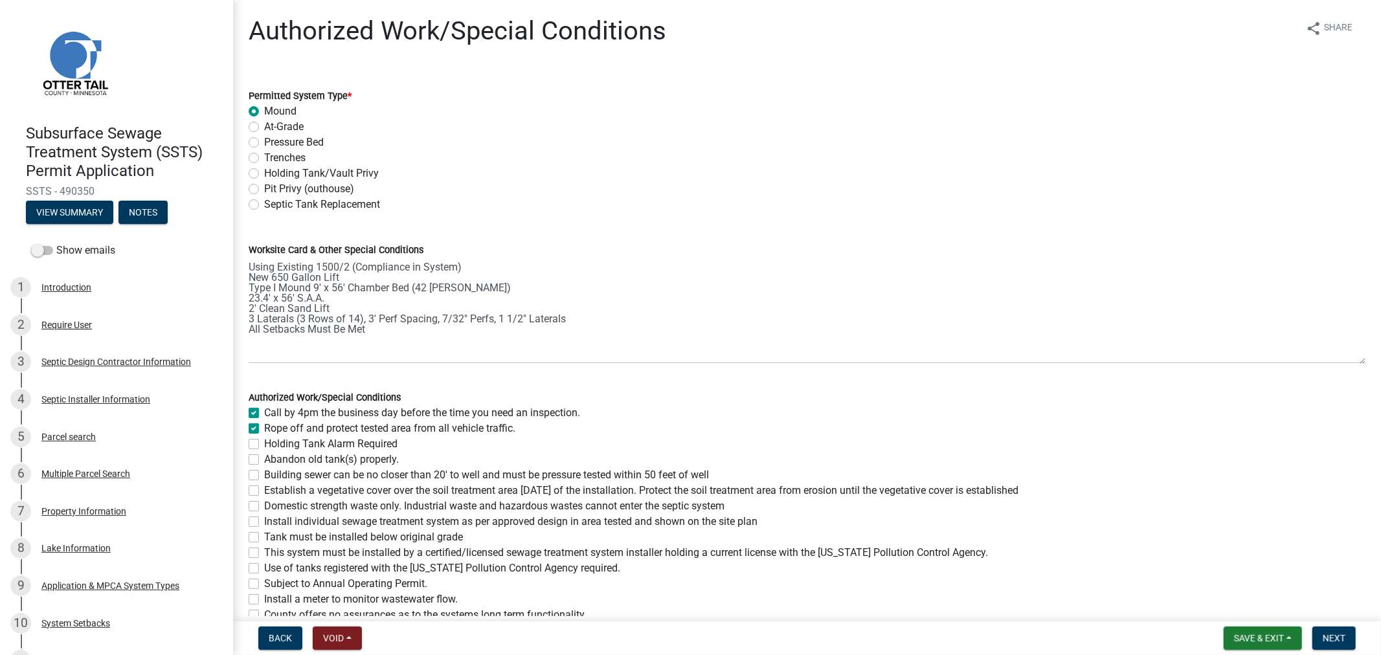
checkbox input "false"
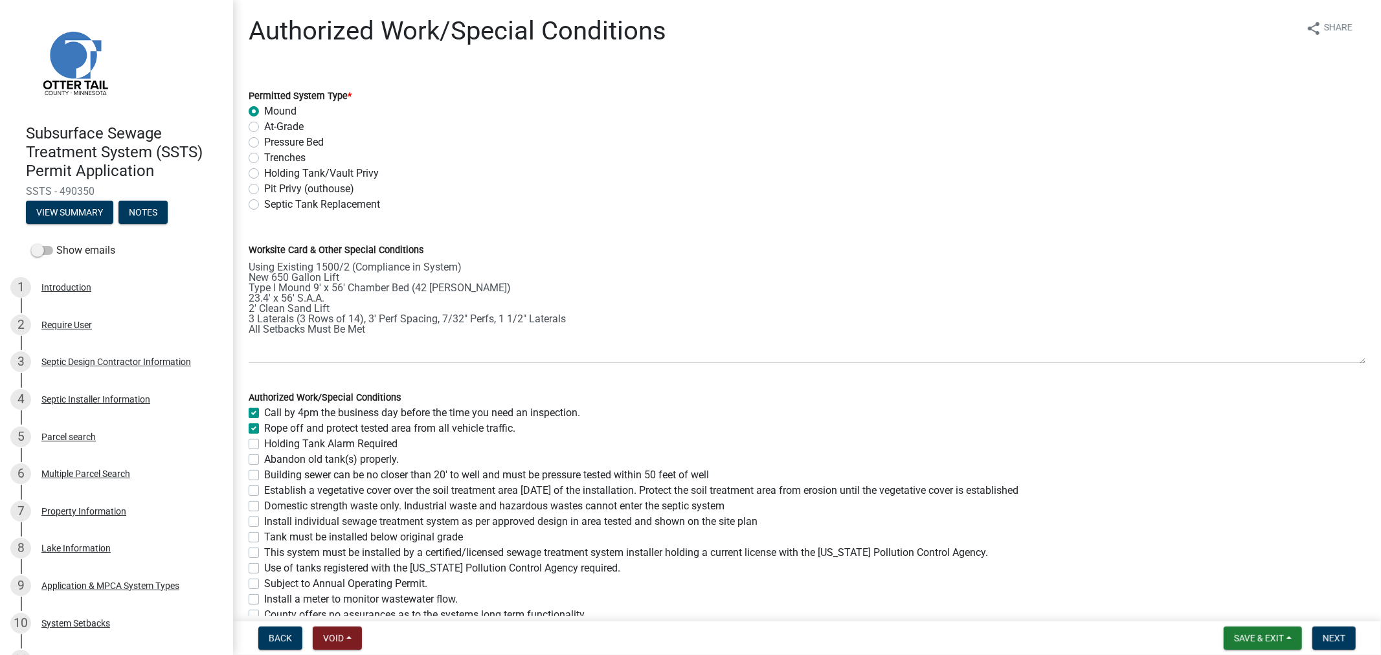
checkbox input "false"
click at [261, 476] on div "Building sewer can be no closer than 20' to well and must be pressure tested wi…" at bounding box center [807, 475] width 1117 height 16
click at [264, 489] on label "Establish a vegetative cover over the soil treatment area [DATE] of the install…" at bounding box center [641, 491] width 754 height 16
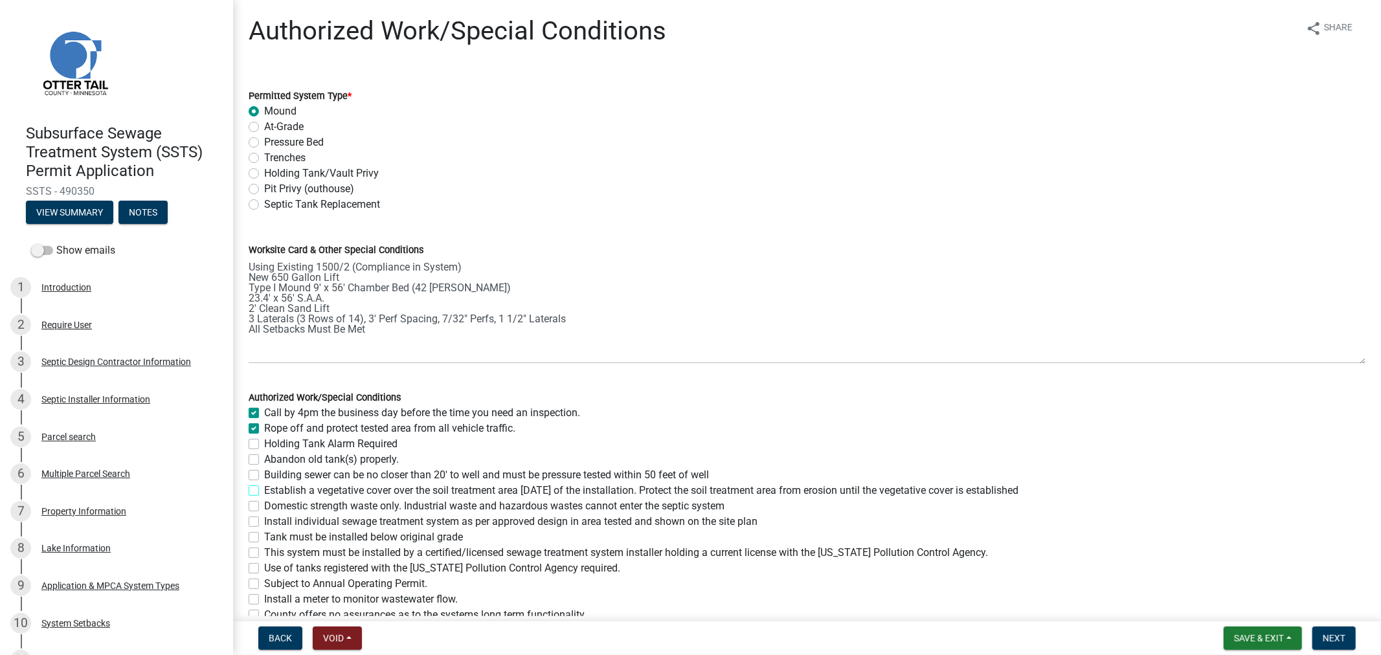
click at [264, 489] on input "Establish a vegetative cover over the soil treatment area [DATE] of the install…" at bounding box center [268, 487] width 8 height 8
checkbox input "true"
checkbox input "false"
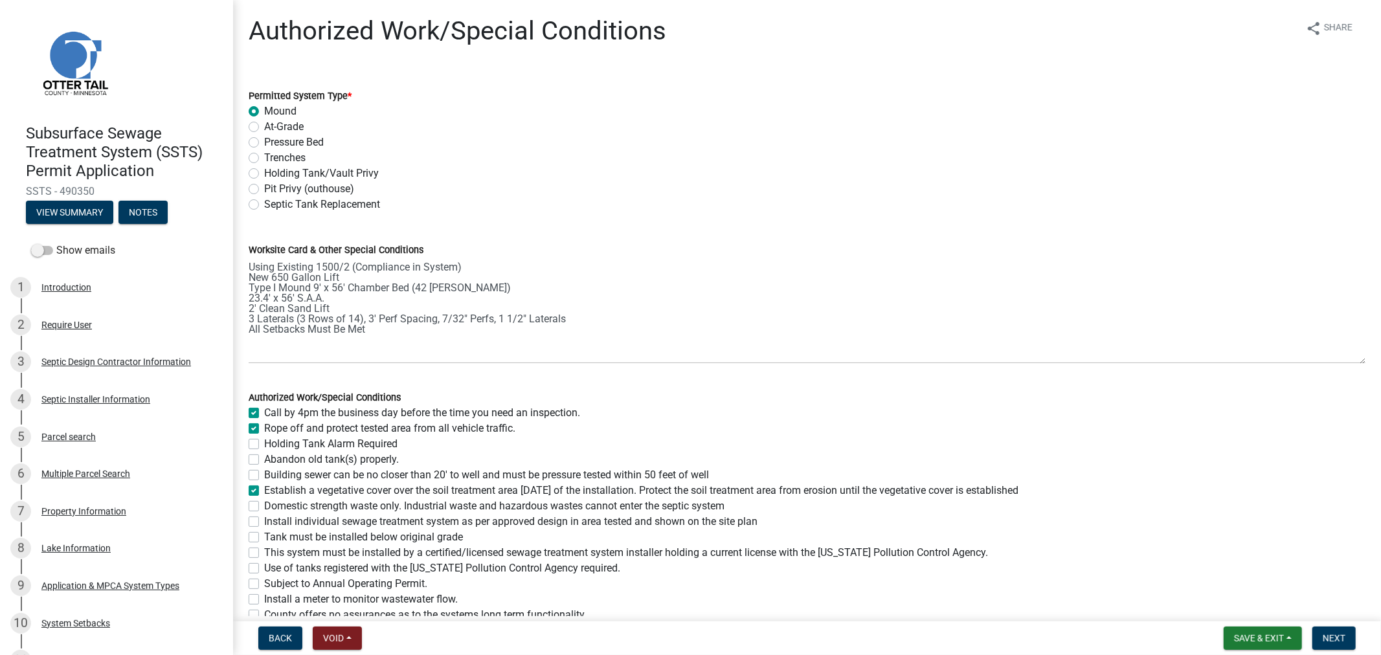
checkbox input "false"
checkbox input "true"
checkbox input "false"
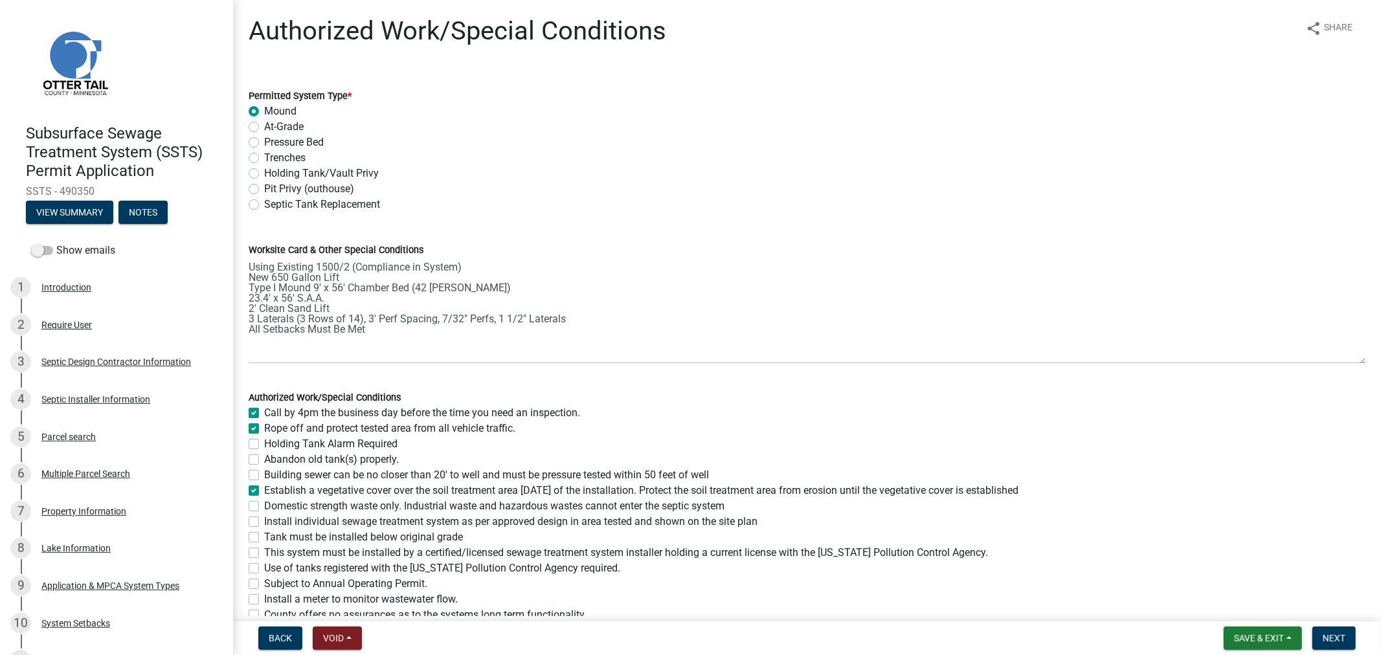
checkbox input "false"
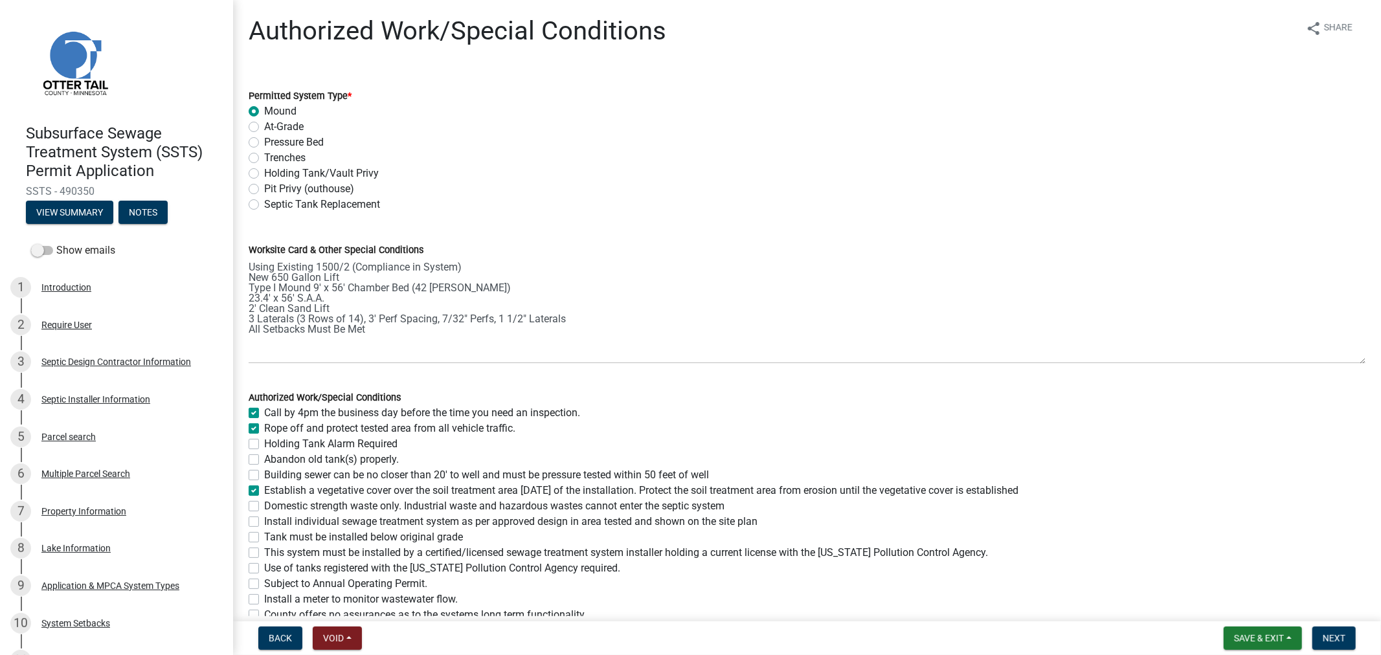
checkbox input "false"
click at [264, 471] on label "Building sewer can be no closer than 20' to well and must be pressure tested wi…" at bounding box center [486, 475] width 445 height 16
click at [264, 471] on input "Building sewer can be no closer than 20' to well and must be pressure tested wi…" at bounding box center [268, 471] width 8 height 8
checkbox input "true"
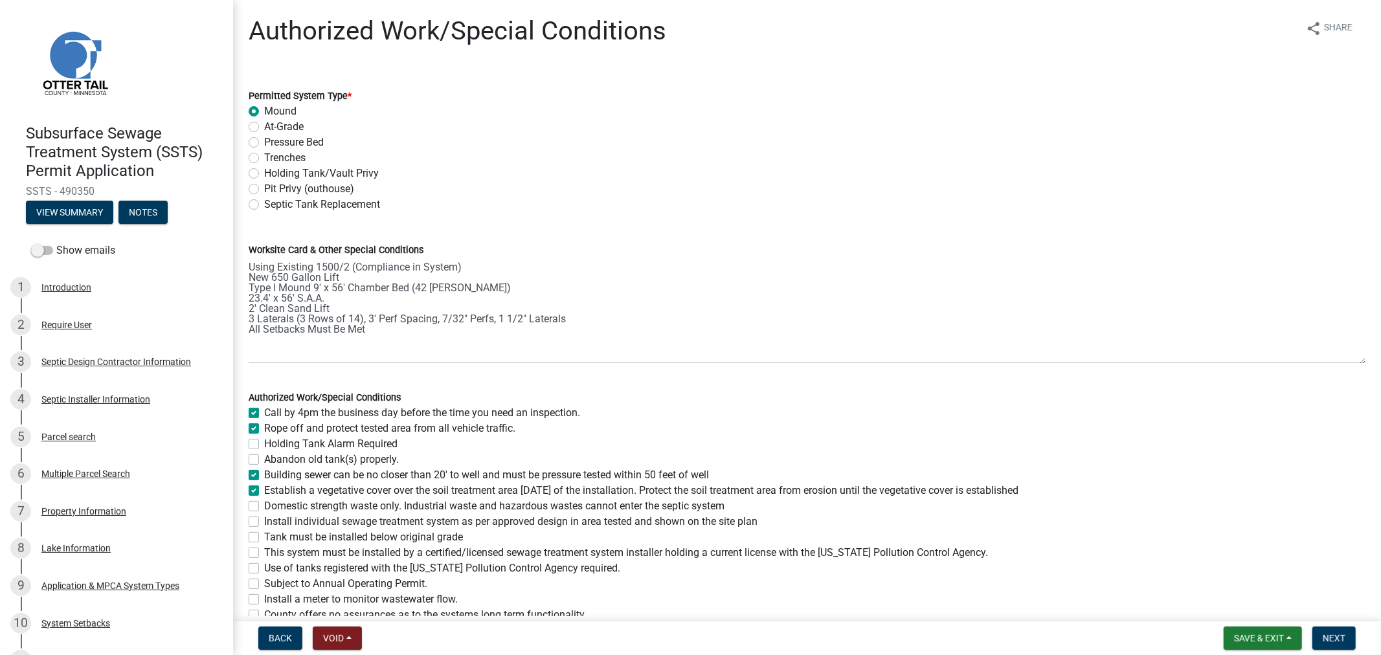
checkbox input "true"
checkbox input "false"
checkbox input "true"
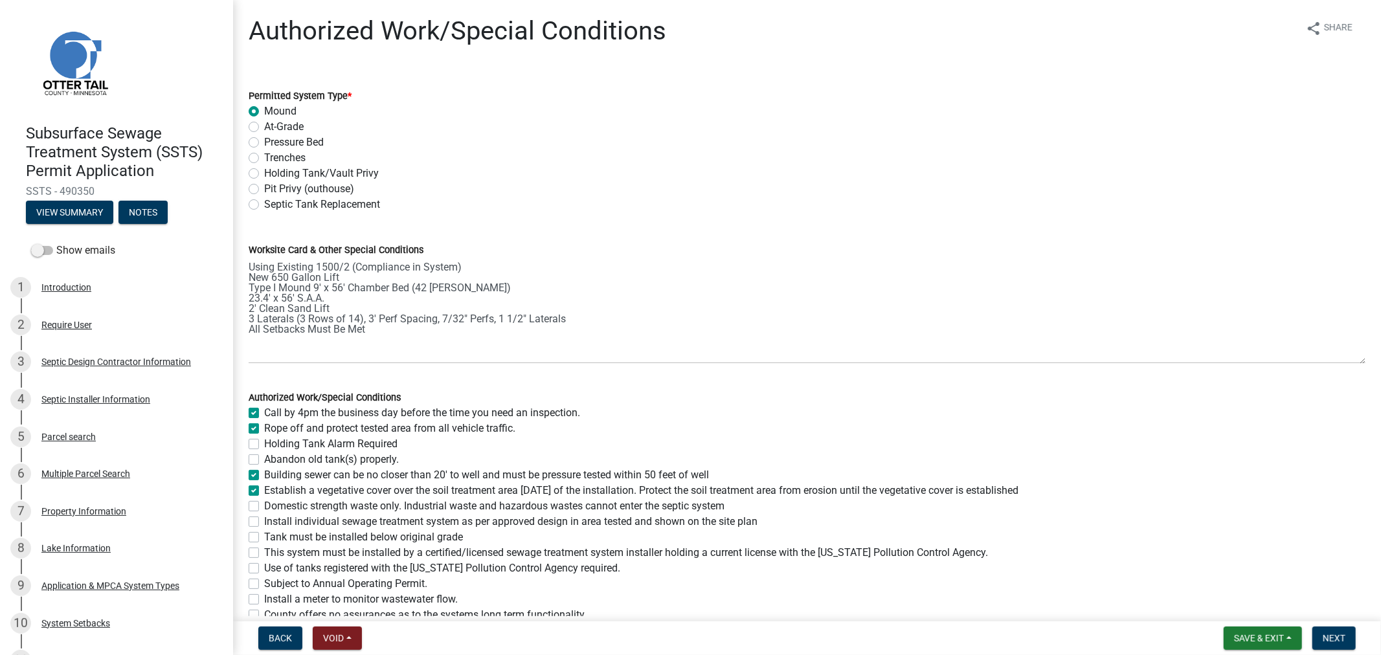
checkbox input "false"
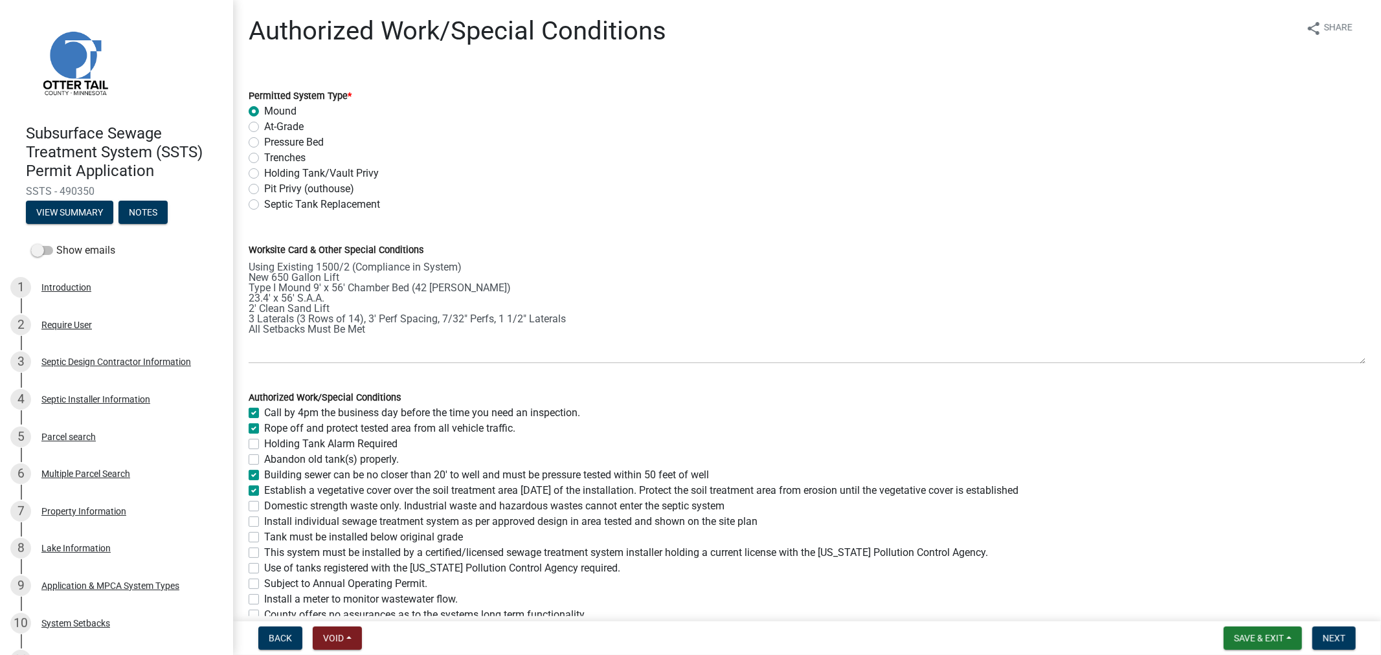
checkbox input "false"
click at [264, 504] on label "Domestic strength waste only. Industrial waste and hazardous wastes cannot ente…" at bounding box center [494, 507] width 460 height 16
click at [264, 504] on input "Domestic strength waste only. Industrial waste and hazardous wastes cannot ente…" at bounding box center [268, 503] width 8 height 8
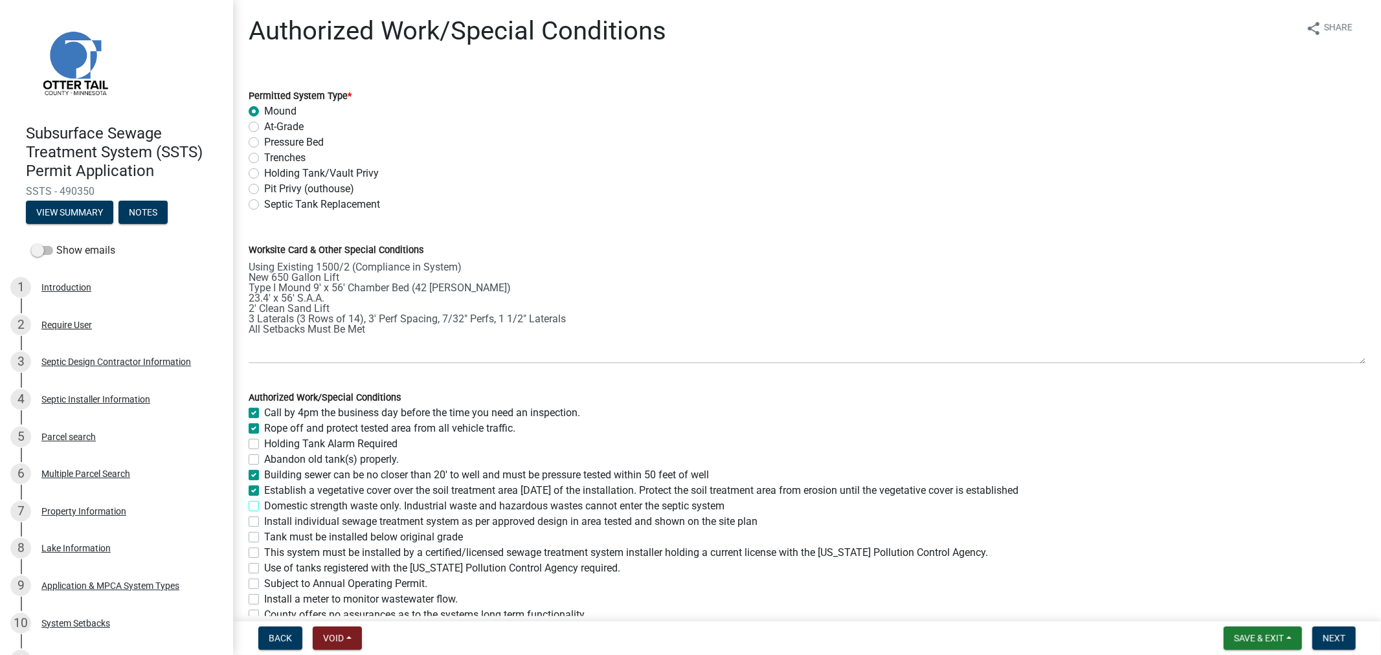
checkbox input "true"
checkbox input "false"
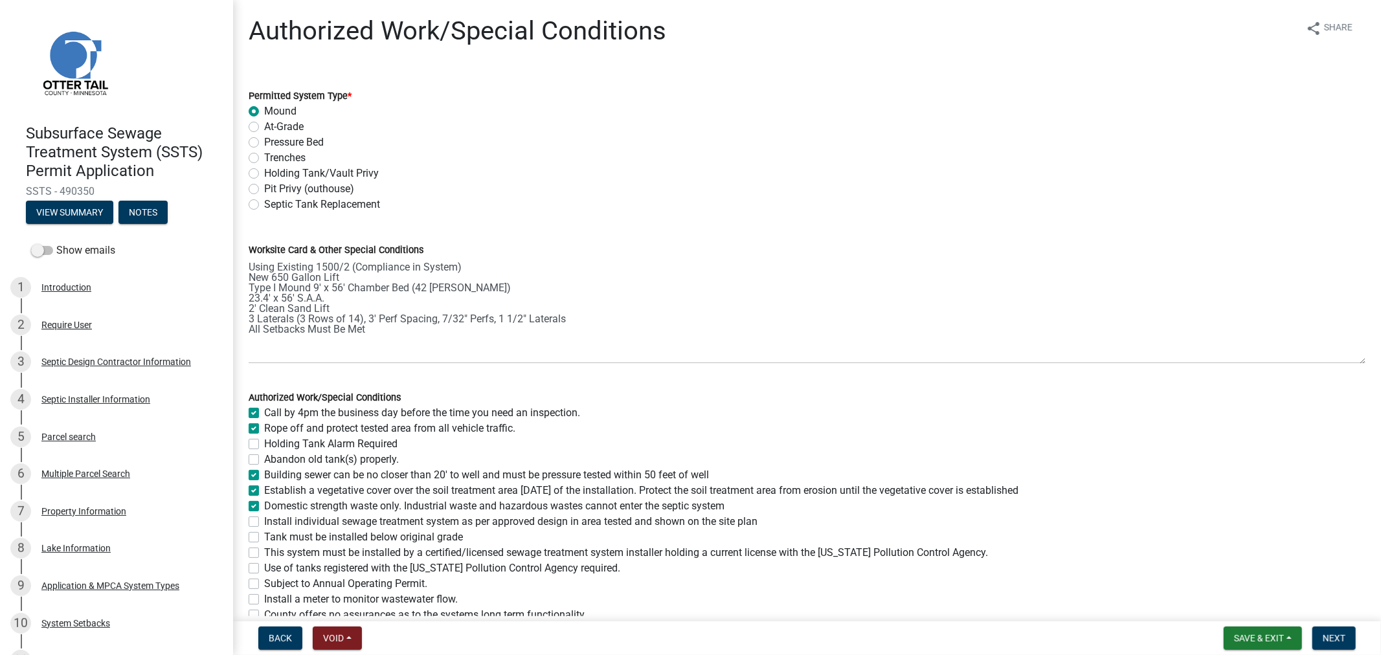
checkbox input "true"
checkbox input "false"
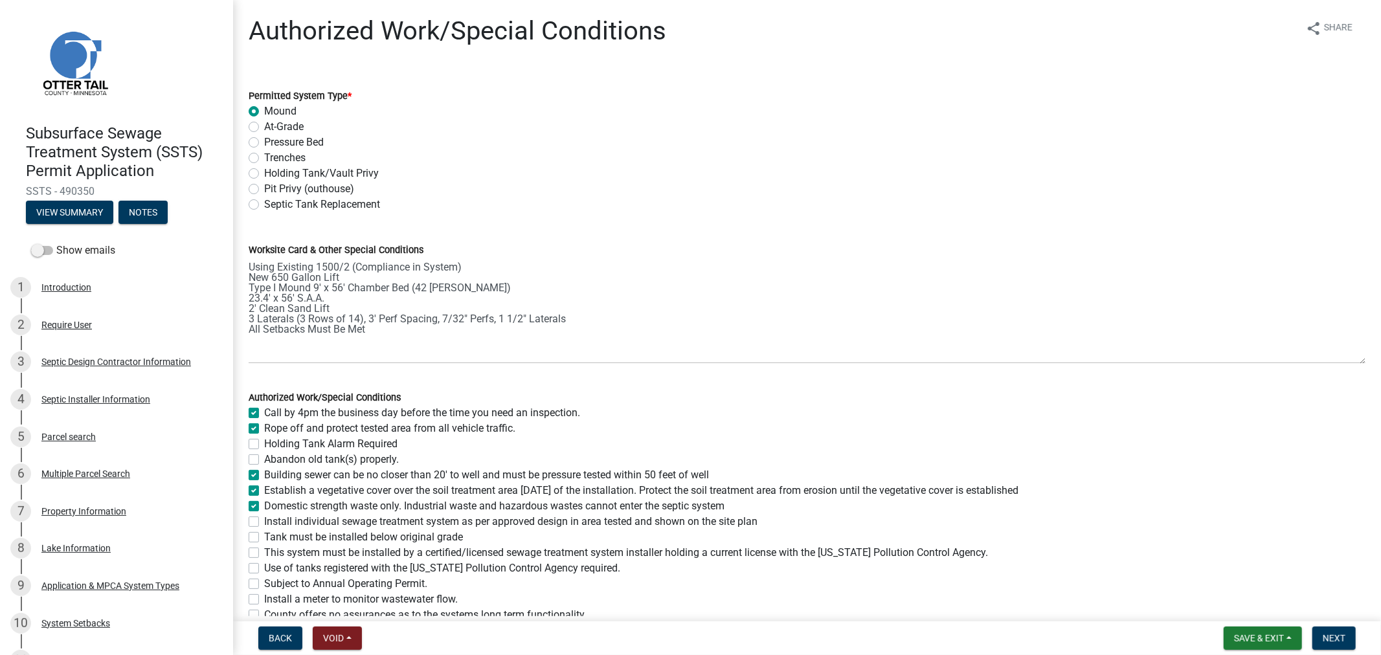
checkbox input "false"
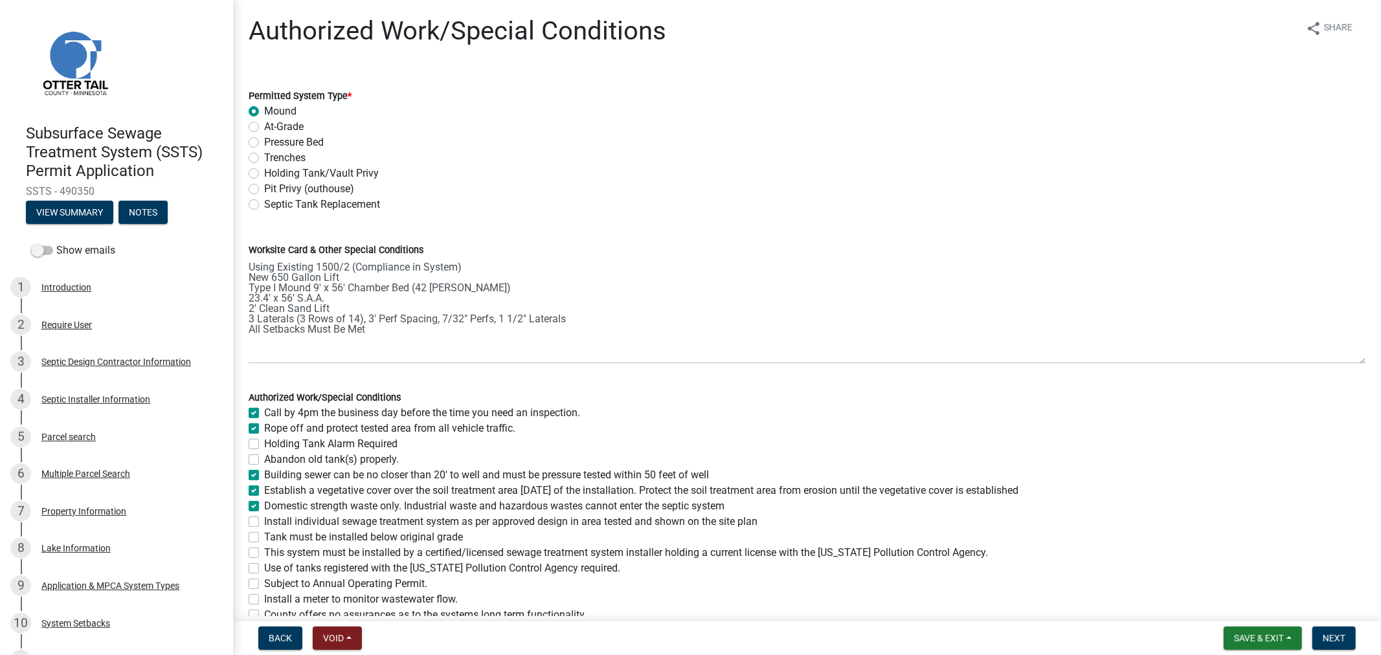
click at [264, 524] on label "Install individual sewage treatment system as per approved design in area teste…" at bounding box center [510, 522] width 493 height 16
click at [264, 522] on input "Install individual sewage treatment system as per approved design in area teste…" at bounding box center [268, 518] width 8 height 8
checkbox input "true"
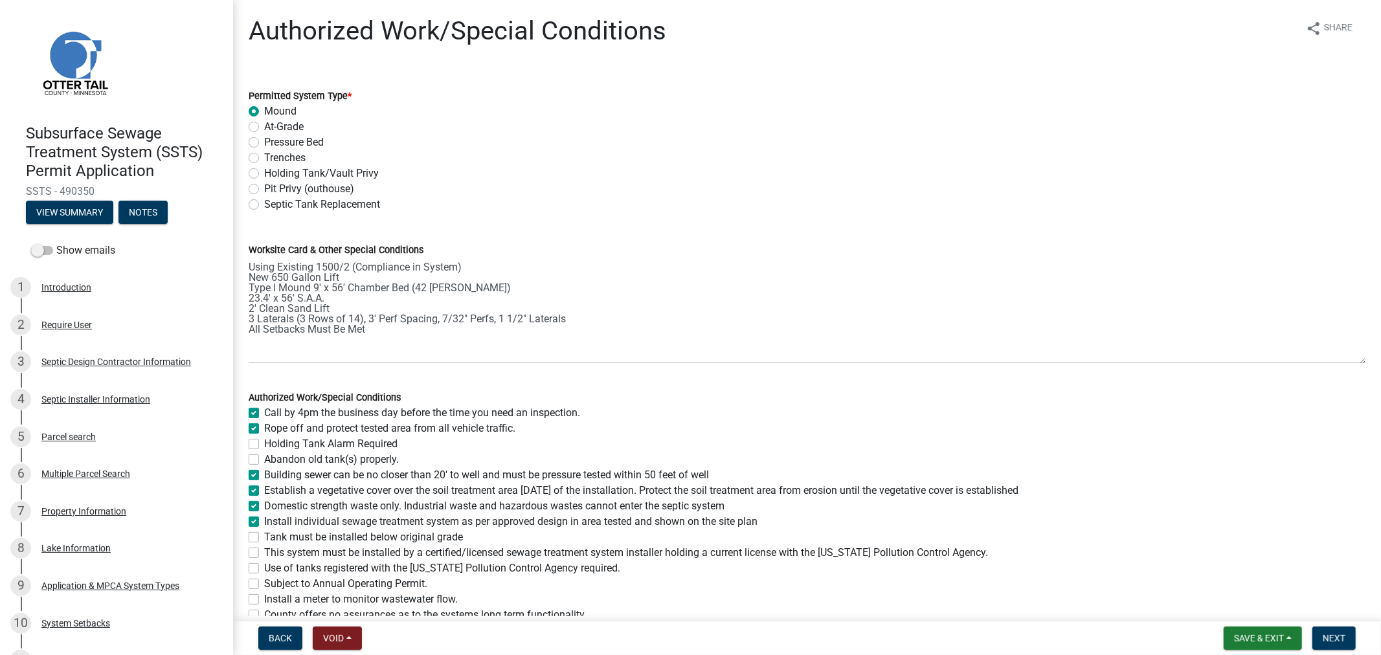
checkbox input "false"
checkbox input "true"
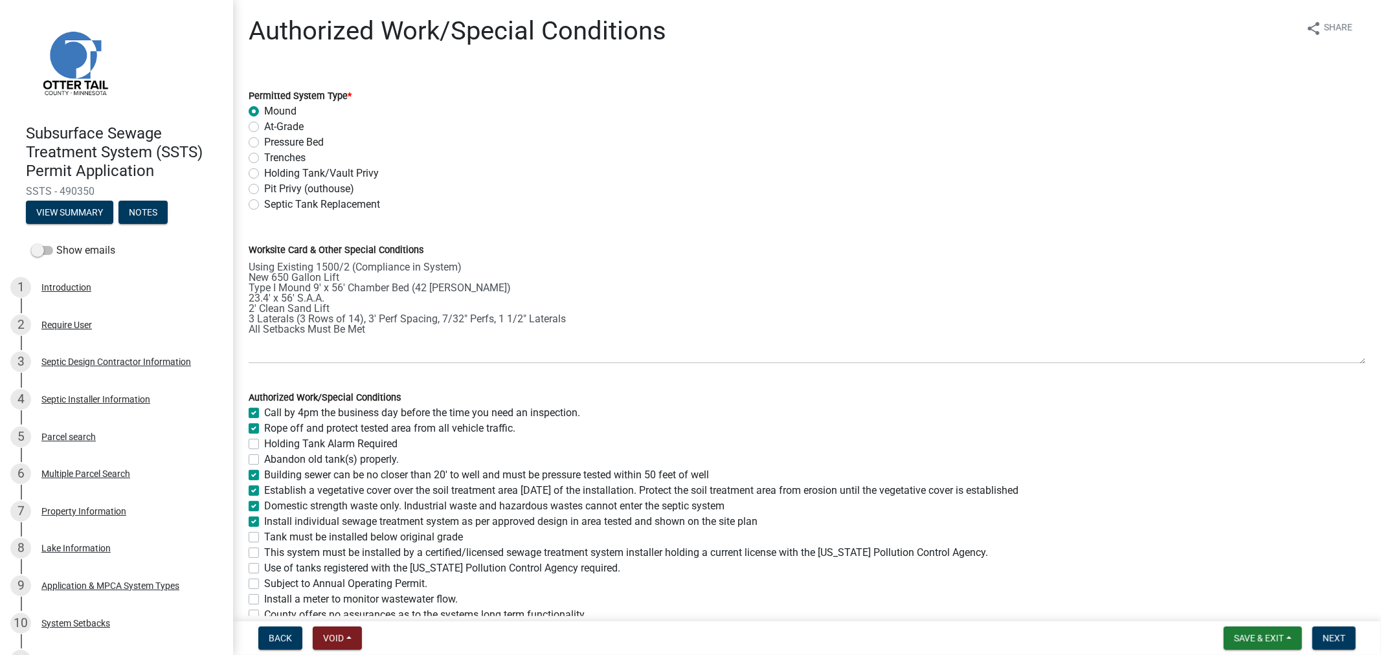
checkbox input "true"
checkbox input "false"
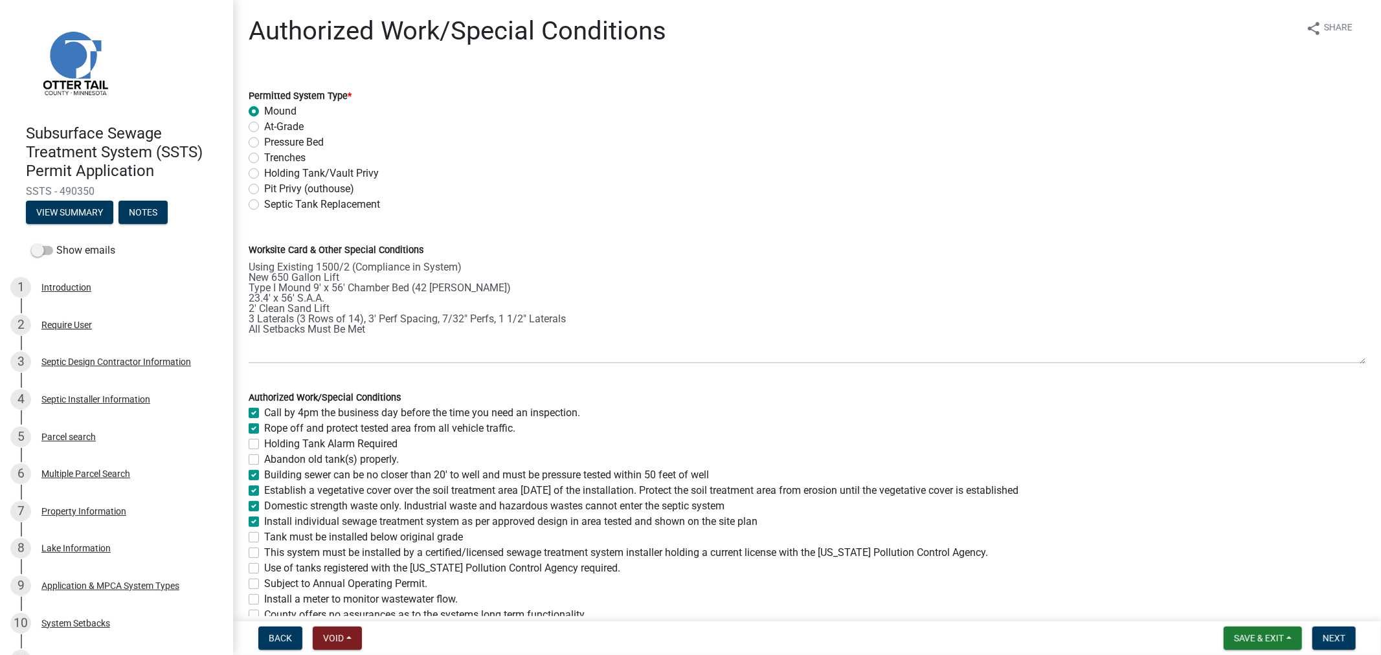
checkbox input "false"
click at [264, 533] on label "Tank must be installed below original grade" at bounding box center [363, 538] width 199 height 16
click at [264, 533] on input "Tank must be installed below original grade" at bounding box center [268, 534] width 8 height 8
checkbox input "true"
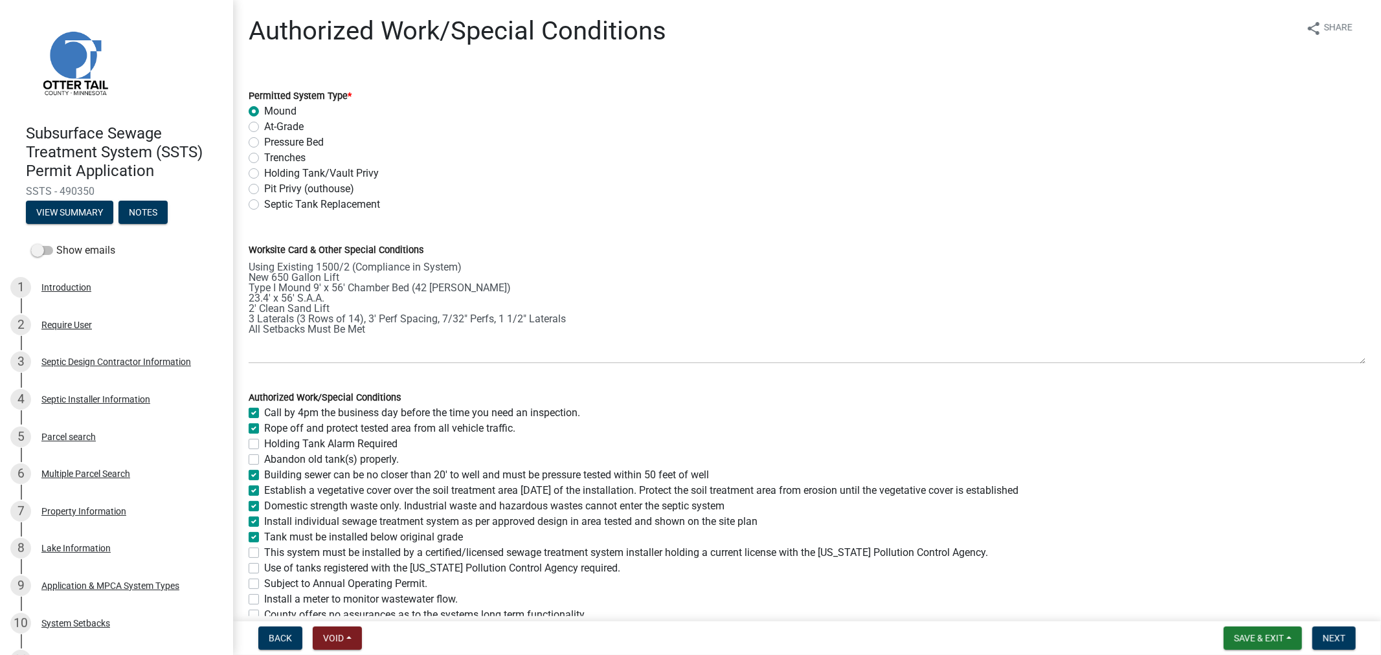
checkbox input "true"
checkbox input "false"
checkbox input "true"
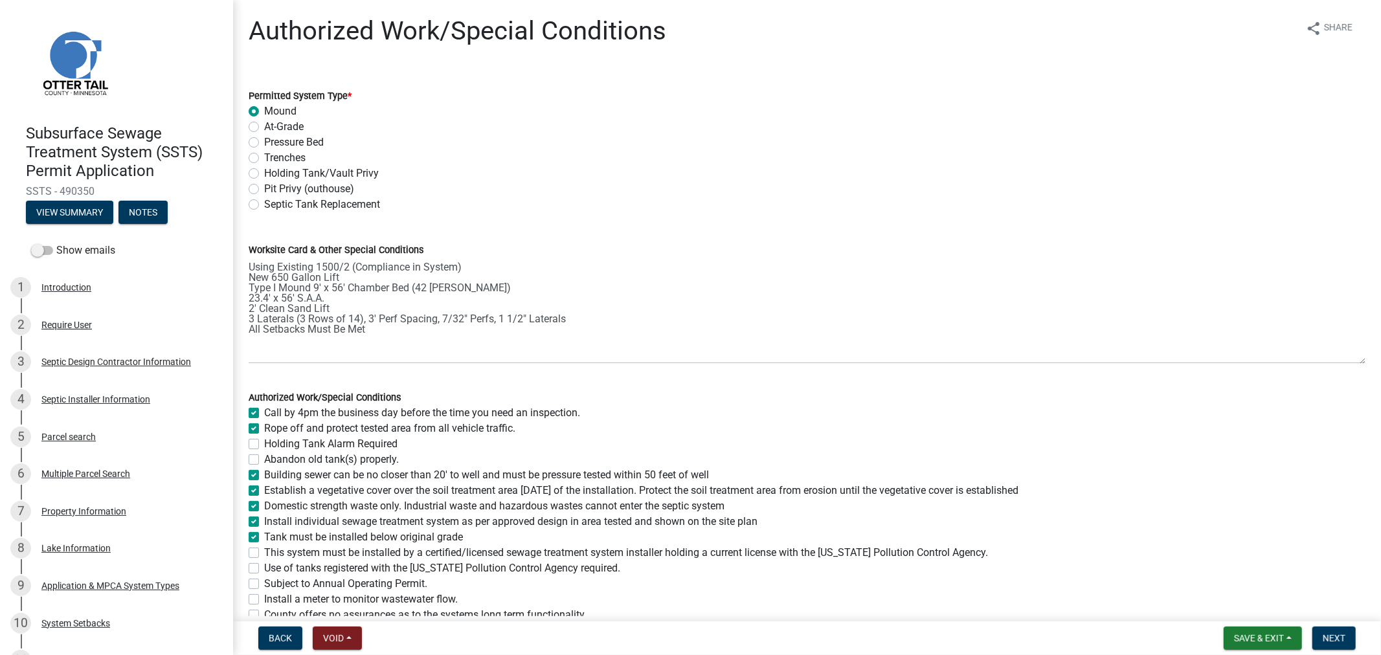
checkbox input "true"
checkbox input "false"
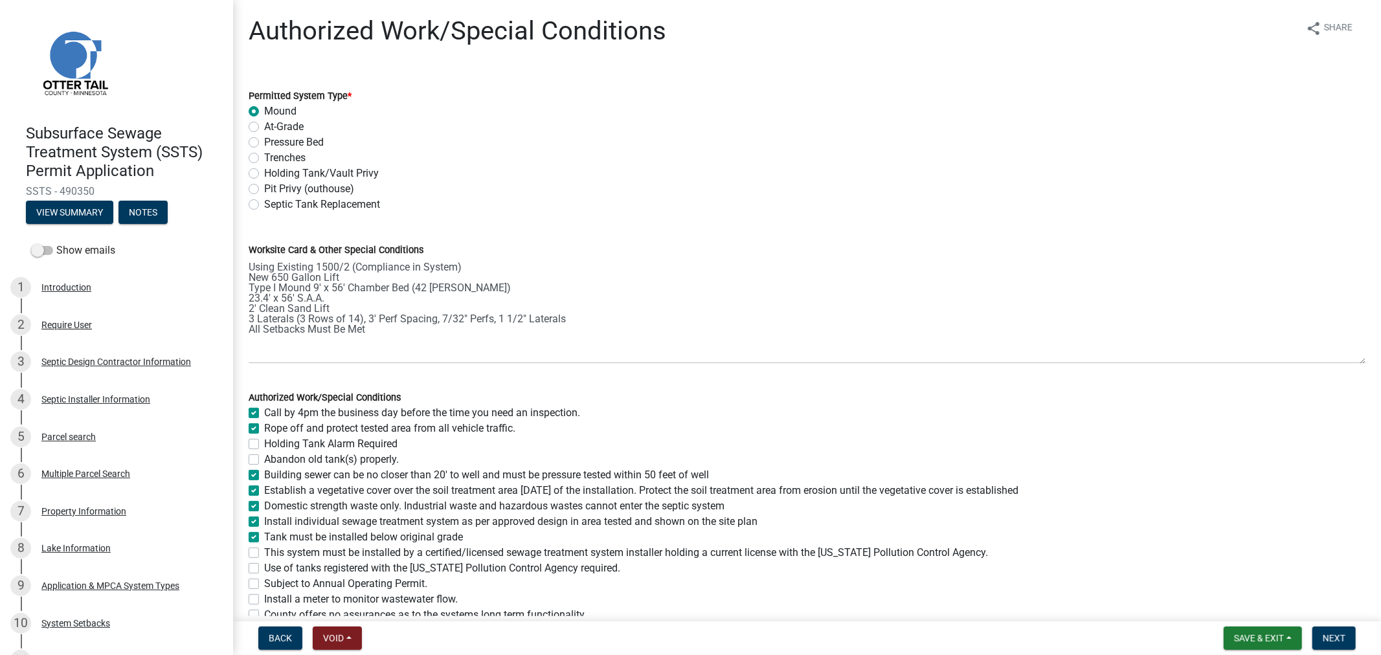
checkbox input "false"
click at [260, 556] on div "This system must be installed by a certified/licensed sewage treatment system i…" at bounding box center [807, 553] width 1117 height 16
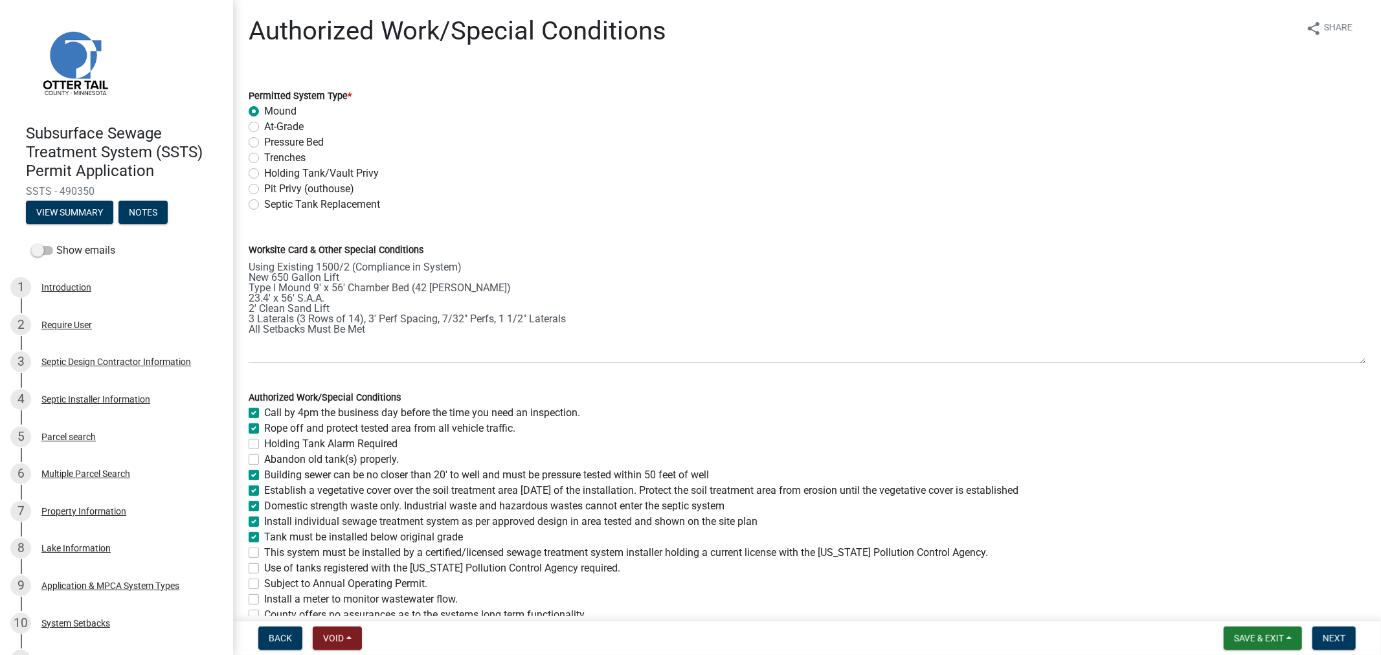
click at [264, 555] on label "This system must be installed by a certified/licensed sewage treatment system i…" at bounding box center [626, 553] width 724 height 16
click at [264, 554] on input "This system must be installed by a certified/licensed sewage treatment system i…" at bounding box center [268, 549] width 8 height 8
checkbox input "true"
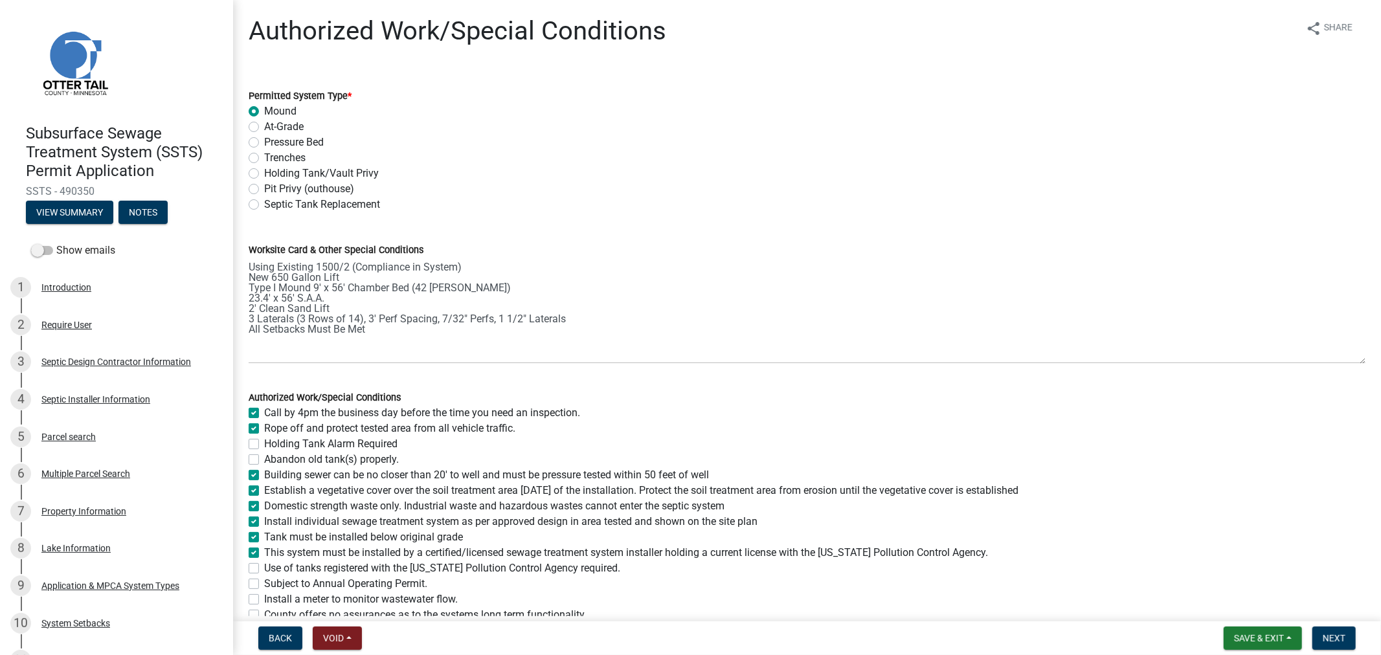
checkbox input "false"
checkbox input "true"
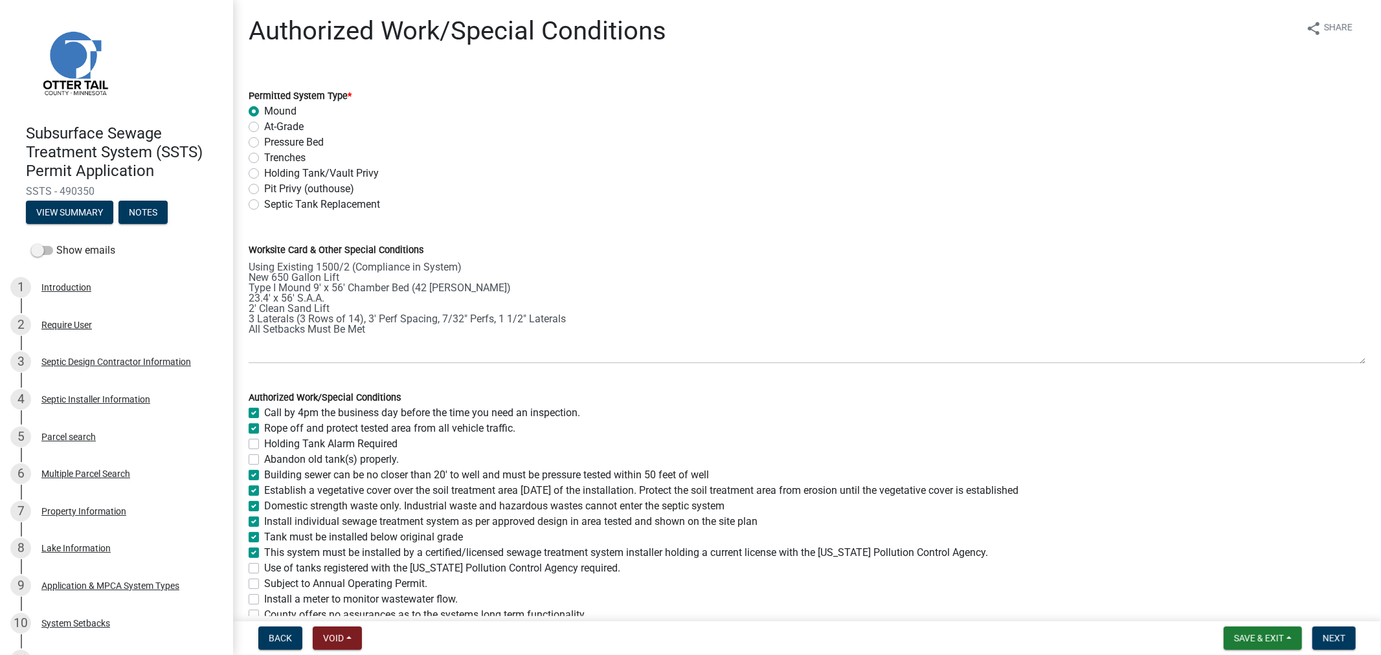
checkbox input "true"
checkbox input "false"
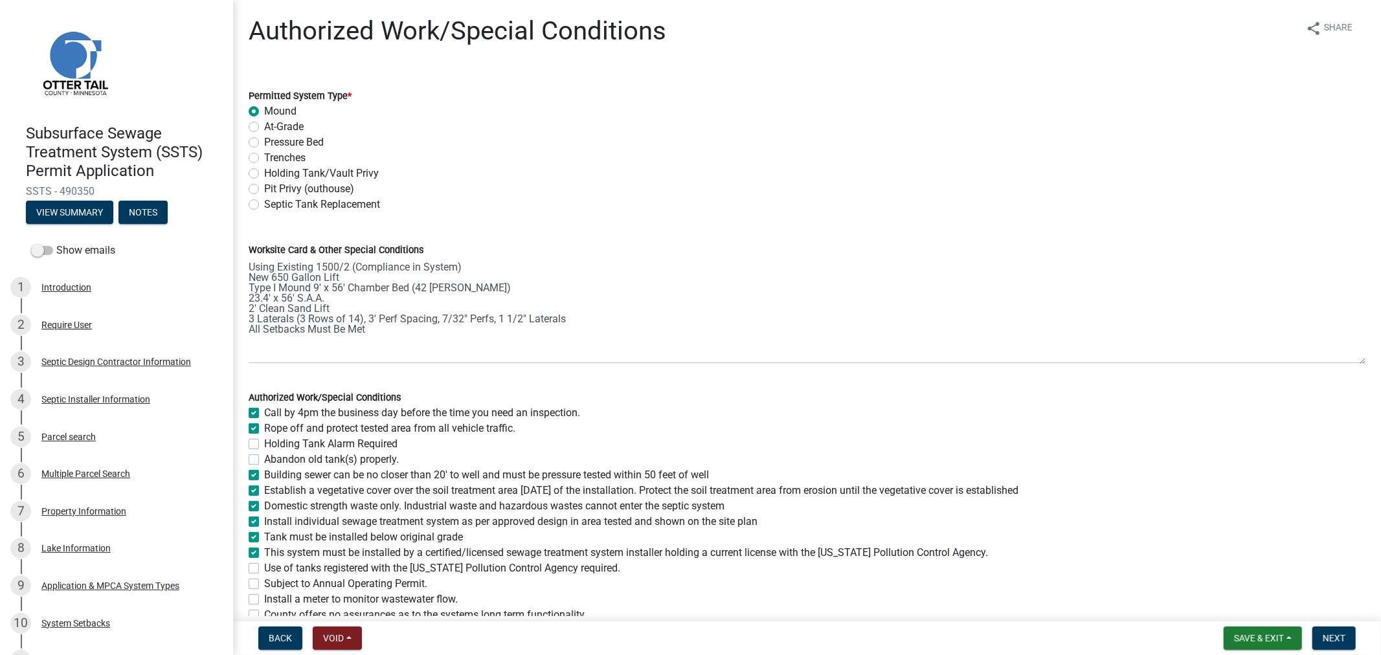
checkbox input "false"
click at [264, 570] on label "Use of tanks registered with the [US_STATE] Pollution Control Agency required." at bounding box center [442, 569] width 356 height 16
click at [264, 569] on input "Use of tanks registered with the [US_STATE] Pollution Control Agency required." at bounding box center [268, 565] width 8 height 8
checkbox input "true"
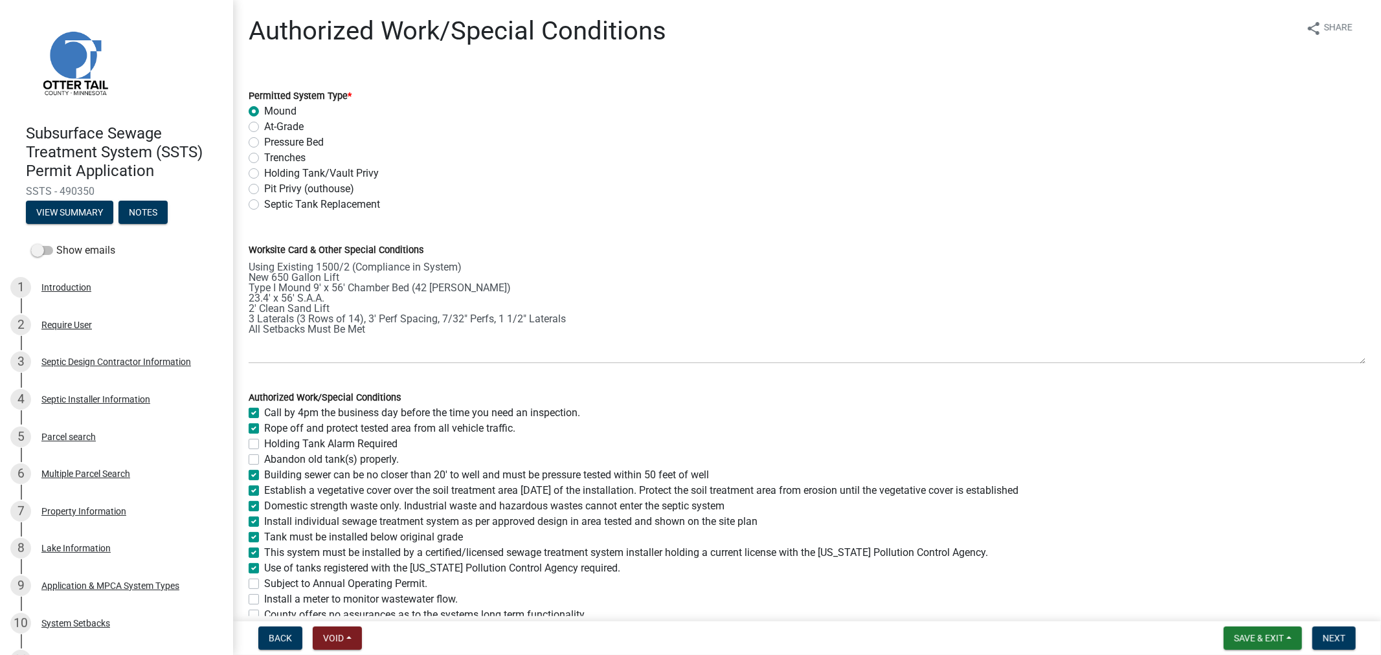
checkbox input "true"
checkbox input "false"
checkbox input "true"
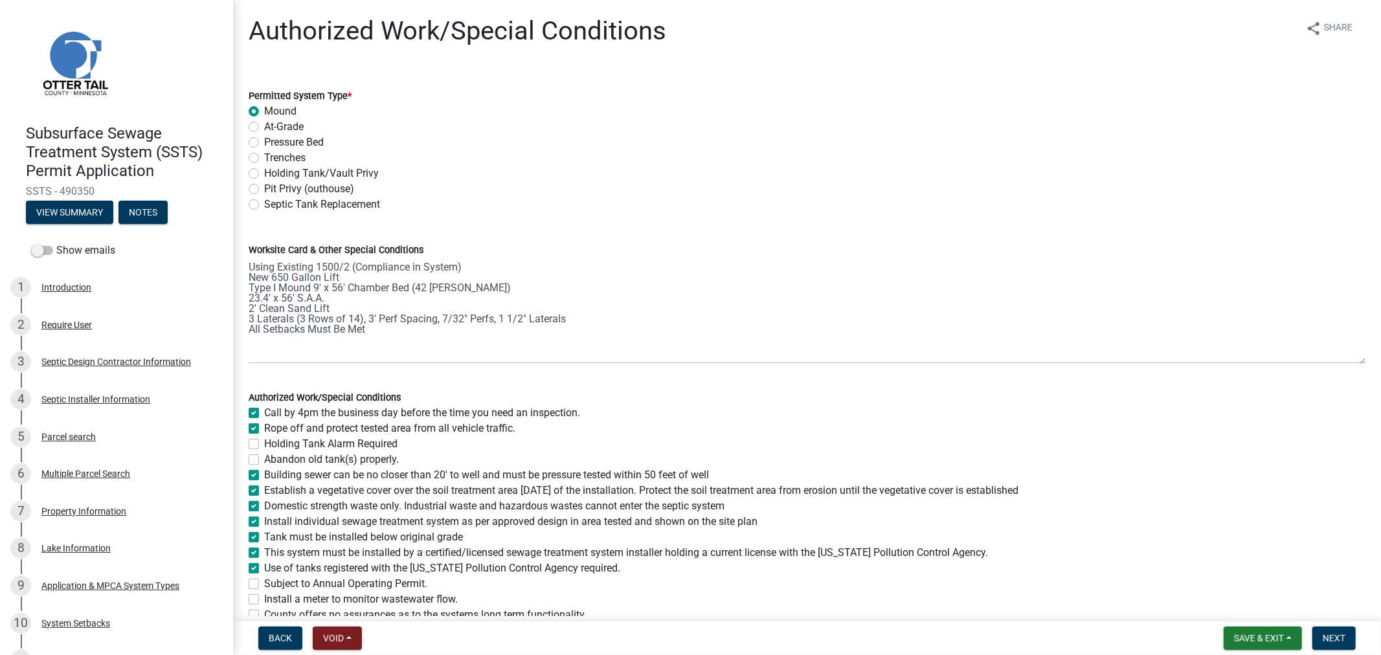
checkbox input "true"
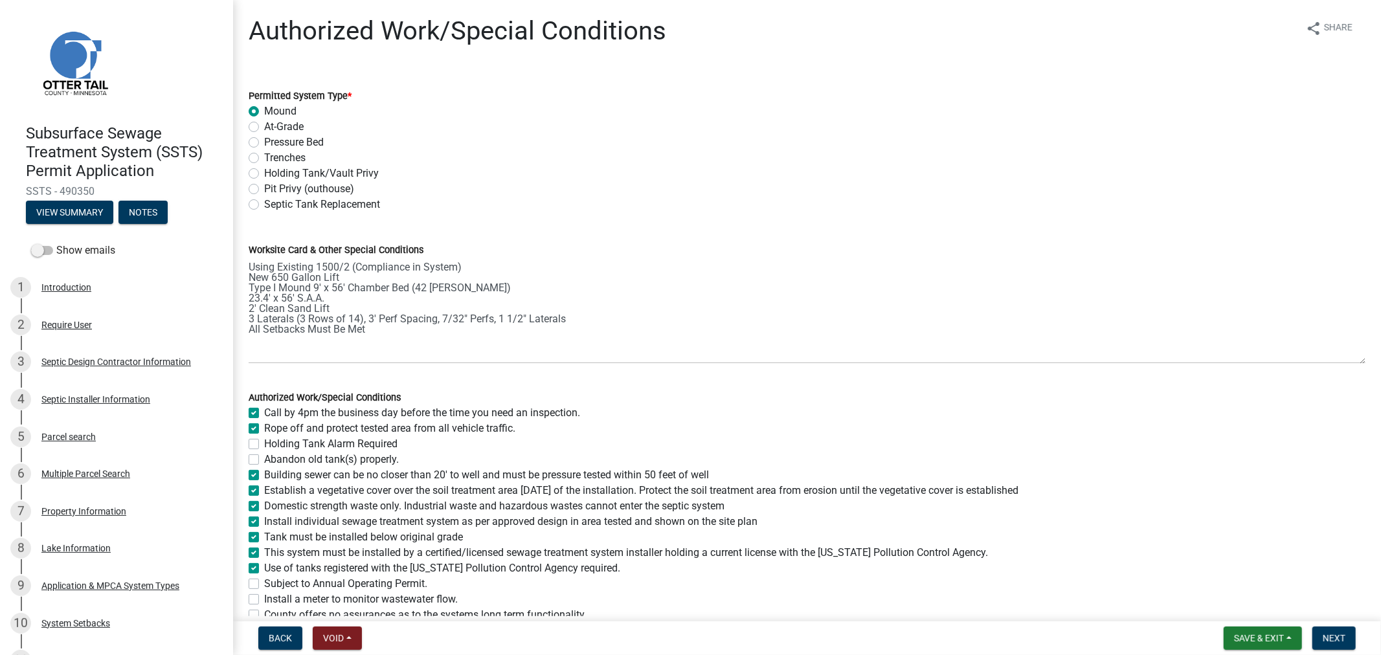
checkbox input "true"
checkbox input "false"
click at [264, 584] on label "Subject to Annual Operating Permit." at bounding box center [345, 584] width 163 height 16
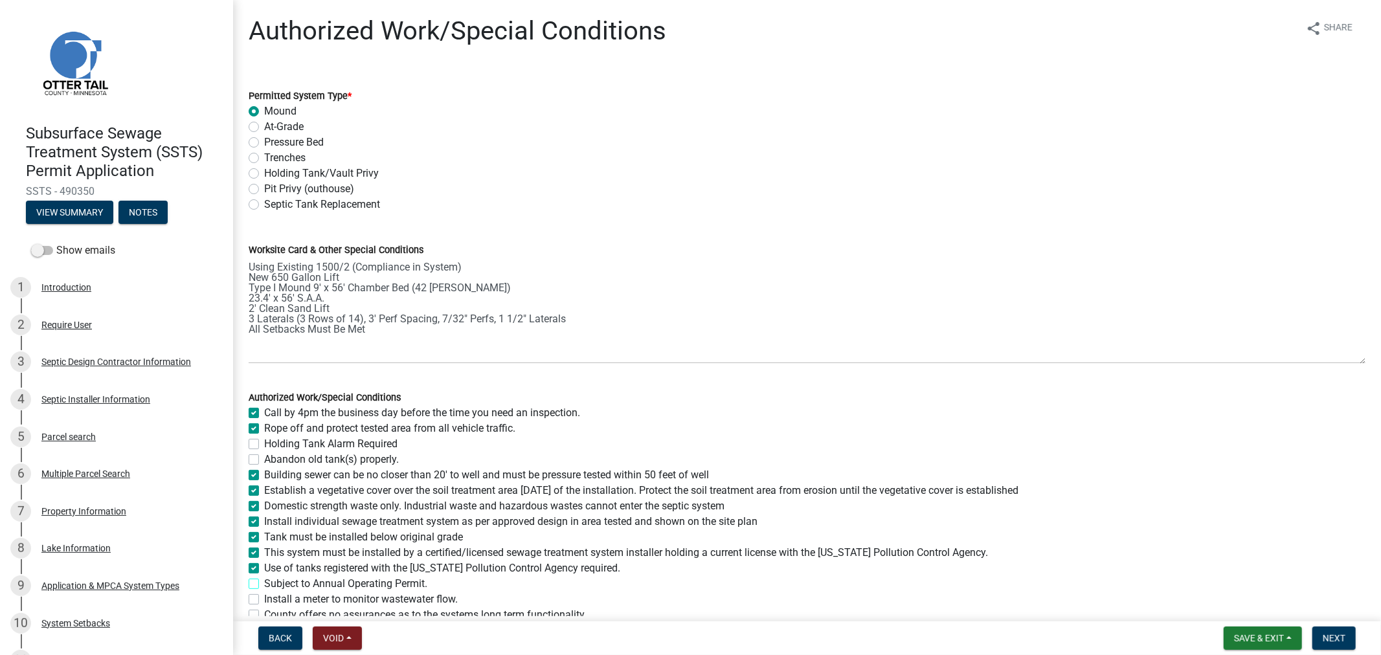
click at [264, 584] on input "Subject to Annual Operating Permit." at bounding box center [268, 580] width 8 height 8
checkbox input "true"
checkbox input "false"
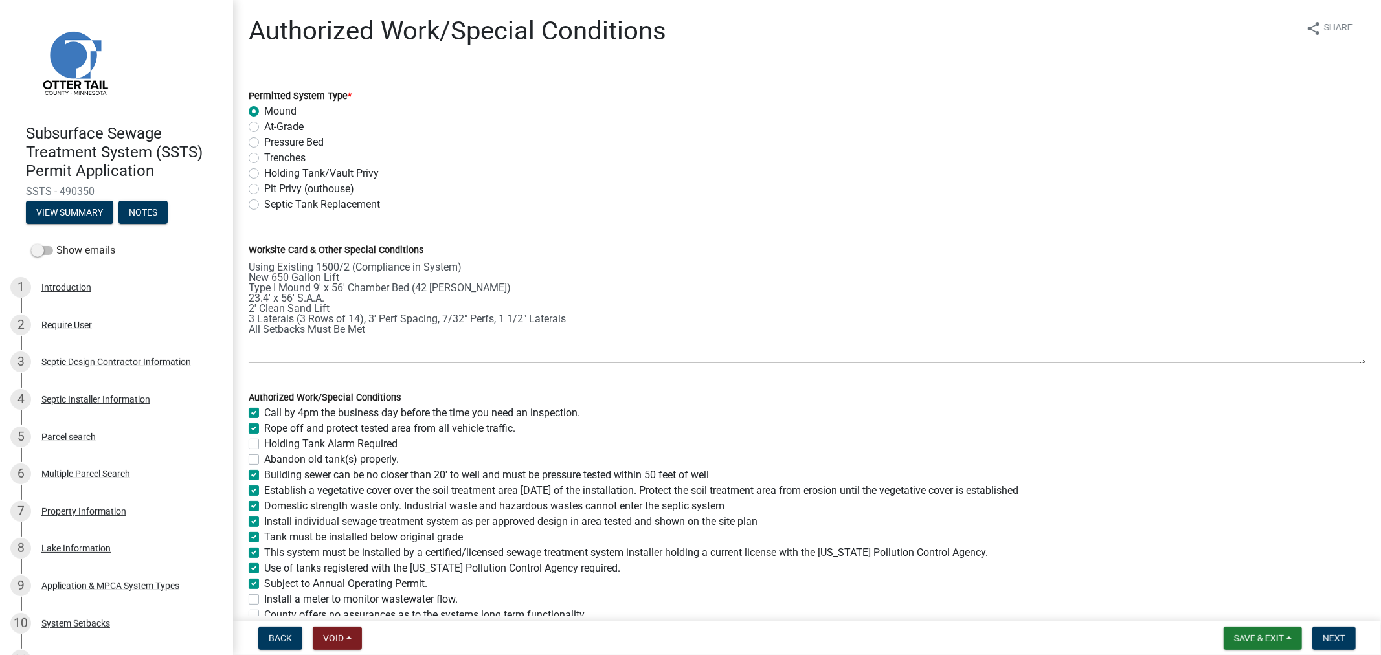
checkbox input "false"
checkbox input "true"
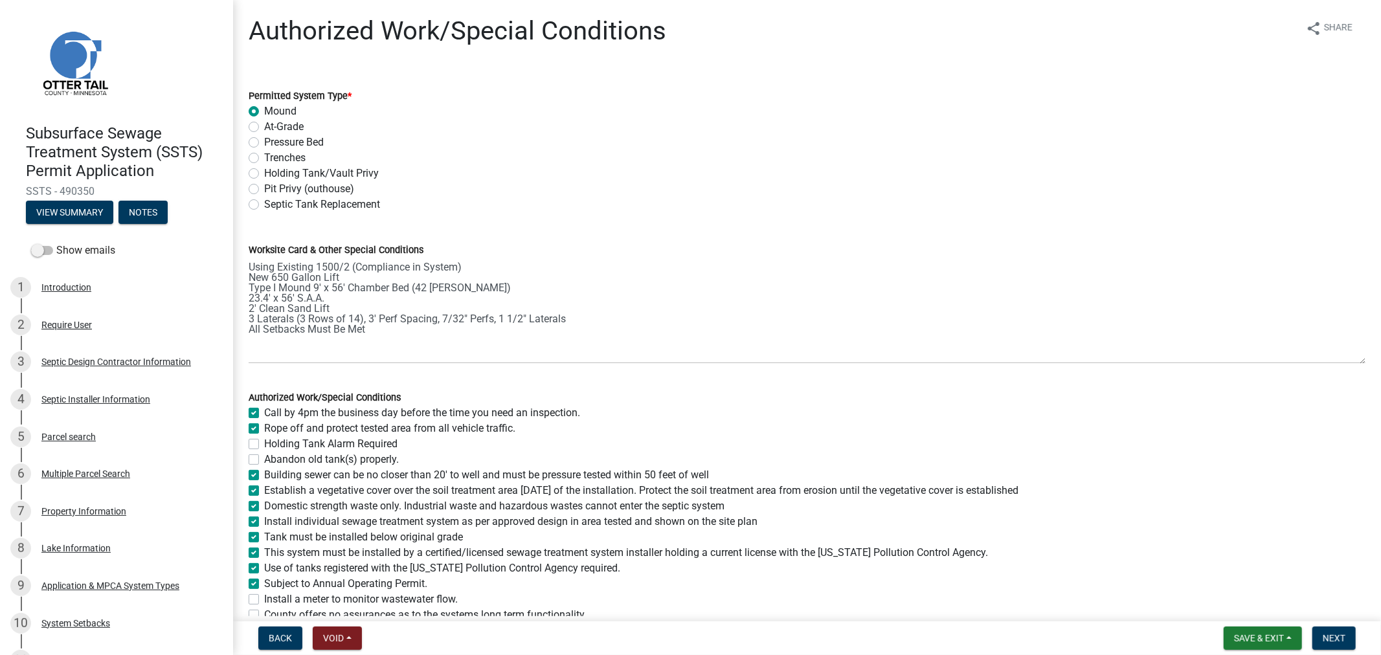
checkbox input "true"
checkbox input "false"
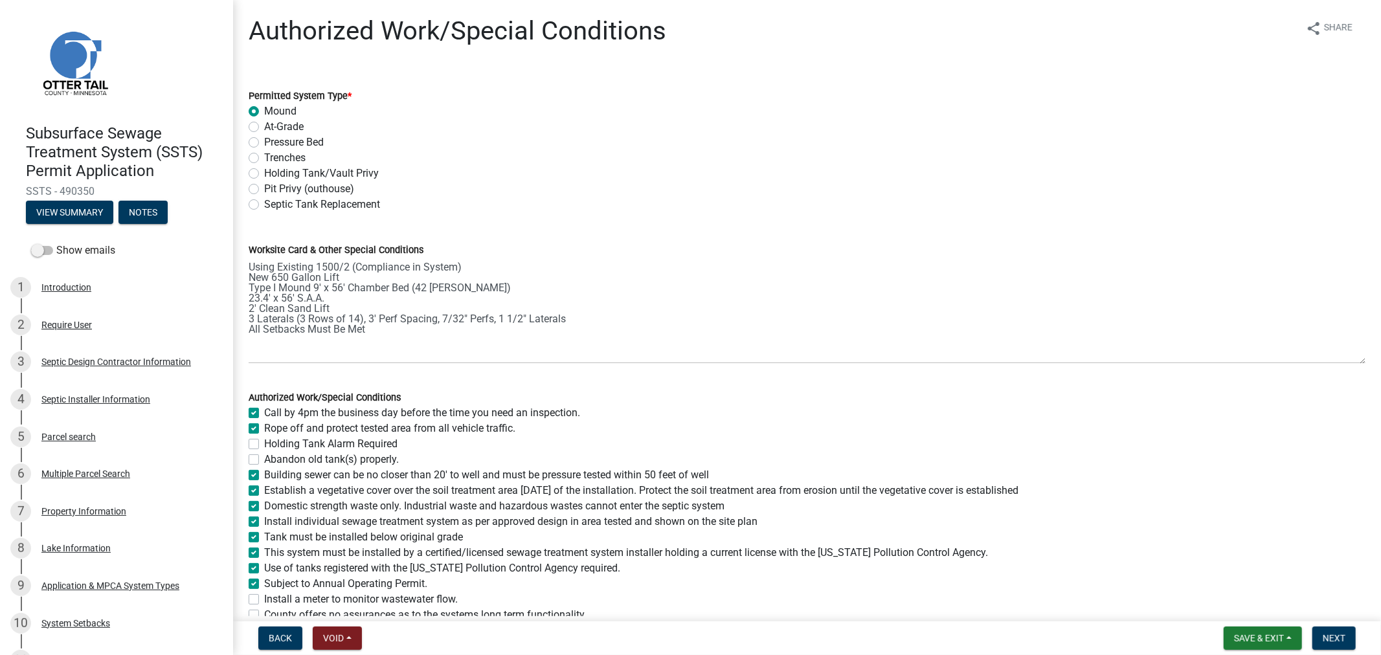
checkbox input "false"
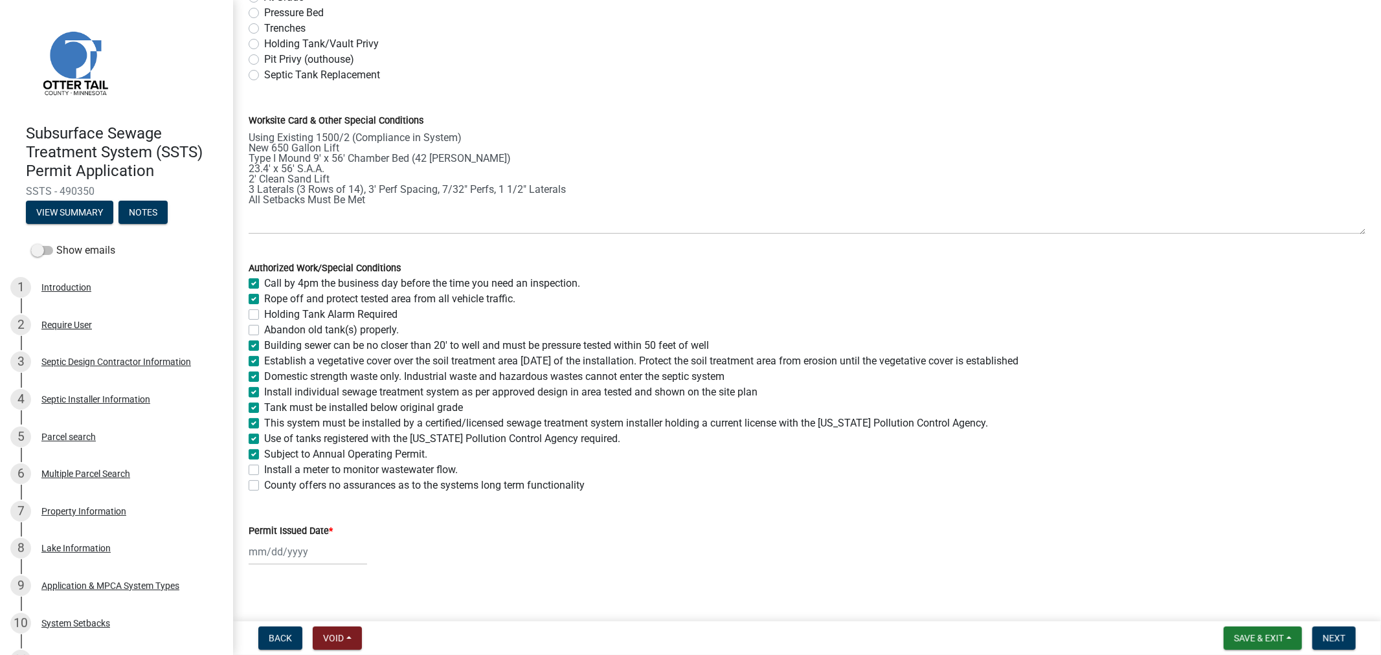
scroll to position [140, 0]
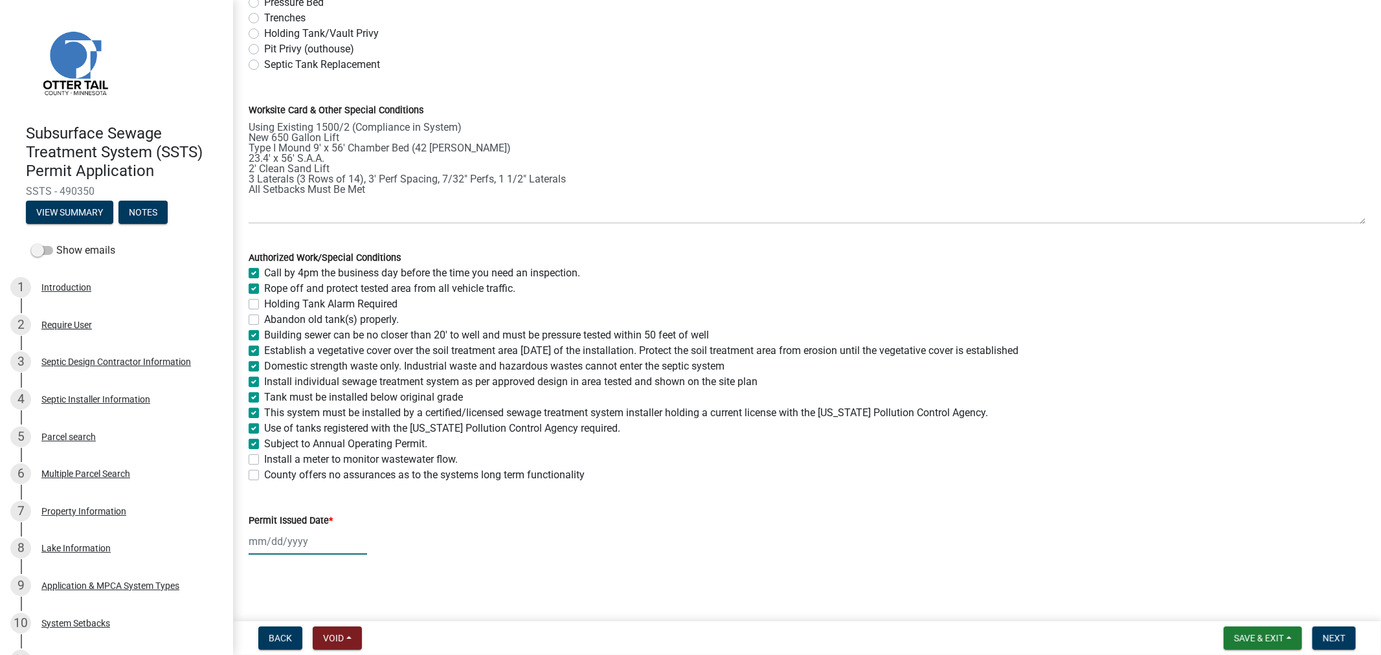
click at [279, 545] on div at bounding box center [308, 541] width 118 height 27
select select "10"
select select "2025"
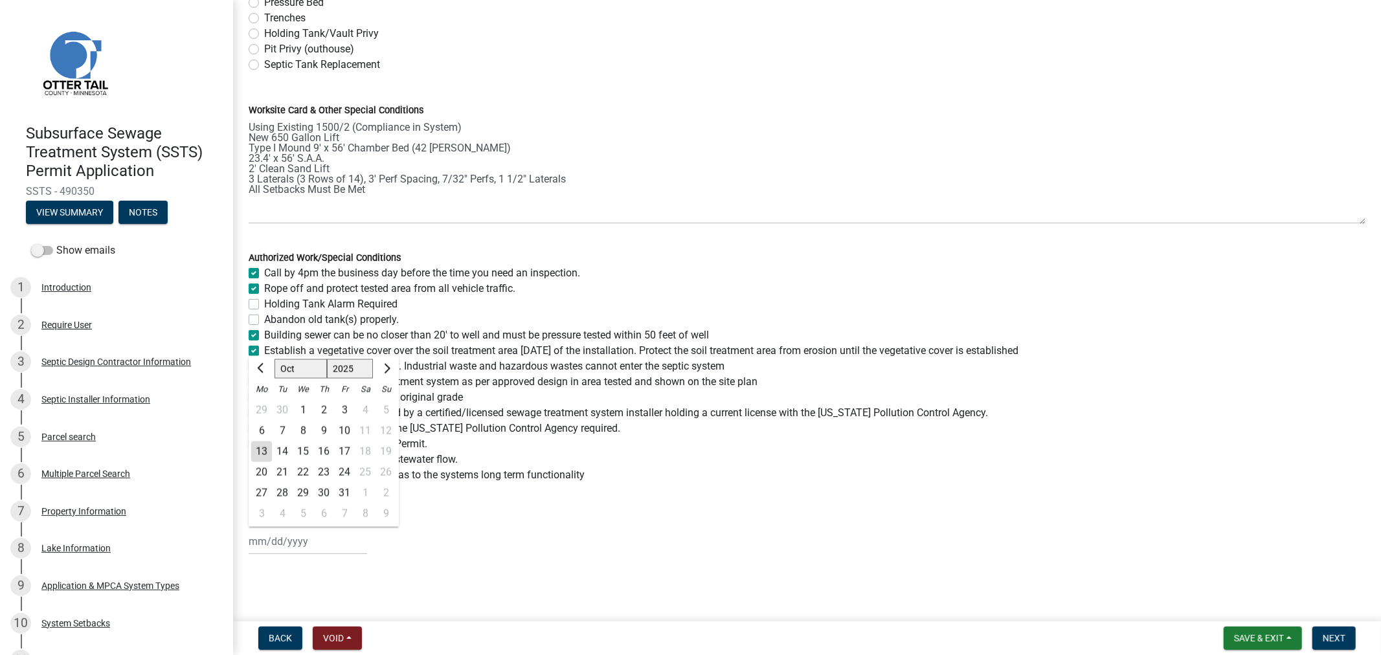
click at [260, 452] on div "13" at bounding box center [261, 452] width 21 height 21
type input "[DATE]"
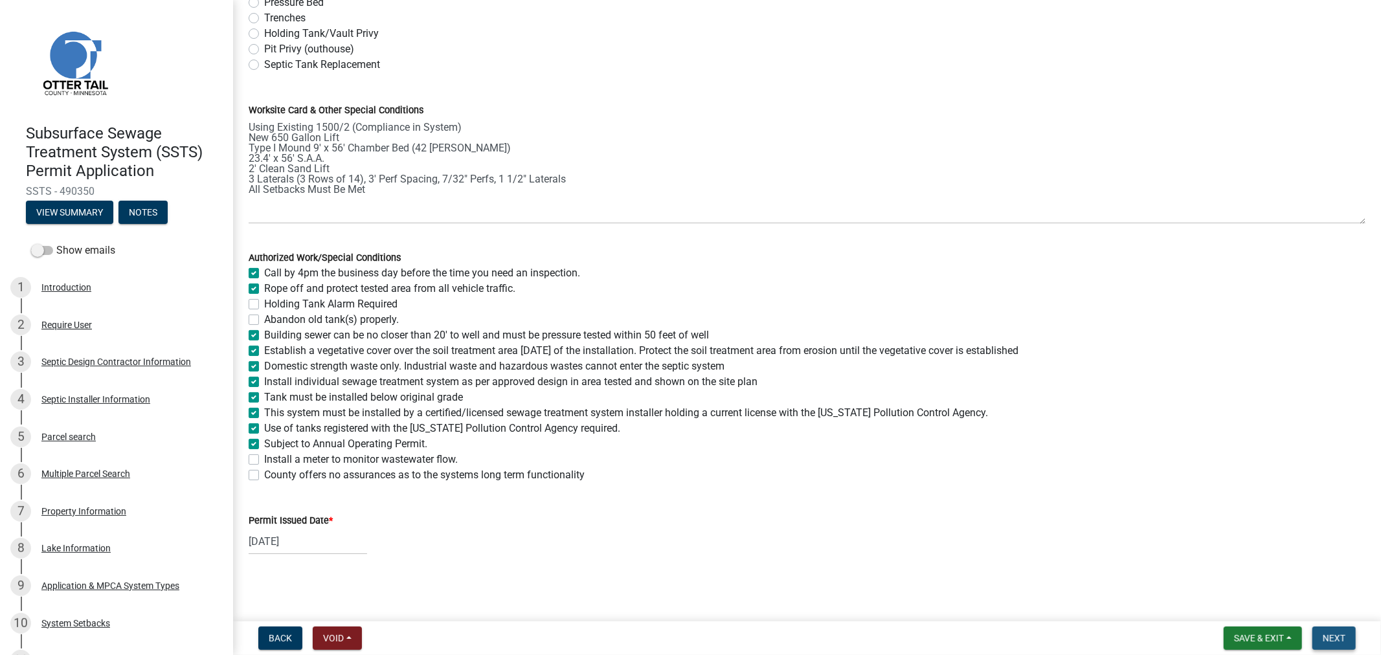
click at [1334, 649] on button "Next" at bounding box center [1333, 638] width 43 height 23
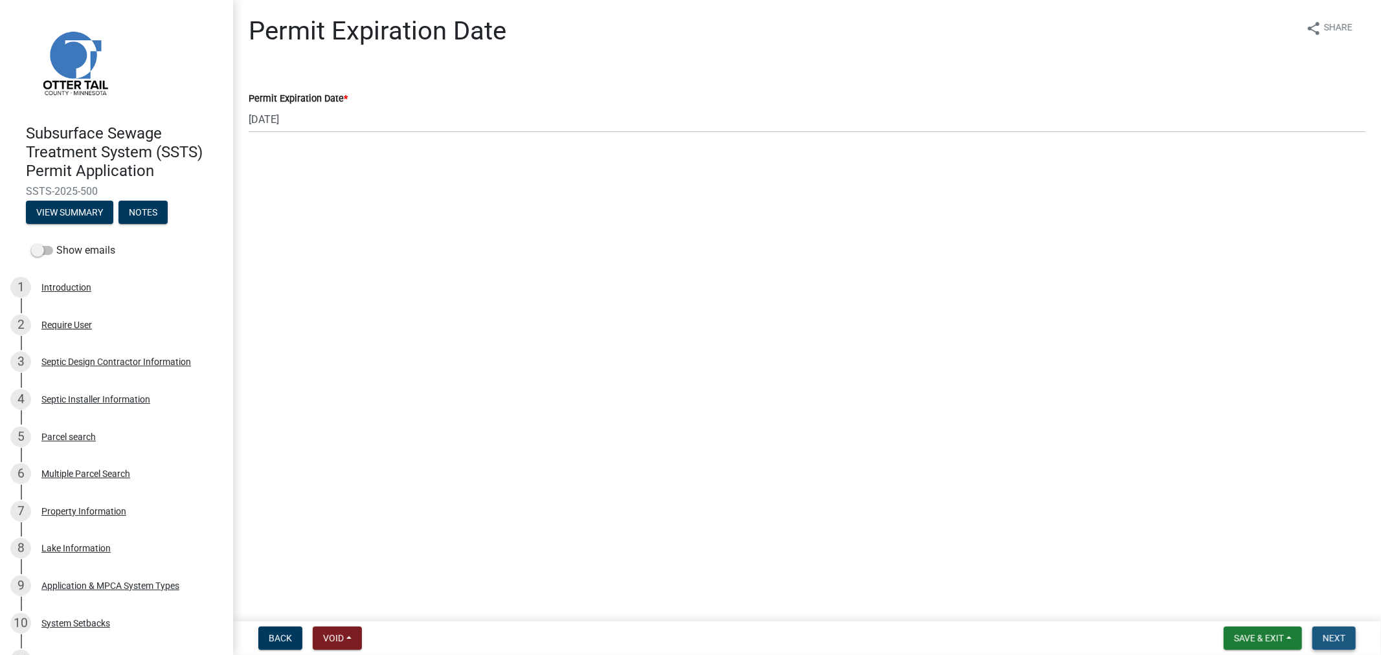
click at [1328, 635] on span "Next" at bounding box center [1334, 638] width 23 height 10
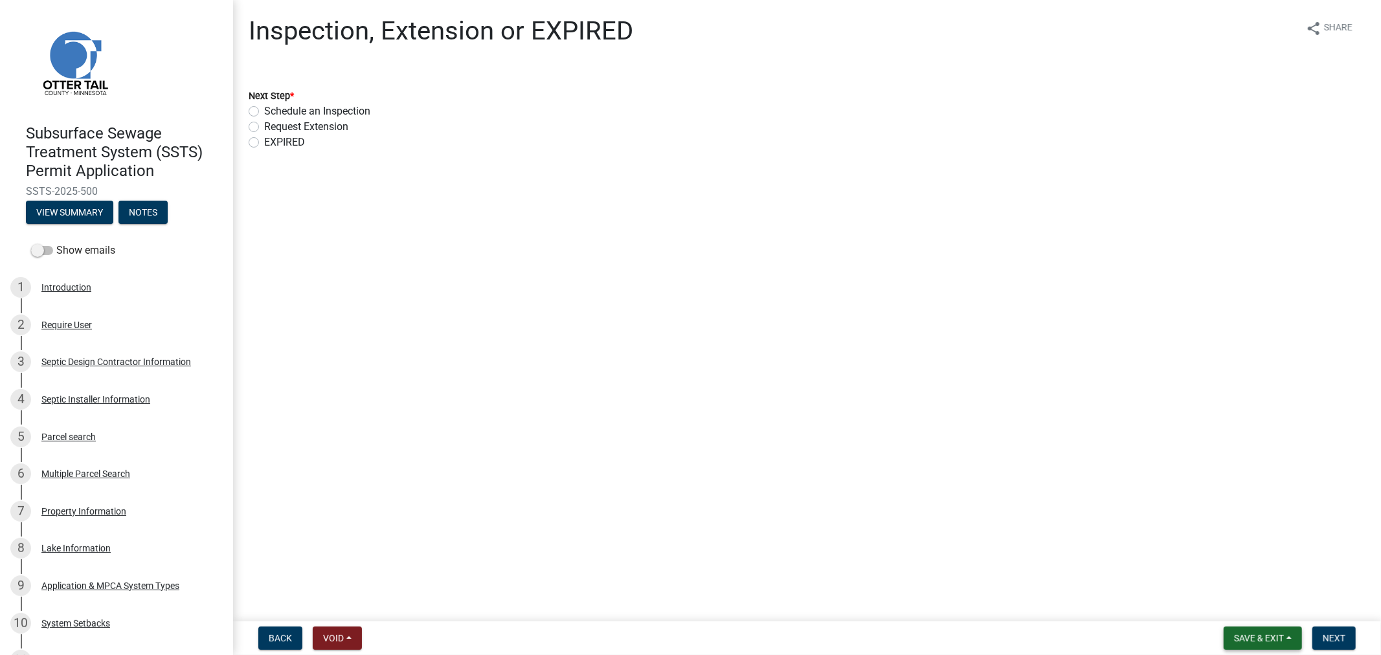
click at [1254, 642] on span "Save & Exit" at bounding box center [1259, 638] width 50 height 10
click at [1229, 603] on button "Save & Exit" at bounding box center [1250, 604] width 104 height 31
